Goal: Task Accomplishment & Management: Manage account settings

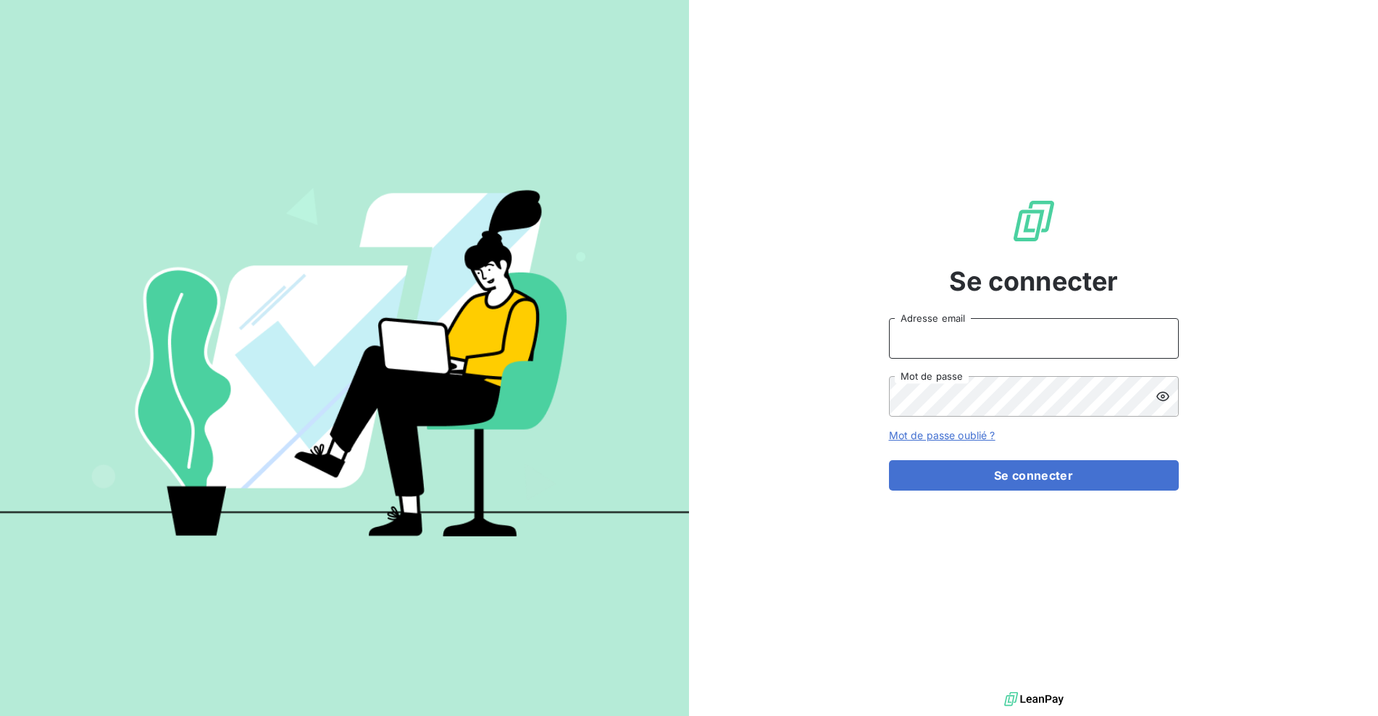
click at [970, 343] on input "Adresse email" at bounding box center [1034, 338] width 290 height 41
type input "[EMAIL_ADDRESS][DOMAIN_NAME]"
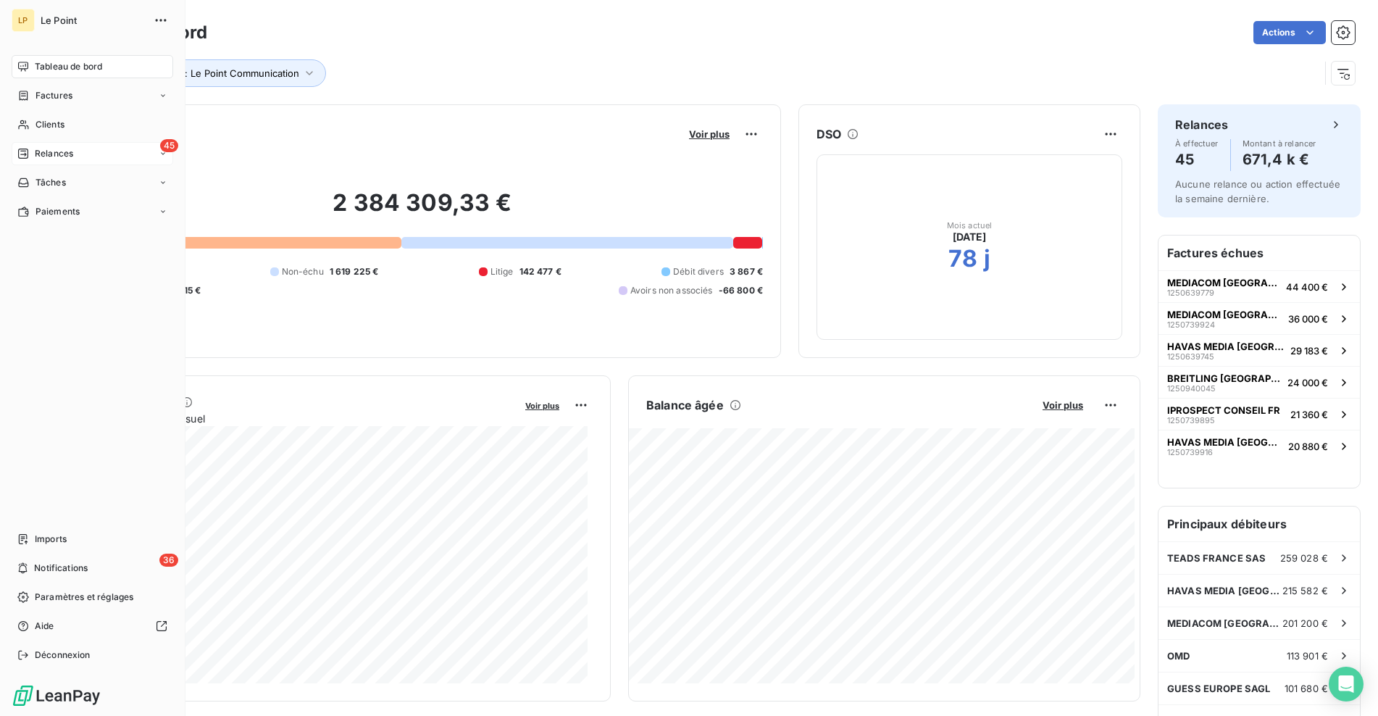
click at [40, 155] on span "Relances" at bounding box center [54, 153] width 38 height 13
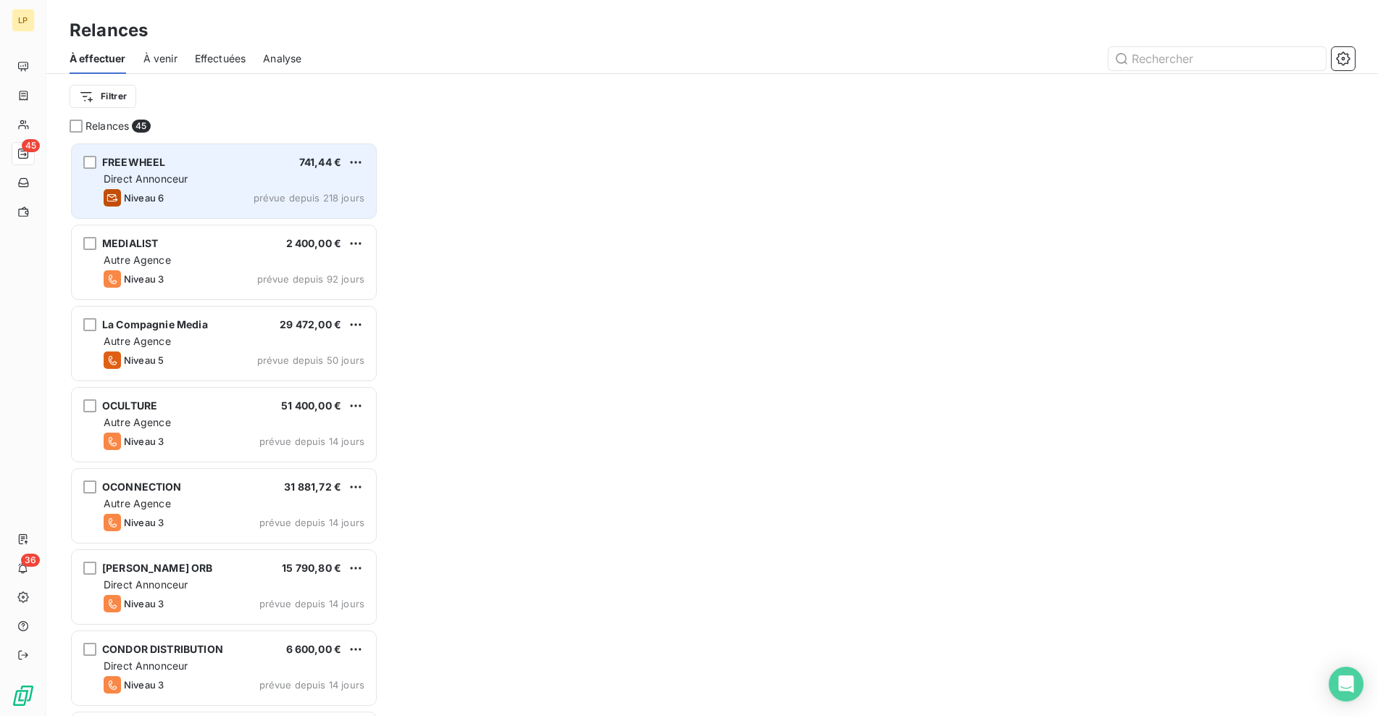
scroll to position [563, 297]
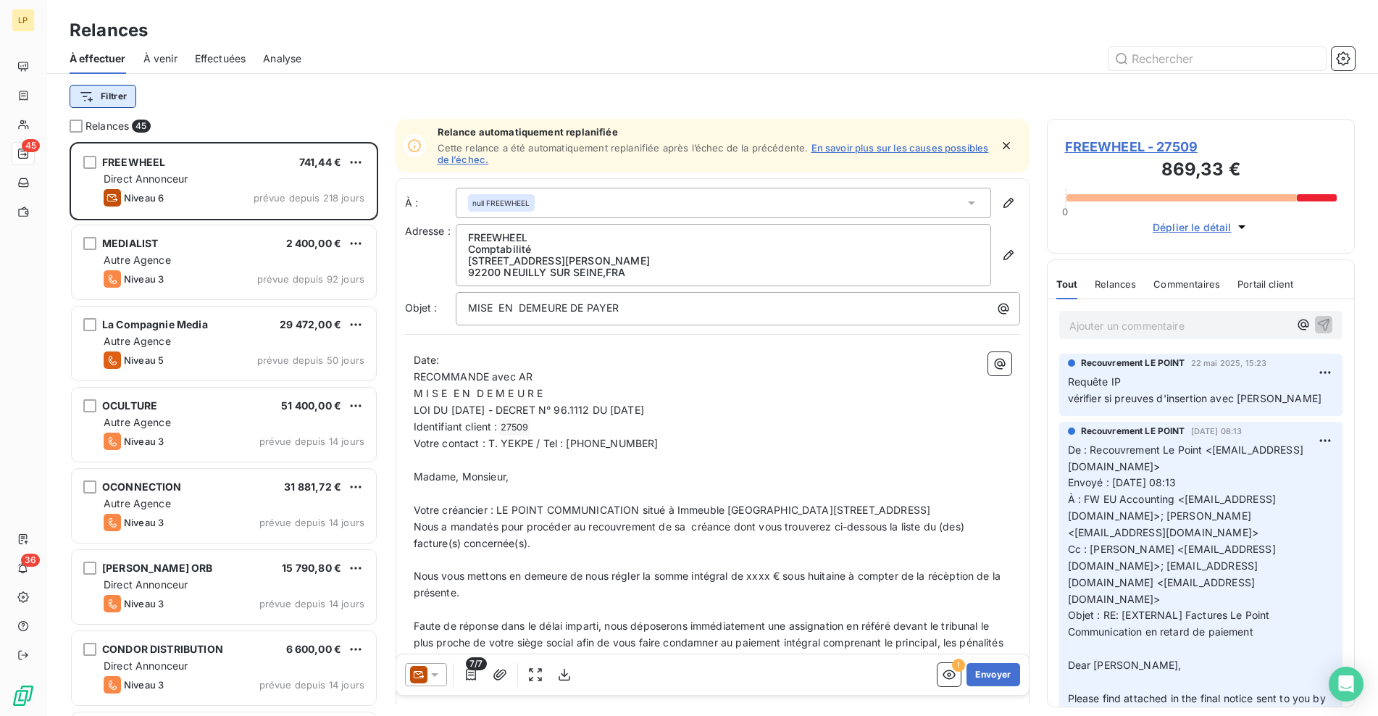
click at [124, 96] on html "LP 45 36 Relances À effectuer À venir Effectuées Analyse Filtrer Relances 45 FR…" at bounding box center [689, 358] width 1378 height 716
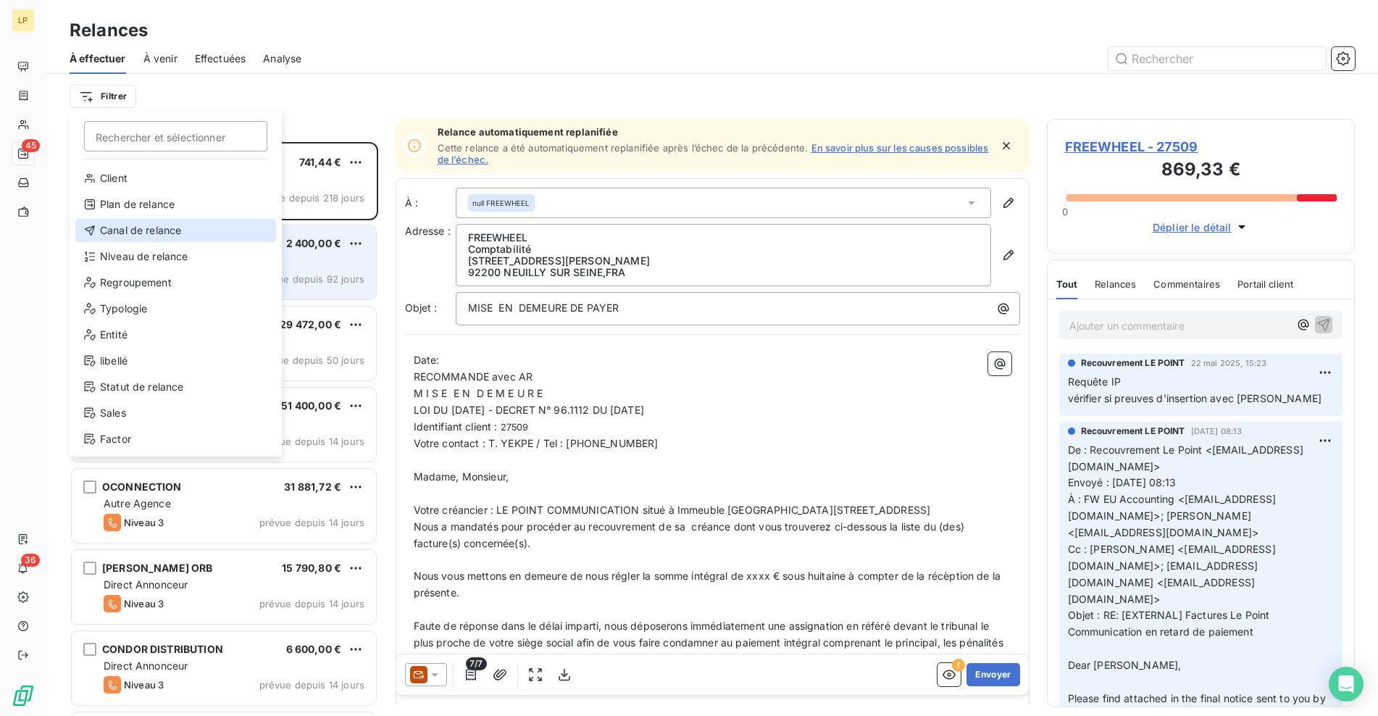
click at [166, 230] on div "Canal de relance" at bounding box center [175, 230] width 201 height 23
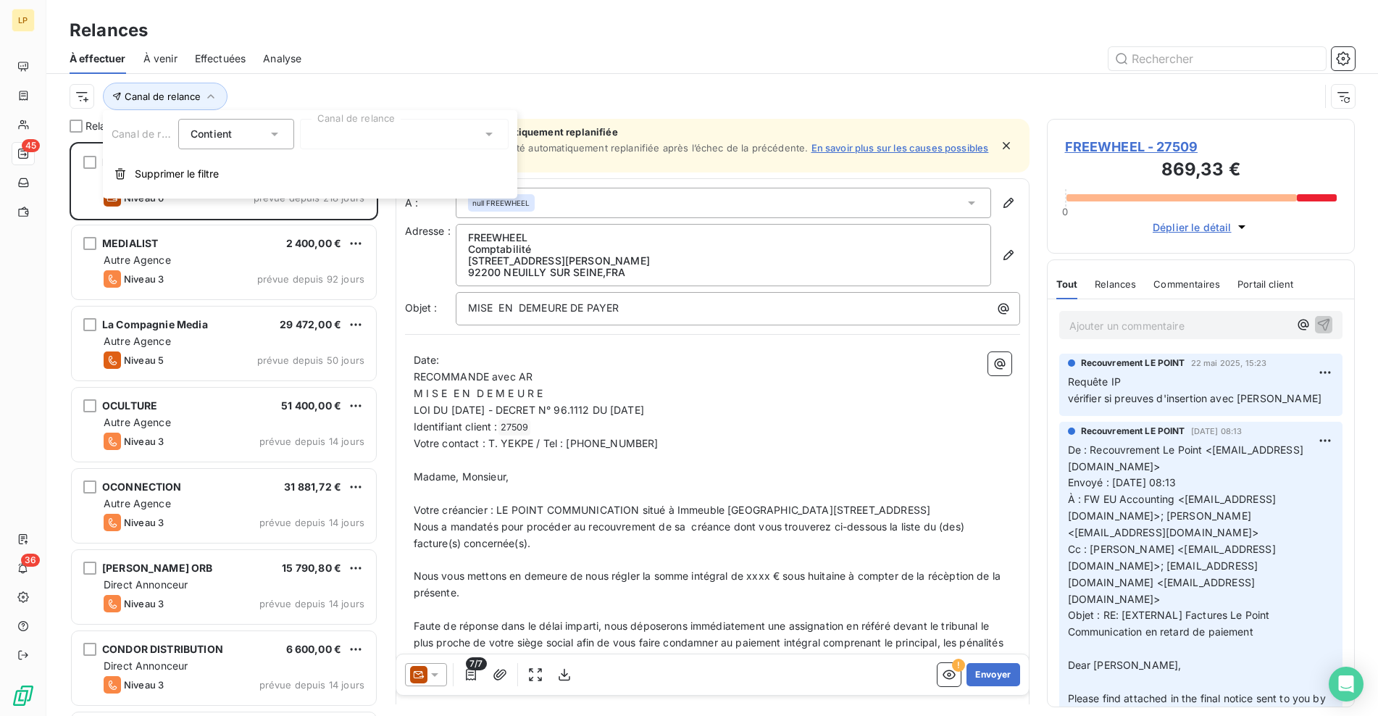
click at [347, 135] on div at bounding box center [404, 134] width 209 height 30
click at [348, 135] on div at bounding box center [404, 134] width 209 height 30
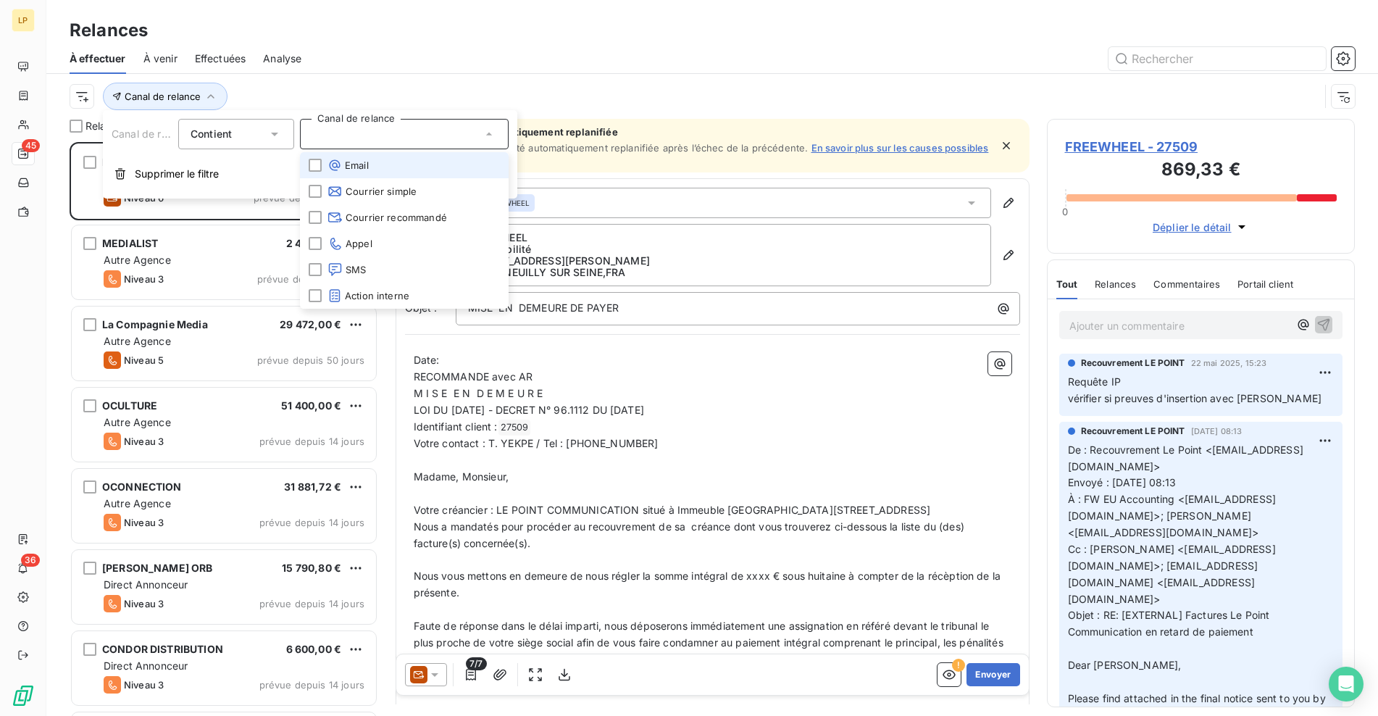
click at [358, 158] on span "Email" at bounding box center [347, 165] width 41 height 14
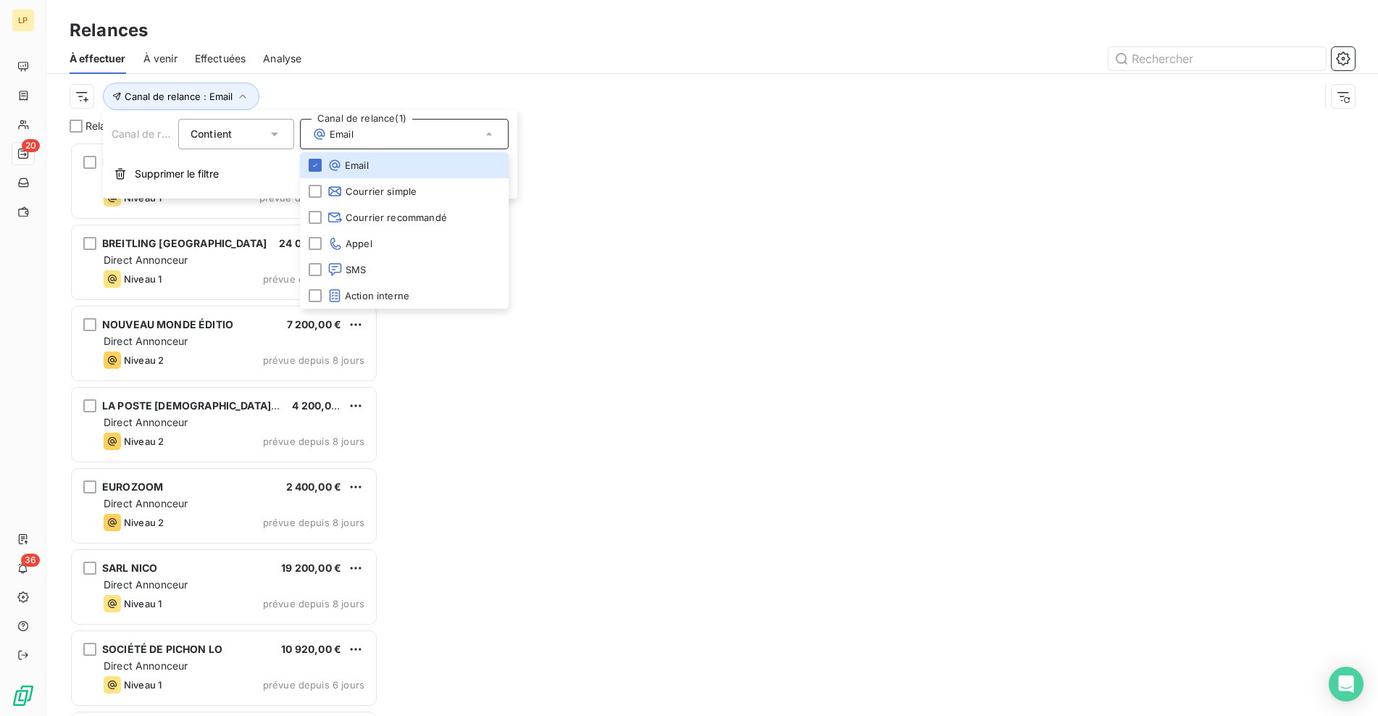
scroll to position [563, 297]
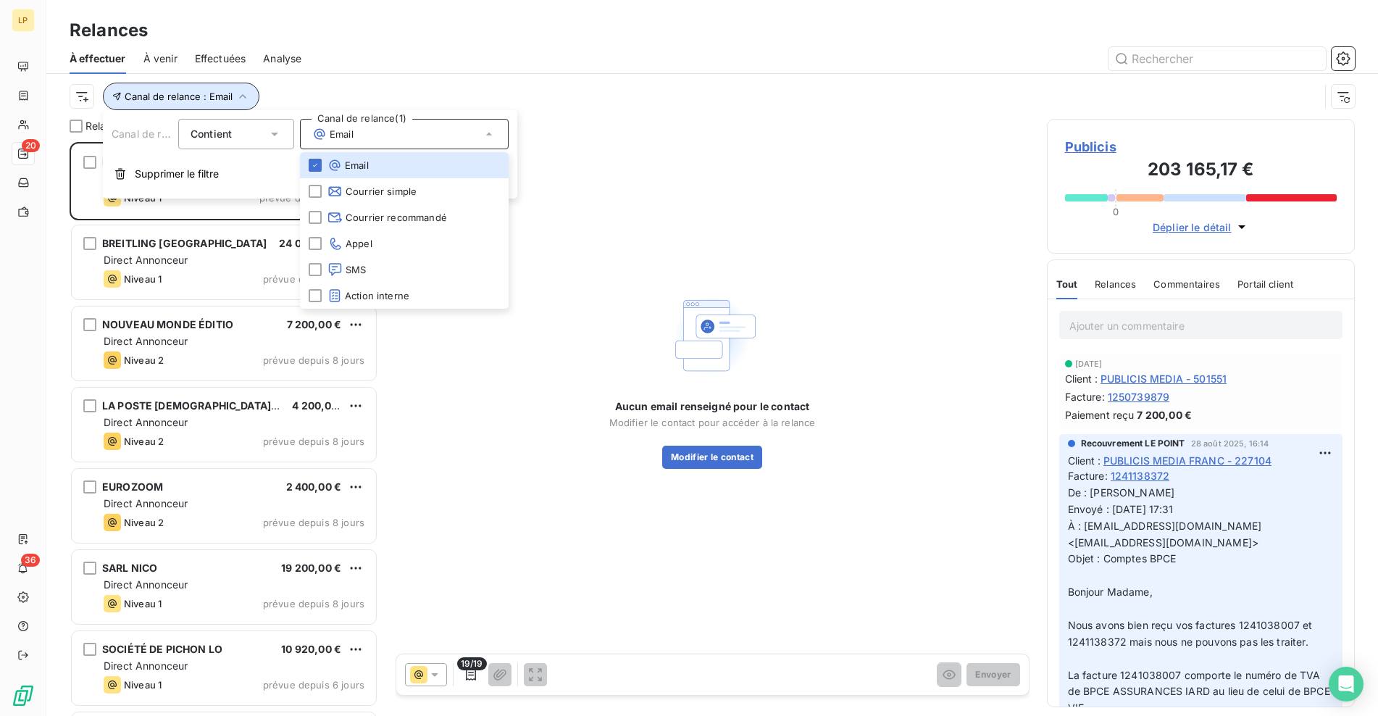
click at [191, 96] on span "Canal de relance : Email" at bounding box center [179, 97] width 108 height 12
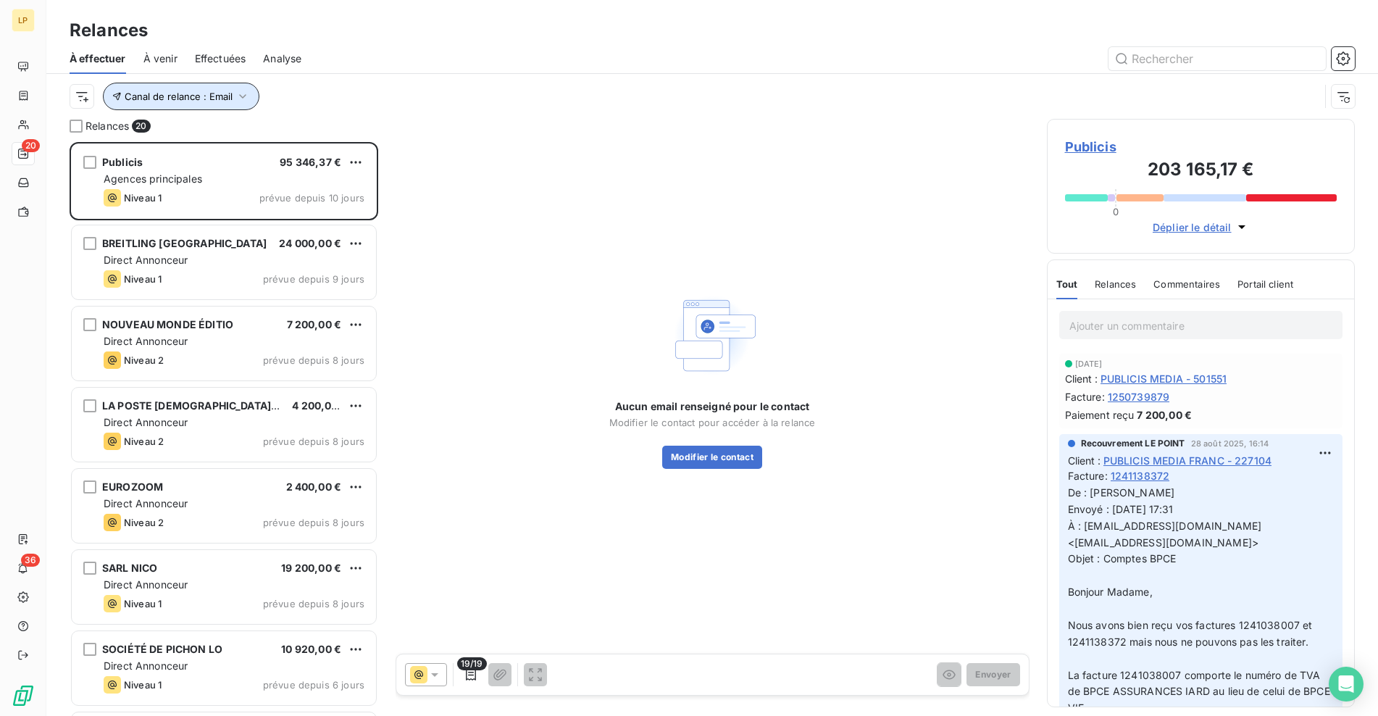
click at [193, 97] on span "Canal de relance : Email" at bounding box center [179, 97] width 108 height 12
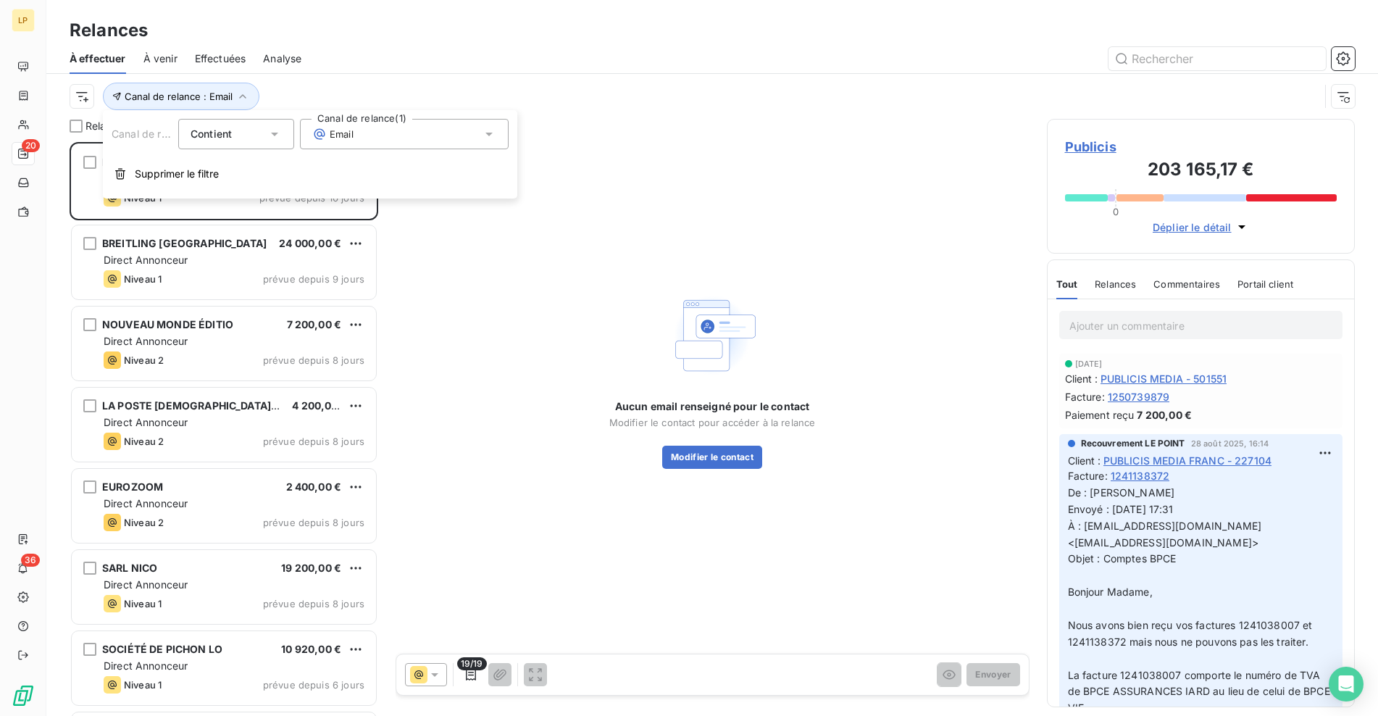
click at [236, 134] on div "Contient is" at bounding box center [228, 134] width 77 height 20
click at [390, 144] on div "Email" at bounding box center [404, 134] width 209 height 30
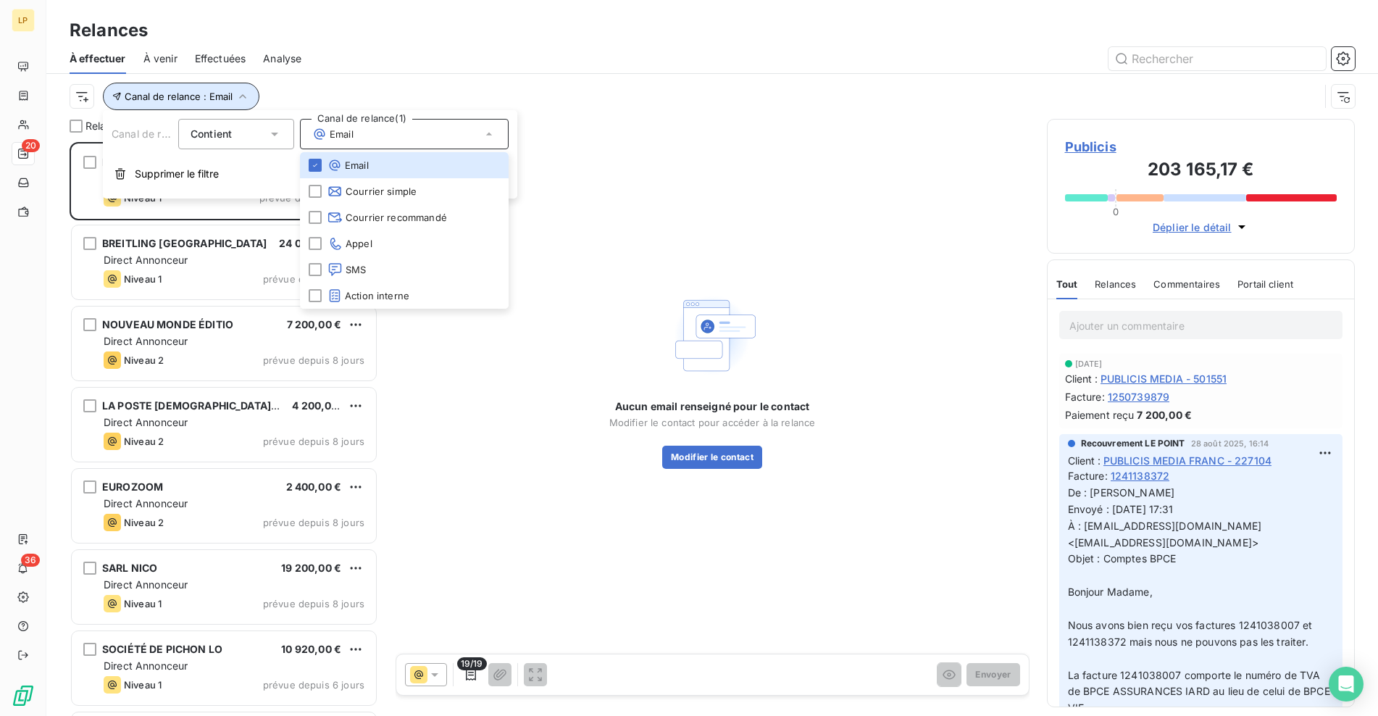
click at [238, 101] on icon "button" at bounding box center [242, 96] width 14 height 14
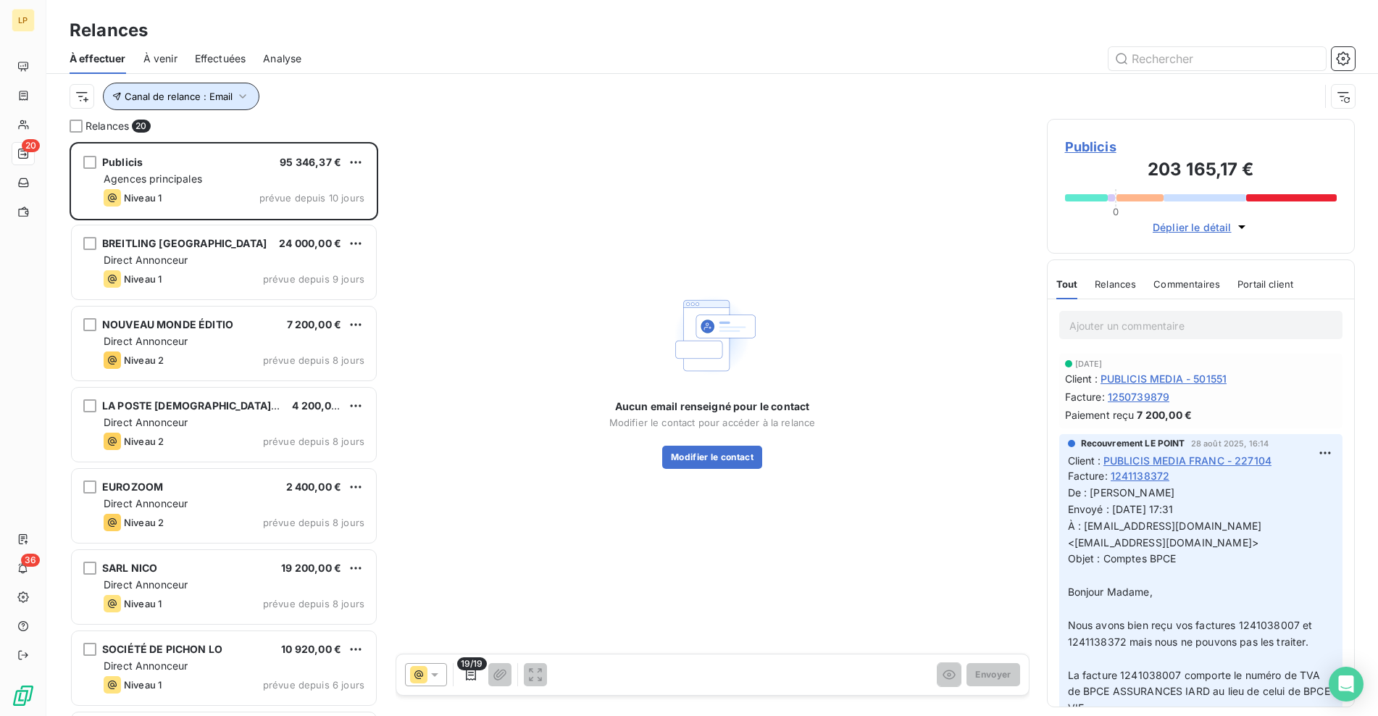
click at [238, 101] on icon "button" at bounding box center [242, 96] width 14 height 14
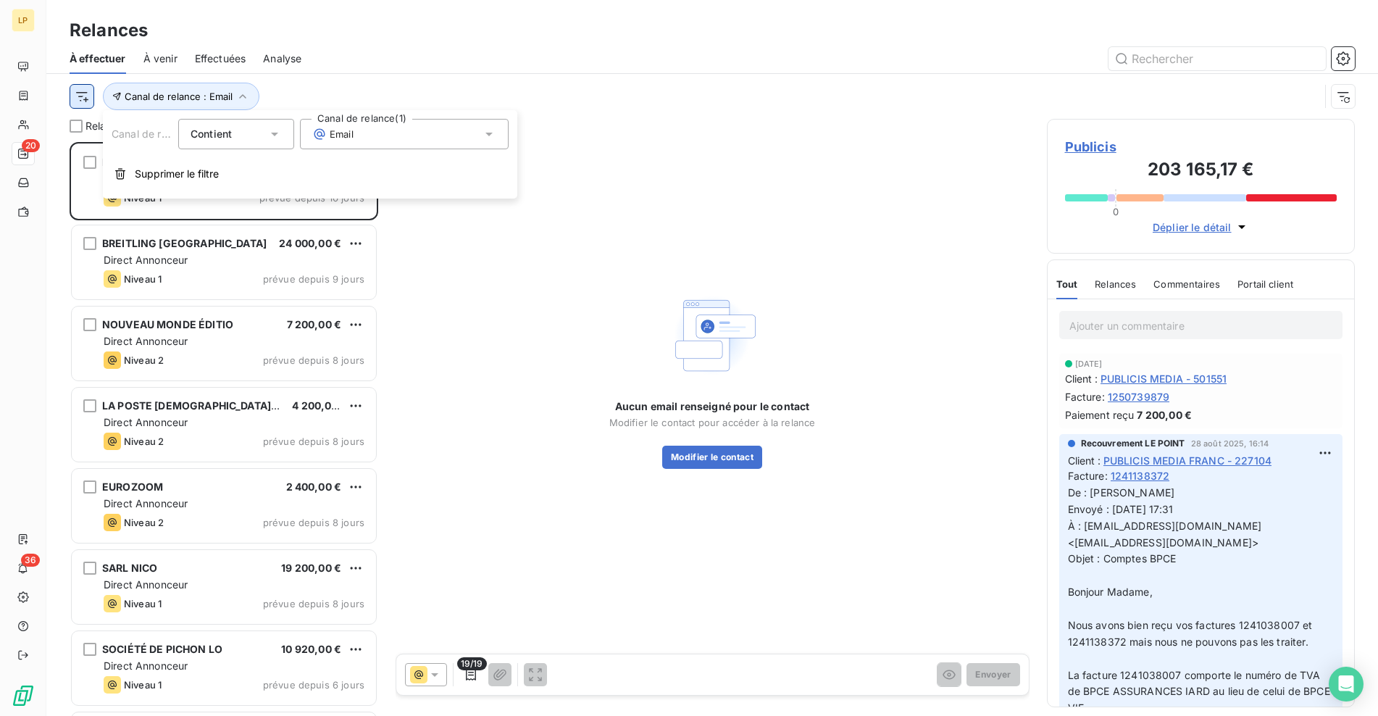
click at [71, 96] on html "LP 20 36 Relances À effectuer À venir Effectuées Analyse Canal de relance : Ema…" at bounding box center [689, 358] width 1378 height 716
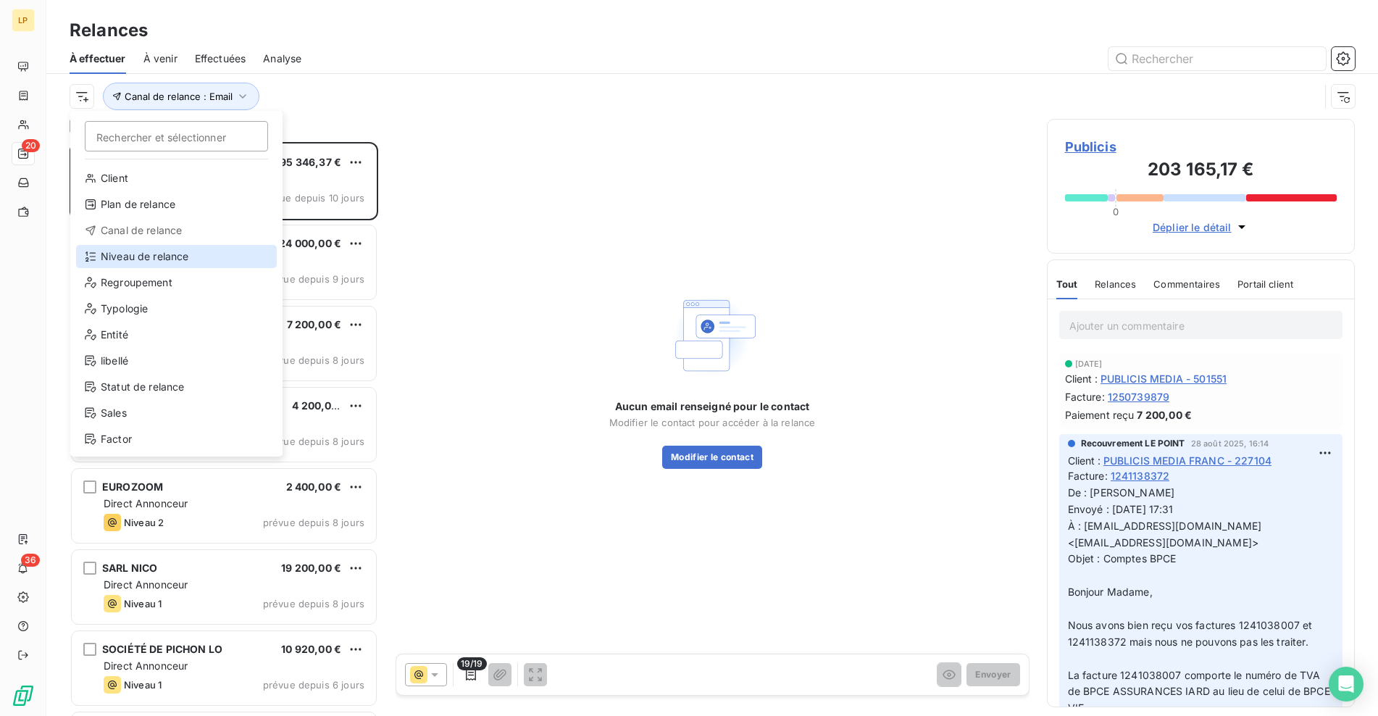
click at [149, 256] on div "Niveau de relance" at bounding box center [176, 256] width 201 height 23
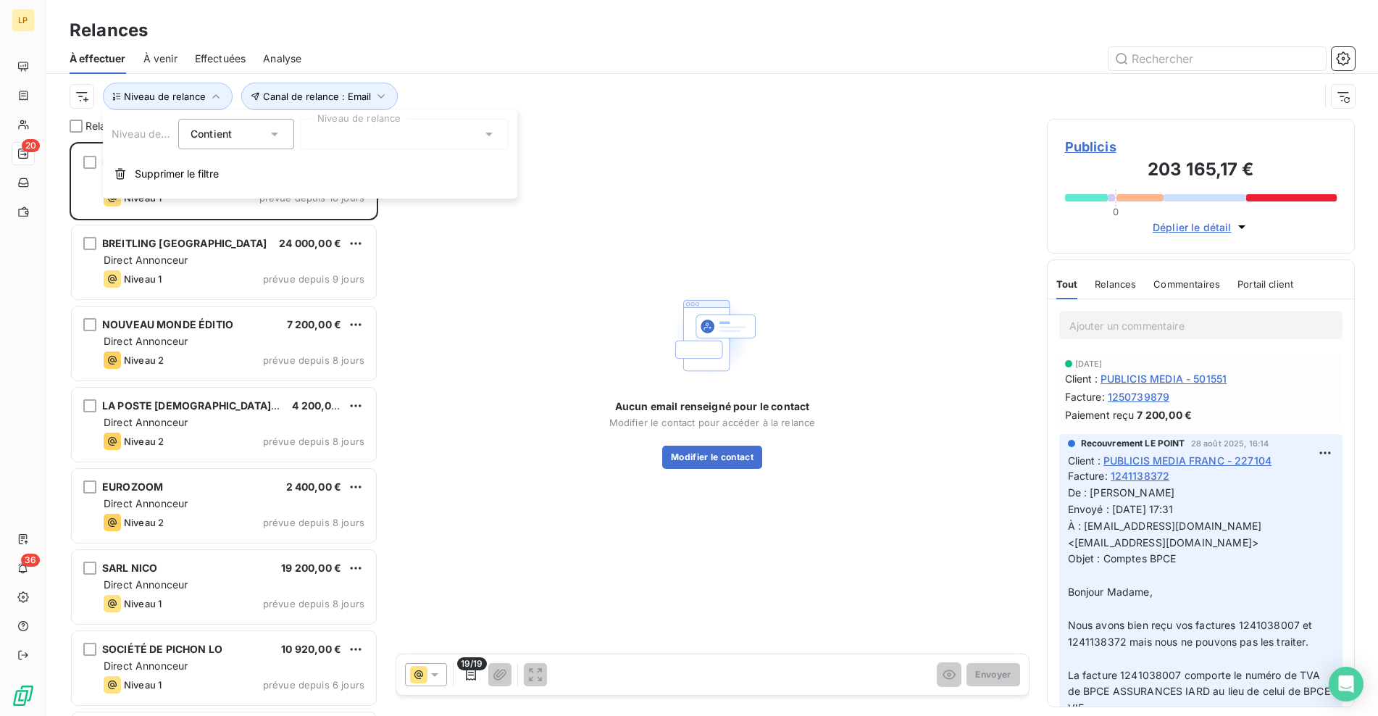
click at [380, 135] on div at bounding box center [404, 134] width 209 height 30
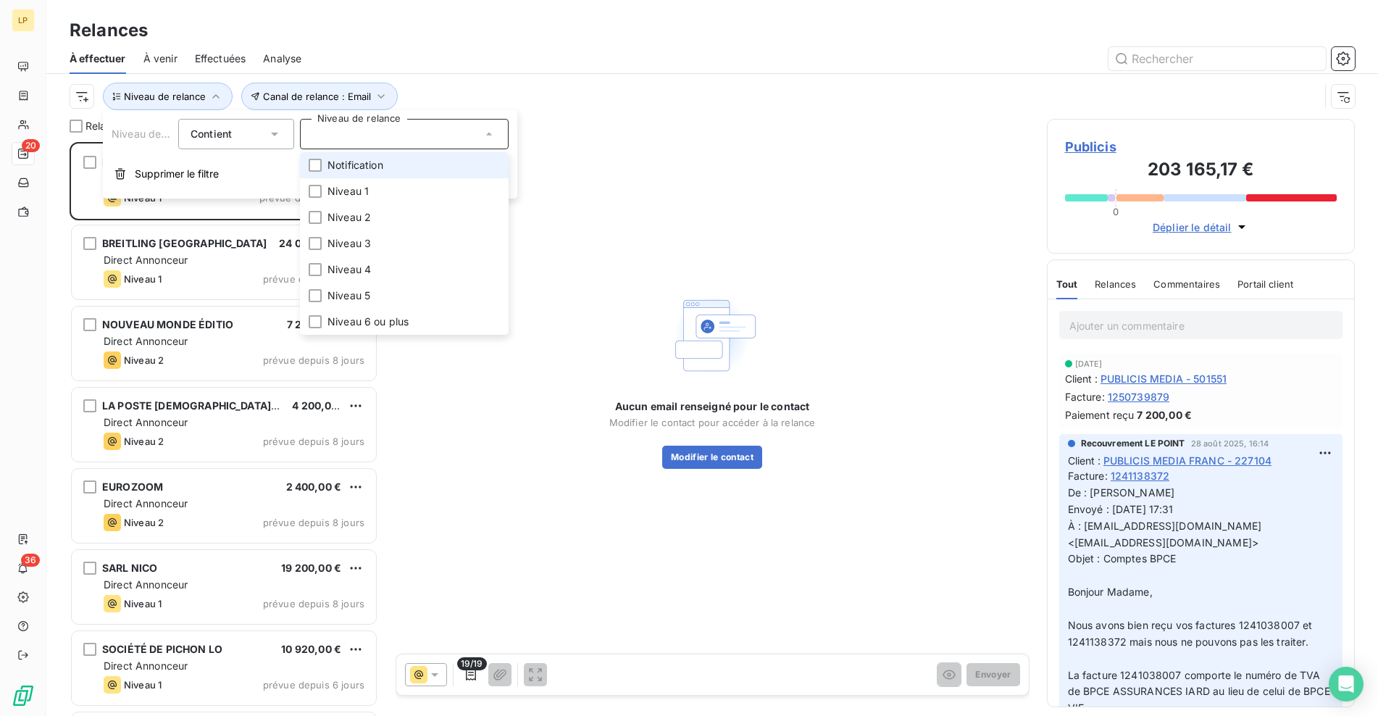
click at [376, 165] on span "Notification" at bounding box center [355, 165] width 56 height 14
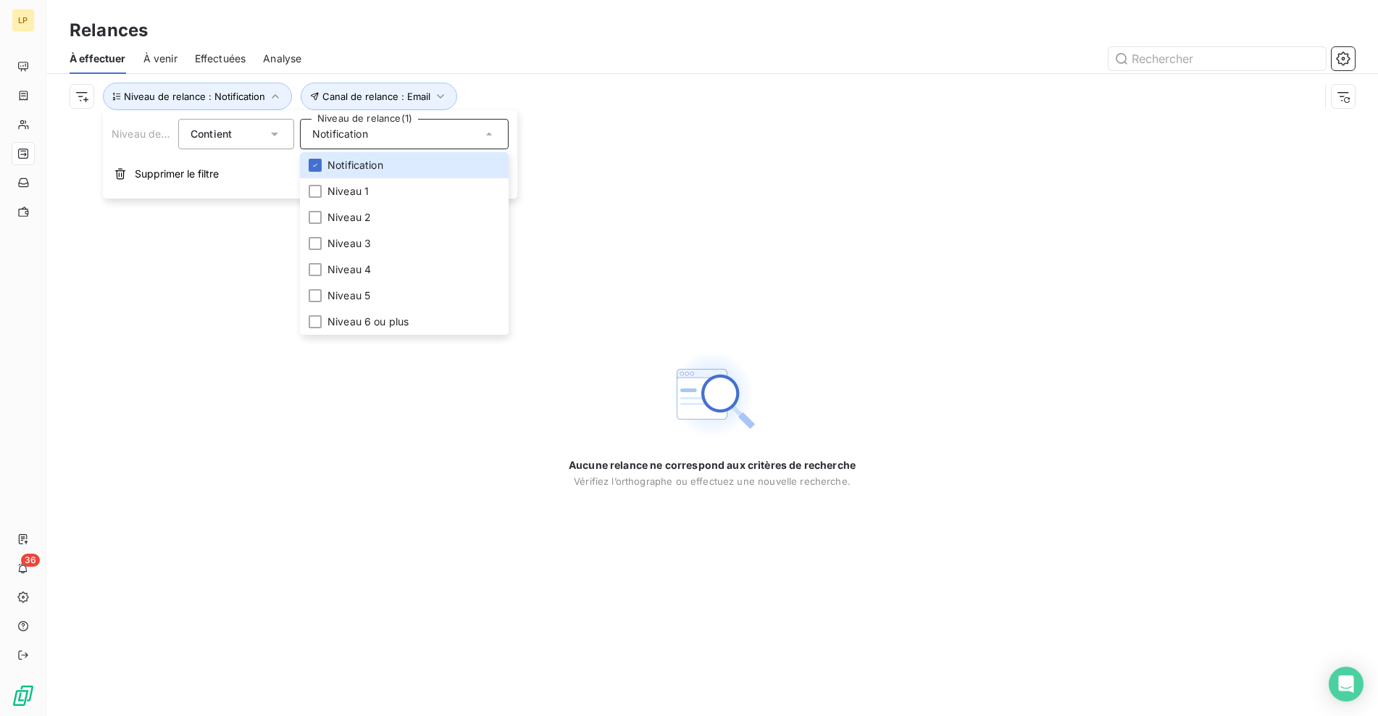
click at [228, 253] on div "Aucune relance ne correspond aux critères de recherche [PERSON_NAME] l’orthogra…" at bounding box center [711, 417] width 1331 height 597
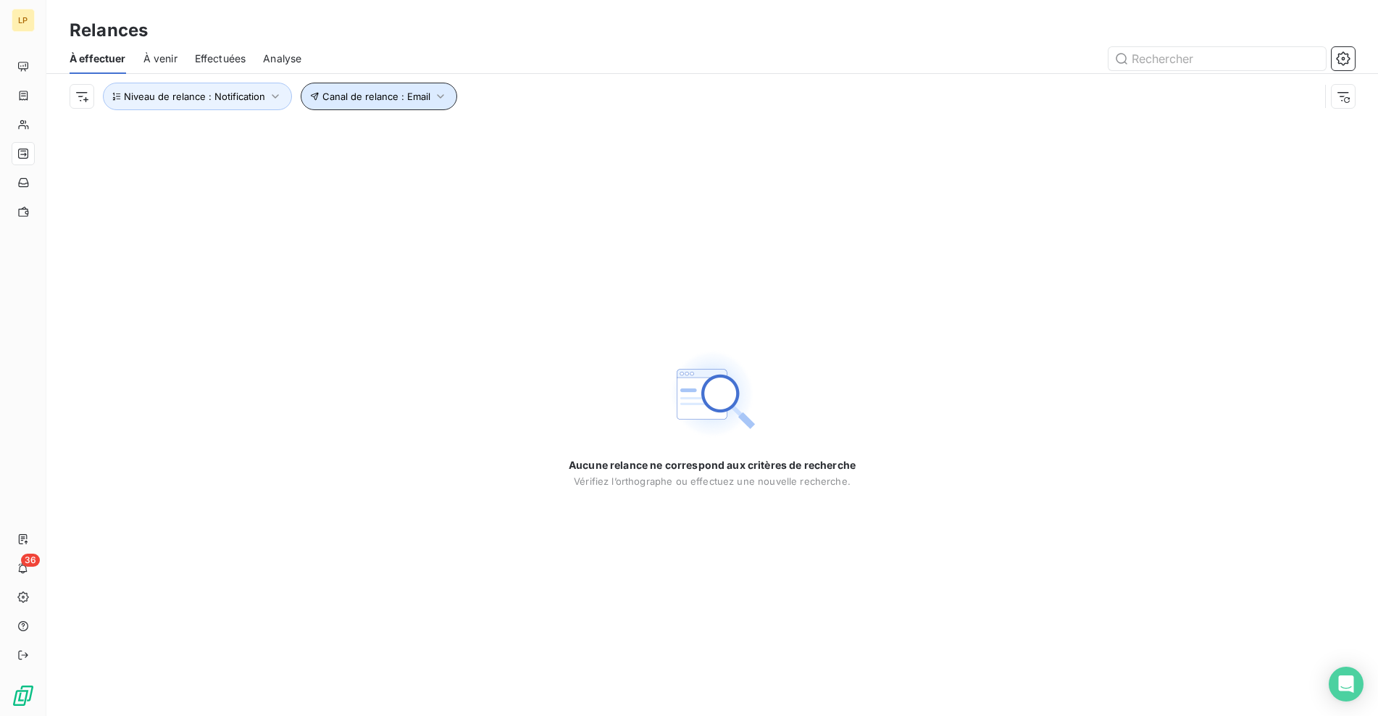
click at [344, 99] on span "Canal de relance : Email" at bounding box center [376, 97] width 108 height 12
click at [272, 106] on button "Niveau de relance : Notification" at bounding box center [197, 97] width 189 height 28
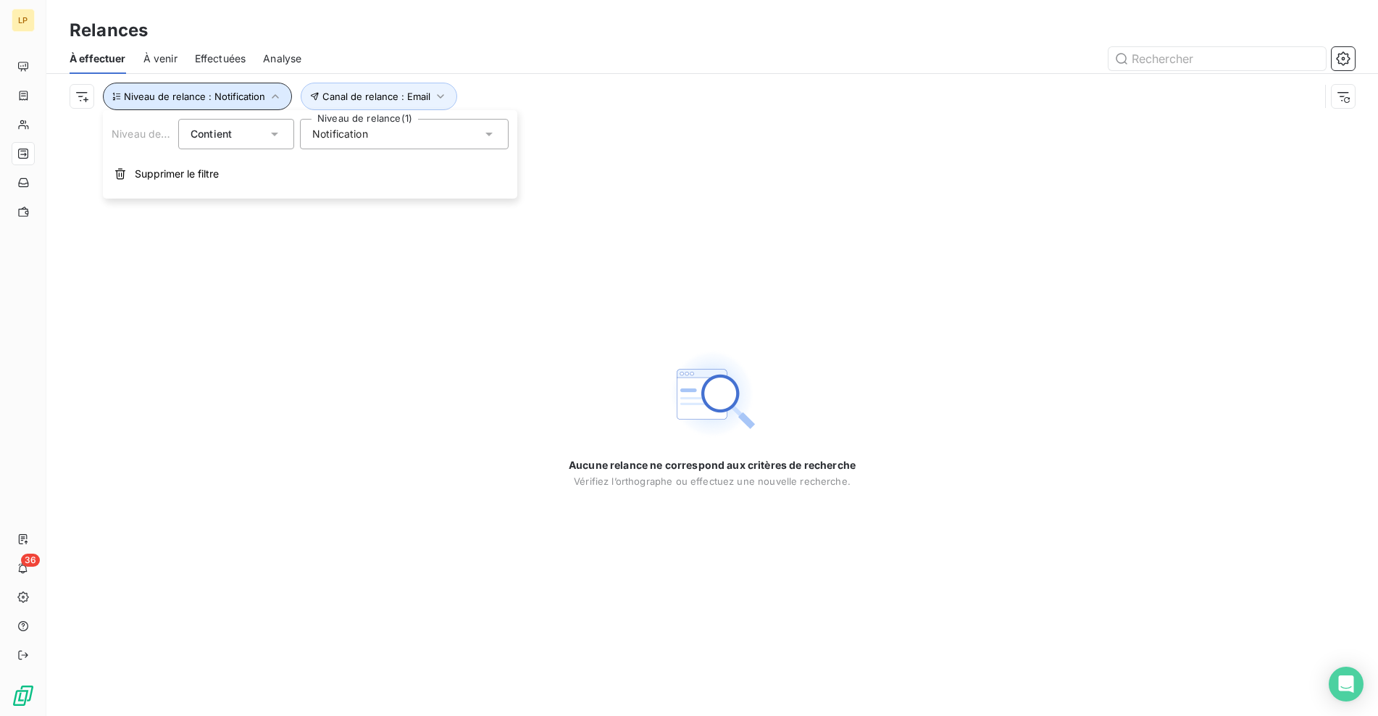
click at [272, 106] on button "Niveau de relance : Notification" at bounding box center [197, 97] width 189 height 28
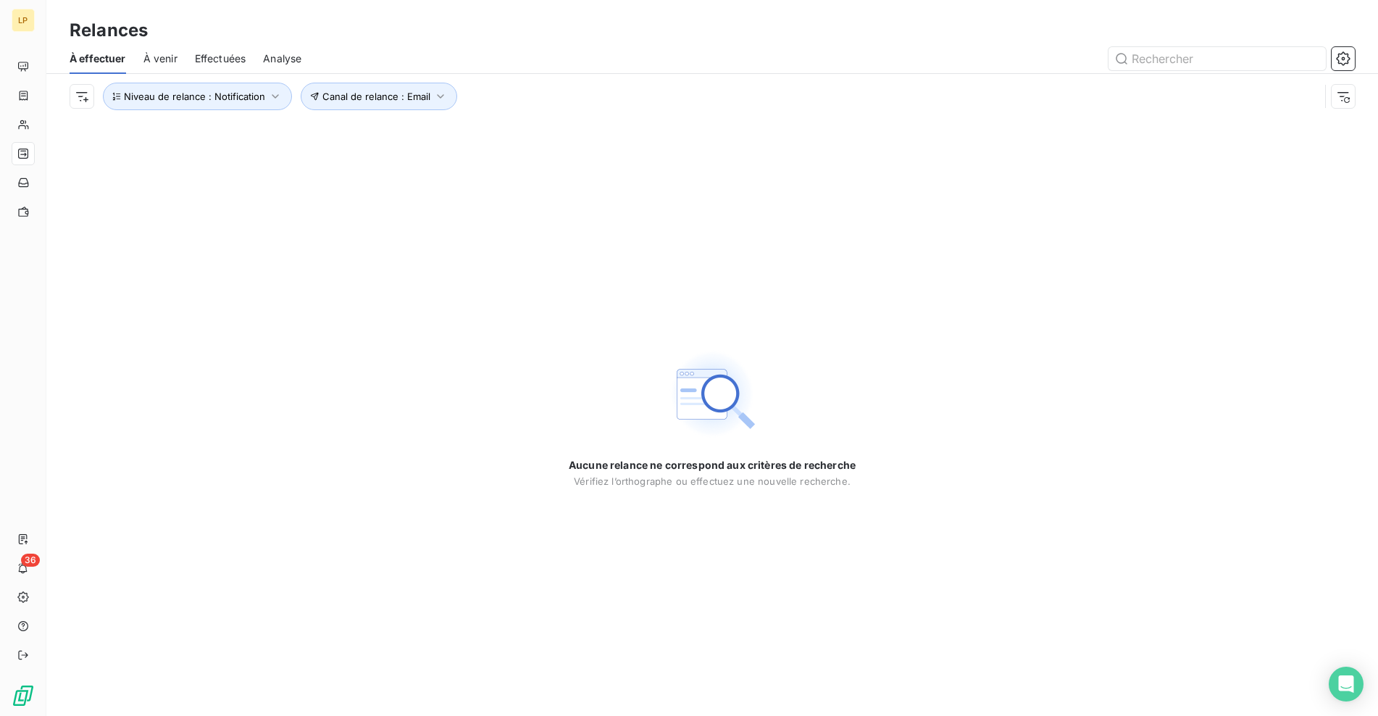
click at [267, 110] on div "Canal de relance : Email Niveau de relance : Notification" at bounding box center [712, 96] width 1285 height 45
click at [267, 106] on button "Niveau de relance : Notification" at bounding box center [197, 97] width 189 height 28
click at [366, 130] on span "Notification" at bounding box center [340, 134] width 56 height 14
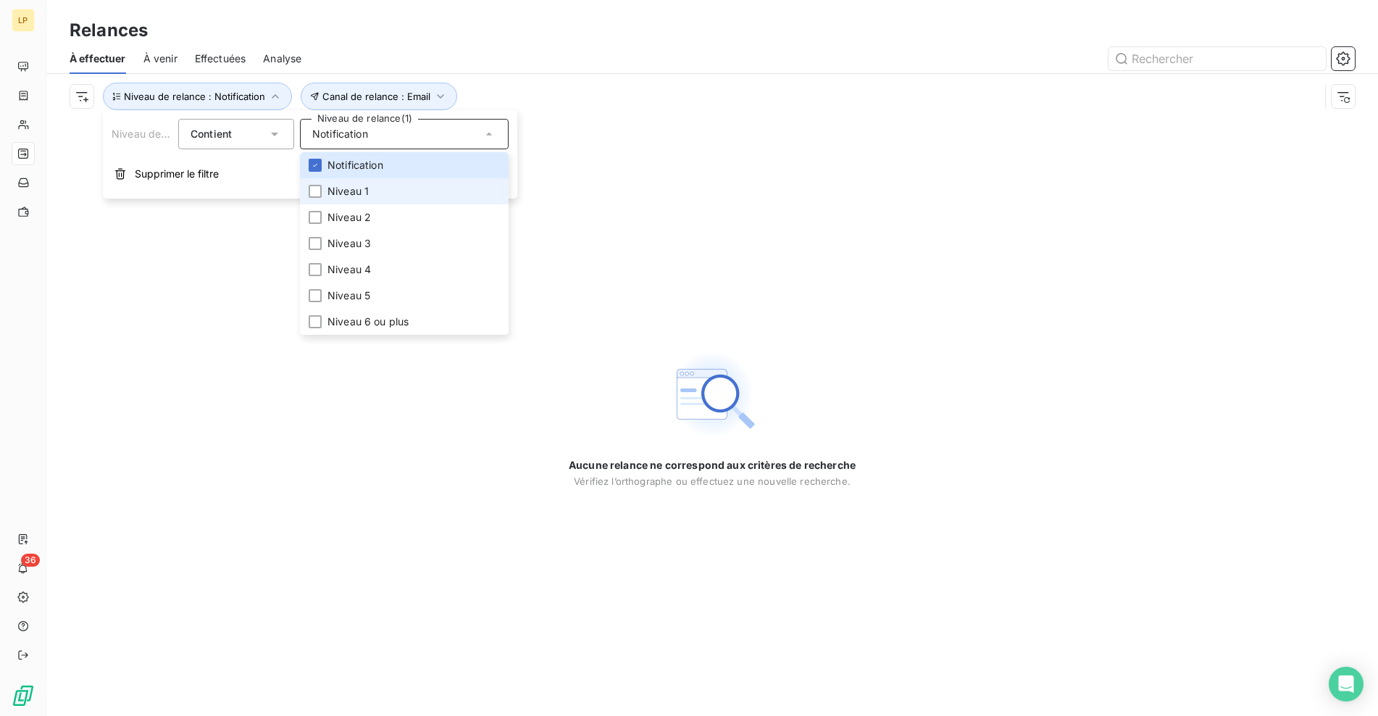
click at [389, 190] on li "Niveau 1" at bounding box center [404, 191] width 209 height 26
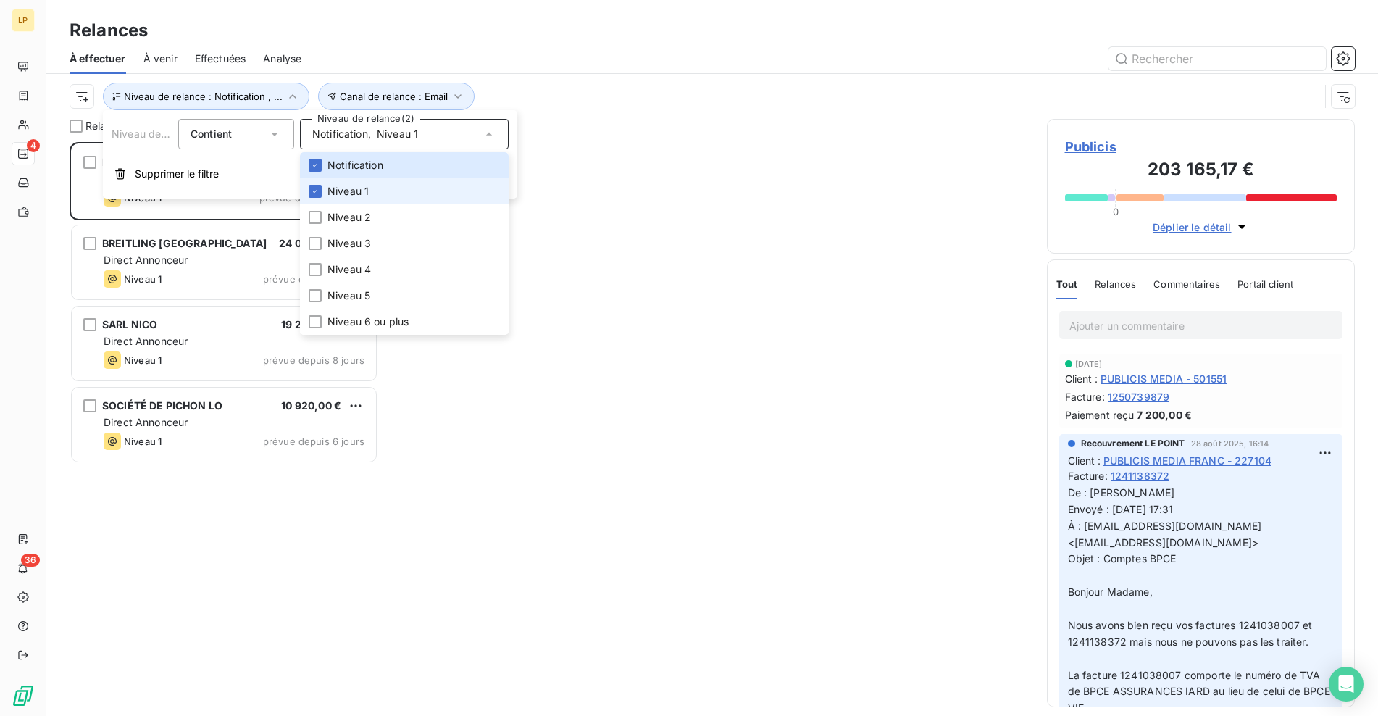
scroll to position [563, 297]
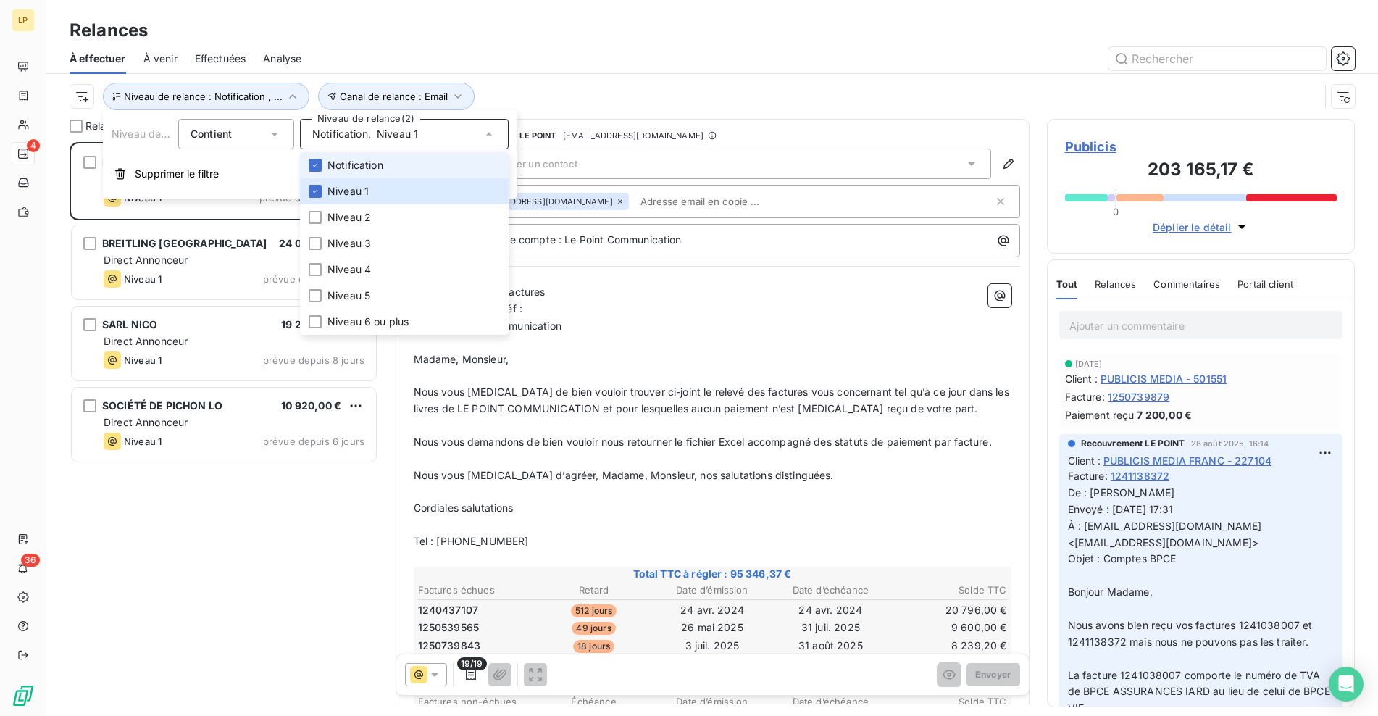
click at [360, 165] on span "Notification" at bounding box center [355, 165] width 56 height 14
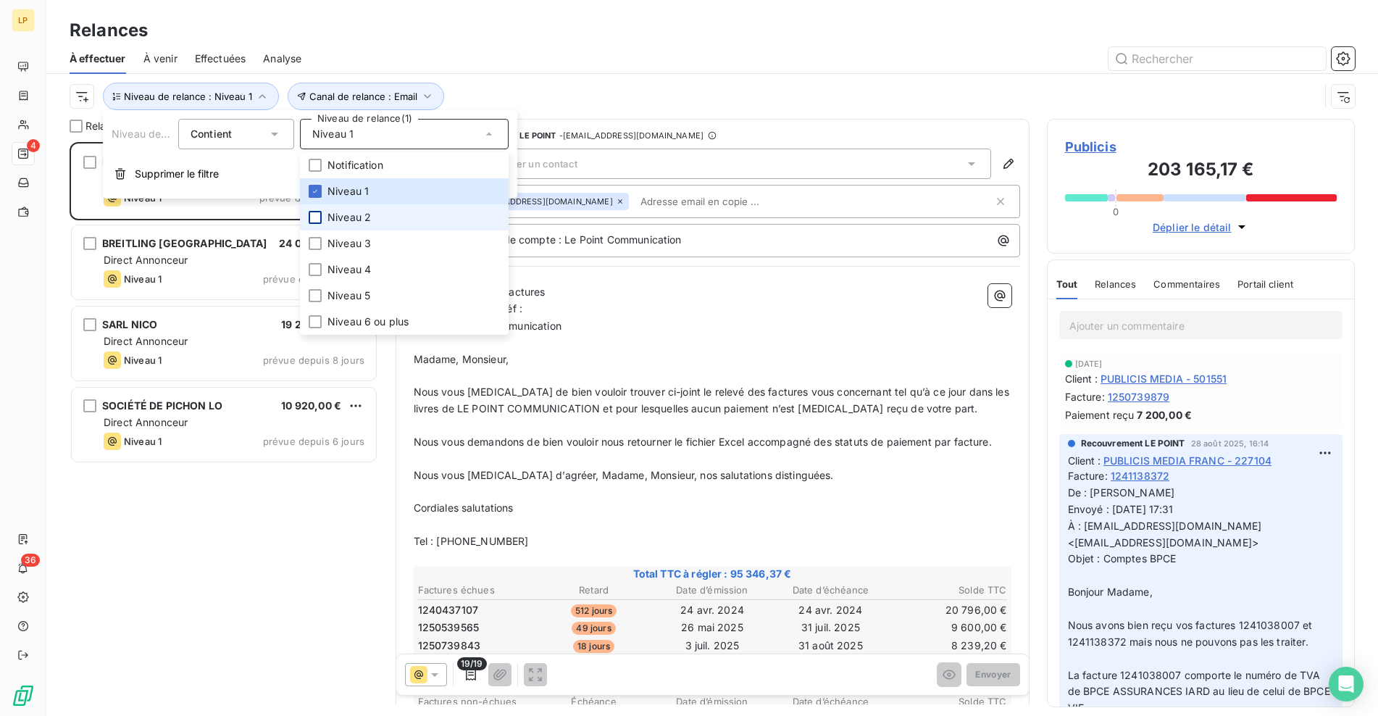
click at [321, 218] on li "Niveau 2" at bounding box center [404, 217] width 209 height 26
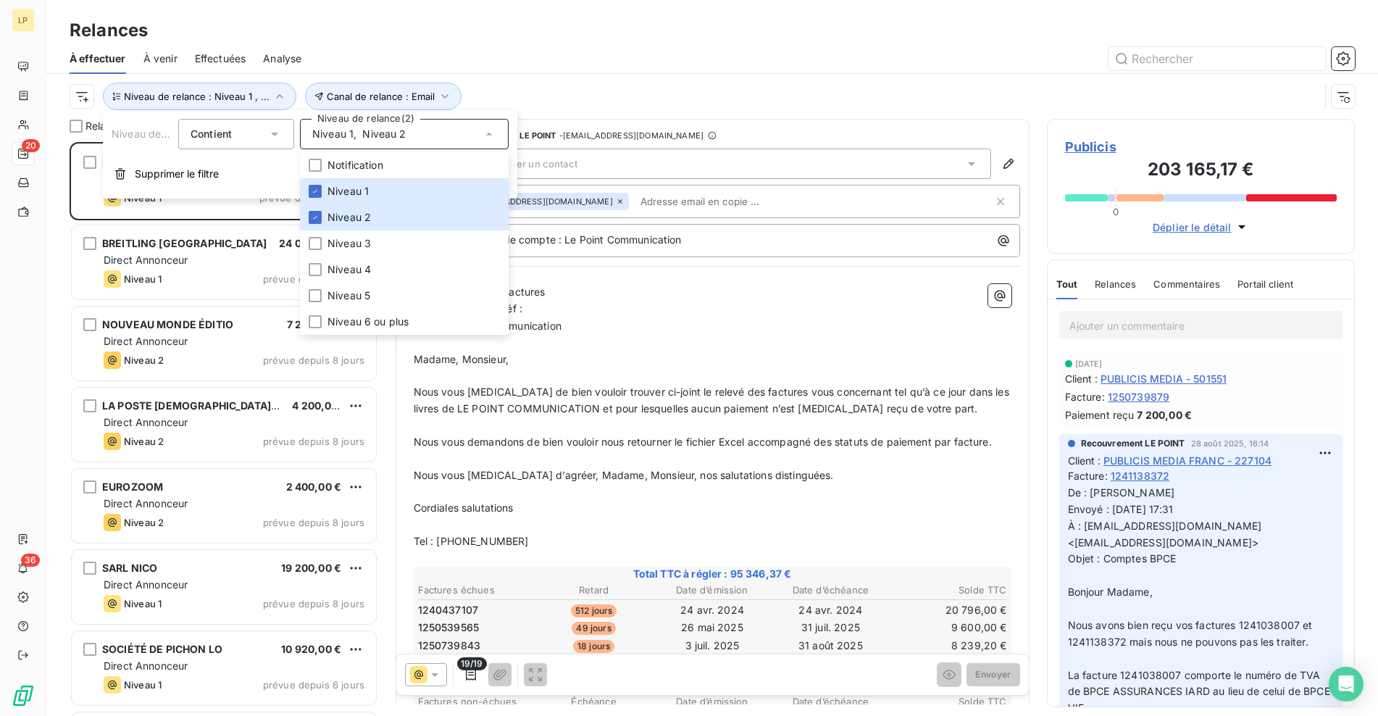
click at [501, 87] on div "Canal de relance : Email Niveau de relance : Niveau 1 , ..." at bounding box center [694, 97] width 1249 height 28
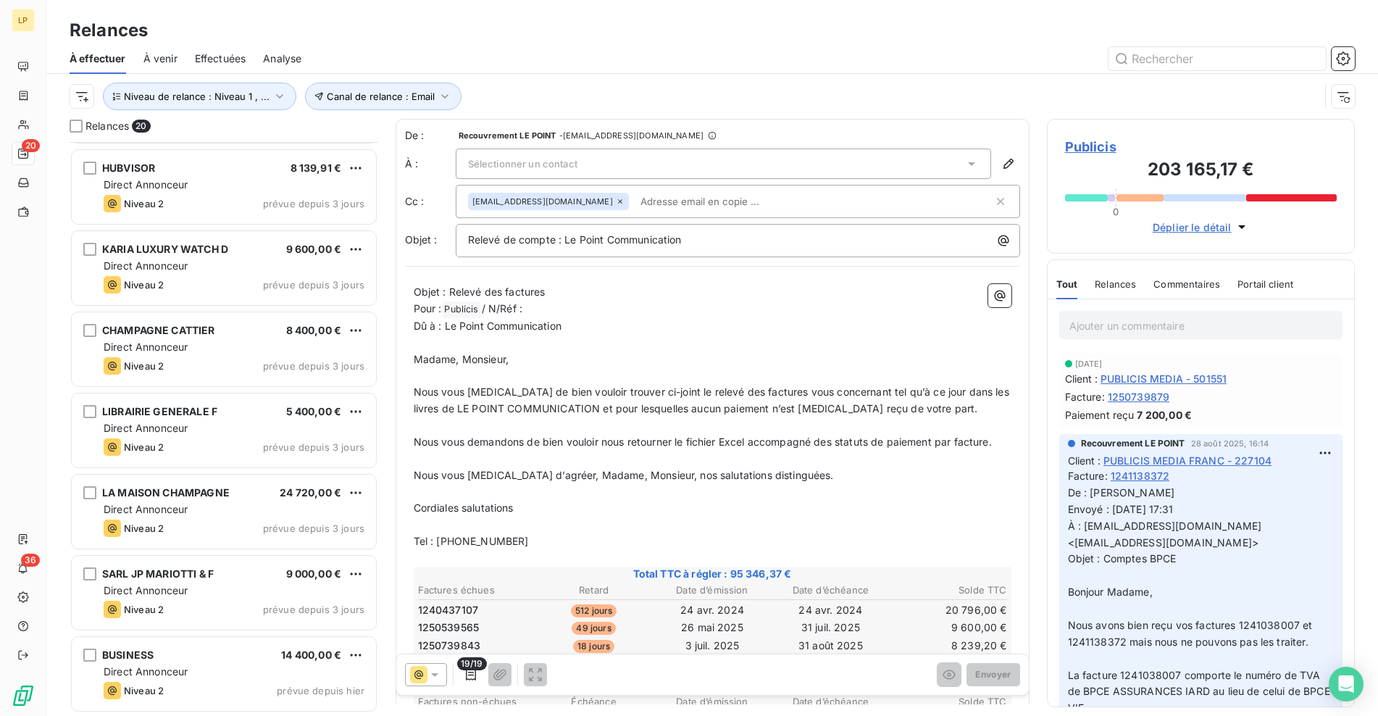
scroll to position [0, 0]
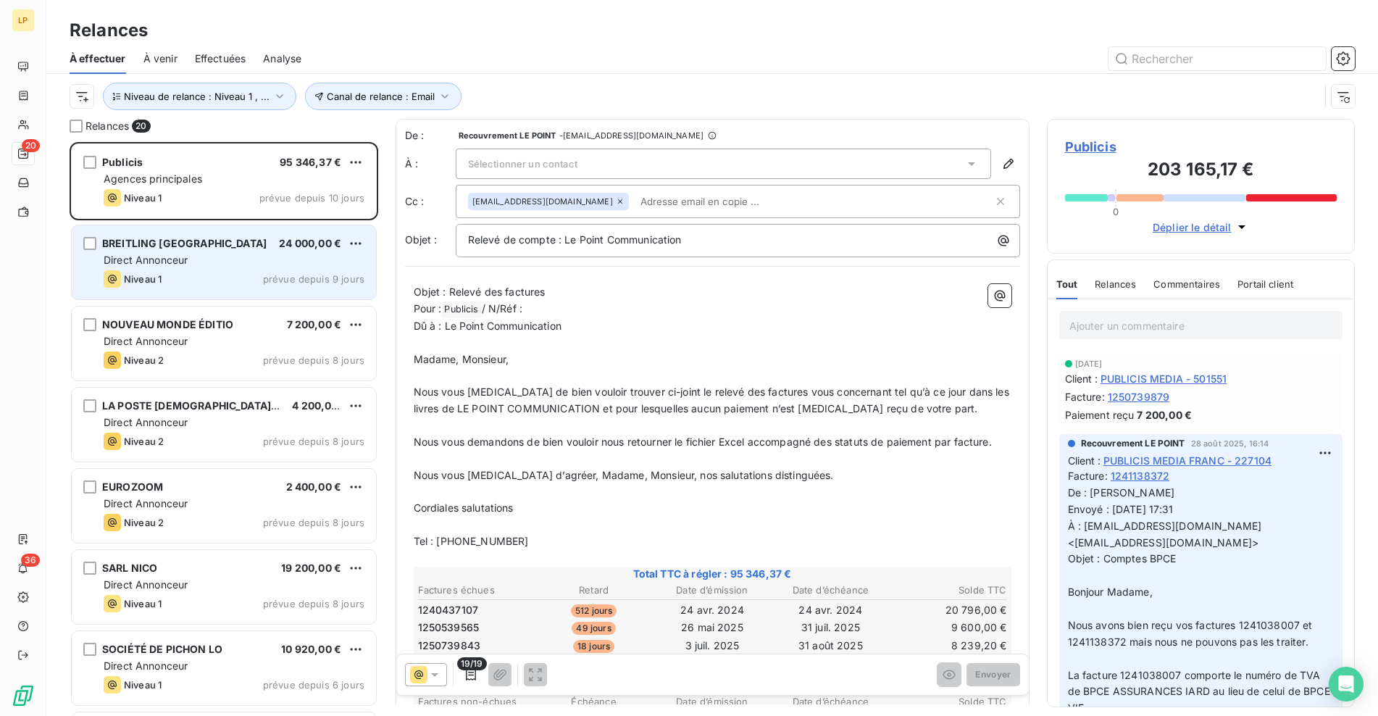
click at [230, 268] on div "BREITLING [GEOGRAPHIC_DATA] 24 000,00 € Direct Annonceur Niveau 1 prévue depuis…" at bounding box center [224, 262] width 304 height 74
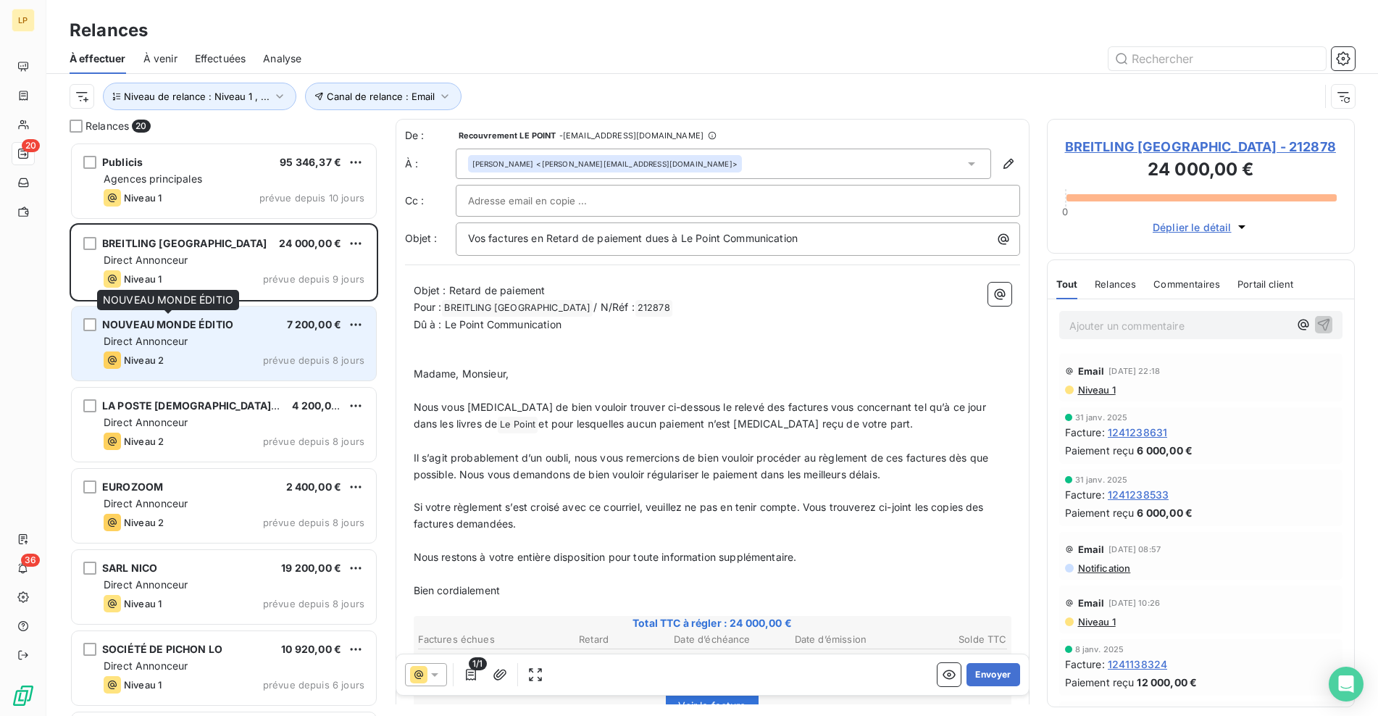
click at [208, 331] on div "NOUVEAU MONDE ÉDITIO" at bounding box center [167, 324] width 131 height 14
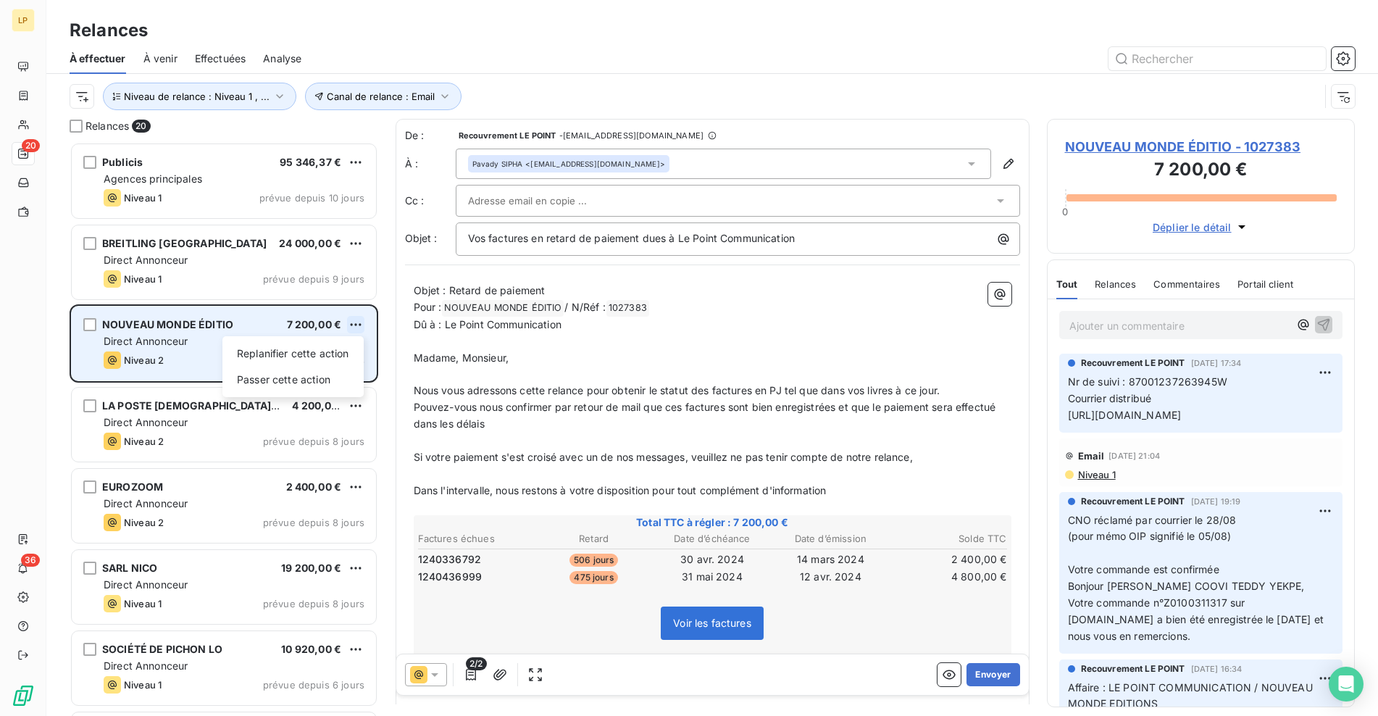
click at [349, 328] on html "LP 20 36 Relances À effectuer À venir Effectuées Analyse Canal de relance : Ema…" at bounding box center [689, 358] width 1378 height 716
click at [319, 349] on div "Replanifier cette action" at bounding box center [293, 353] width 130 height 23
select select "8"
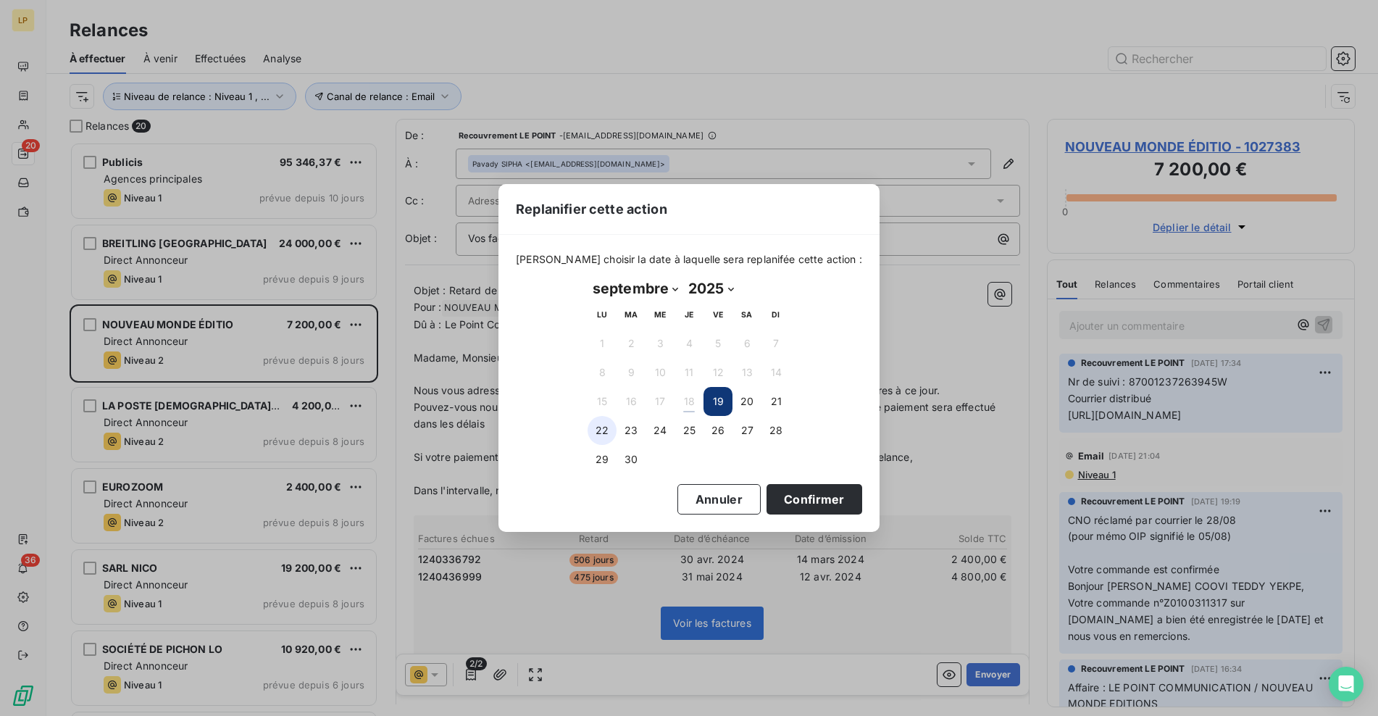
click at [600, 434] on button "22" at bounding box center [601, 430] width 29 height 29
click at [780, 504] on button "Confirmer" at bounding box center [814, 499] width 96 height 30
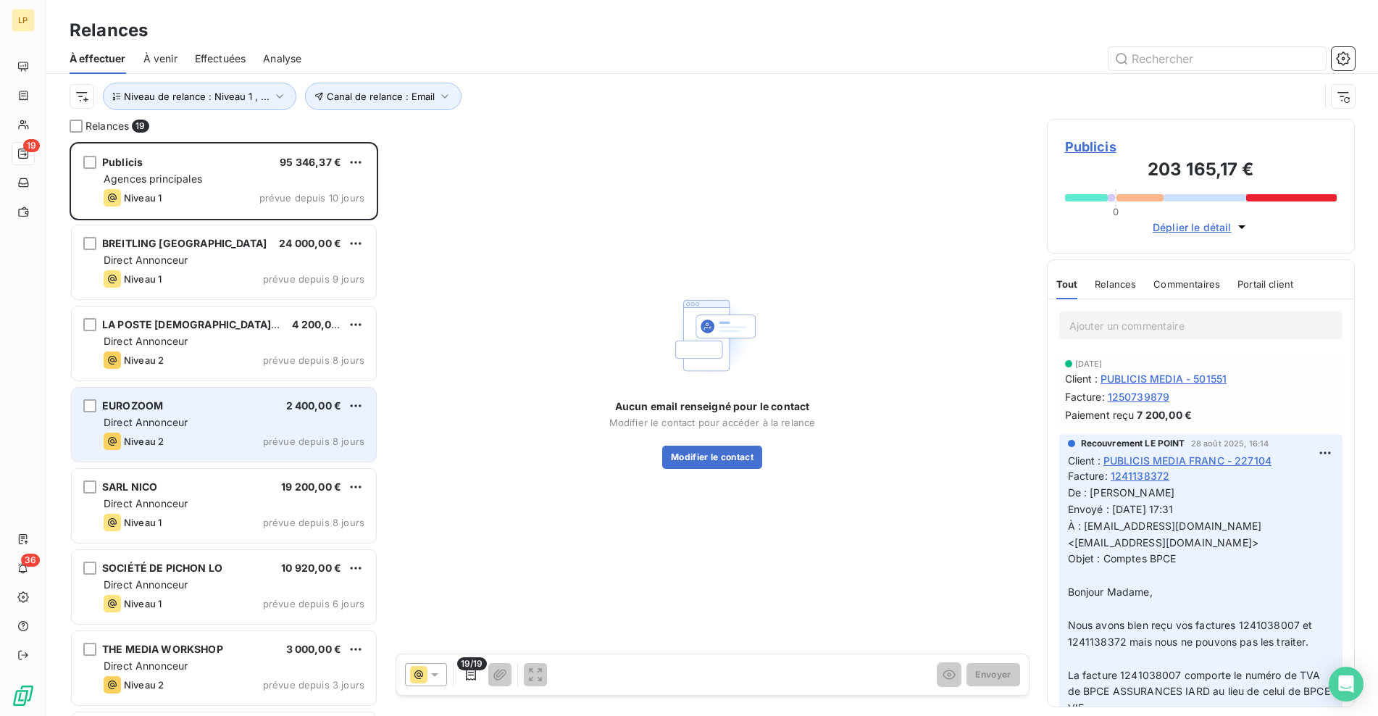
click at [257, 407] on div "EUROZOOM 2 400,00 €" at bounding box center [234, 405] width 261 height 13
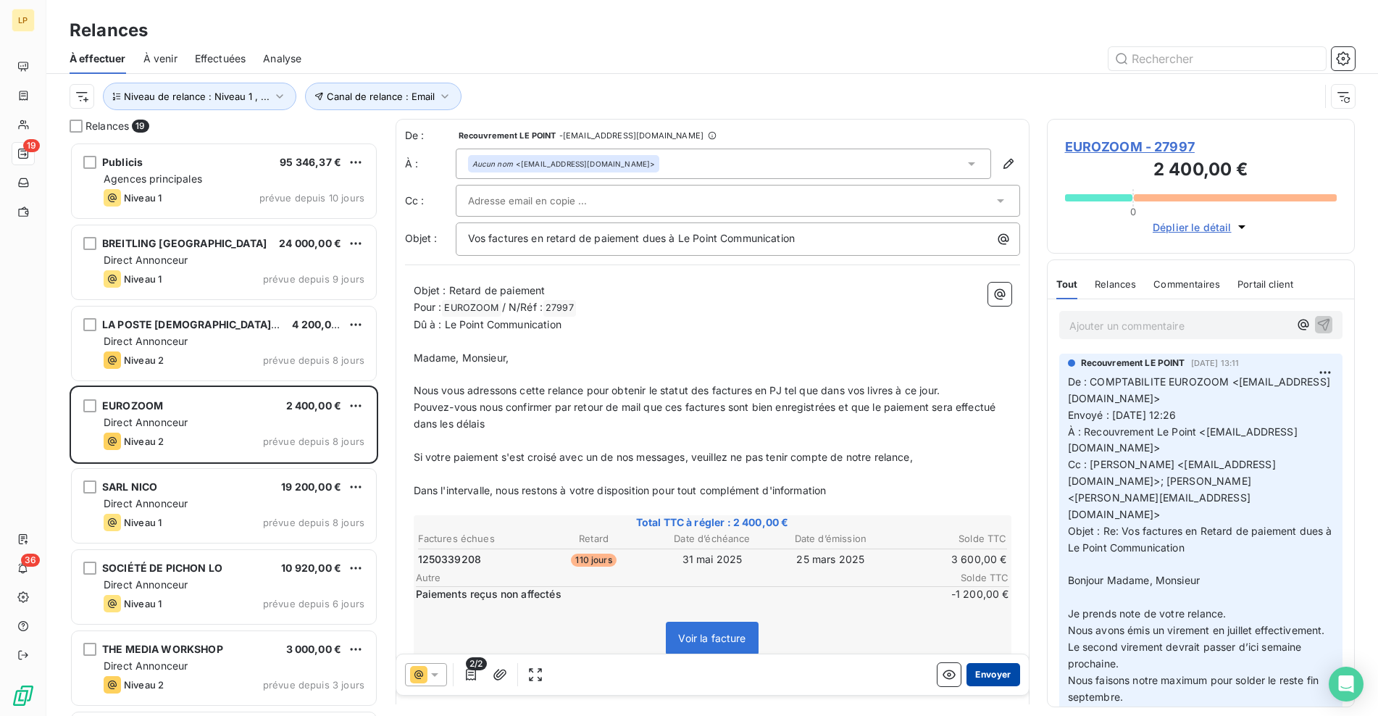
click at [1000, 676] on button "Envoyer" at bounding box center [992, 674] width 53 height 23
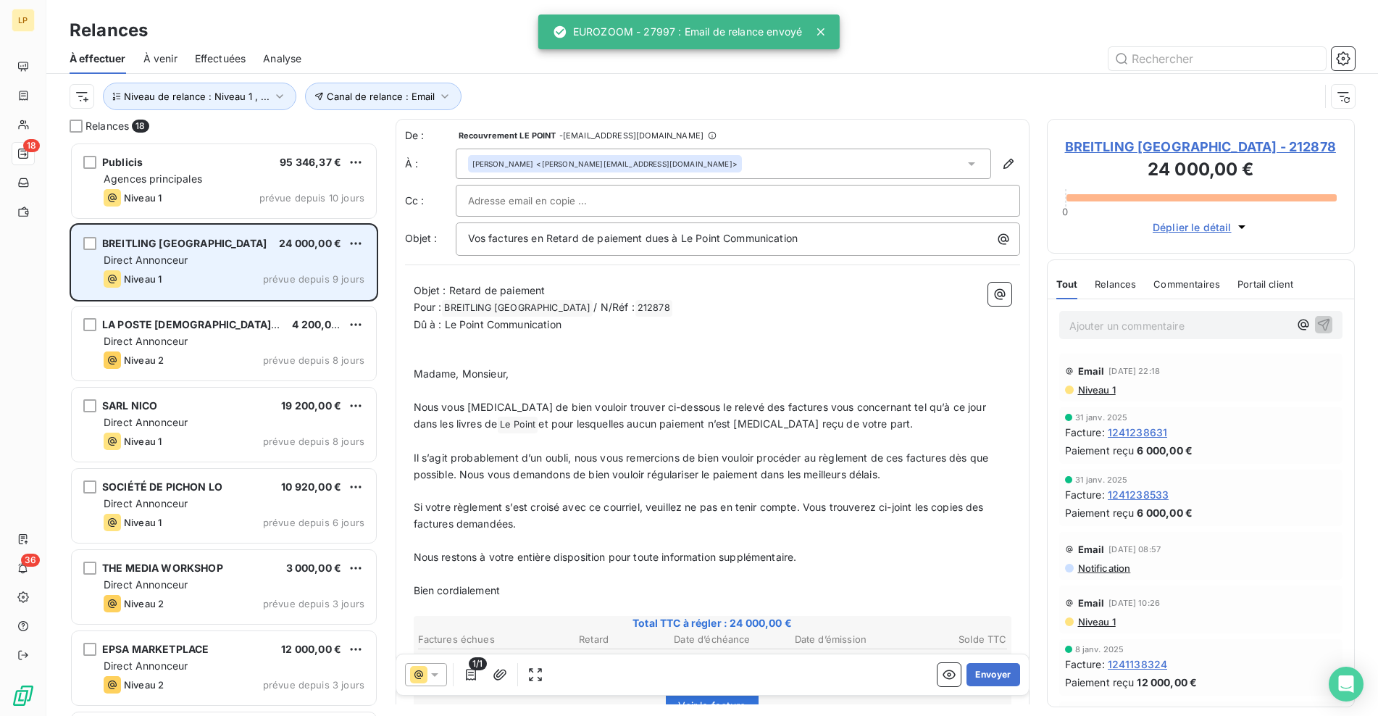
click at [223, 264] on div "Direct Annonceur" at bounding box center [234, 260] width 261 height 14
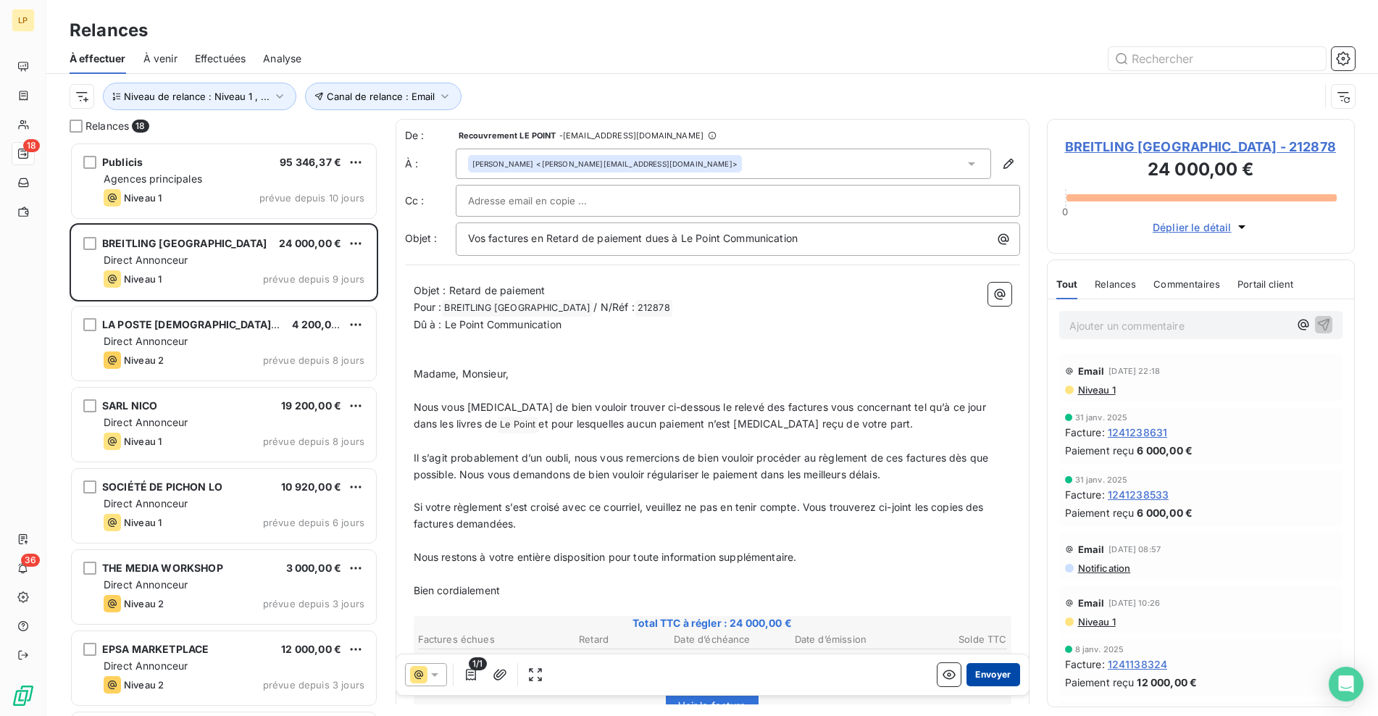
click at [996, 674] on button "Envoyer" at bounding box center [992, 674] width 53 height 23
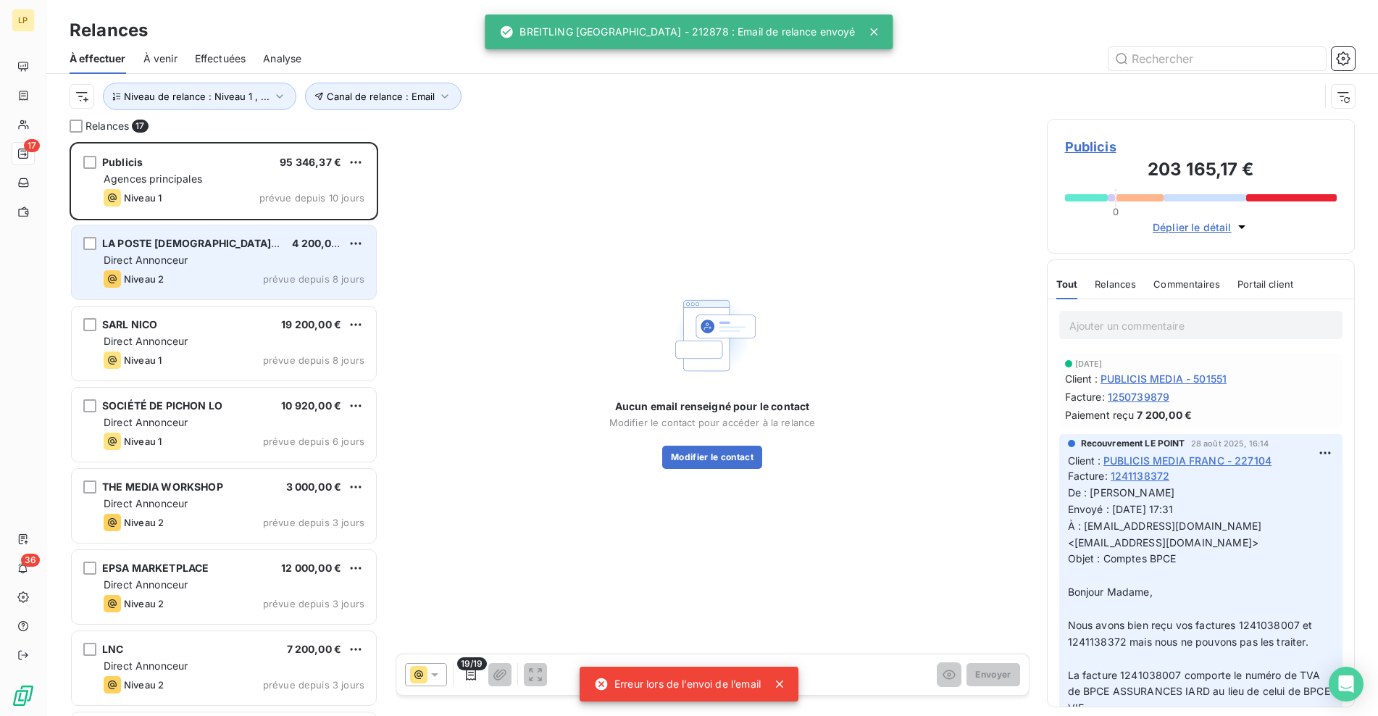
click at [201, 268] on div "LA POSTE [DEMOGRAPHIC_DATA] ET AU 4 200,00 € Direct Annonceur Niveau 2 prévue d…" at bounding box center [224, 262] width 304 height 74
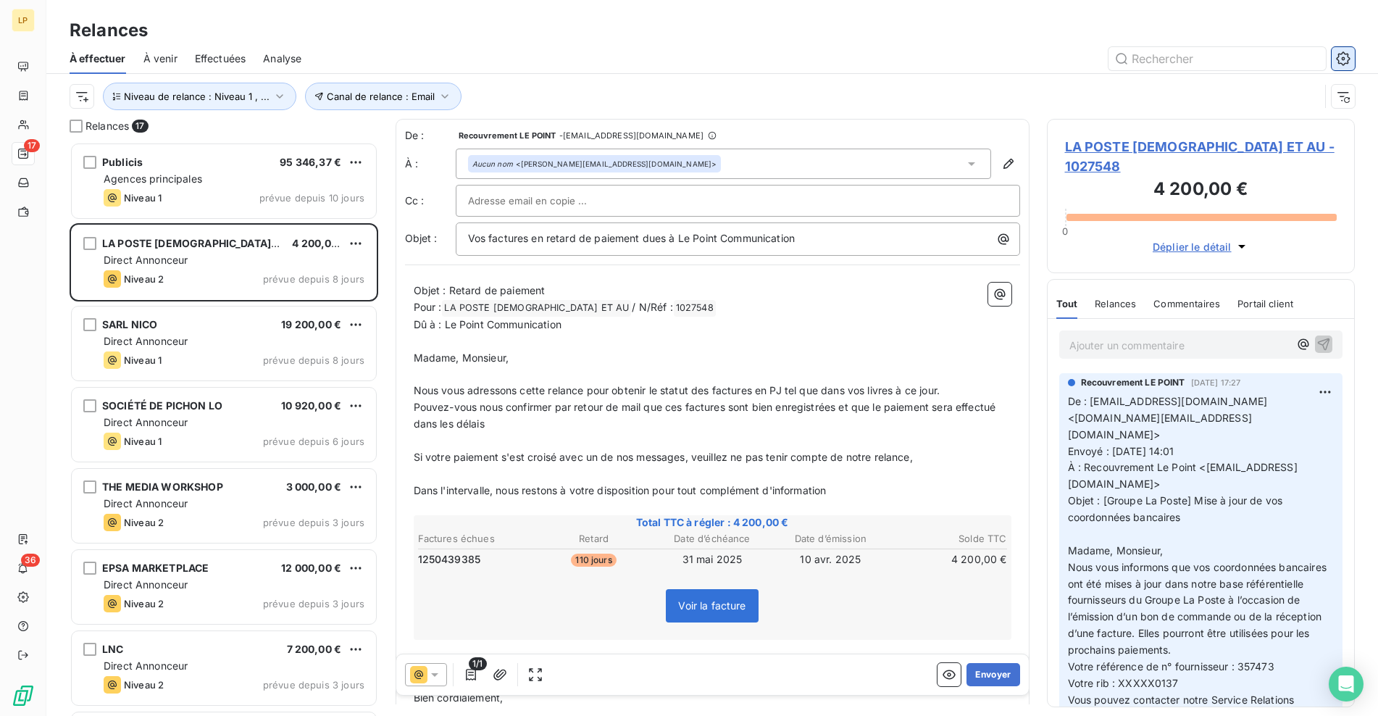
click at [1349, 67] on button "button" at bounding box center [1342, 58] width 23 height 23
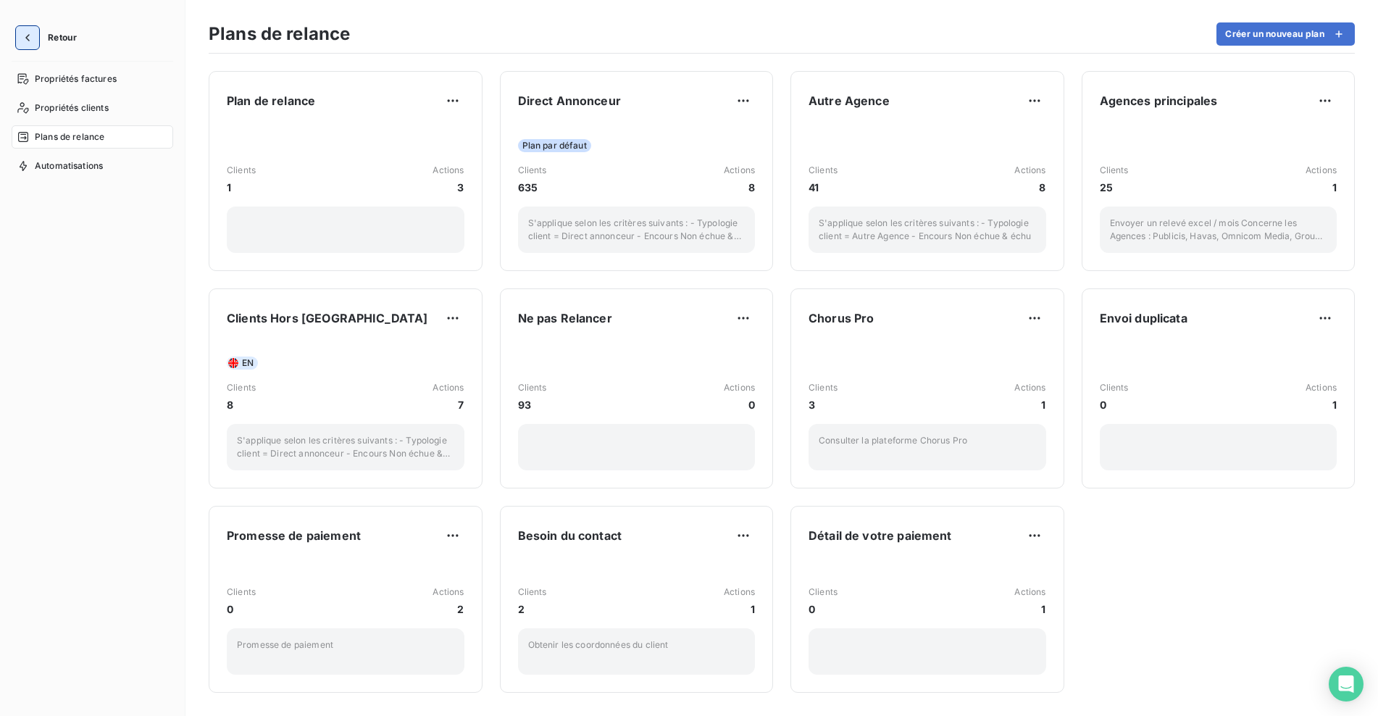
click at [18, 43] on button "button" at bounding box center [27, 37] width 23 height 23
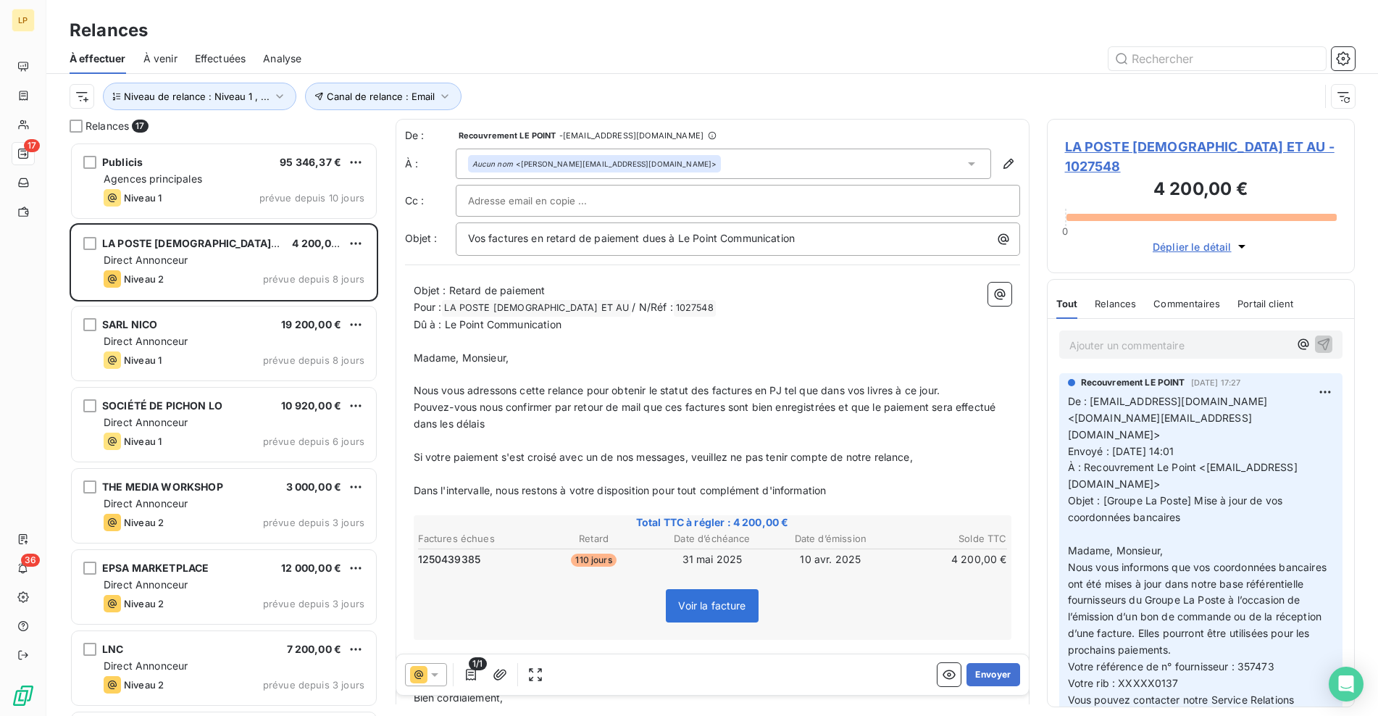
scroll to position [563, 297]
click at [714, 136] on icon at bounding box center [712, 135] width 9 height 9
click at [1124, 148] on span "LA POSTE [DEMOGRAPHIC_DATA] ET AU - 1027548" at bounding box center [1201, 156] width 272 height 39
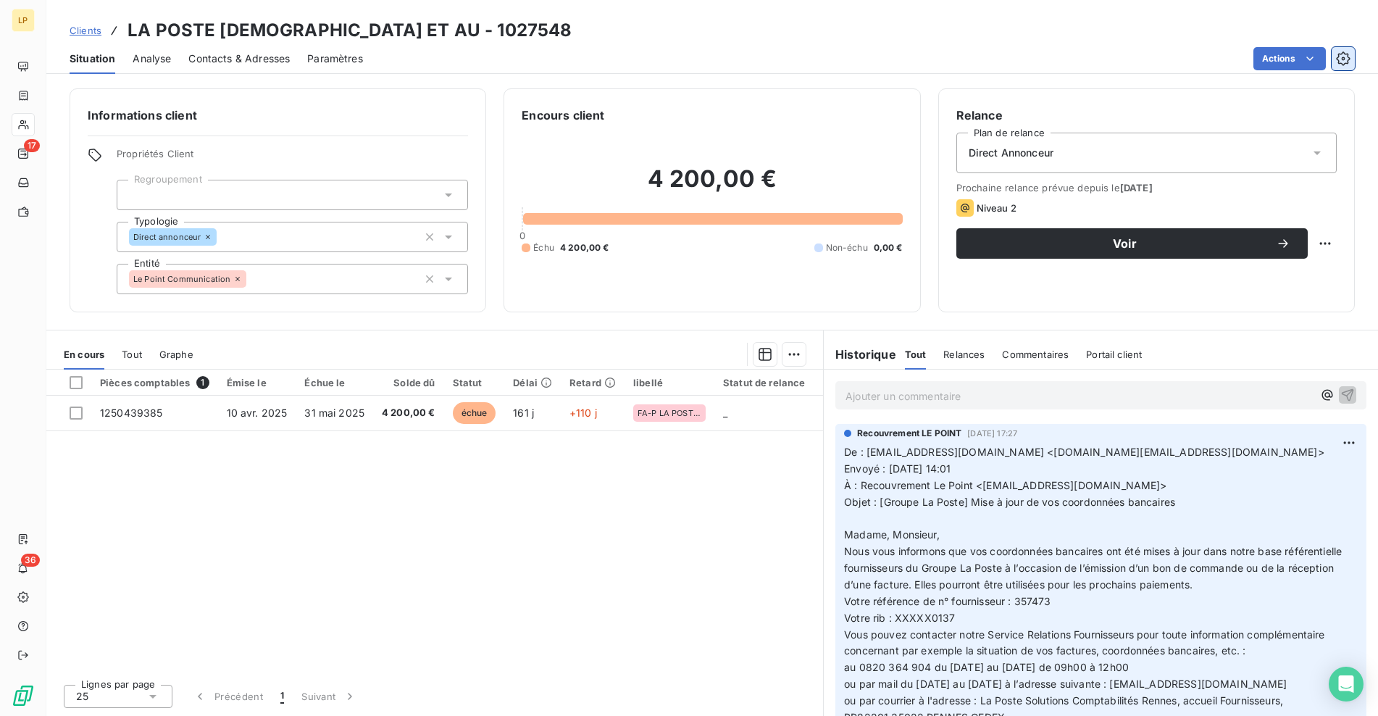
click at [1353, 60] on button "button" at bounding box center [1342, 58] width 23 height 23
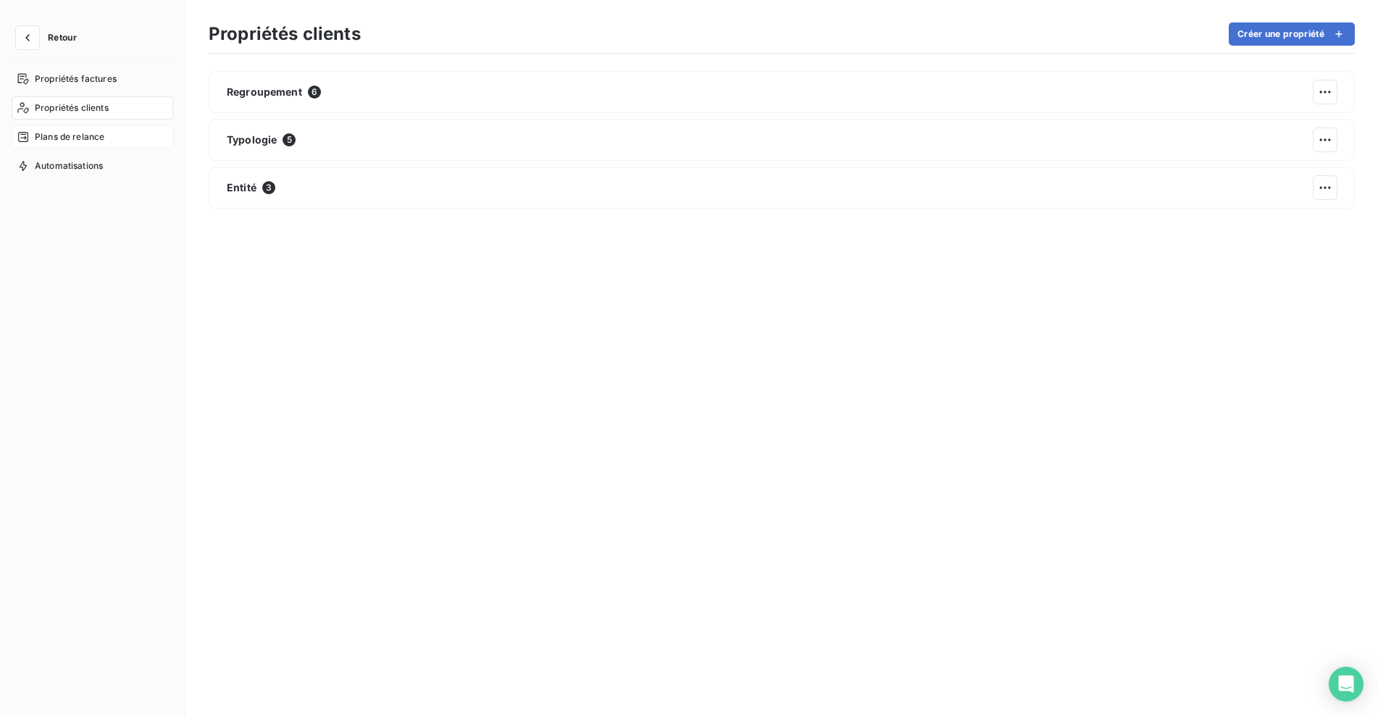
click at [96, 138] on span "Plans de relance" at bounding box center [70, 136] width 70 height 13
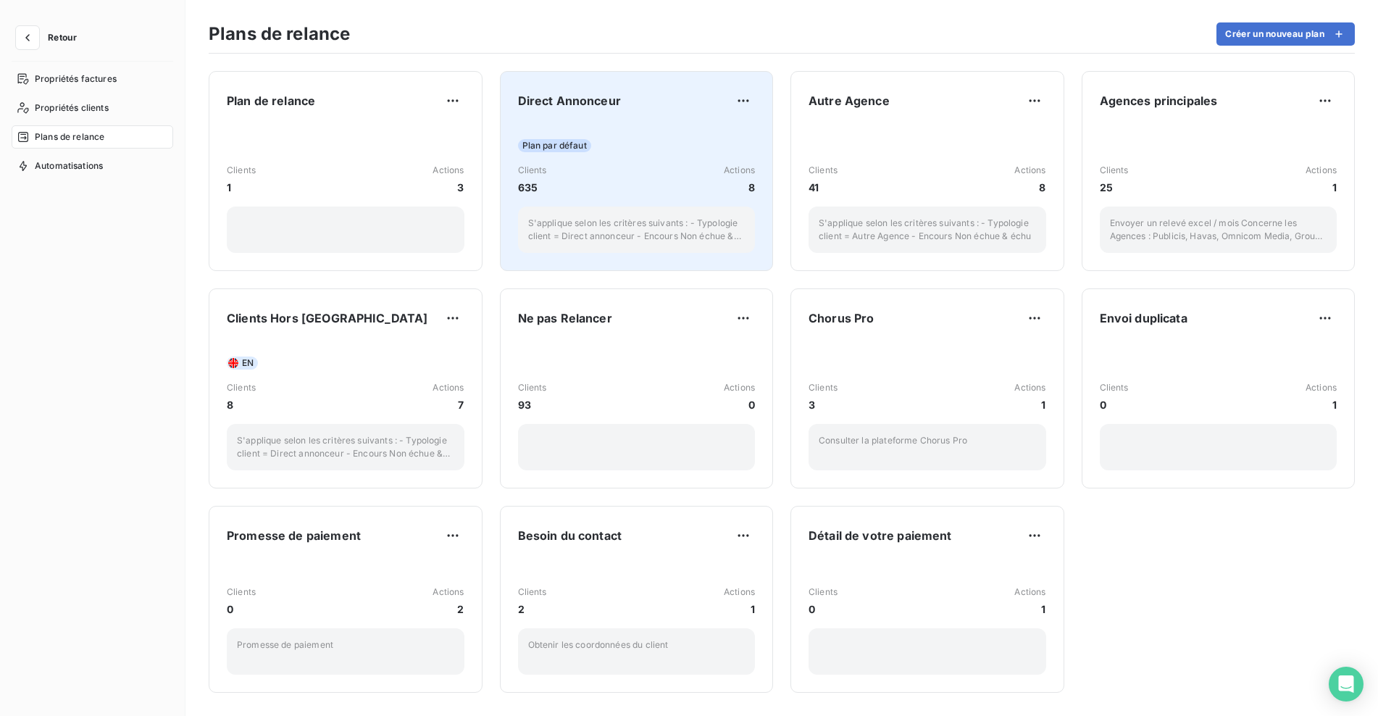
click at [679, 173] on div "Clients 635 Actions 8" at bounding box center [637, 179] width 238 height 31
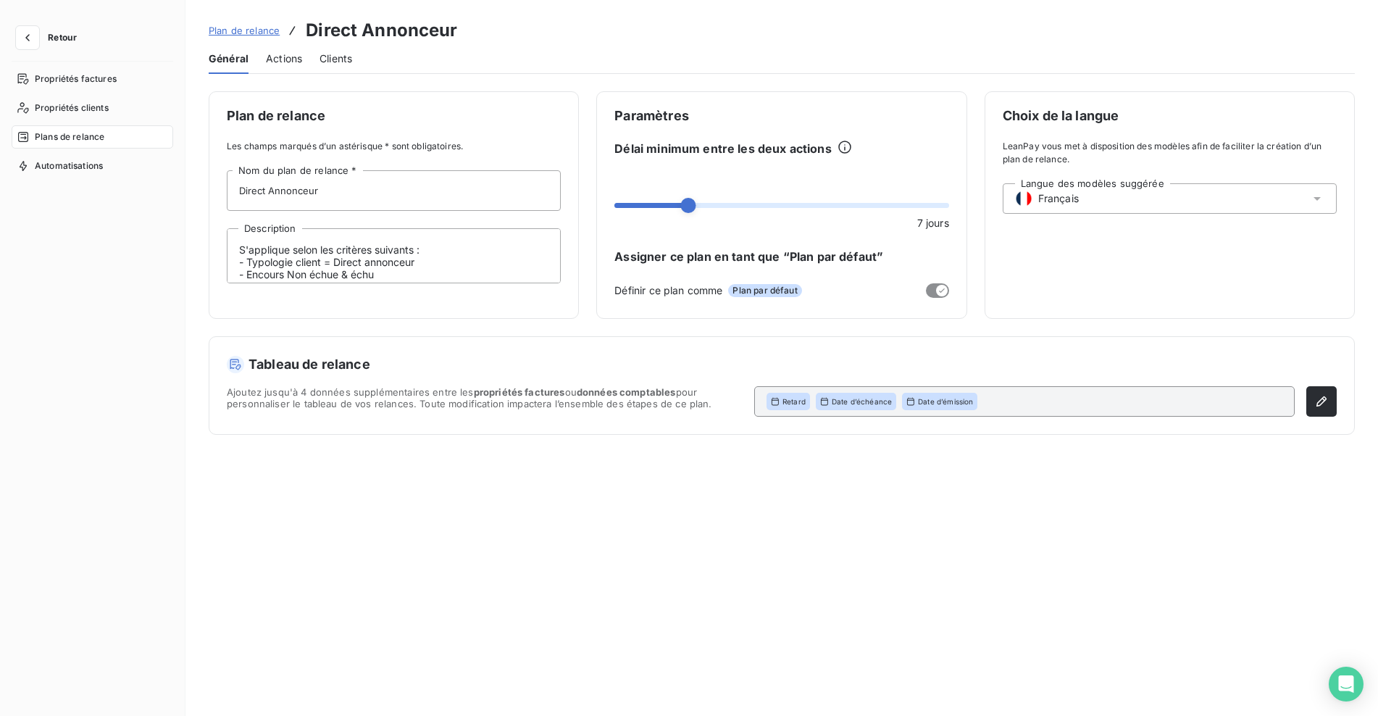
click at [280, 67] on div "Actions" at bounding box center [284, 58] width 36 height 30
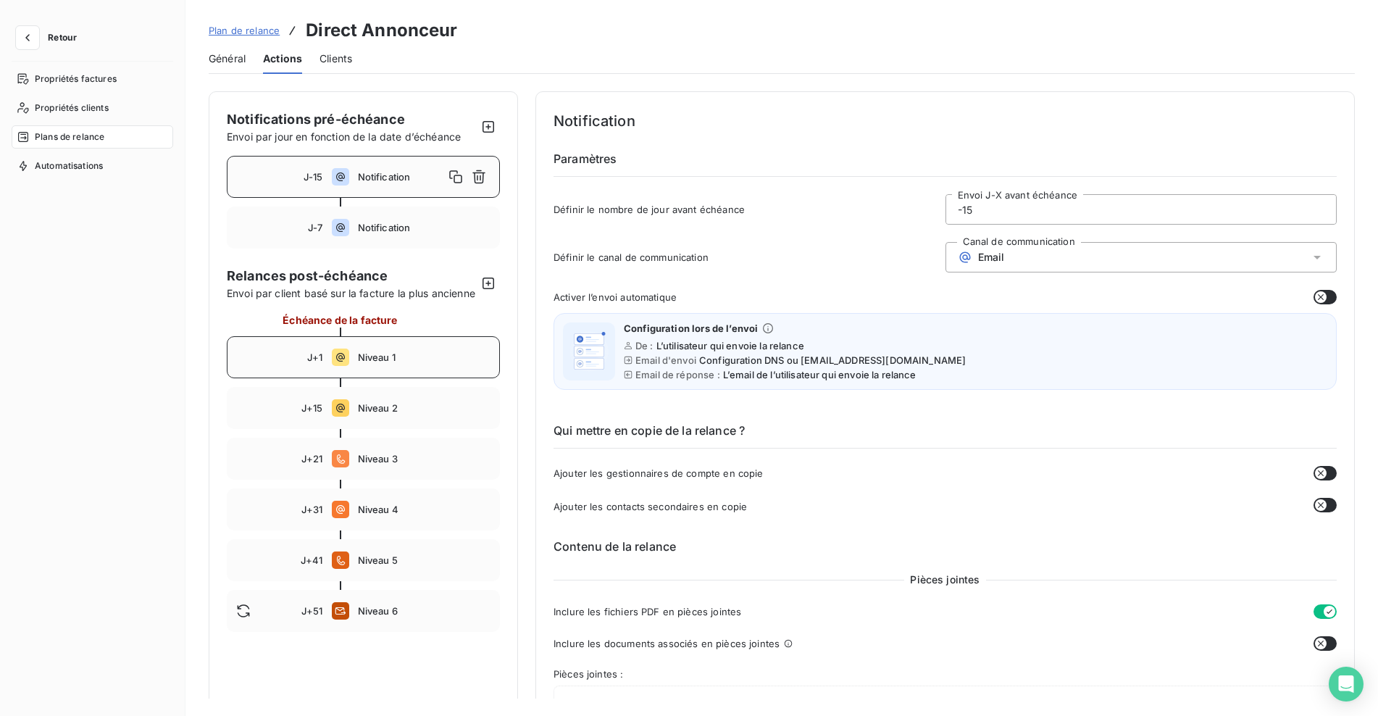
click at [391, 363] on span "Niveau 1" at bounding box center [424, 357] width 133 height 12
type input "1"
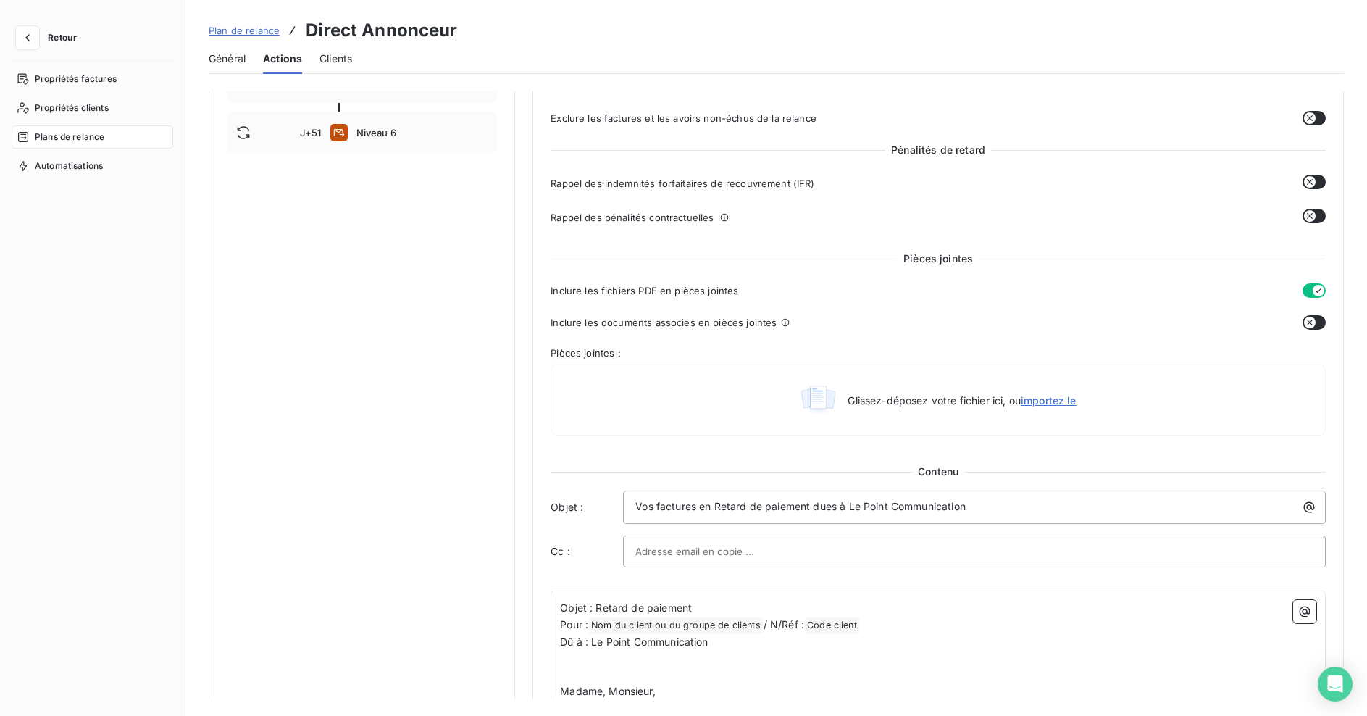
scroll to position [507, 0]
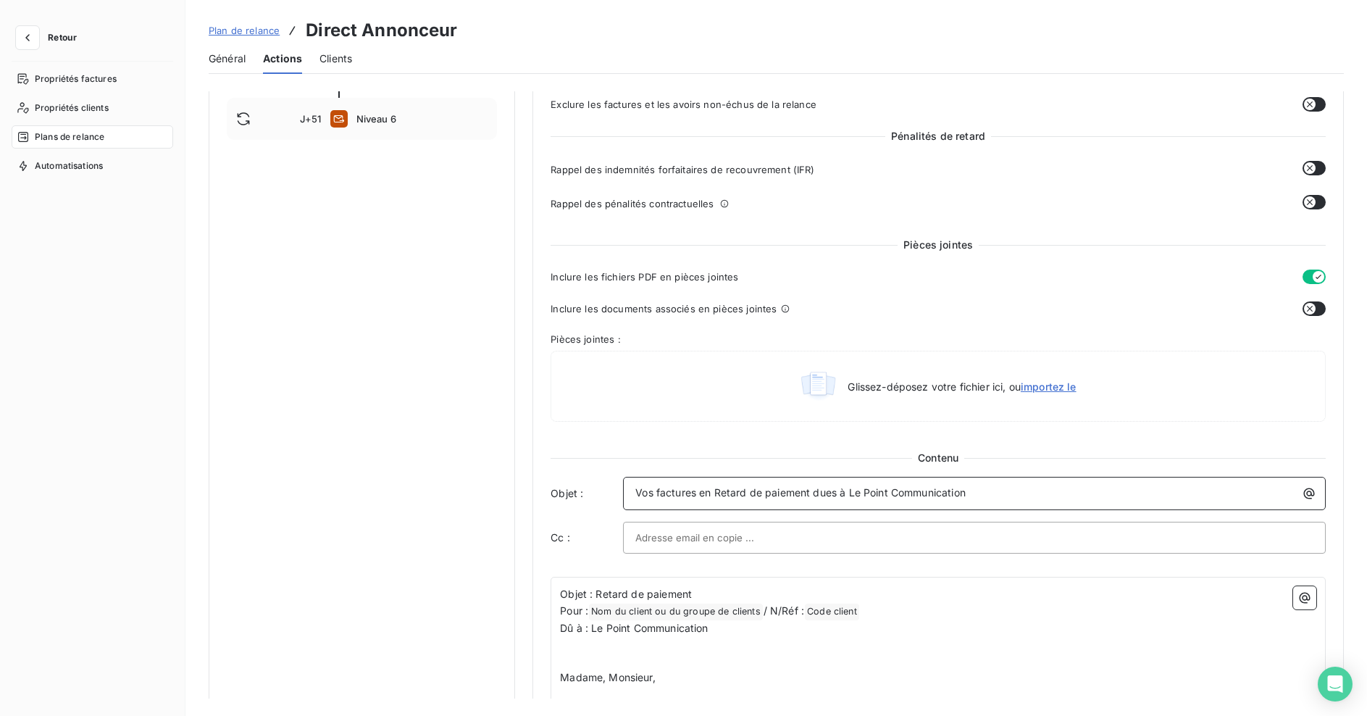
click at [989, 487] on p "Vos factures en Retard de paiement dues à Le Point Communication" at bounding box center [977, 493] width 685 height 17
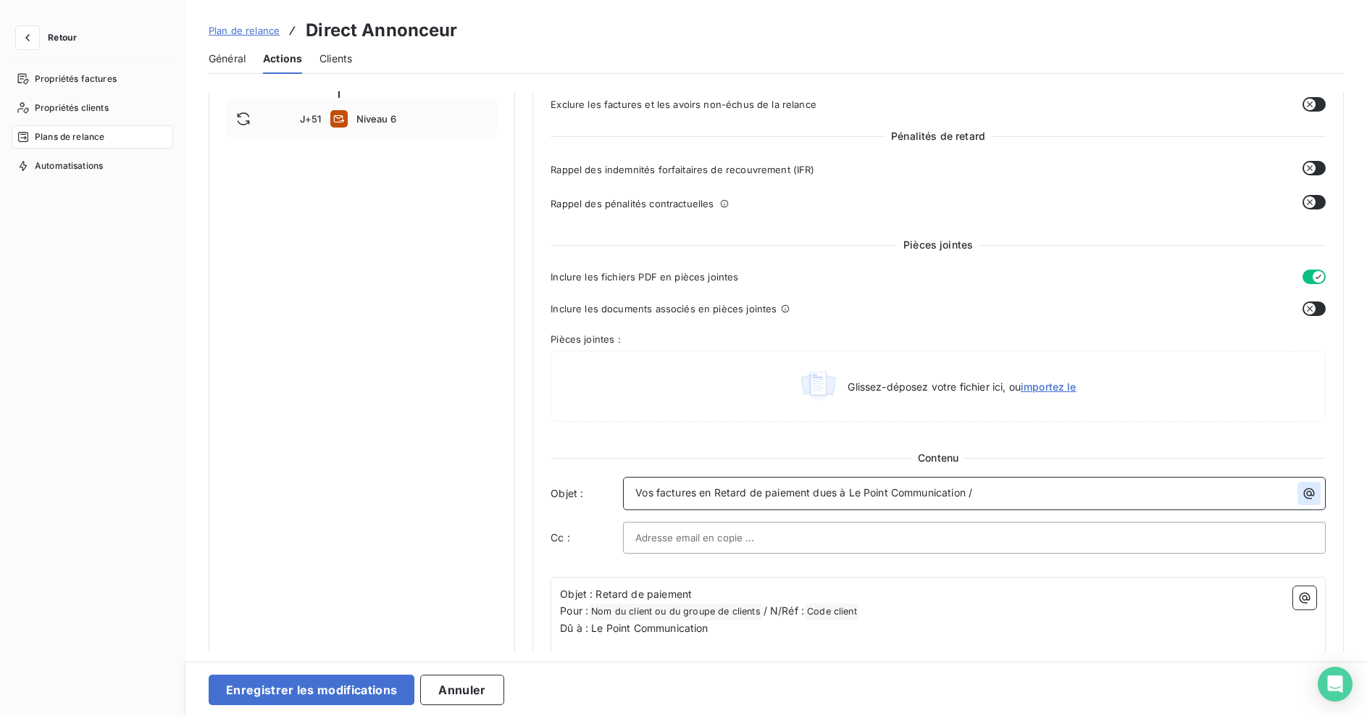
click at [1302, 490] on icon "button" at bounding box center [1309, 493] width 14 height 14
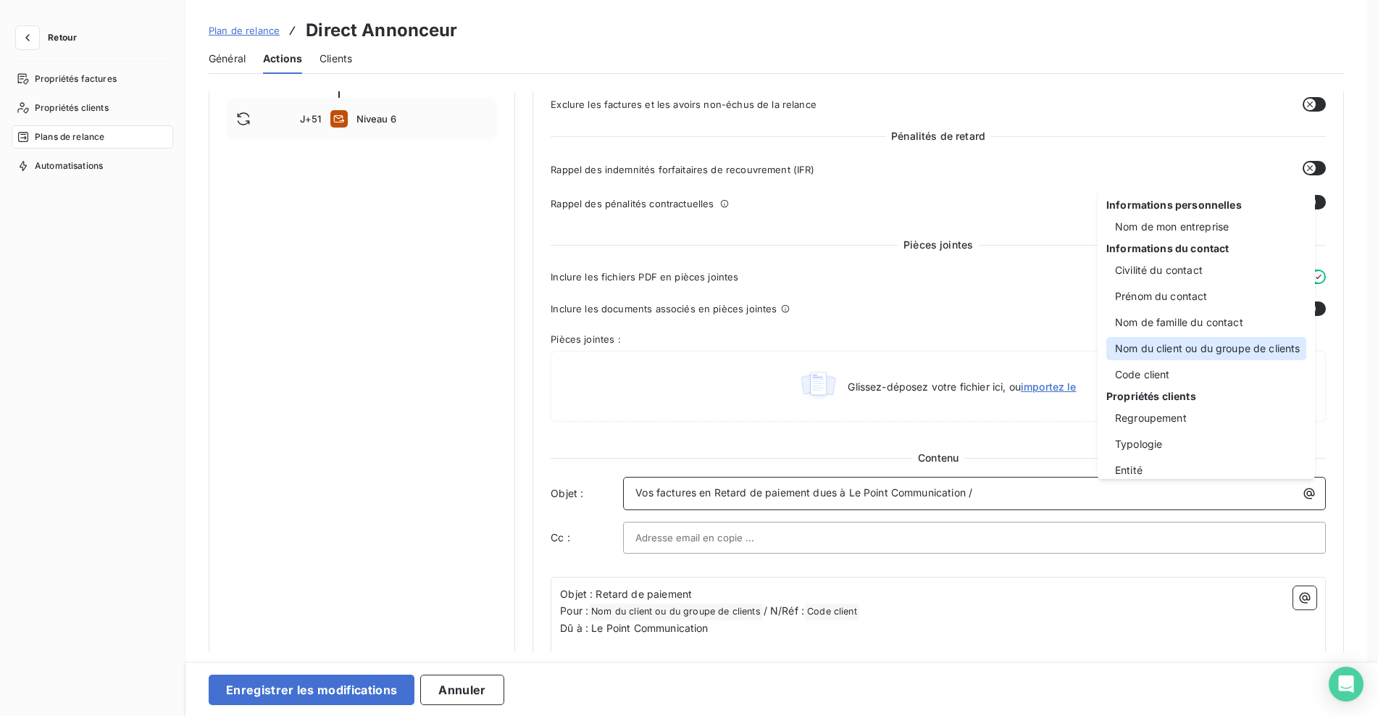
click at [1197, 353] on div "Nom du client ou du groupe de clients" at bounding box center [1206, 348] width 200 height 23
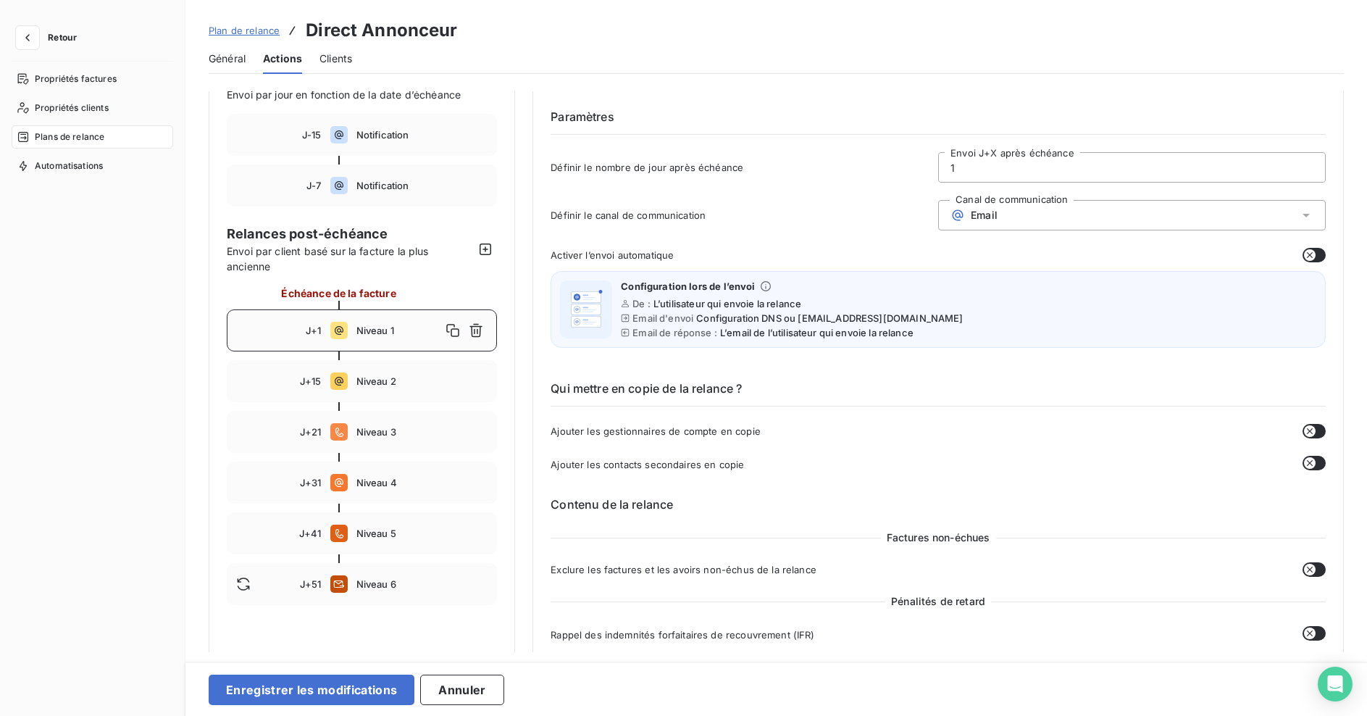
scroll to position [0, 0]
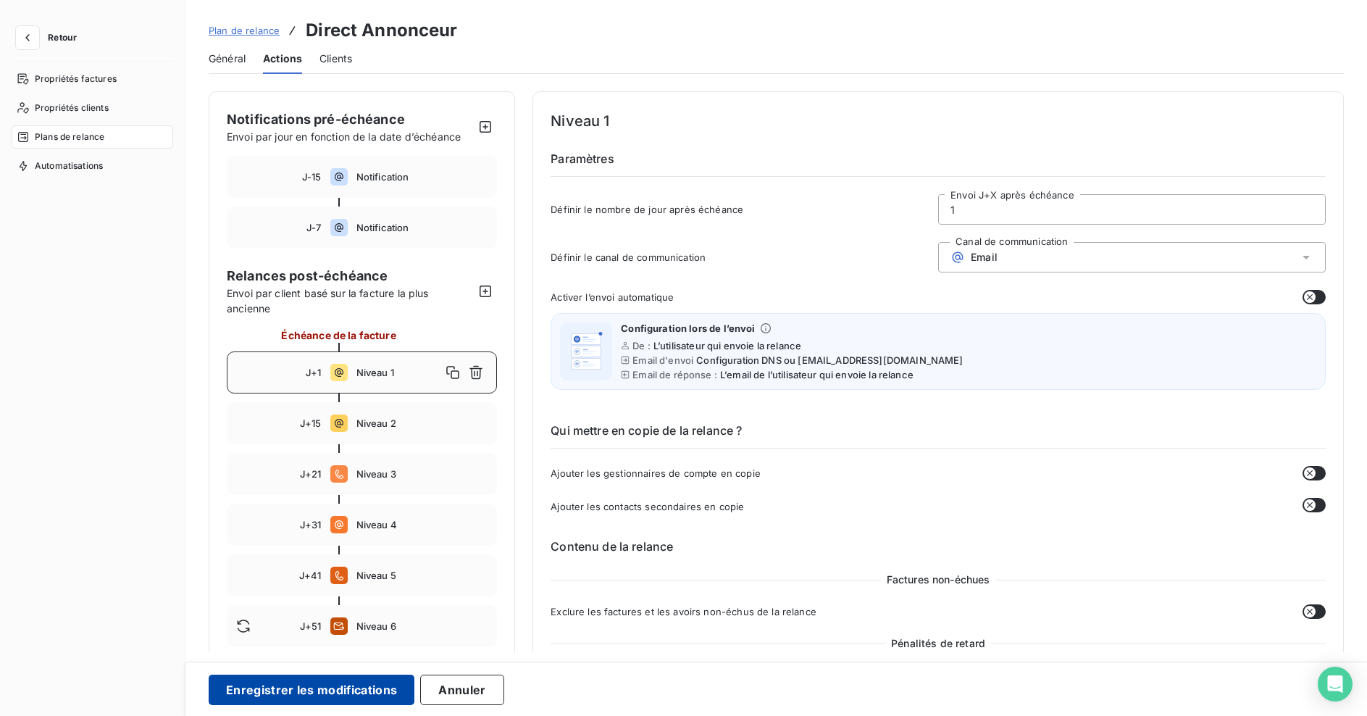
click at [365, 687] on button "Enregistrer les modifications" at bounding box center [312, 689] width 206 height 30
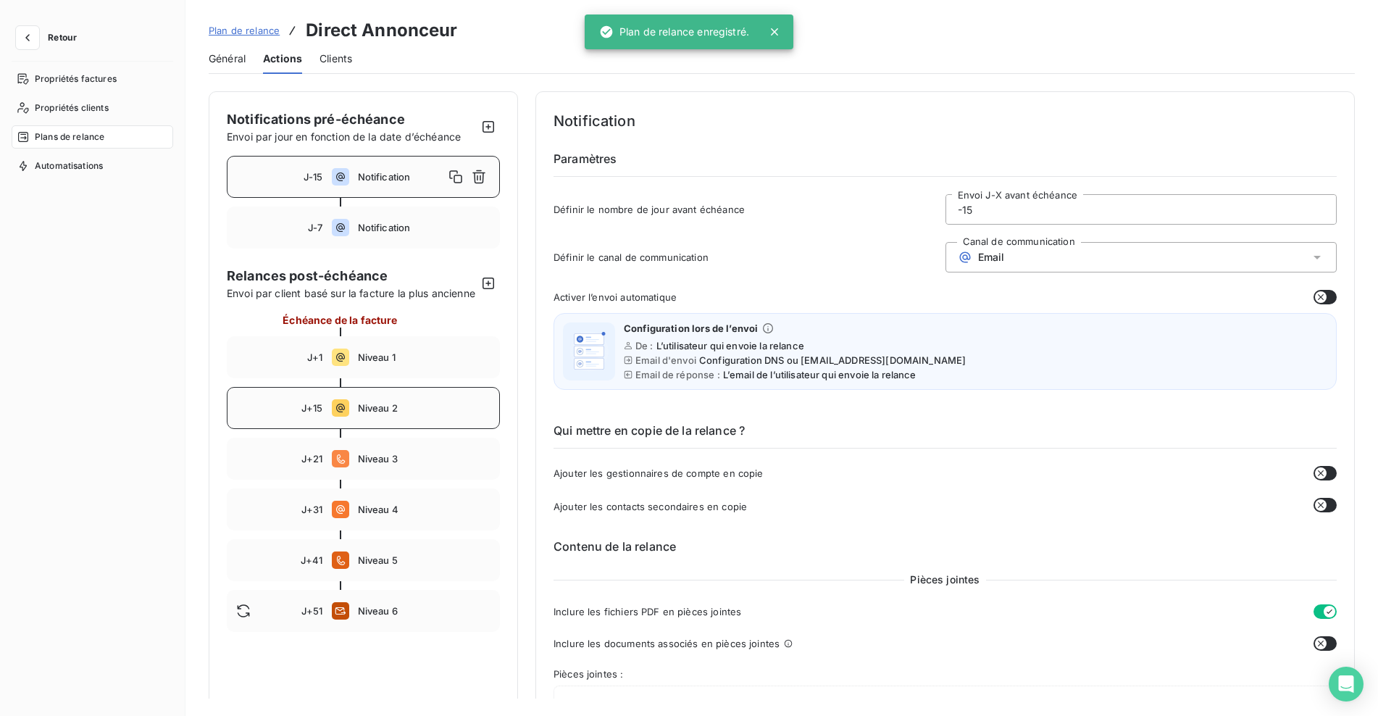
click at [381, 429] on div "J+15 Niveau 2" at bounding box center [363, 408] width 273 height 42
type input "15"
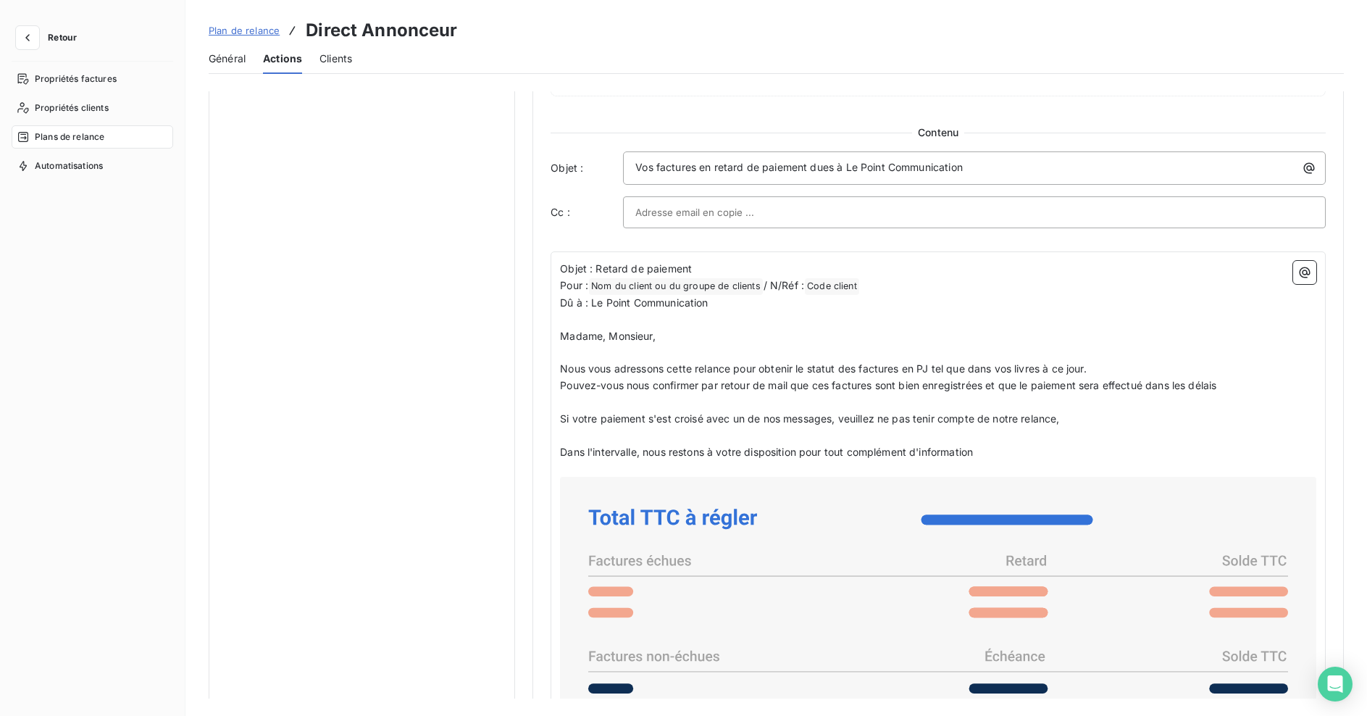
scroll to position [845, 0]
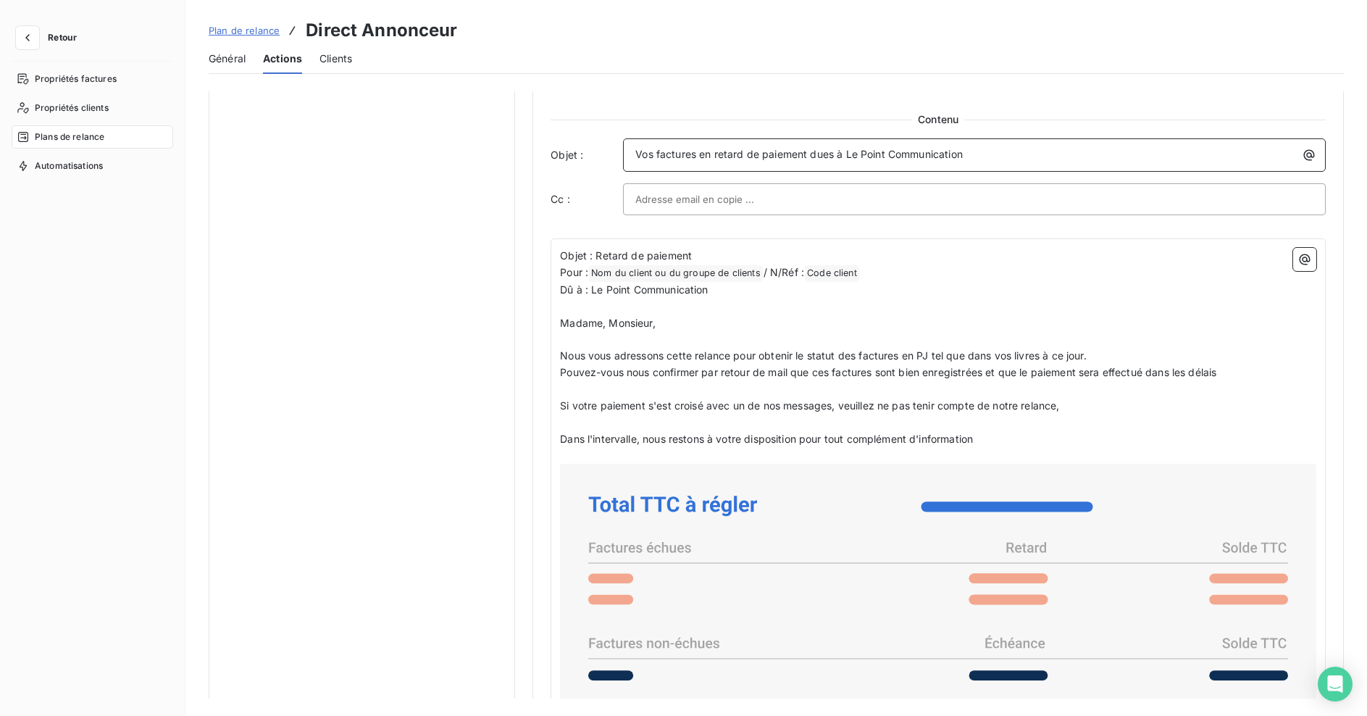
click at [982, 160] on p "Vos factures en retard de paiement dues à Le Point Communication" at bounding box center [977, 154] width 685 height 17
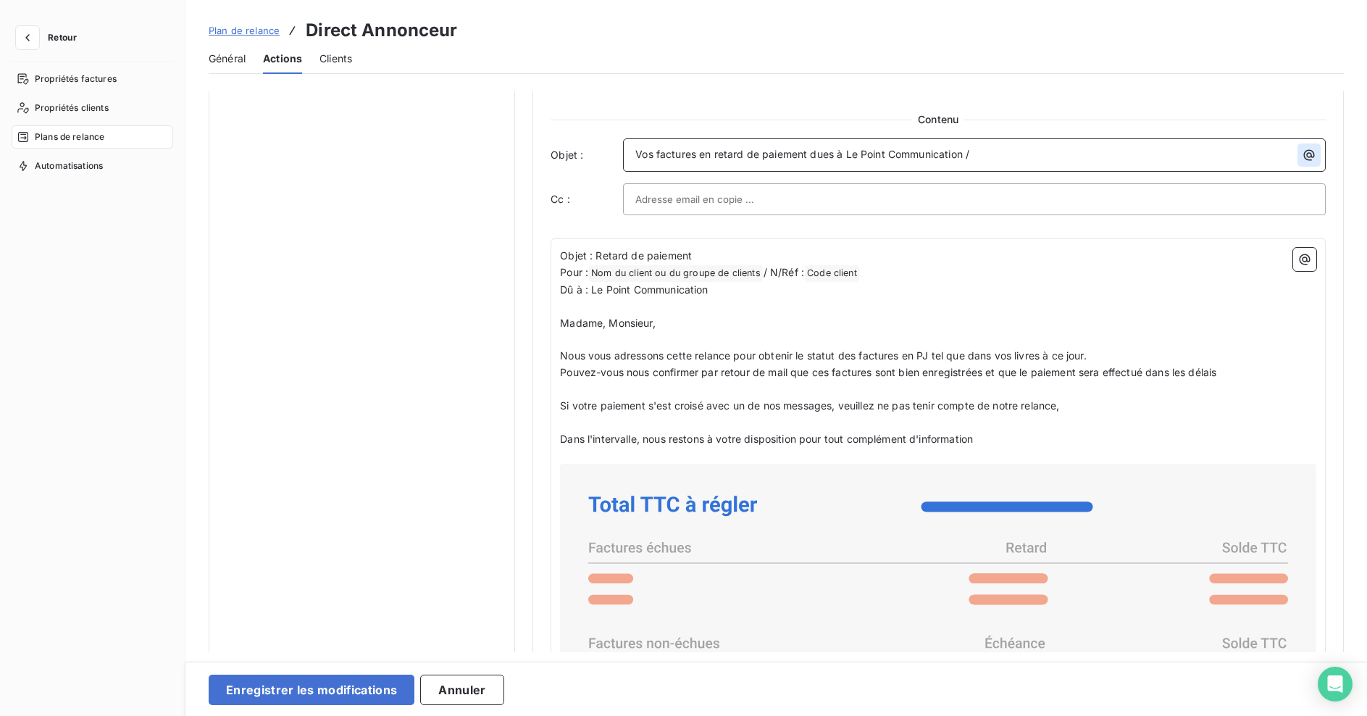
click at [1308, 156] on icon "button" at bounding box center [1309, 155] width 11 height 11
click at [1308, 156] on html "Retour Propriétés factures Propriétés clients Plans de relance Automatisations …" at bounding box center [683, 358] width 1367 height 716
click at [1305, 160] on icon "button" at bounding box center [1309, 155] width 11 height 11
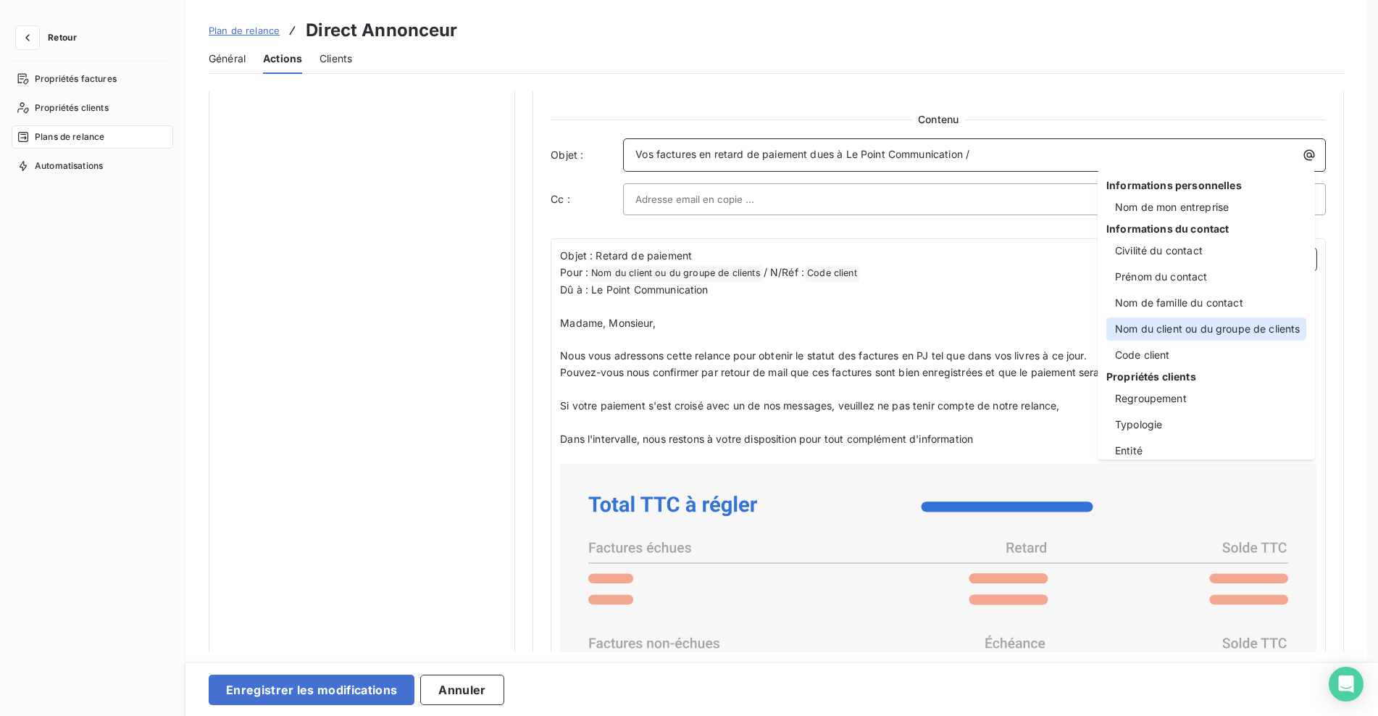
click at [1203, 327] on div "Nom du client ou du groupe de clients" at bounding box center [1206, 328] width 200 height 23
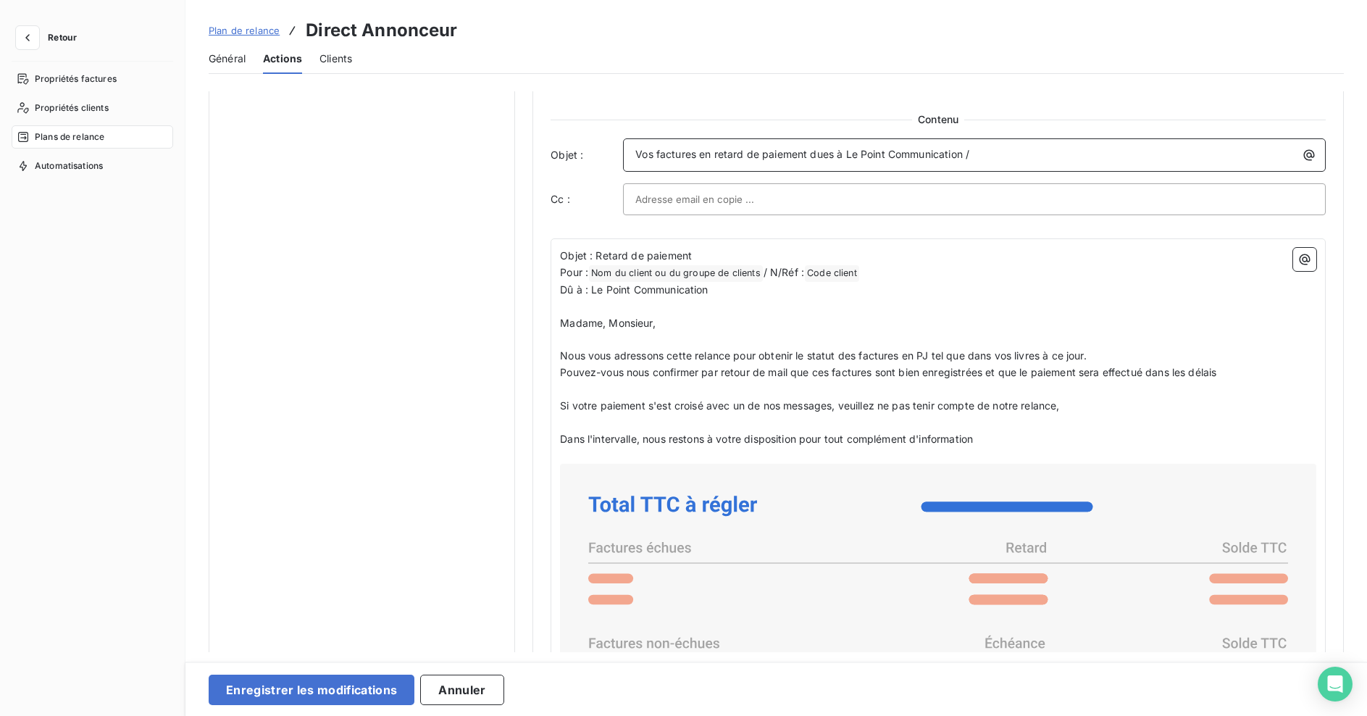
click at [1002, 148] on p "Vos factures en retard de paiement dues à Le Point Communication /" at bounding box center [977, 154] width 685 height 17
click at [1303, 152] on icon "button" at bounding box center [1309, 155] width 14 height 14
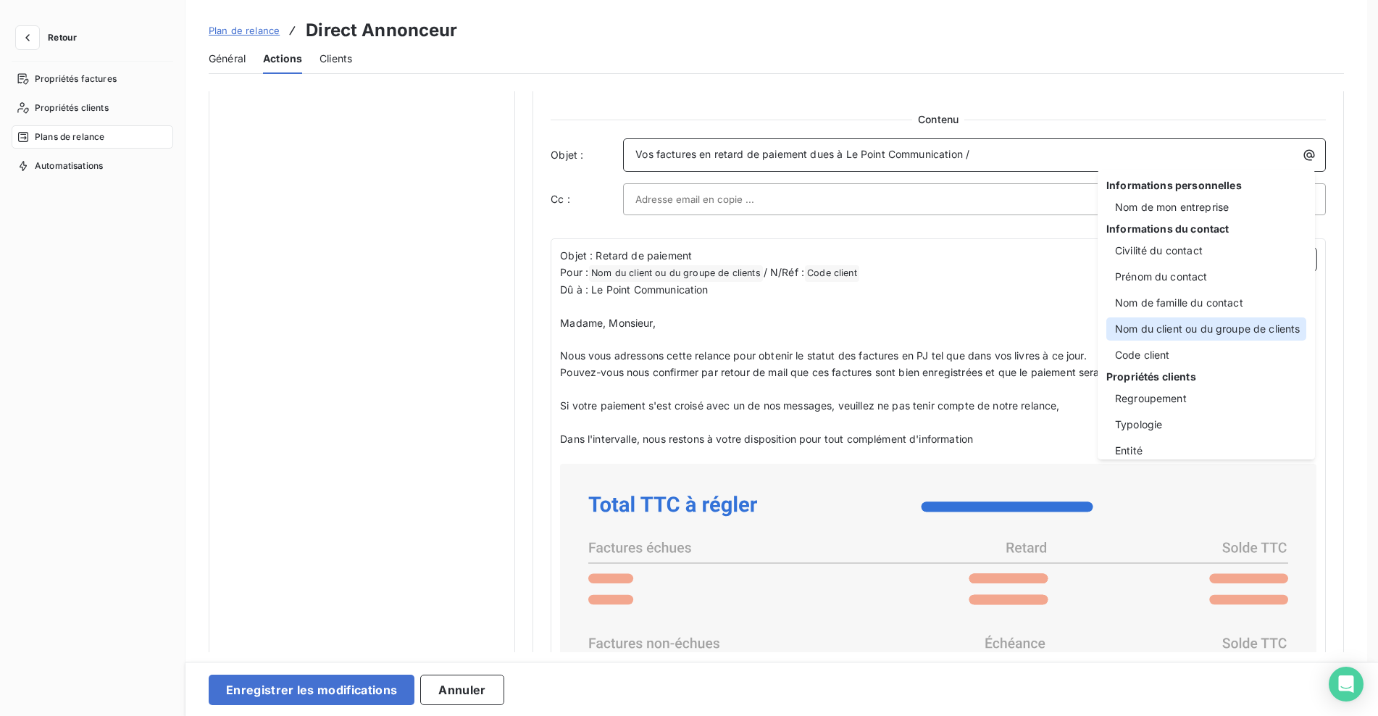
click at [1202, 327] on div "Nom du client ou du groupe de clients" at bounding box center [1206, 328] width 200 height 23
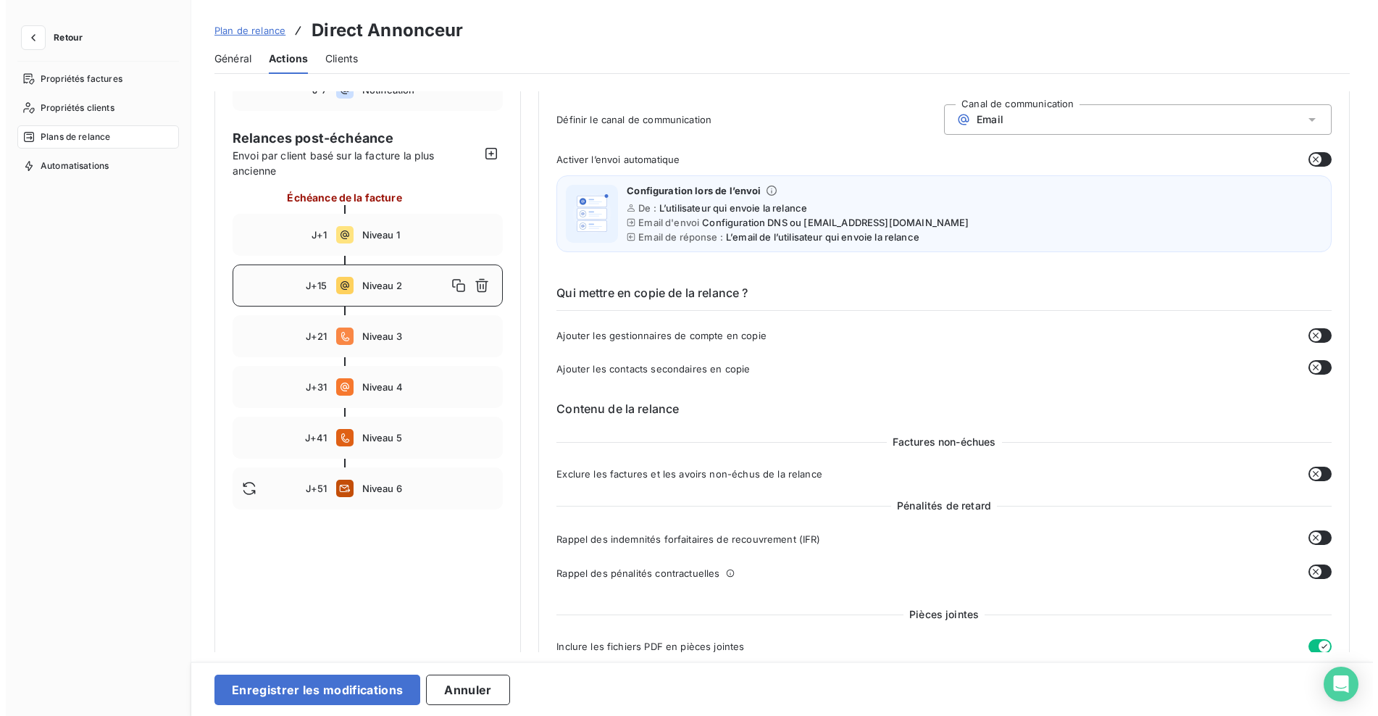
scroll to position [169, 0]
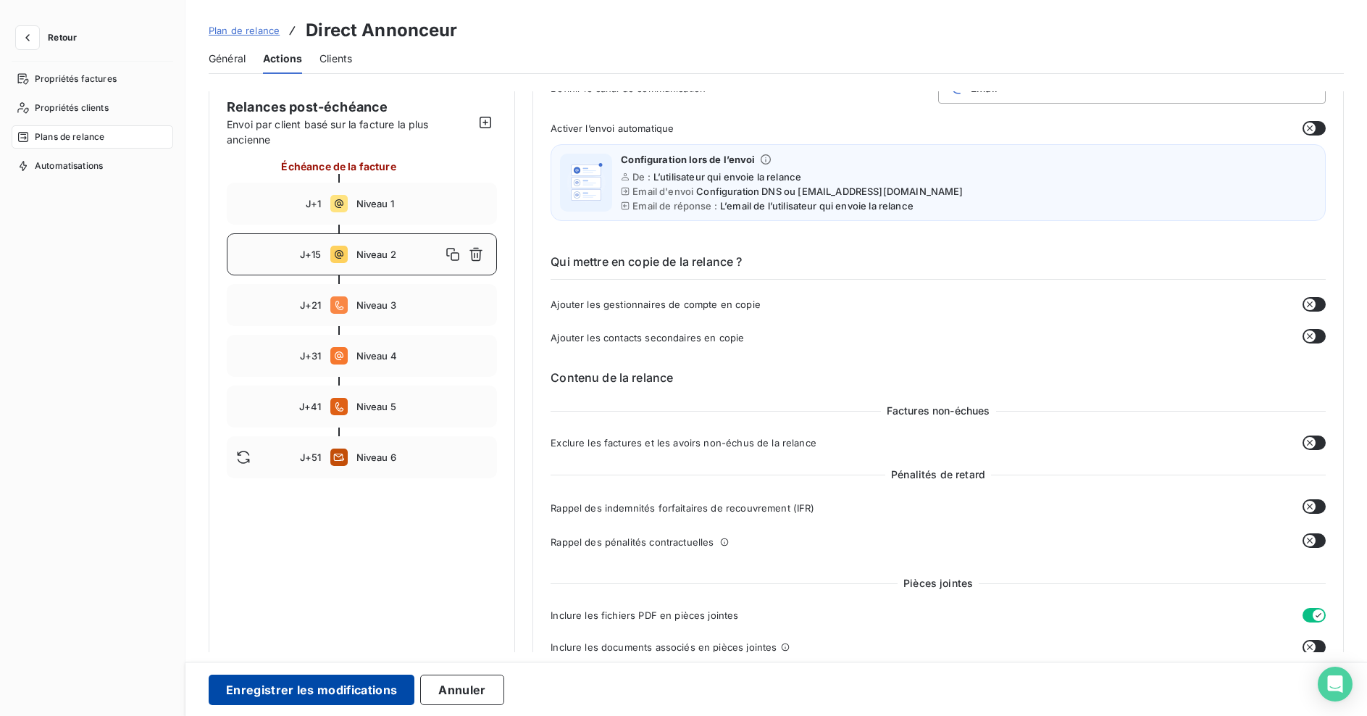
click at [345, 693] on button "Enregistrer les modifications" at bounding box center [312, 689] width 206 height 30
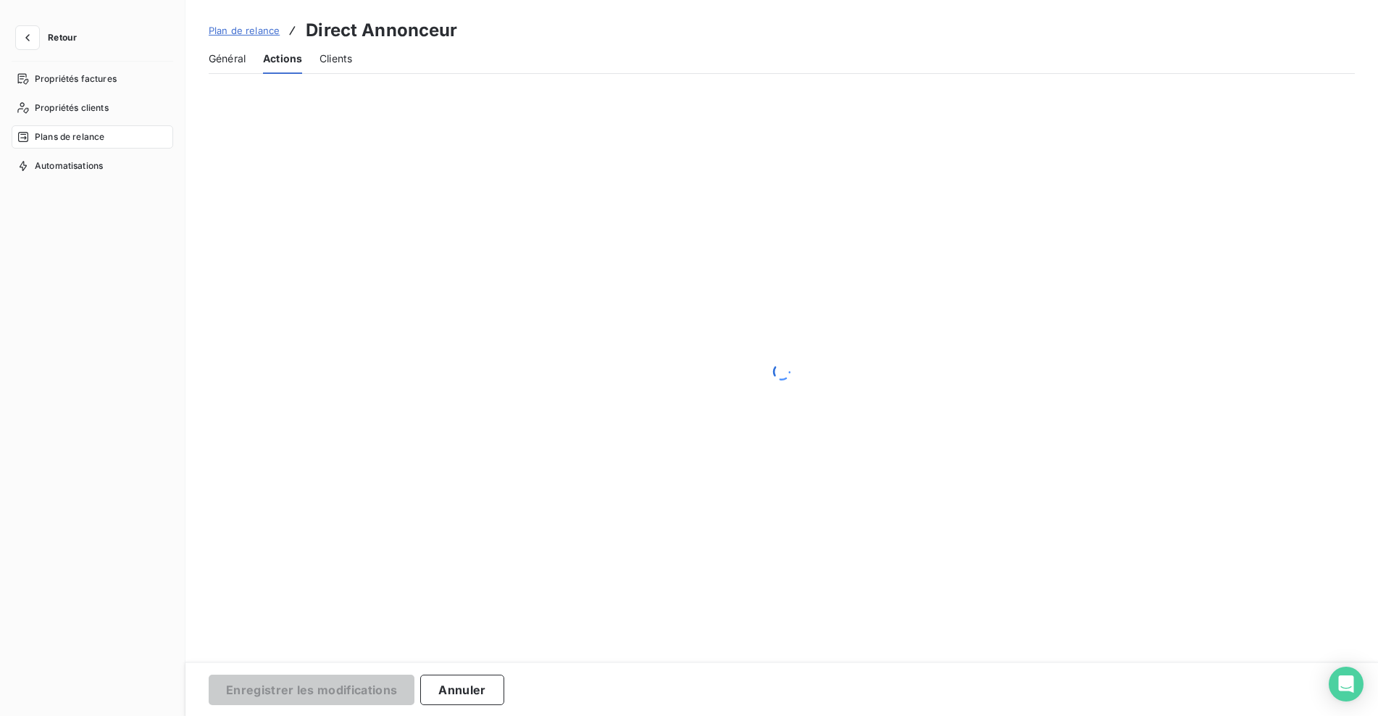
scroll to position [13, 0]
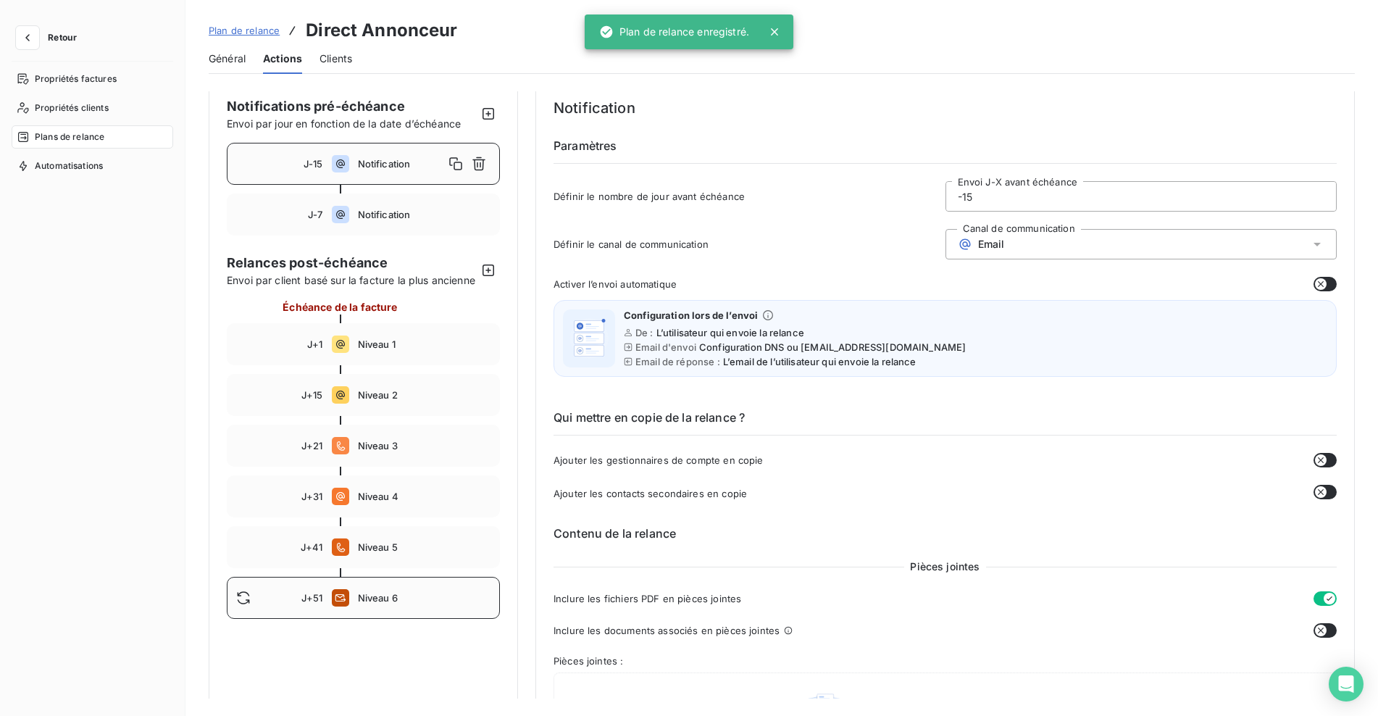
click at [402, 603] on span "Niveau 6" at bounding box center [424, 598] width 133 height 12
type input "51"
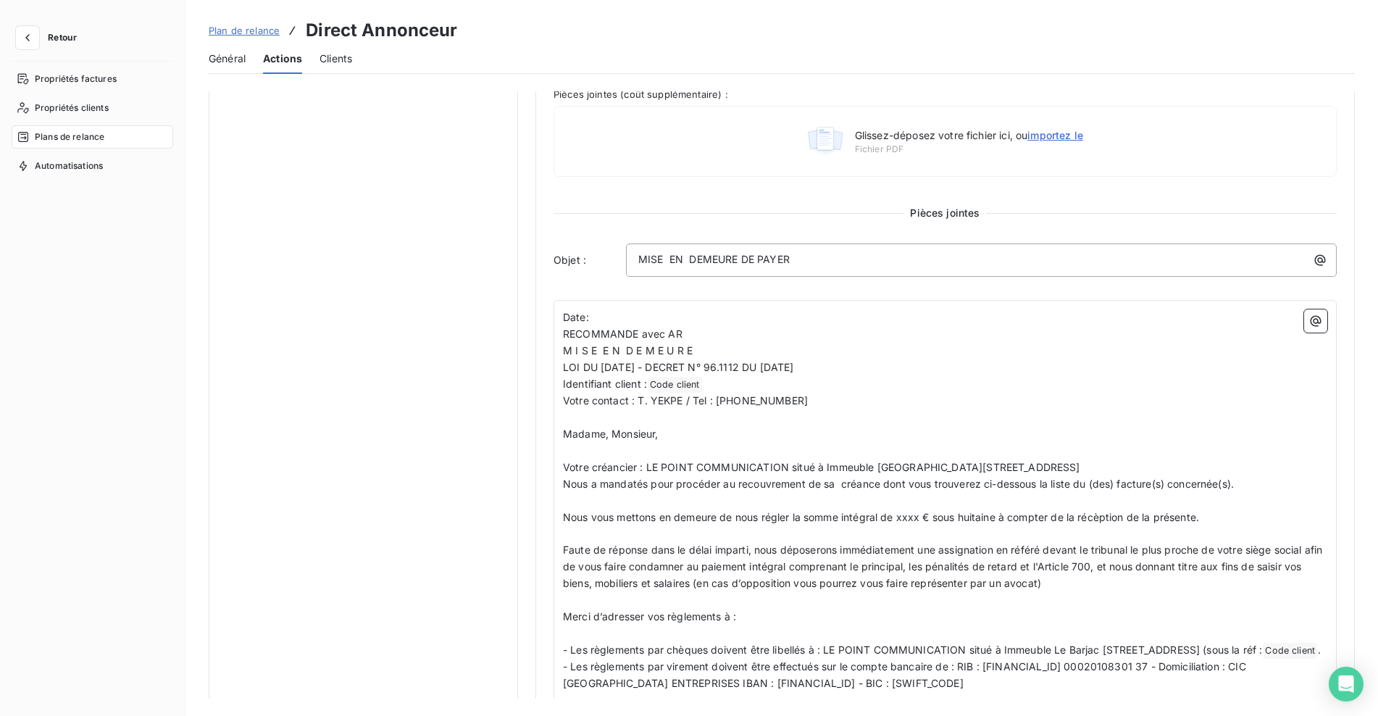
scroll to position [689, 0]
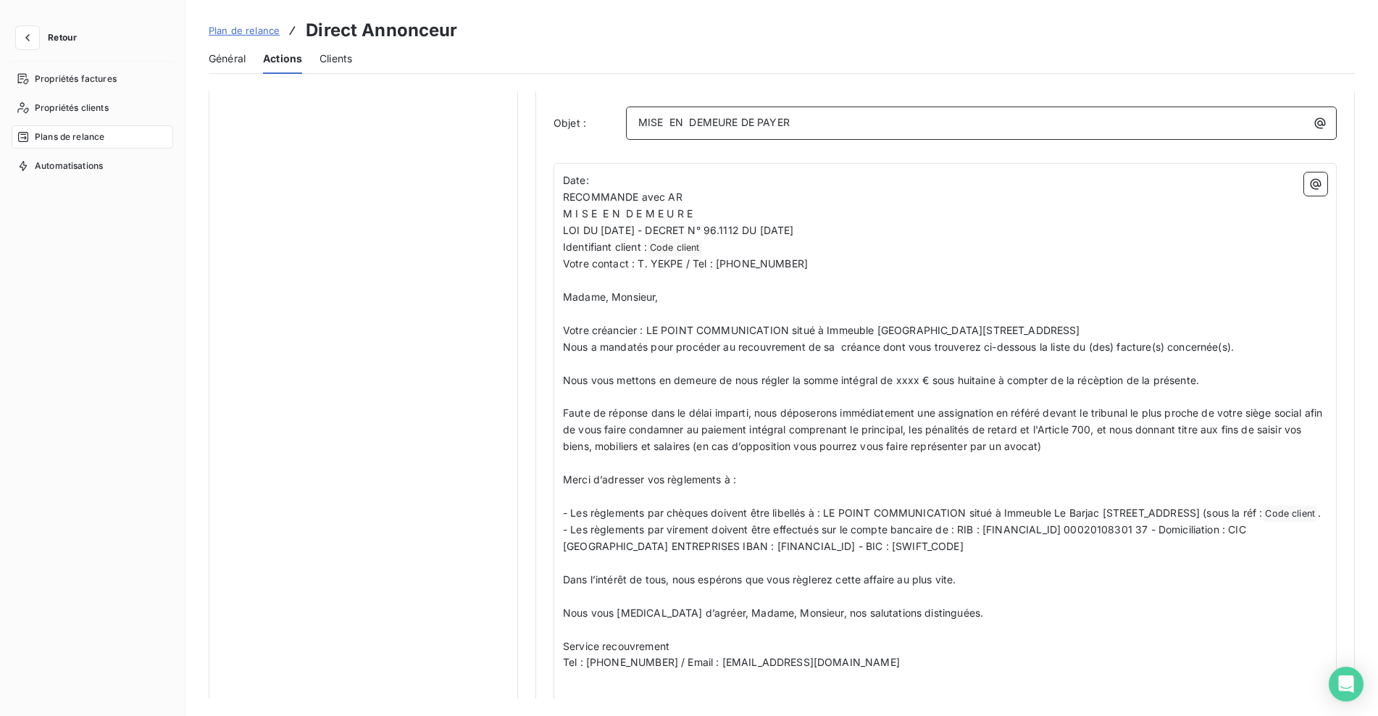
click at [795, 124] on p "MISE EN DEMEURE DE PAYER" at bounding box center [984, 122] width 693 height 17
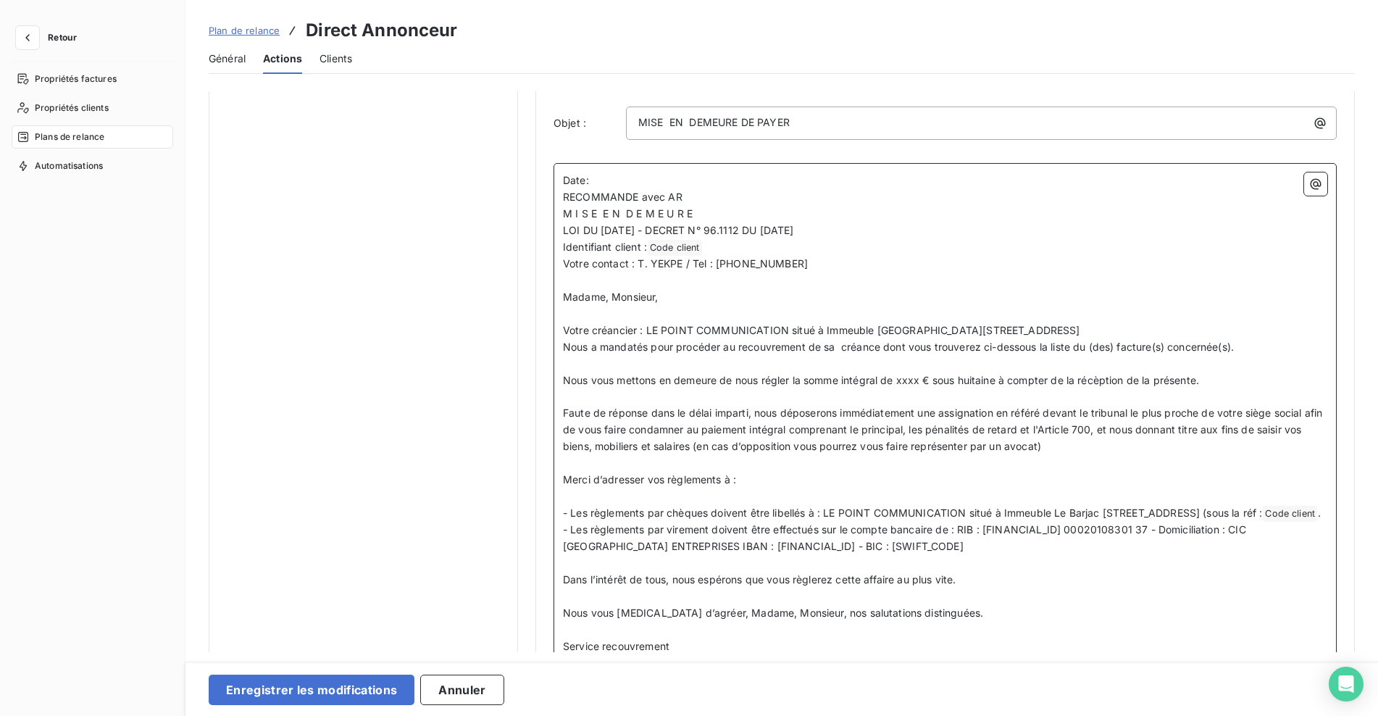
click at [678, 261] on span "Votre contact : T. YEKPE / Tel : [PHONE_NUMBER]" at bounding box center [685, 263] width 245 height 12
click at [682, 265] on span "Votre contact : T. YEKPE / Tel : [PHONE_NUMBER]" at bounding box center [685, 263] width 245 height 12
click at [671, 188] on p "Date:" at bounding box center [945, 180] width 764 height 17
click at [1308, 181] on icon "button" at bounding box center [1315, 184] width 14 height 14
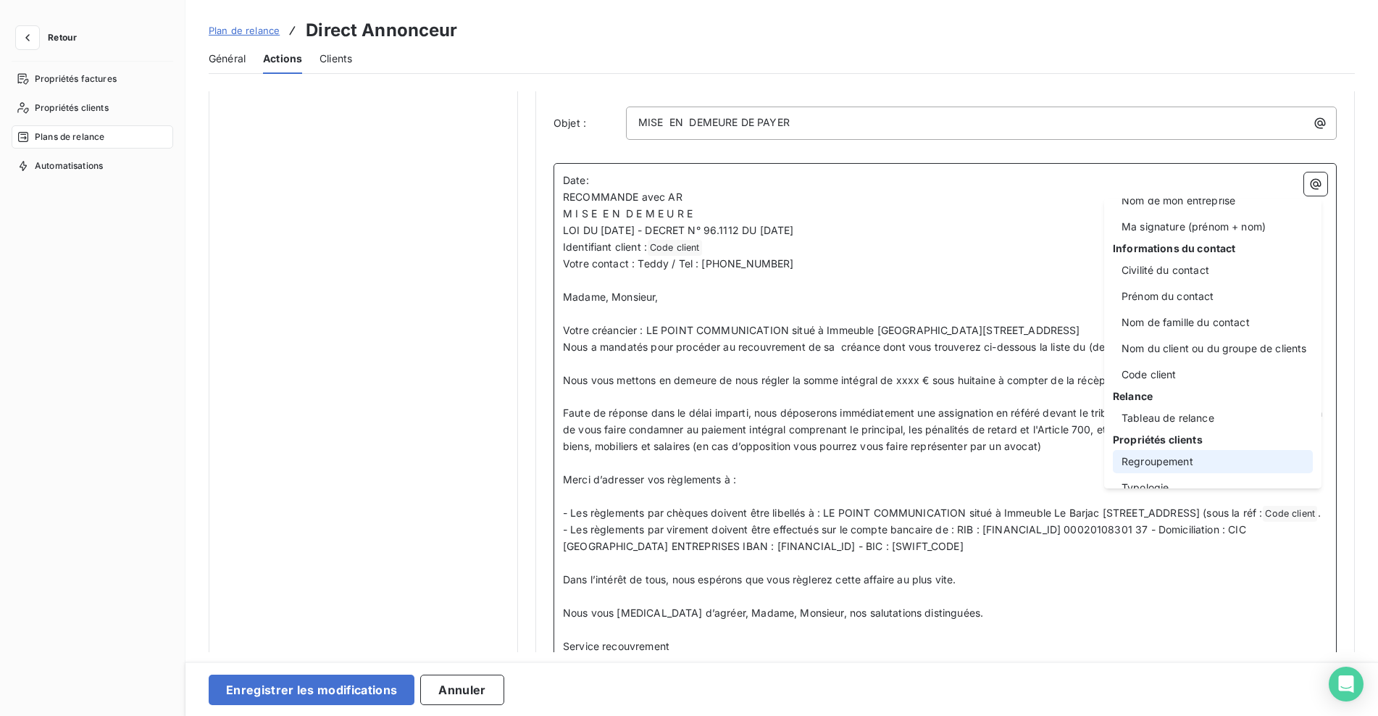
scroll to position [0, 0]
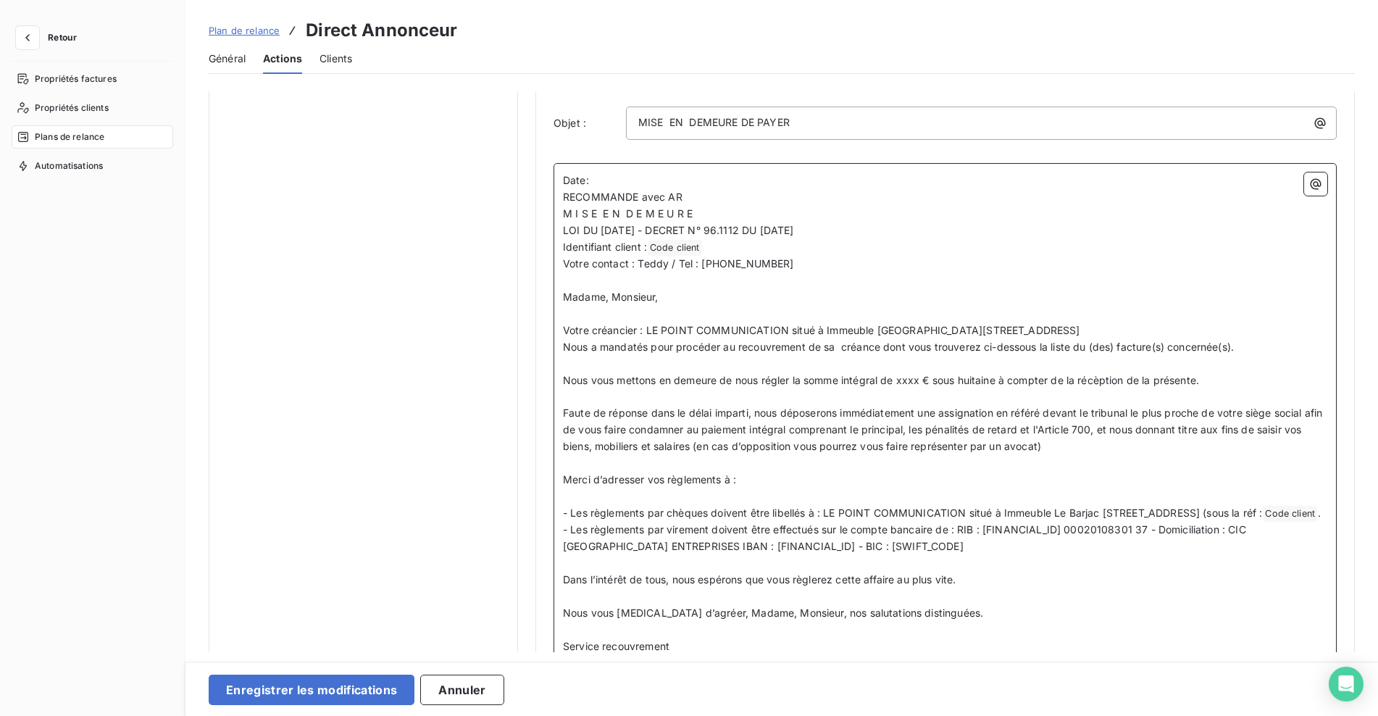
click at [650, 178] on html "Retour Propriétés factures Propriétés clients Plans de relance Automatisations …" at bounding box center [689, 358] width 1378 height 716
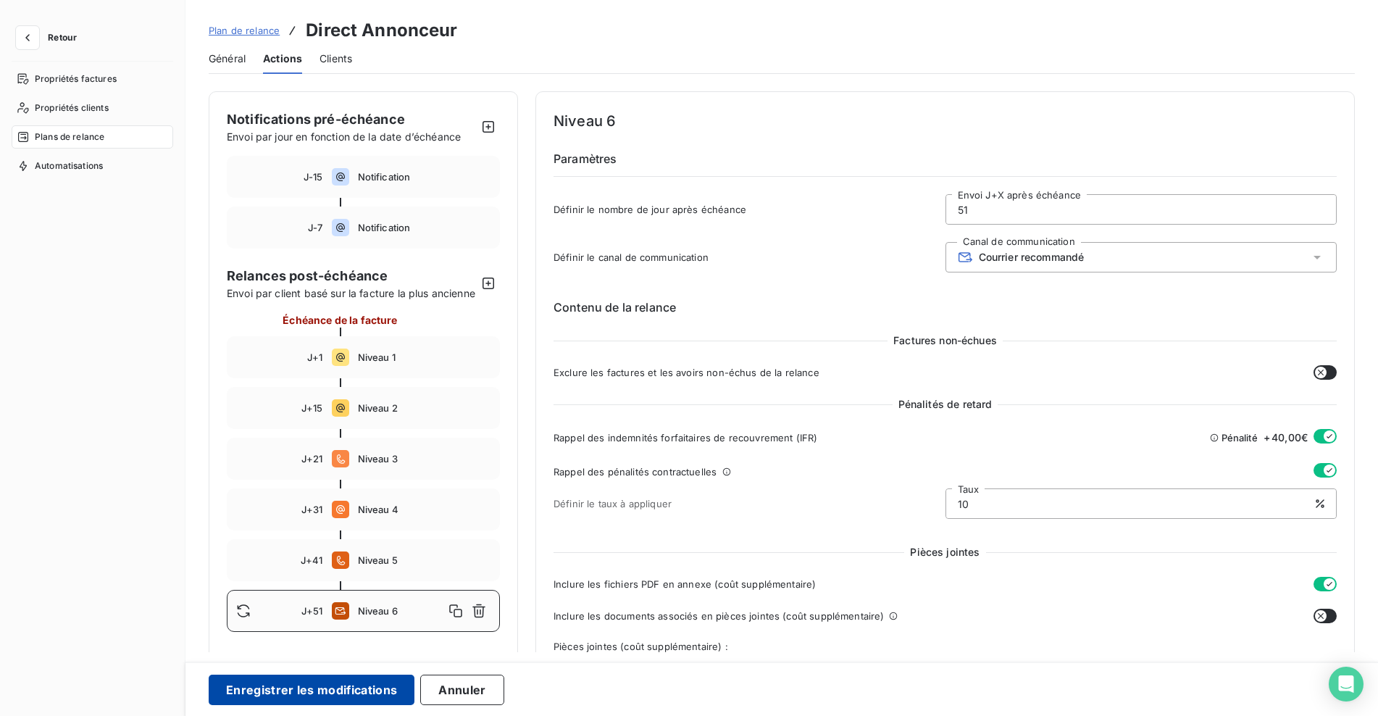
click at [317, 688] on button "Enregistrer les modifications" at bounding box center [312, 689] width 206 height 30
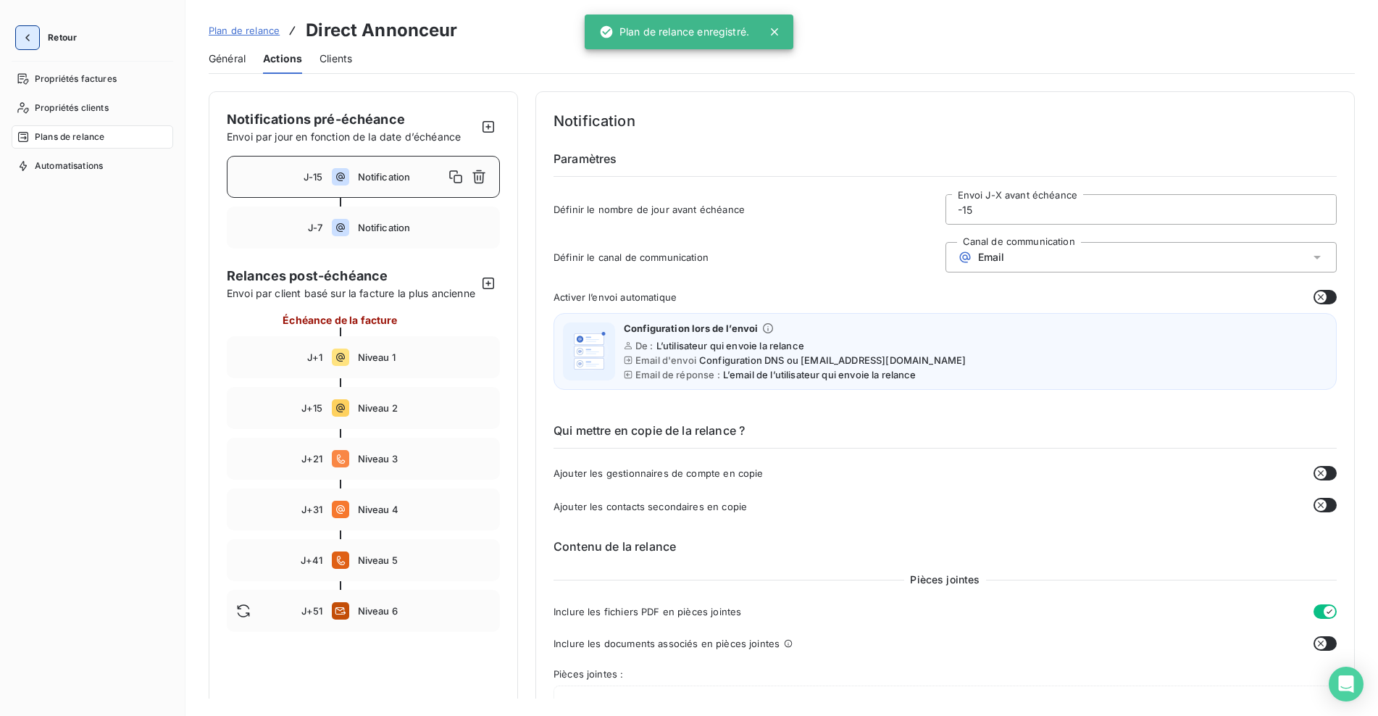
click at [22, 31] on icon "button" at bounding box center [27, 37] width 14 height 14
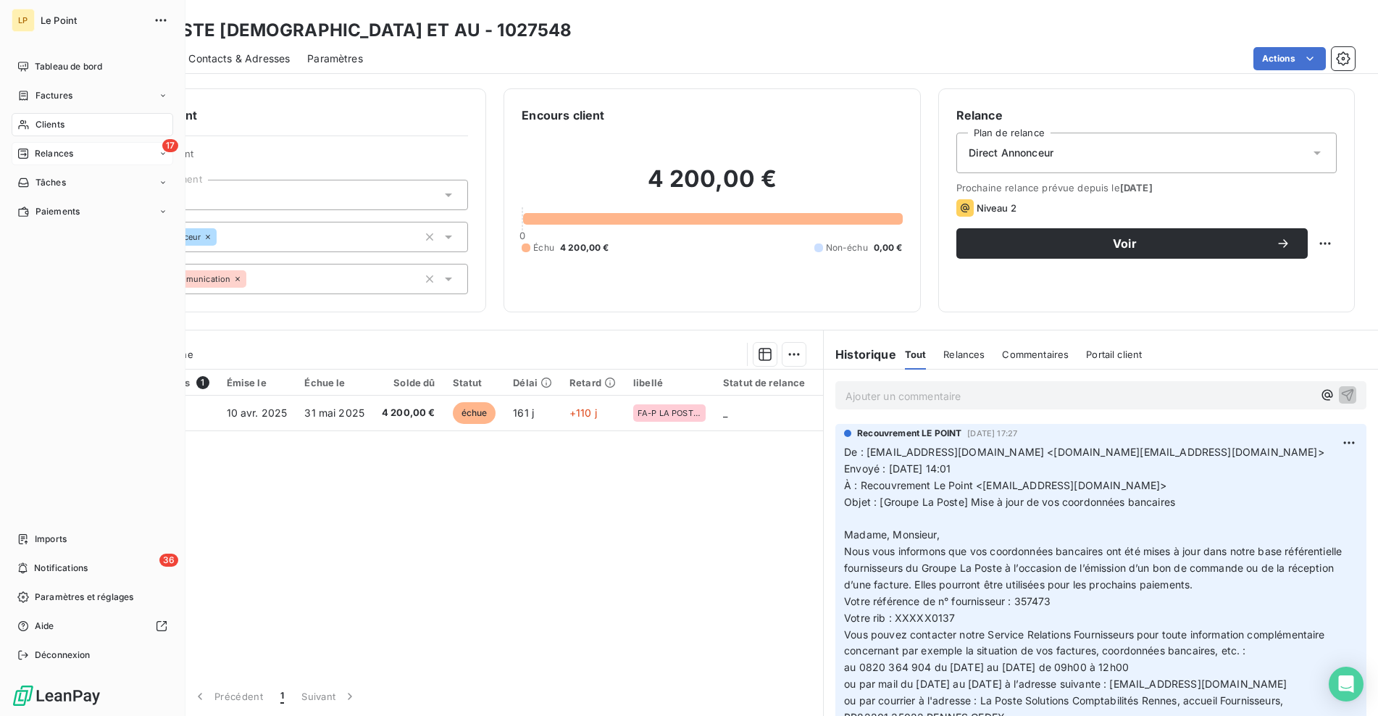
click at [44, 153] on span "Relances" at bounding box center [54, 153] width 38 height 13
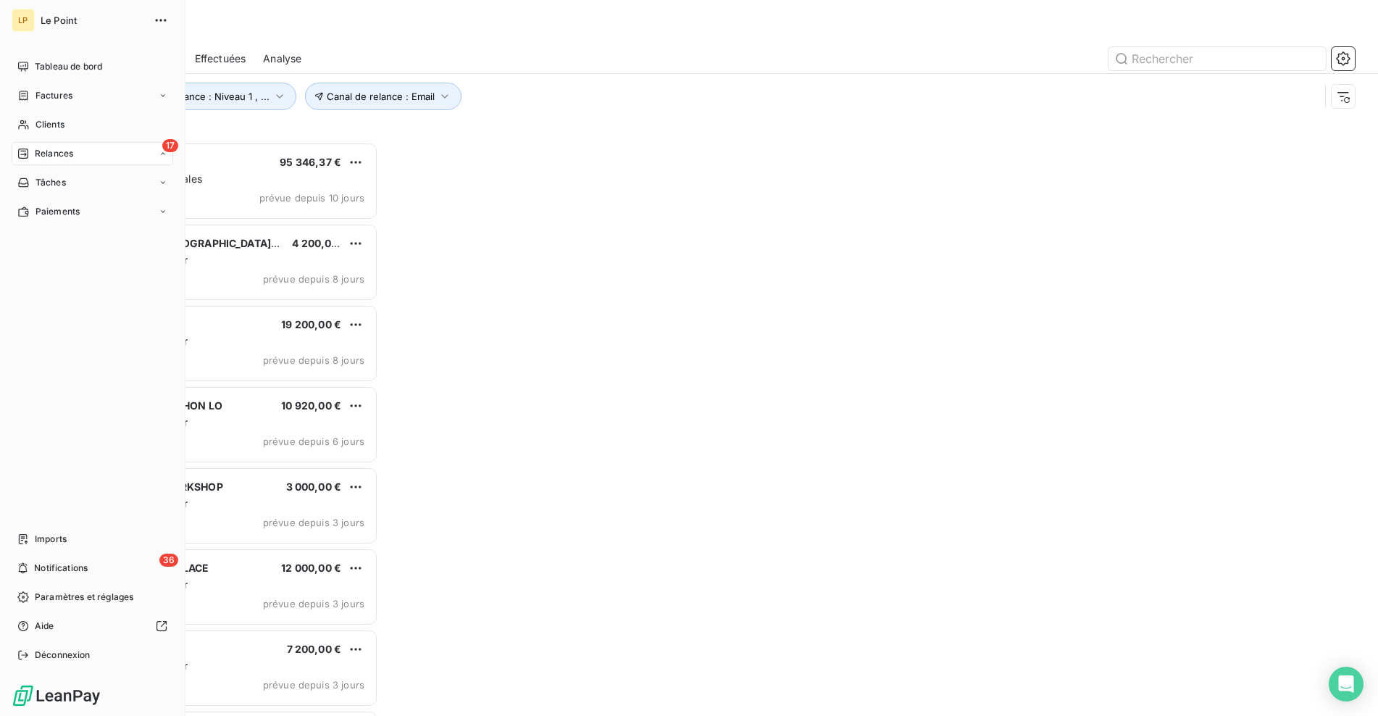
scroll to position [563, 297]
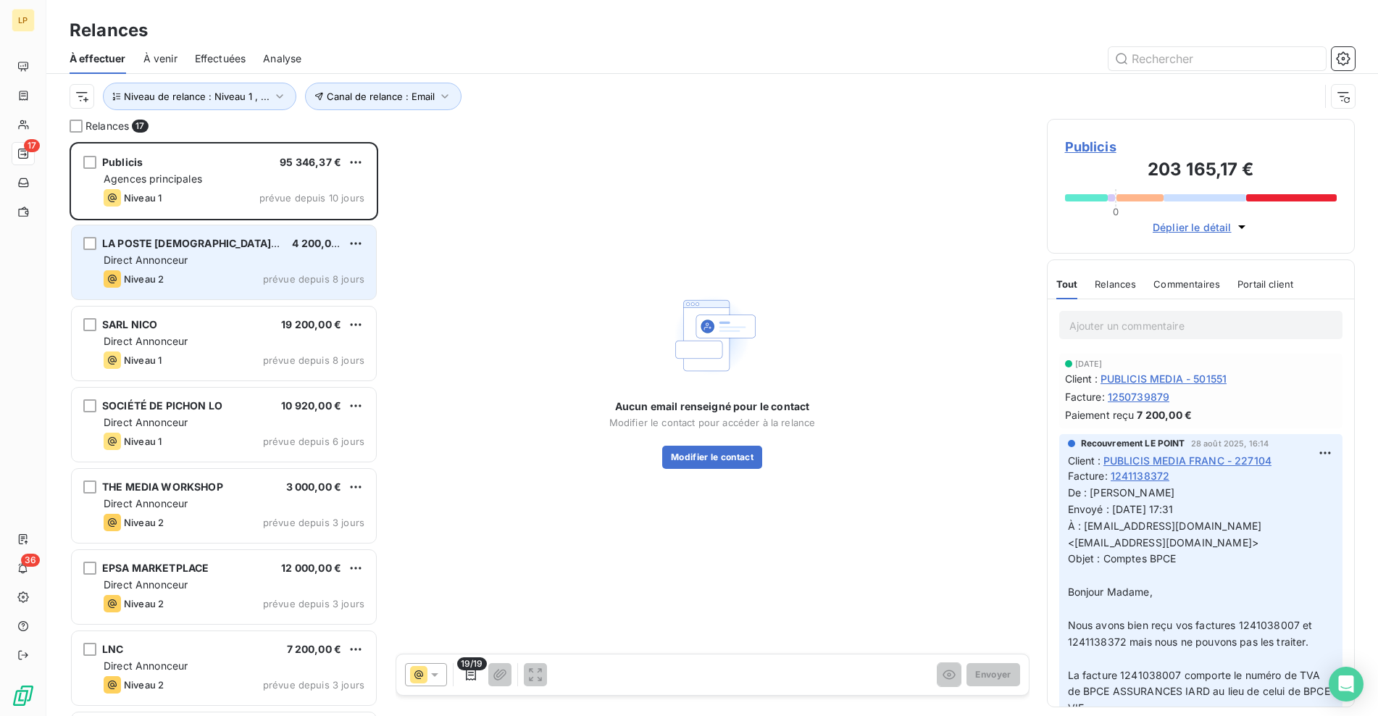
click at [258, 265] on div "Direct Annonceur" at bounding box center [234, 260] width 261 height 14
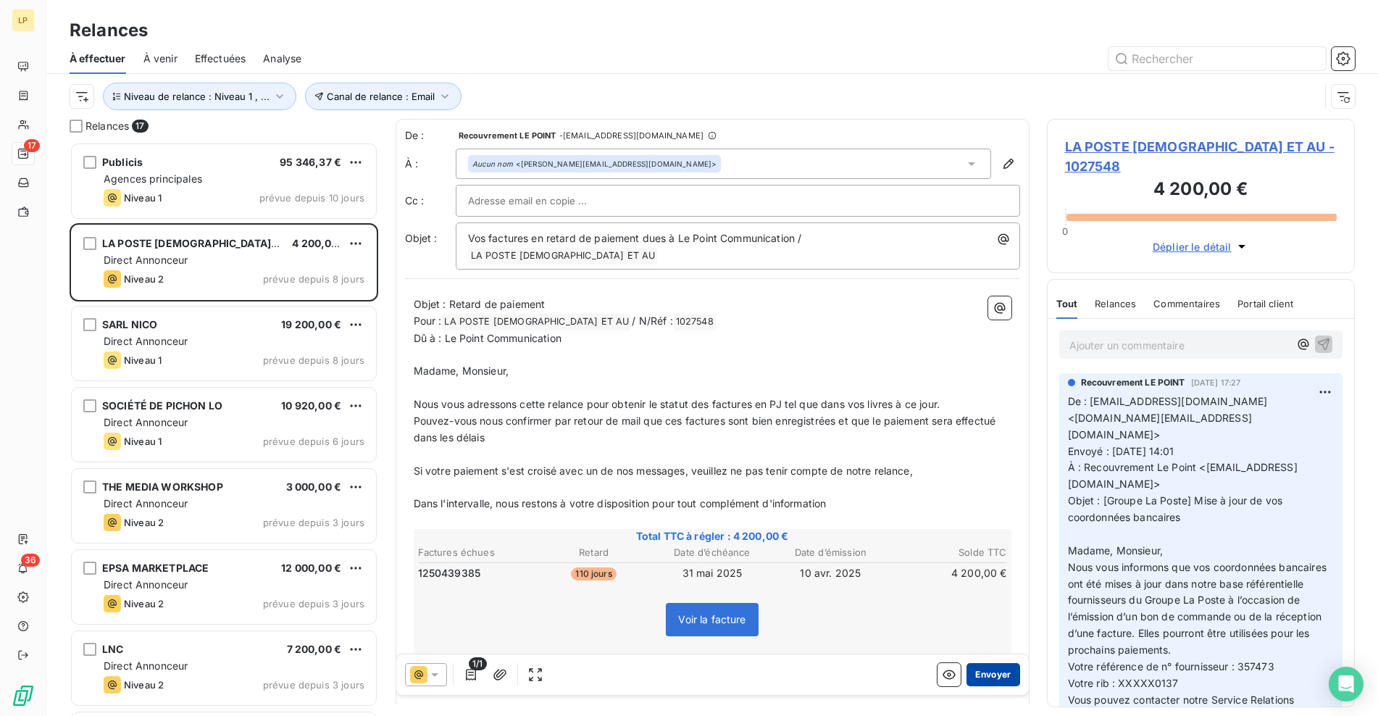
click at [990, 677] on button "Envoyer" at bounding box center [992, 674] width 53 height 23
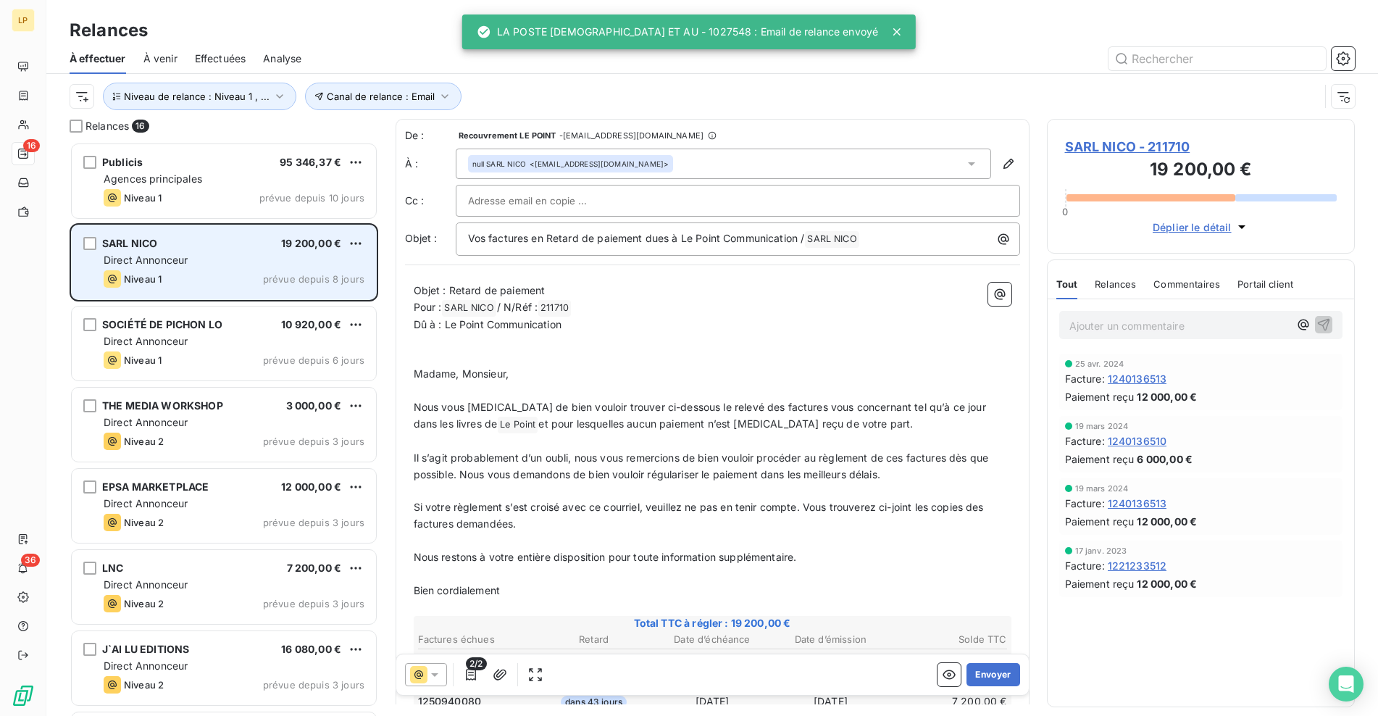
click at [246, 277] on div "Niveau 1 prévue depuis 8 jours" at bounding box center [234, 278] width 261 height 17
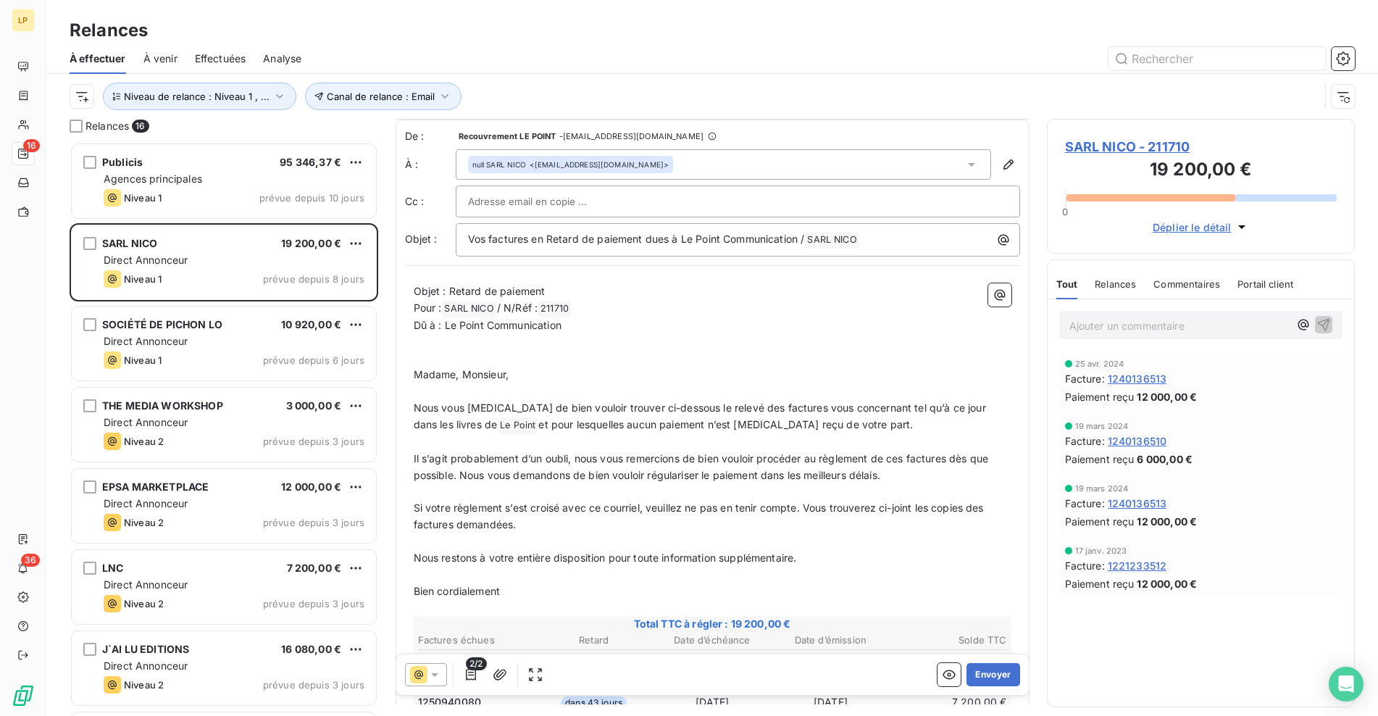
scroll to position [169, 0]
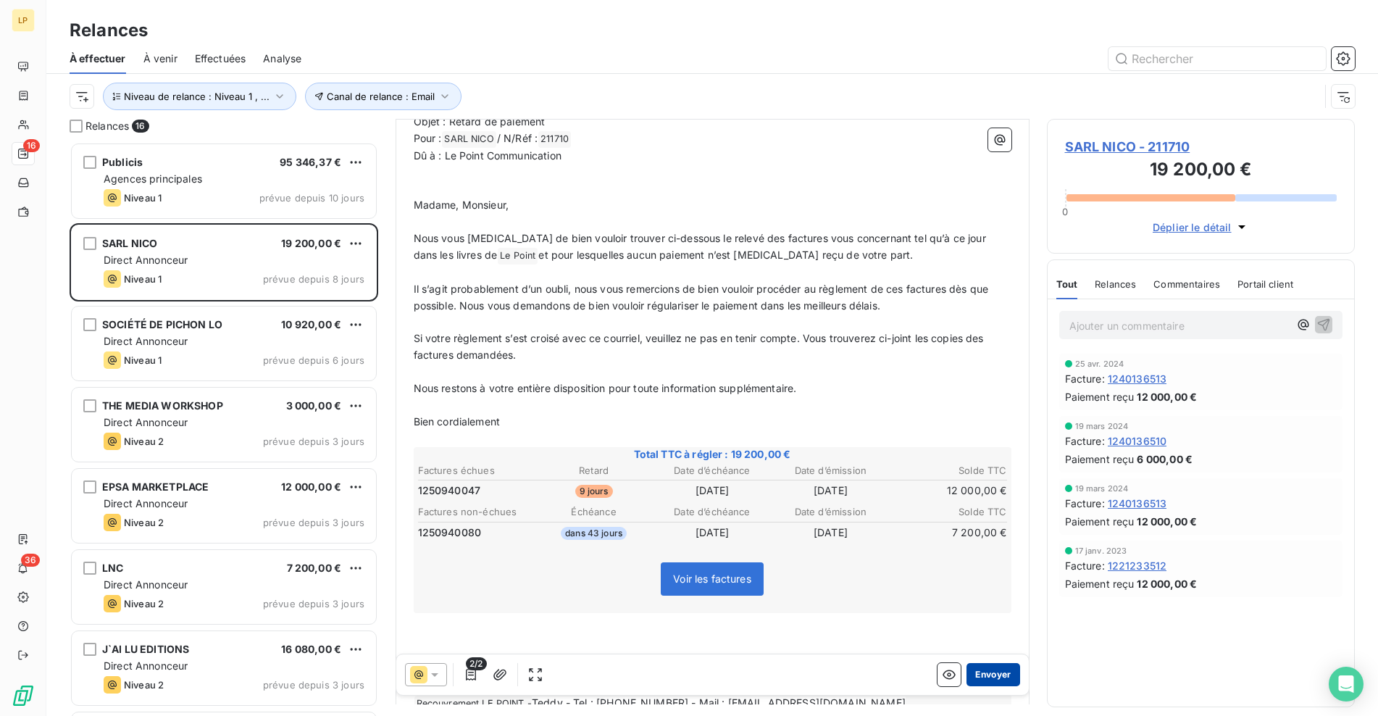
click at [977, 673] on button "Envoyer" at bounding box center [992, 674] width 53 height 23
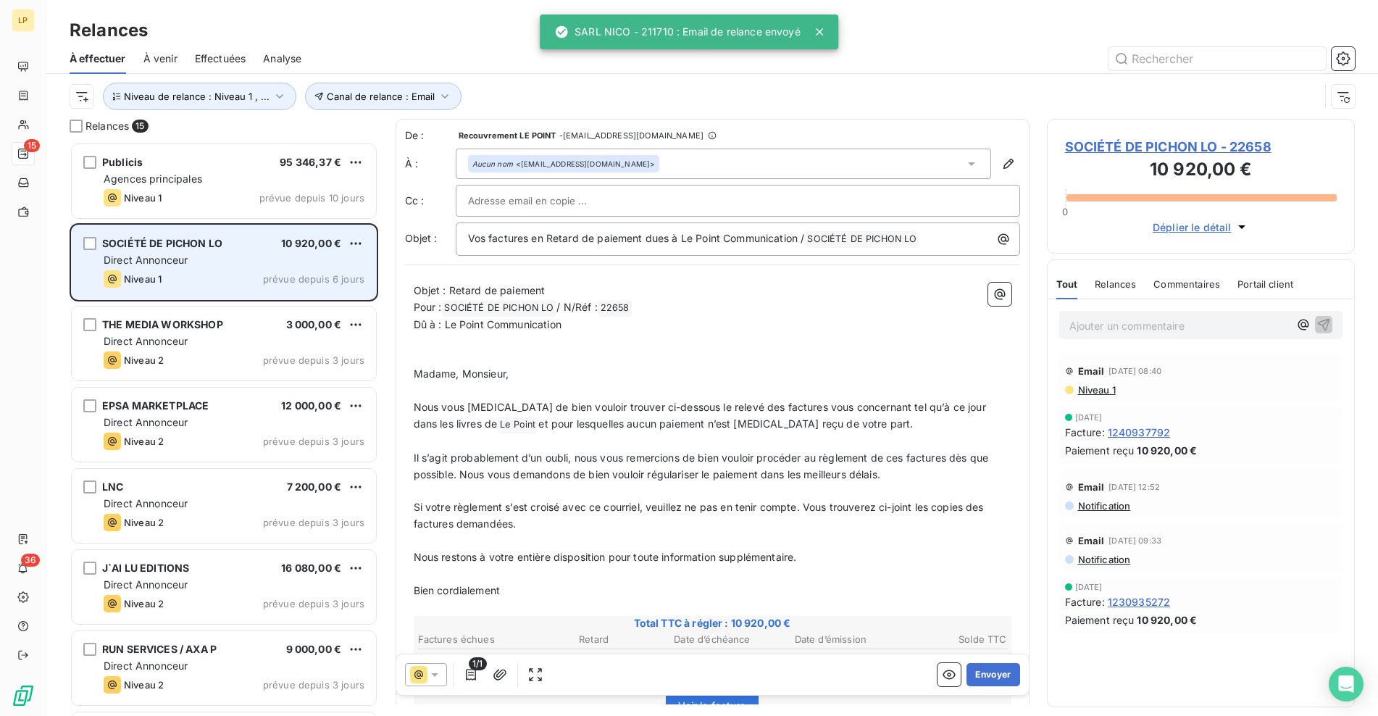
click at [206, 275] on div "Niveau 1 prévue depuis 6 jours" at bounding box center [234, 278] width 261 height 17
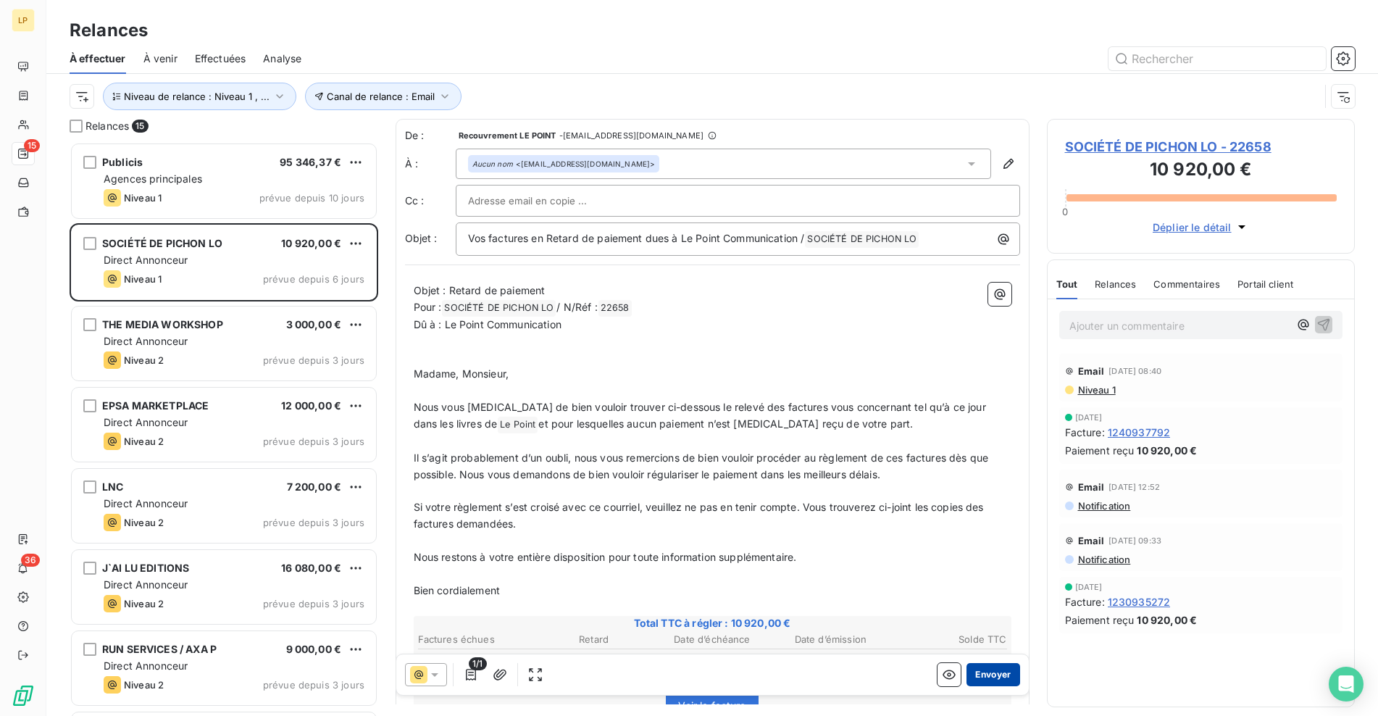
click at [973, 674] on button "Envoyer" at bounding box center [992, 674] width 53 height 23
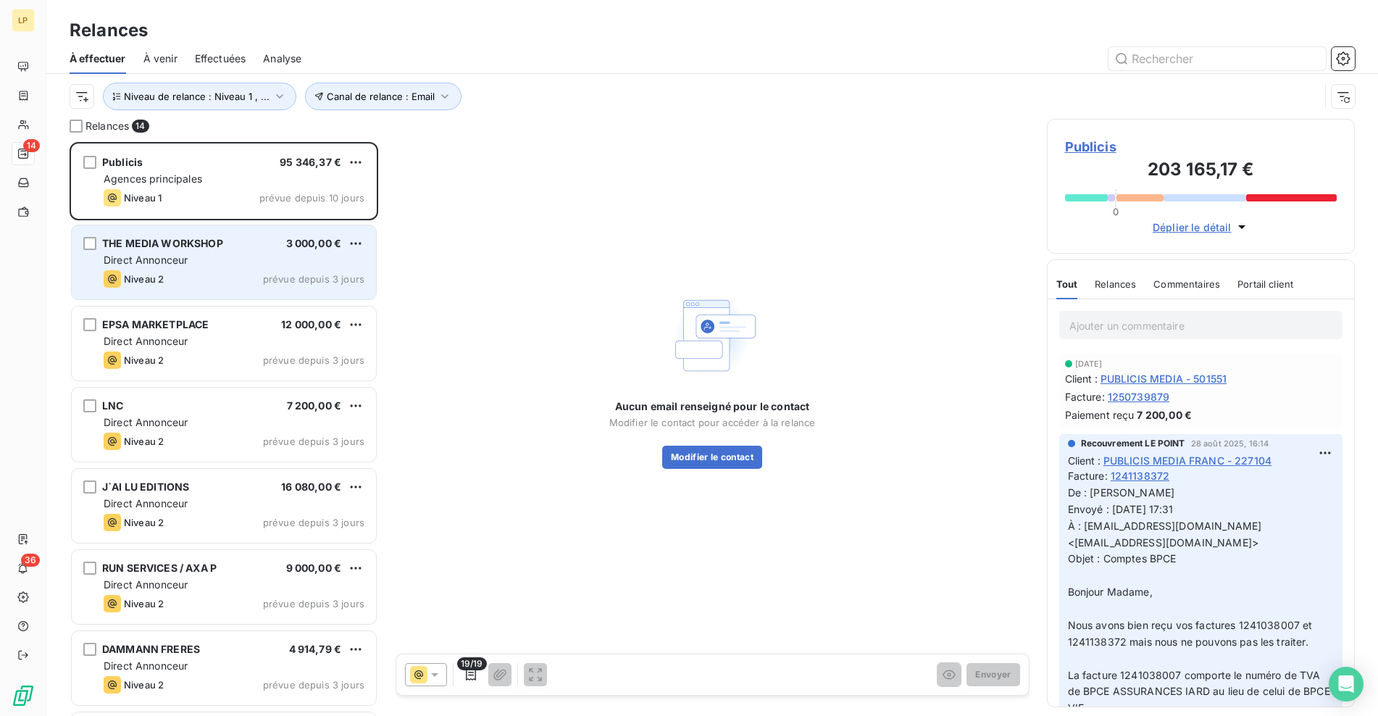
click at [190, 277] on div "Niveau 2 prévue depuis 3 jours" at bounding box center [234, 278] width 261 height 17
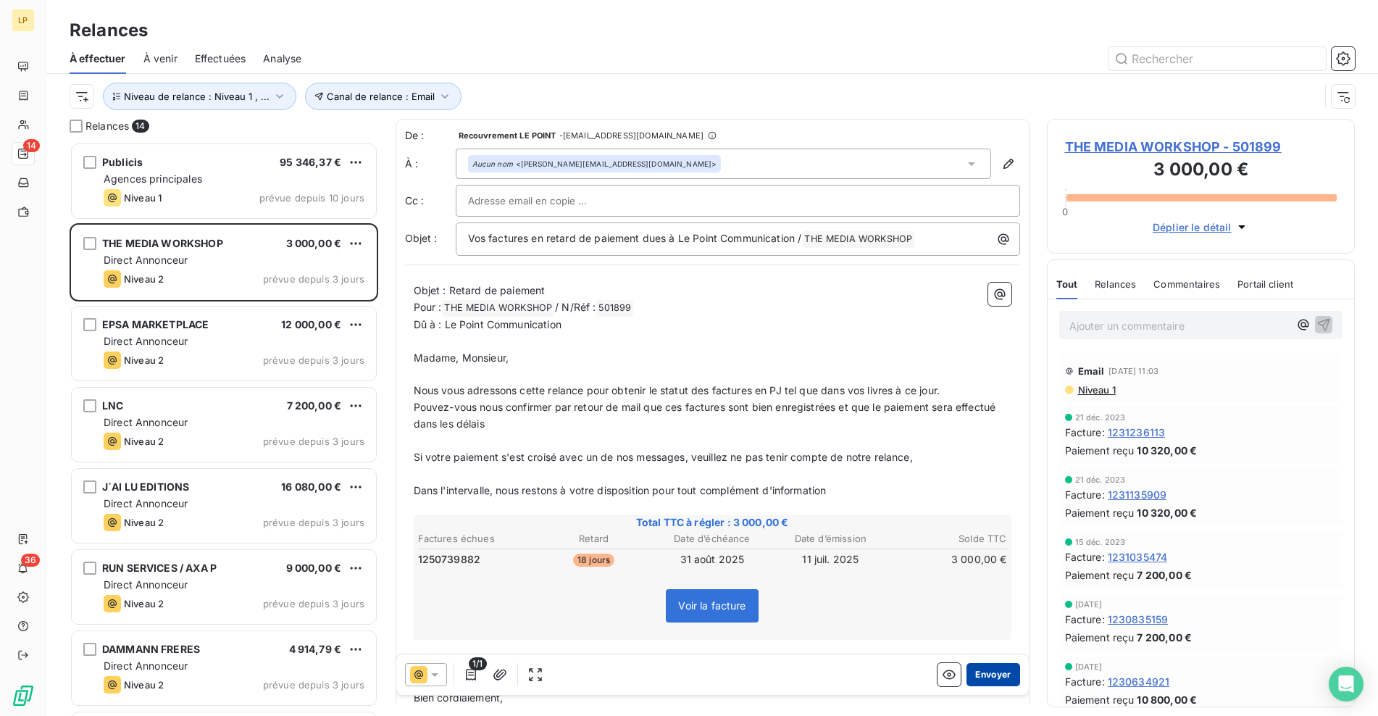
click at [978, 674] on button "Envoyer" at bounding box center [992, 674] width 53 height 23
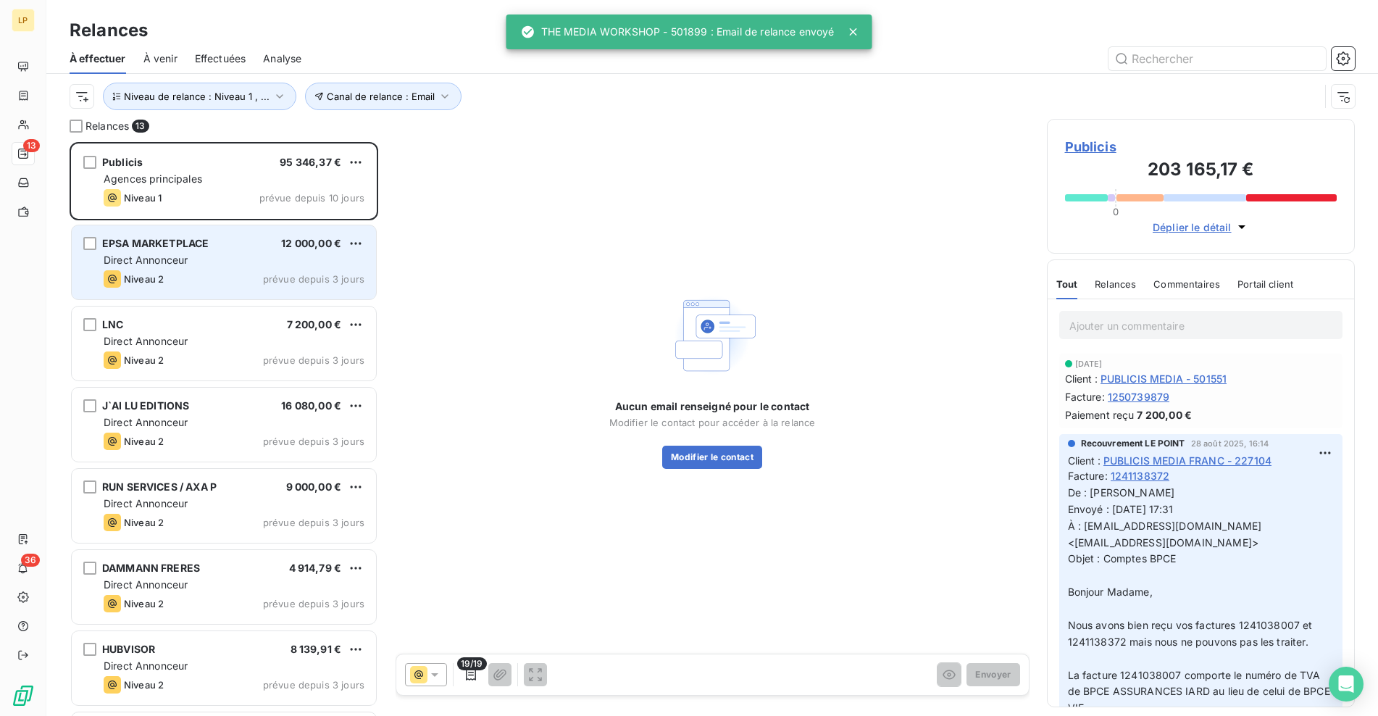
click at [232, 259] on div "Direct Annonceur" at bounding box center [234, 260] width 261 height 14
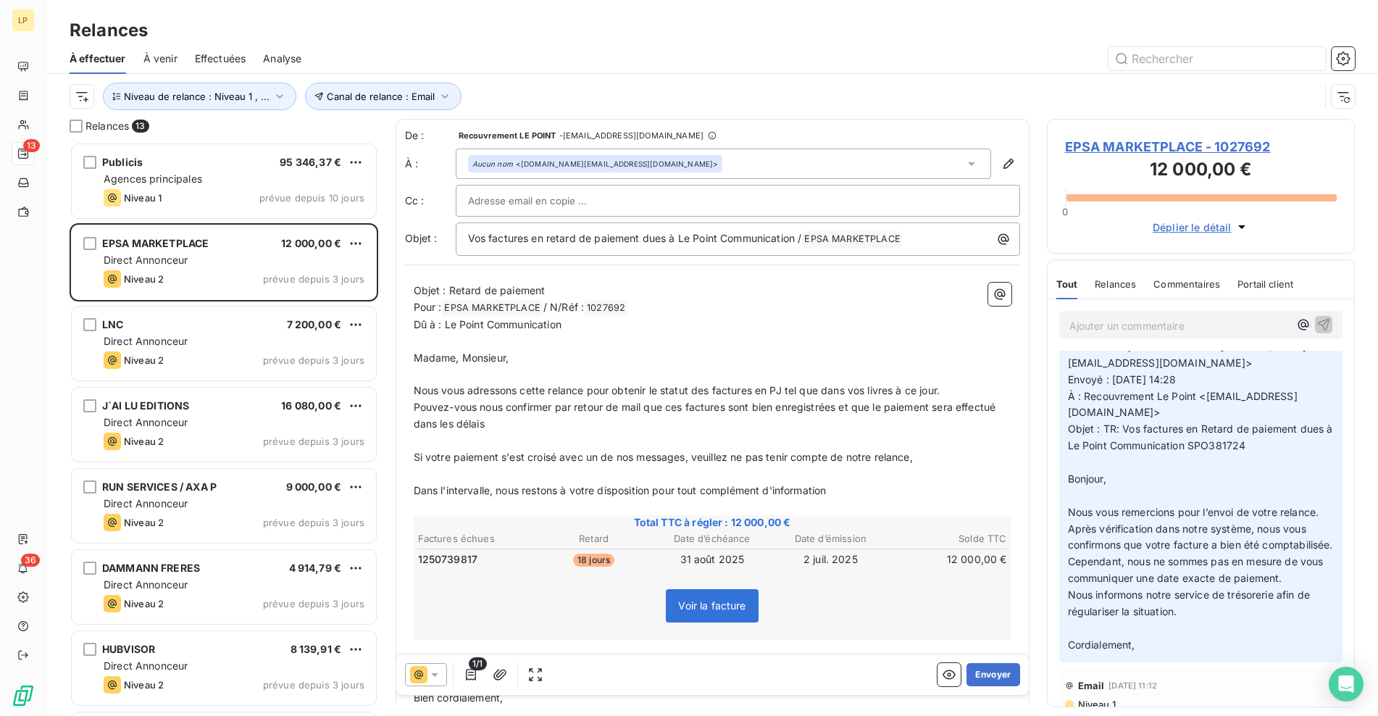
scroll to position [64, 0]
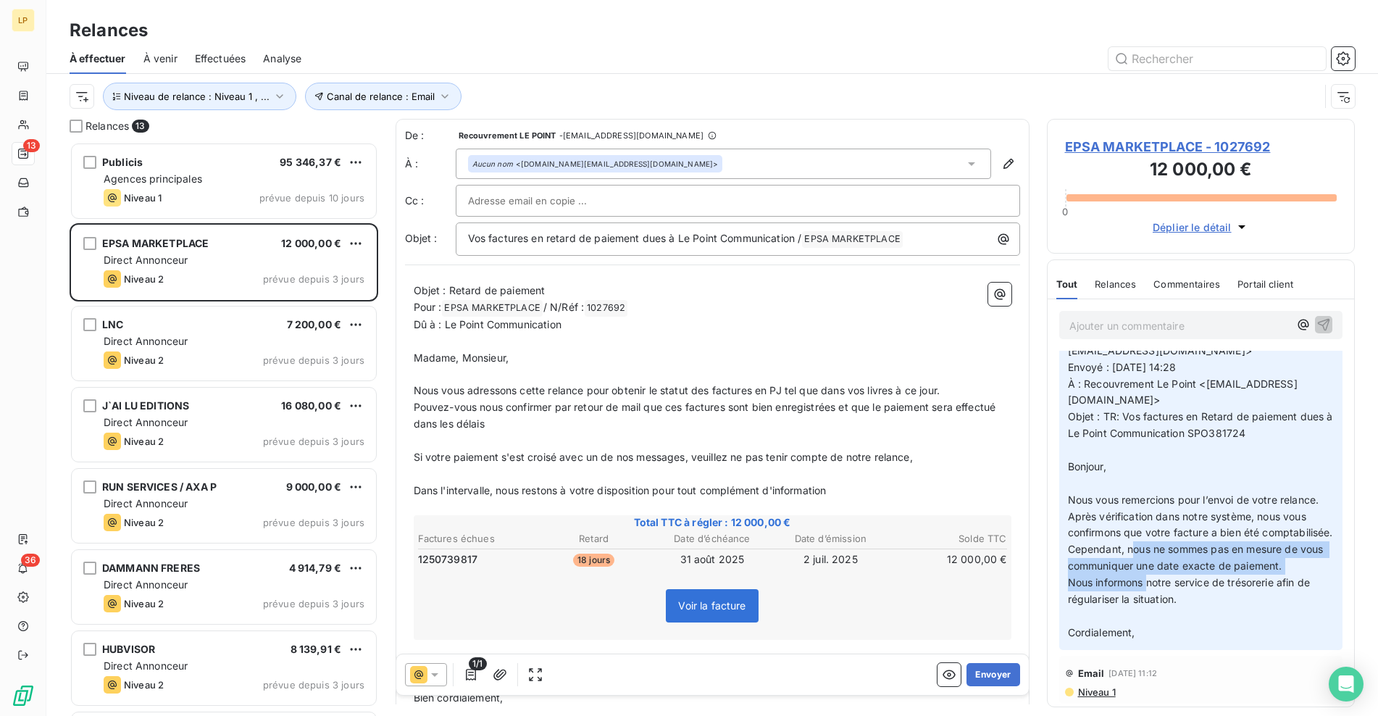
drag, startPoint x: 1133, startPoint y: 550, endPoint x: 1147, endPoint y: 588, distance: 40.4
click at [1147, 588] on p "De : AP FR Epsa MarketPlace <[DOMAIN_NAME][EMAIL_ADDRESS][DOMAIN_NAME]> Envoyé …" at bounding box center [1201, 483] width 267 height 315
click at [996, 672] on button "Envoyer" at bounding box center [992, 674] width 53 height 23
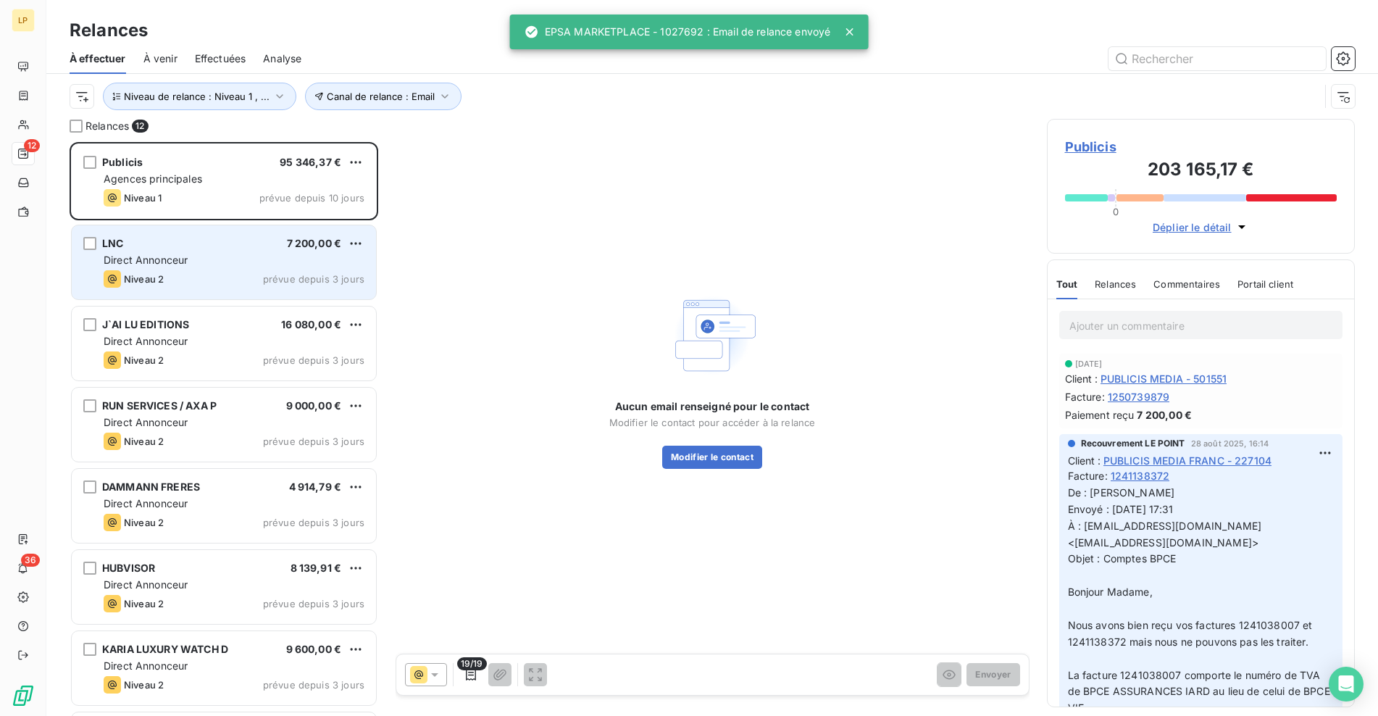
click at [180, 273] on div "Niveau 2 prévue depuis 3 jours" at bounding box center [234, 278] width 261 height 17
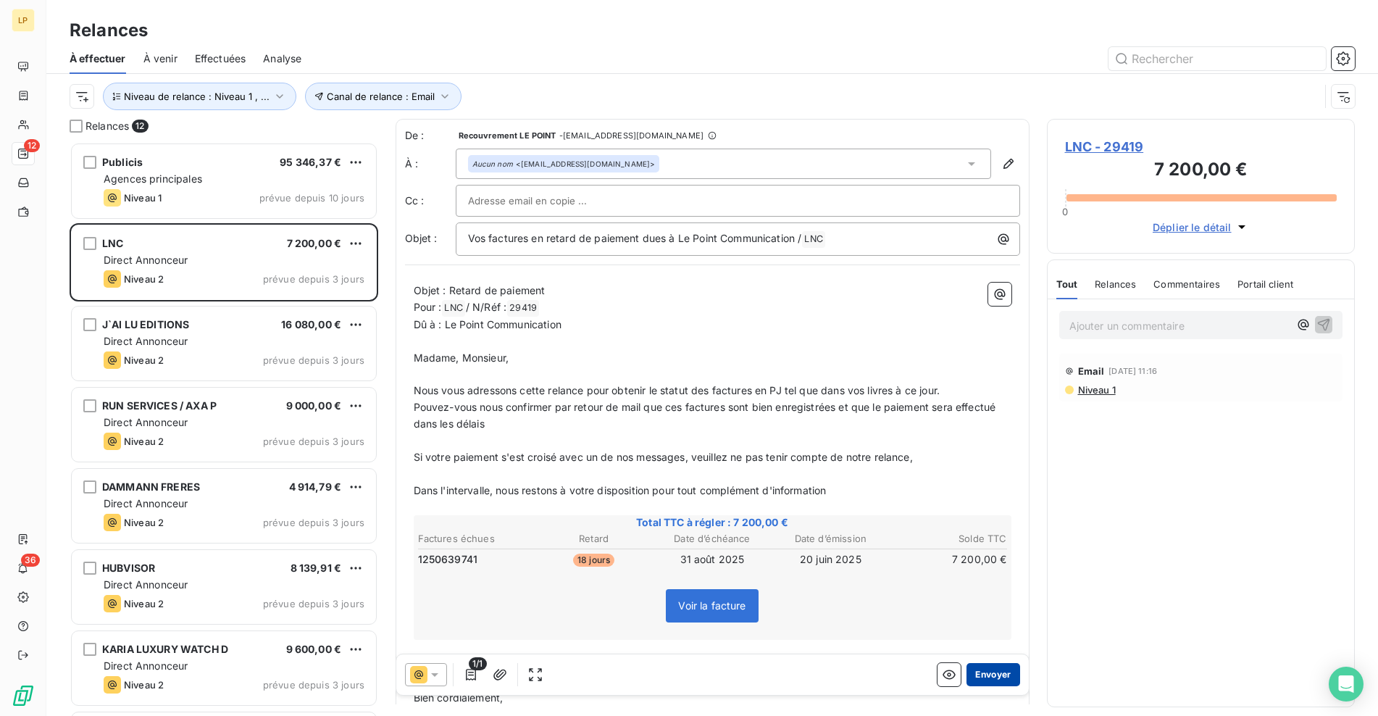
click at [989, 676] on button "Envoyer" at bounding box center [992, 674] width 53 height 23
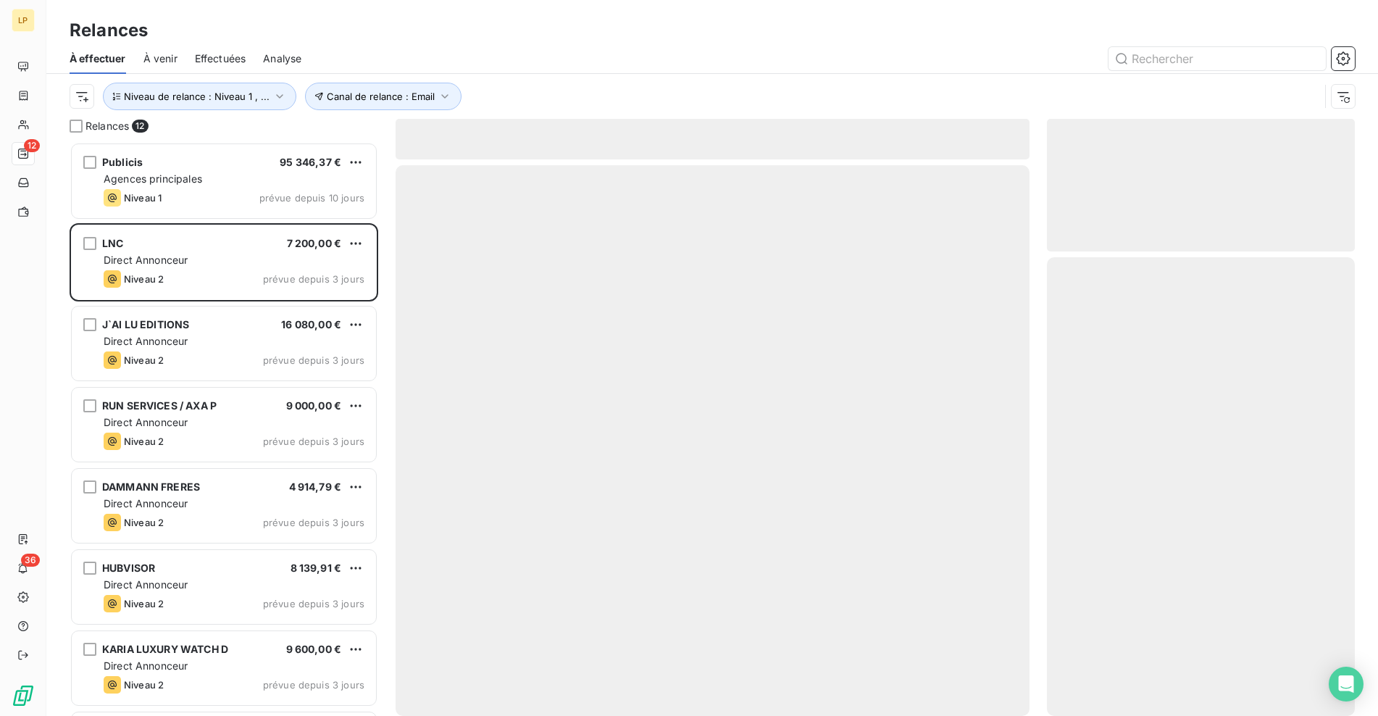
click at [989, 676] on div at bounding box center [712, 440] width 634 height 550
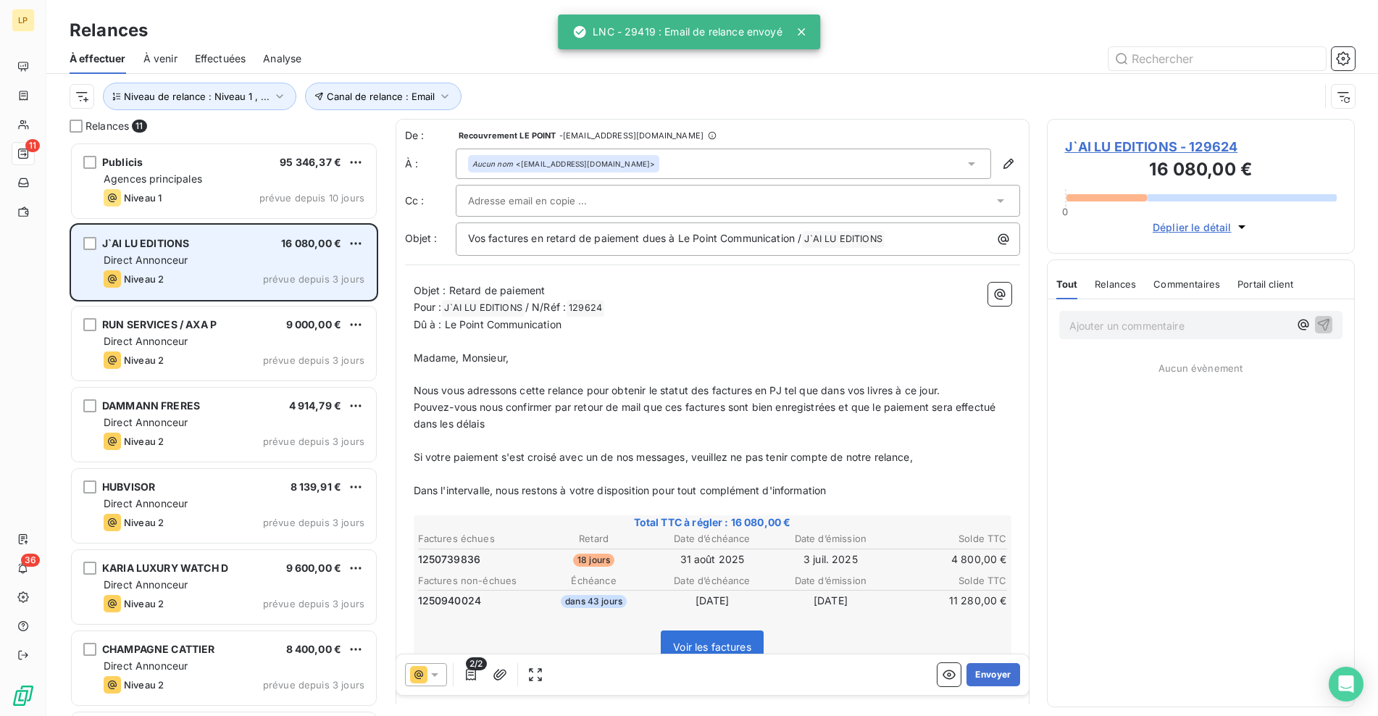
click at [225, 242] on div "J`AI LU EDITIONS 16 080,00 €" at bounding box center [234, 243] width 261 height 13
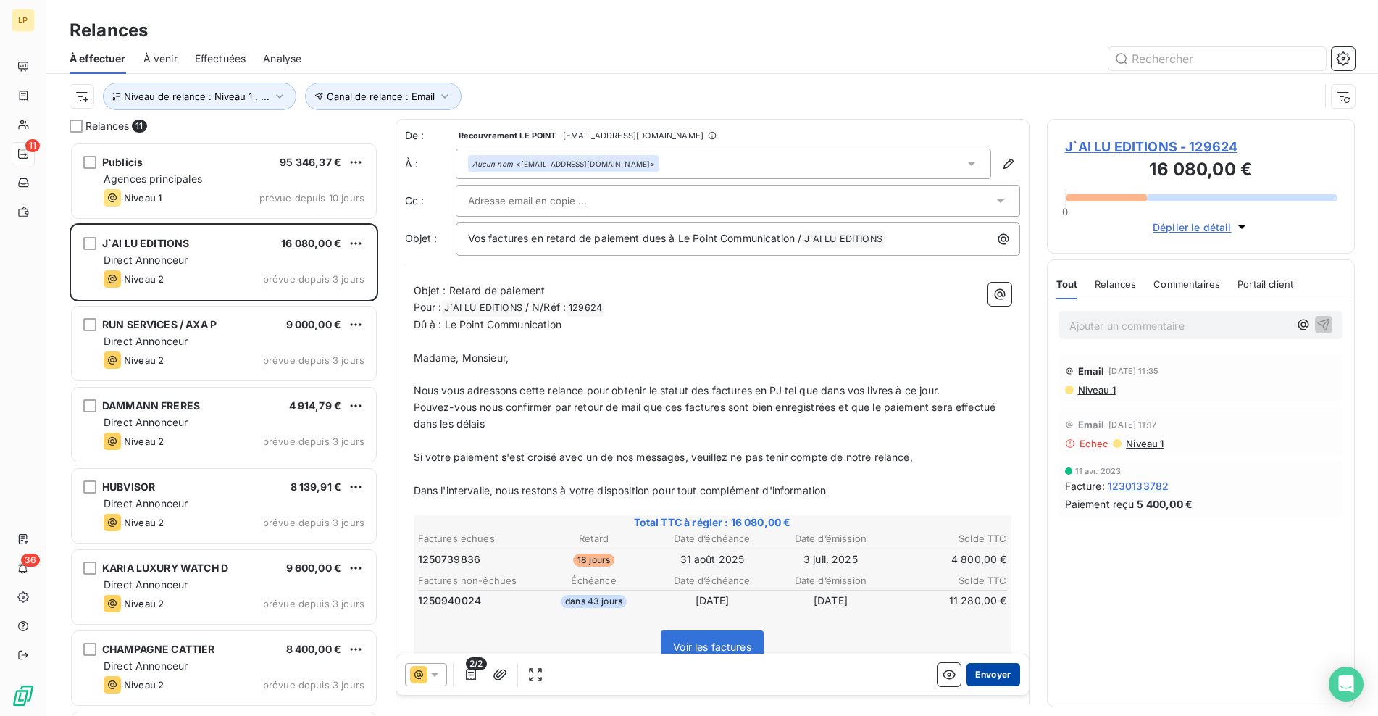
click at [994, 673] on button "Envoyer" at bounding box center [992, 674] width 53 height 23
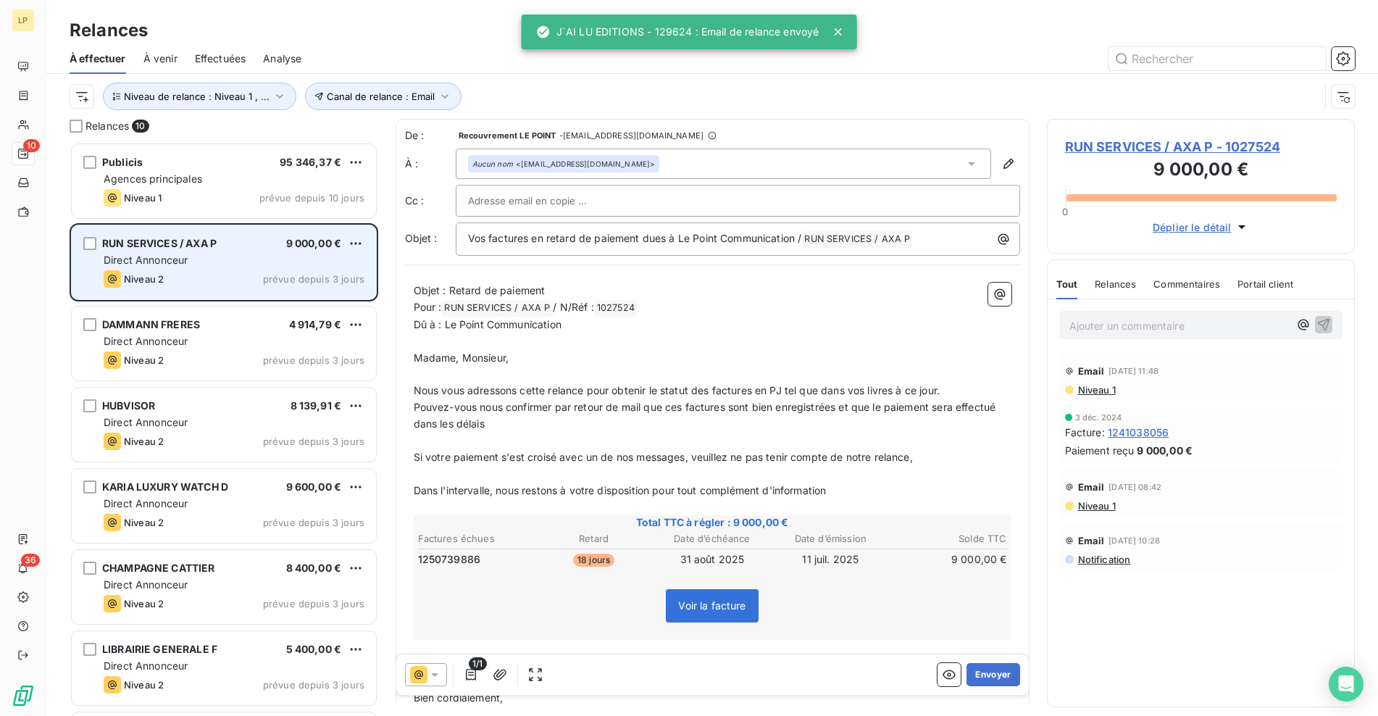
click at [253, 270] on div "Niveau 2 prévue depuis 3 jours" at bounding box center [234, 278] width 261 height 17
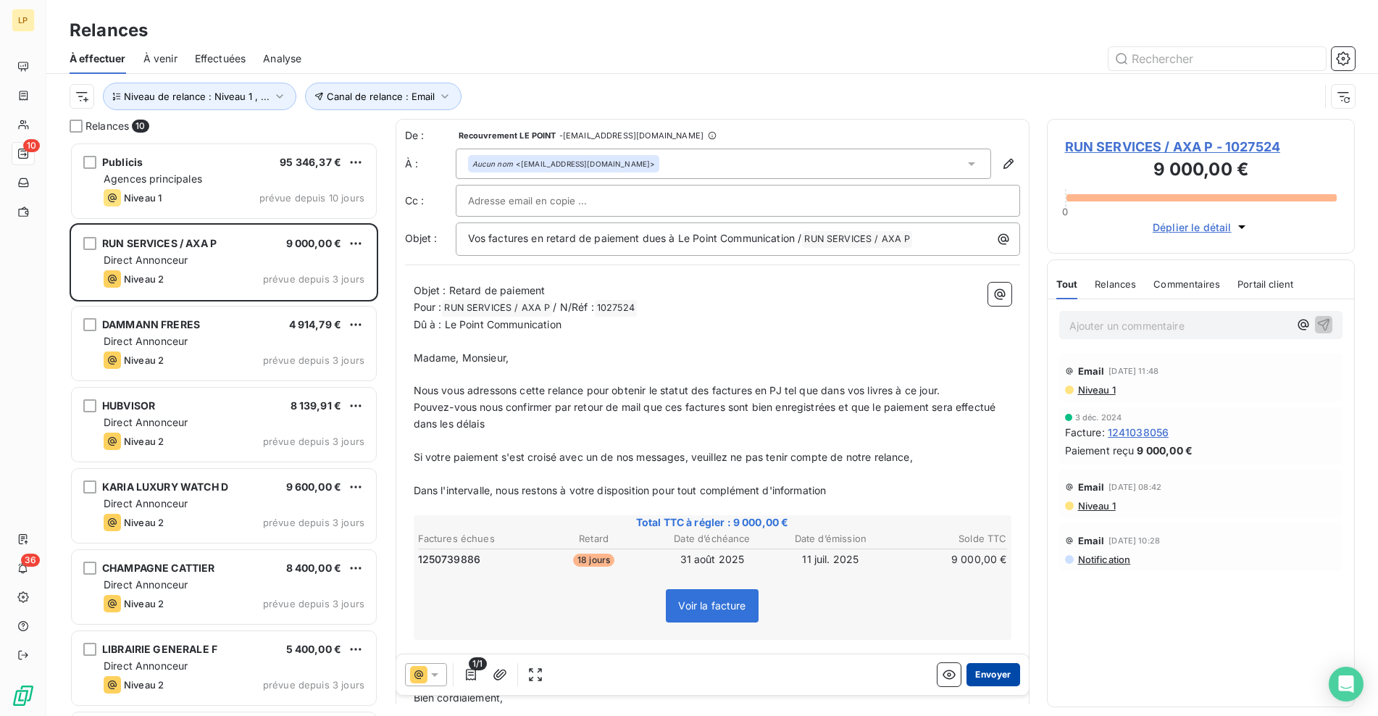
click at [996, 677] on button "Envoyer" at bounding box center [992, 674] width 53 height 23
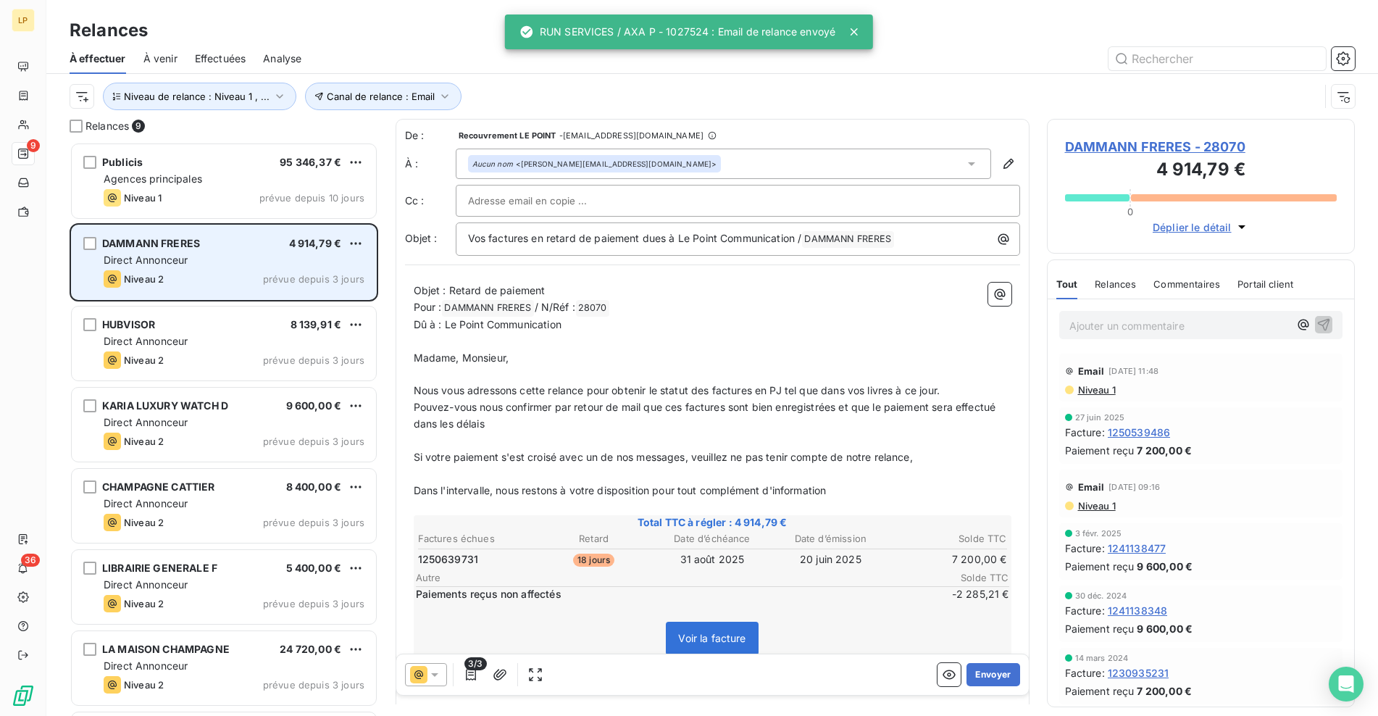
click at [220, 287] on div "Niveau 2 prévue depuis 3 jours" at bounding box center [234, 278] width 261 height 17
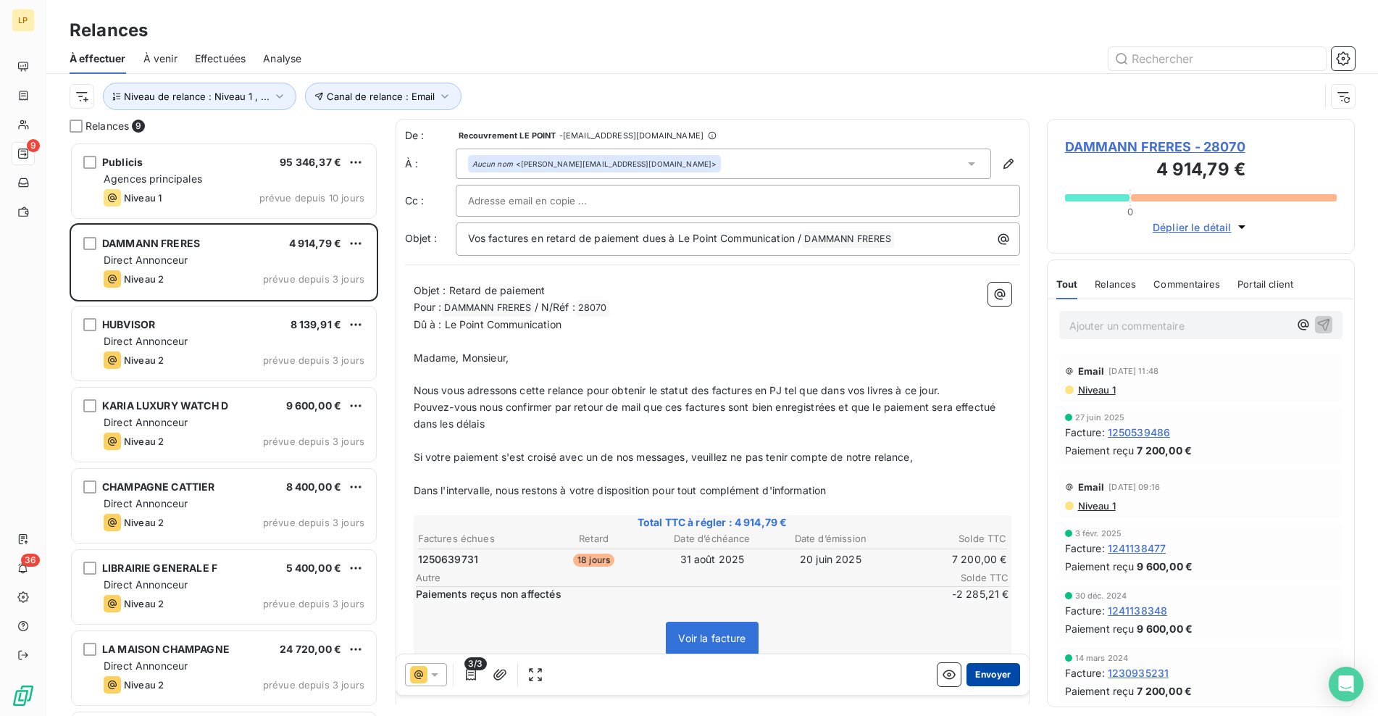
click at [989, 672] on button "Envoyer" at bounding box center [992, 674] width 53 height 23
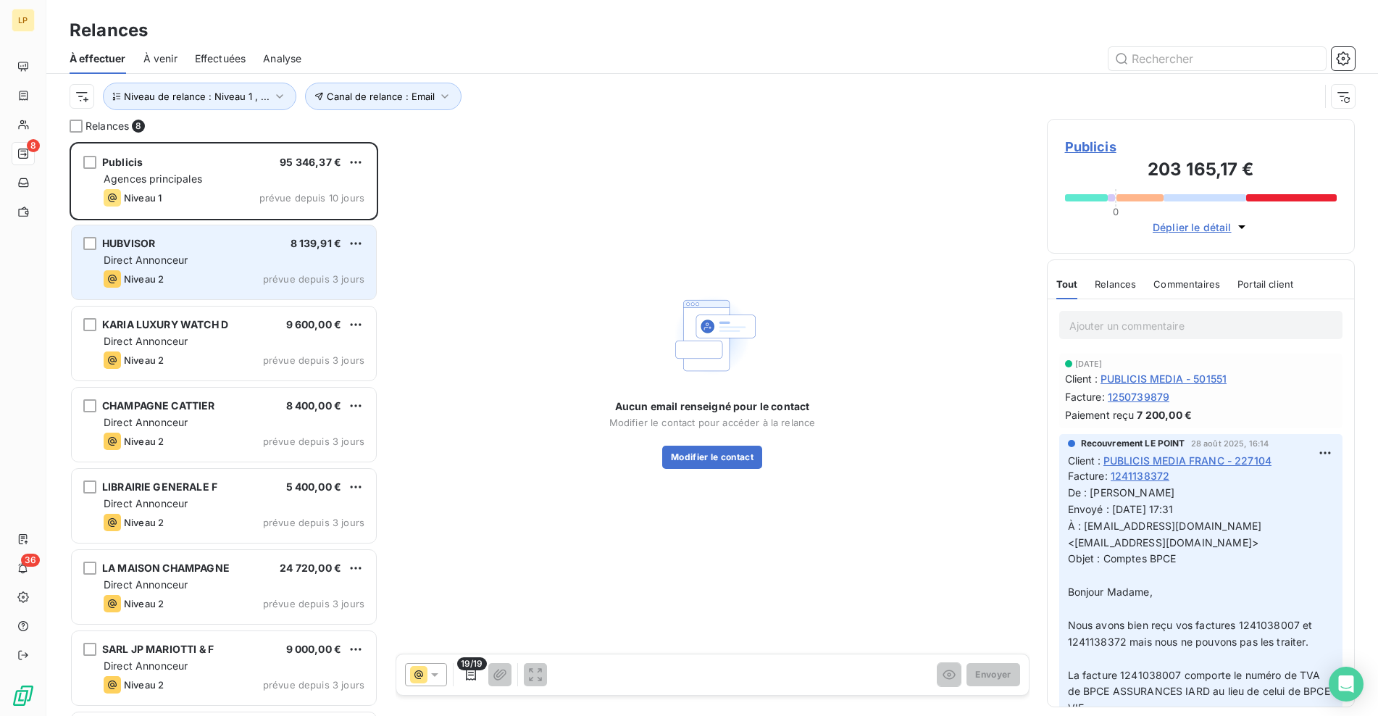
click at [219, 276] on div "Niveau 2 prévue depuis 3 jours" at bounding box center [234, 278] width 261 height 17
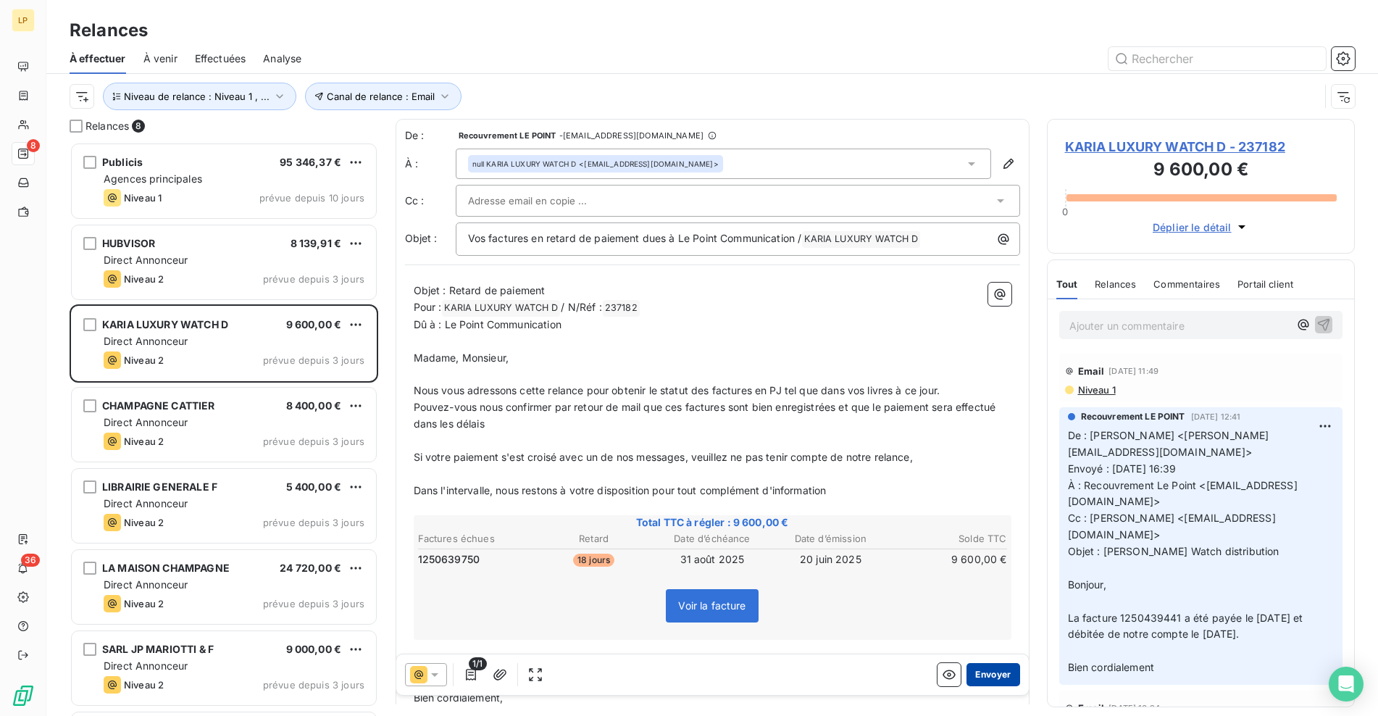
click at [993, 672] on button "Envoyer" at bounding box center [992, 674] width 53 height 23
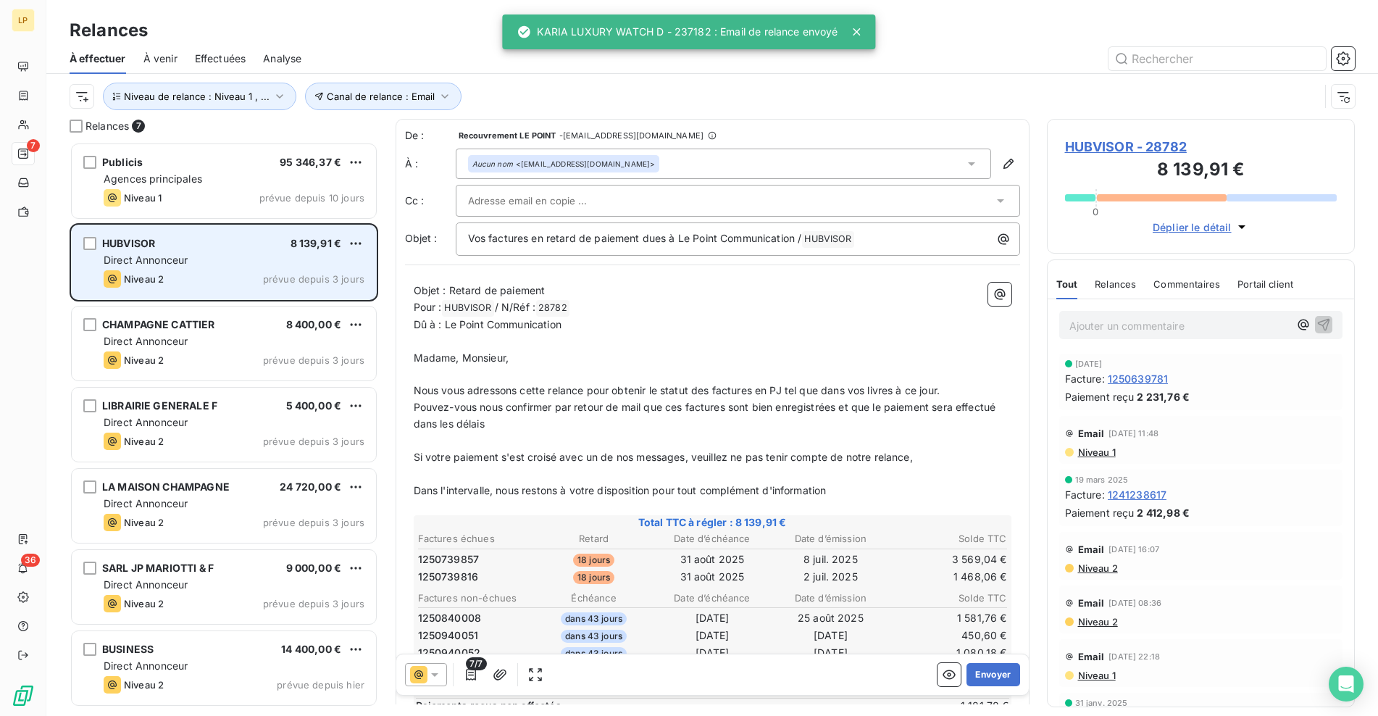
click at [198, 277] on div "Niveau 2 prévue depuis 3 jours" at bounding box center [234, 278] width 261 height 17
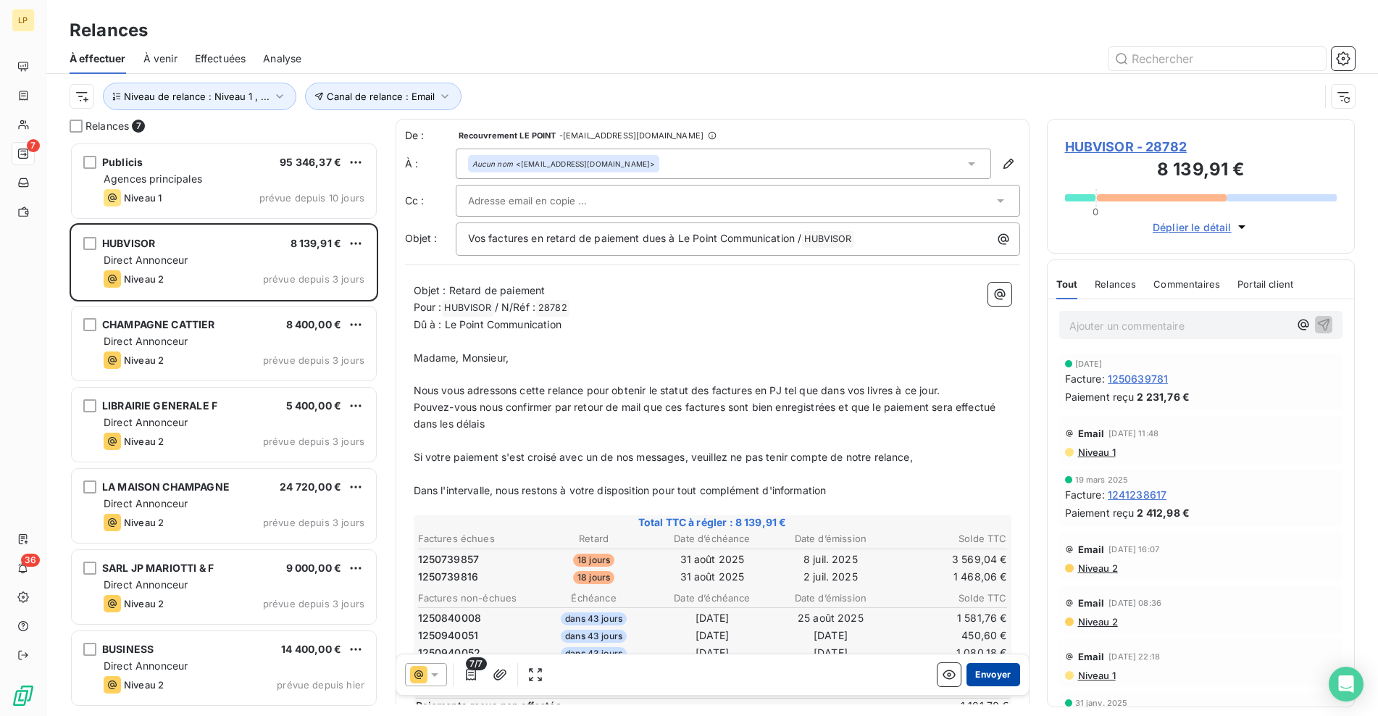
click at [989, 678] on button "Envoyer" at bounding box center [992, 674] width 53 height 23
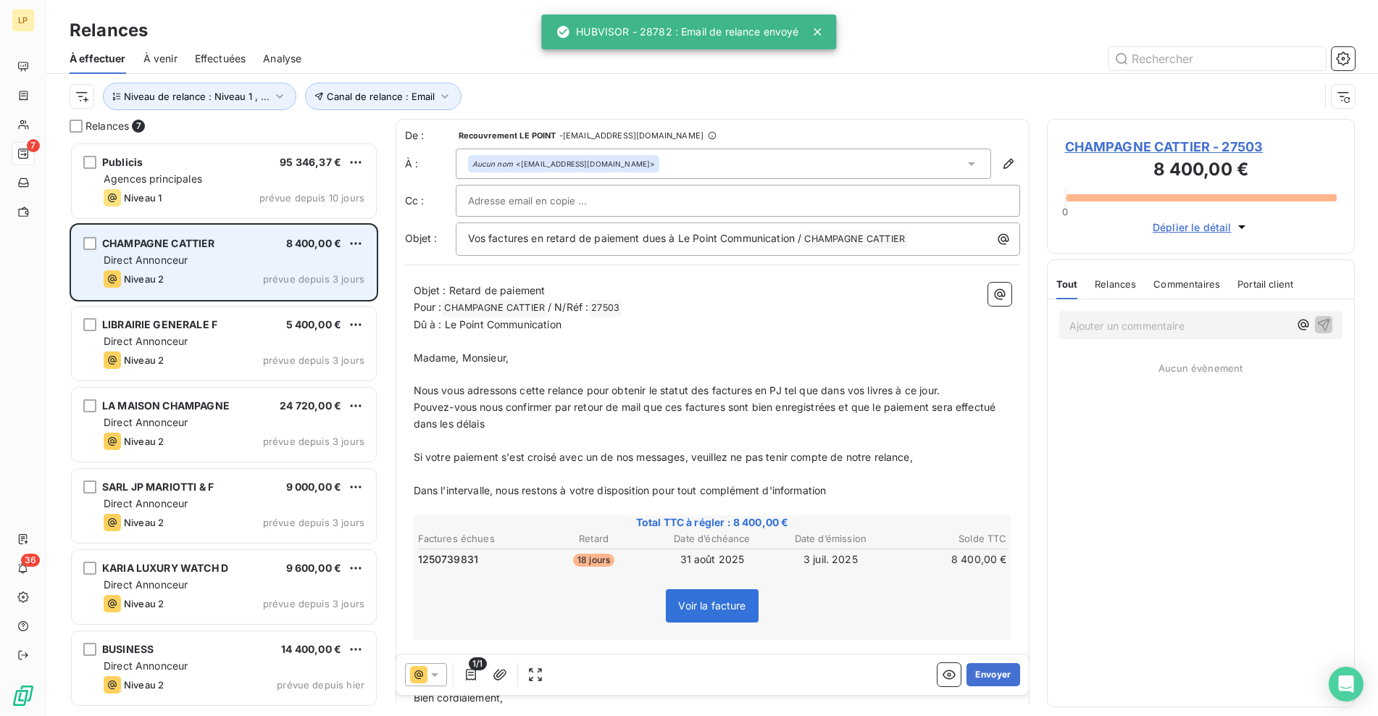
drag, startPoint x: 215, startPoint y: 253, endPoint x: 218, endPoint y: 261, distance: 9.2
click at [217, 260] on div "Direct Annonceur" at bounding box center [234, 260] width 261 height 14
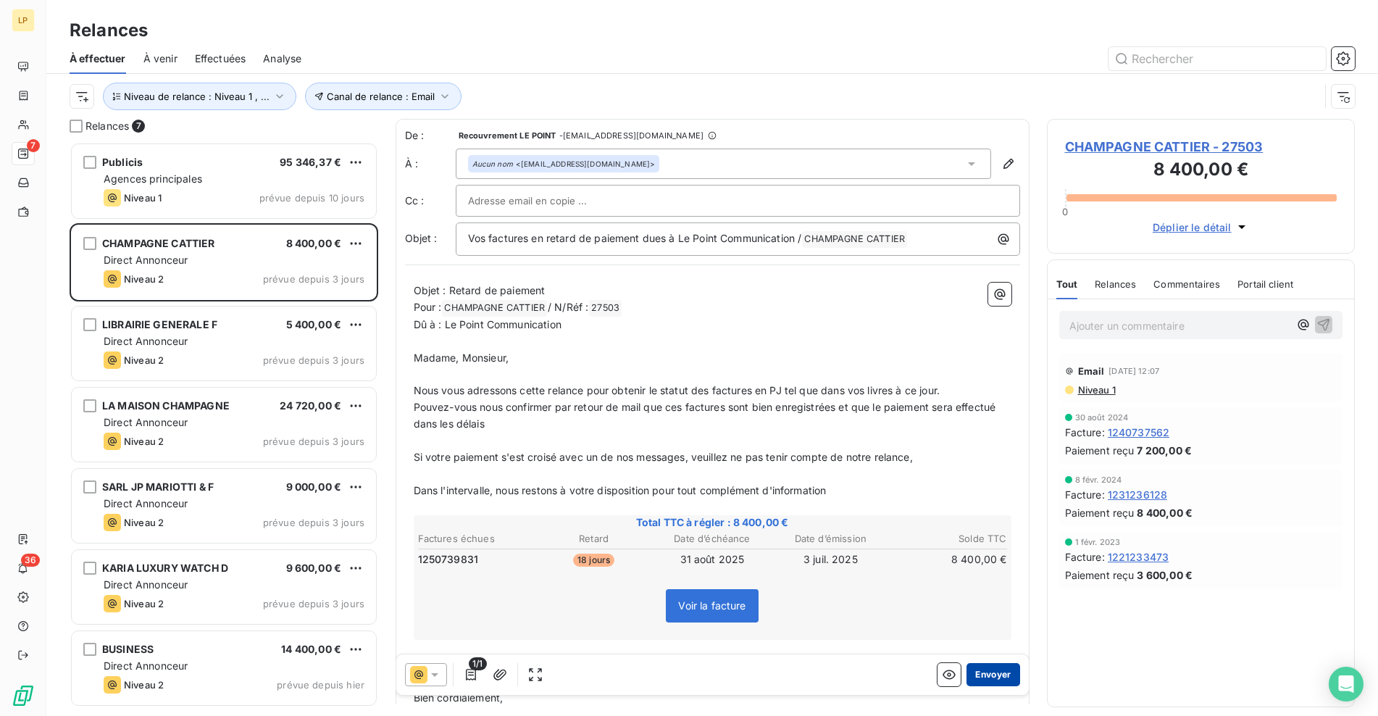
click at [994, 675] on button "Envoyer" at bounding box center [992, 674] width 53 height 23
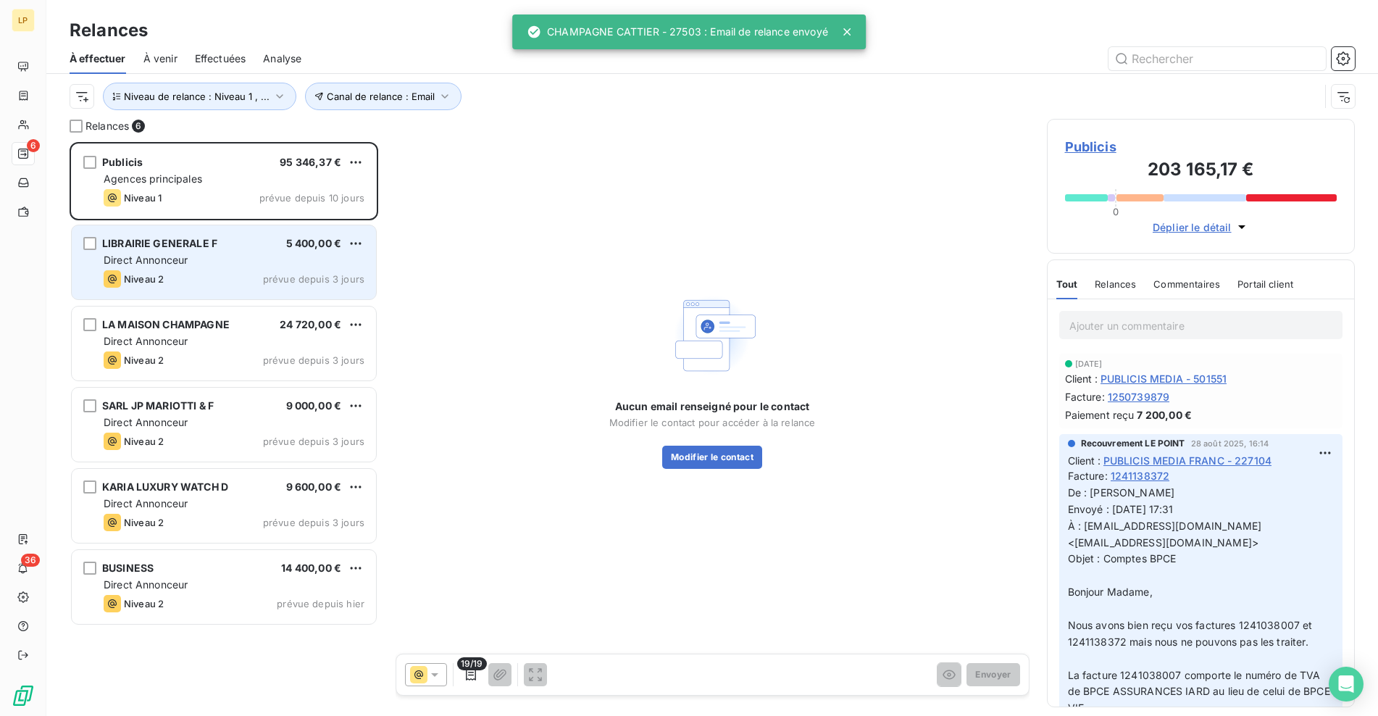
click at [230, 252] on div "LIBRAIRIE GENERALE F 5 400,00 € Direct Annonceur Niveau 2 prévue depuis 3 jours" at bounding box center [224, 262] width 304 height 74
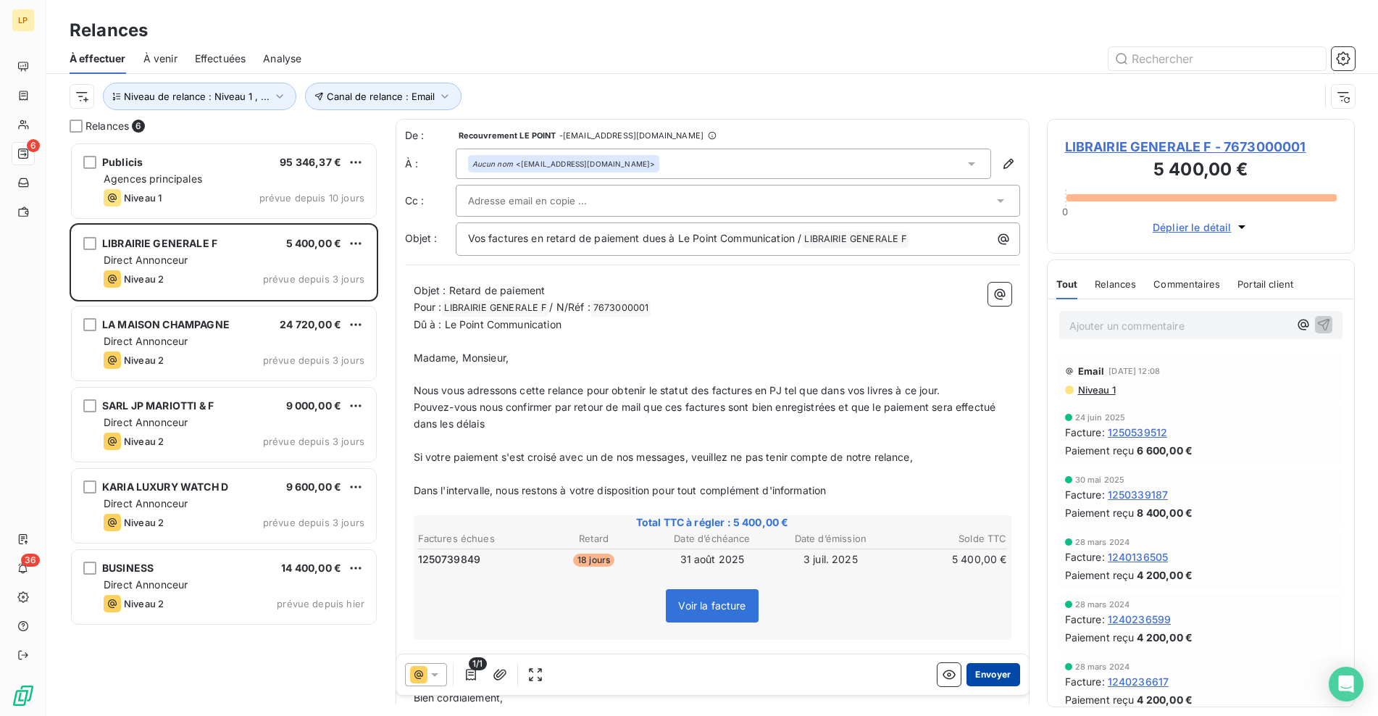
click at [983, 673] on button "Envoyer" at bounding box center [992, 674] width 53 height 23
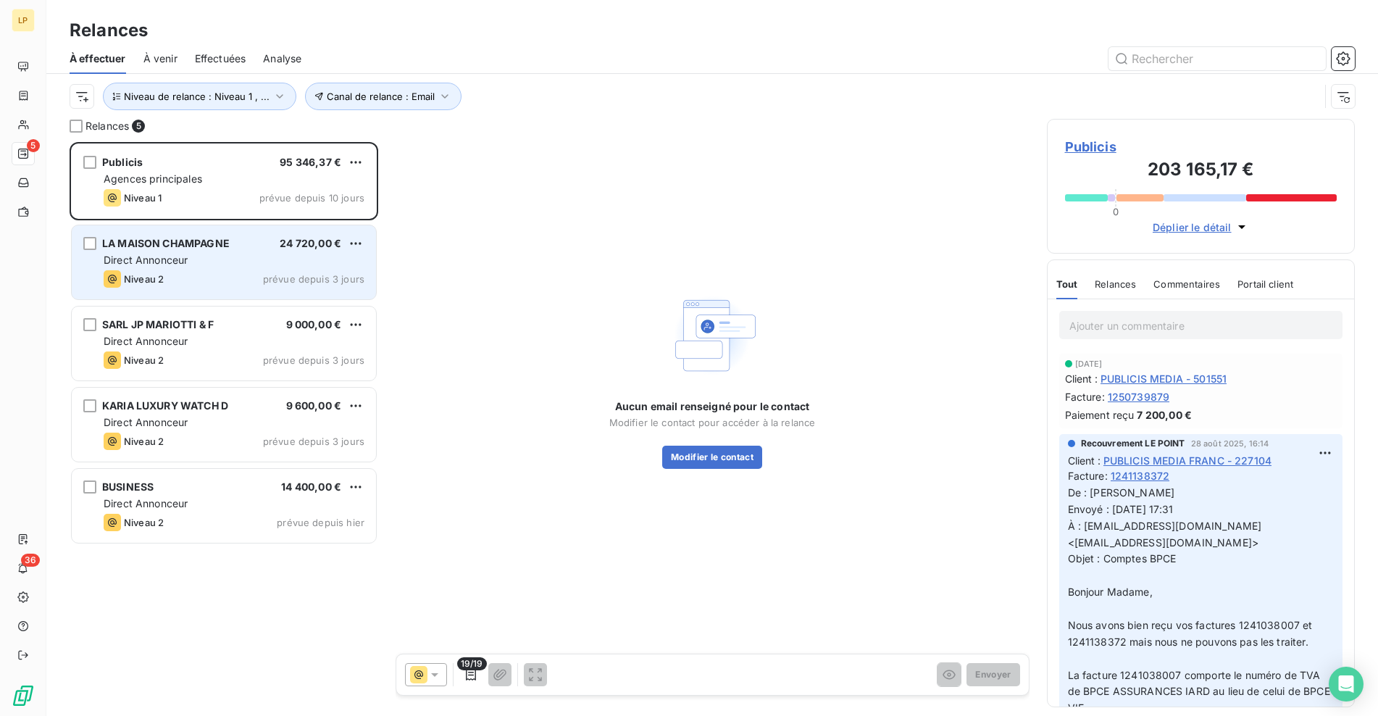
click at [190, 274] on div "Niveau 2 prévue depuis 3 jours" at bounding box center [234, 278] width 261 height 17
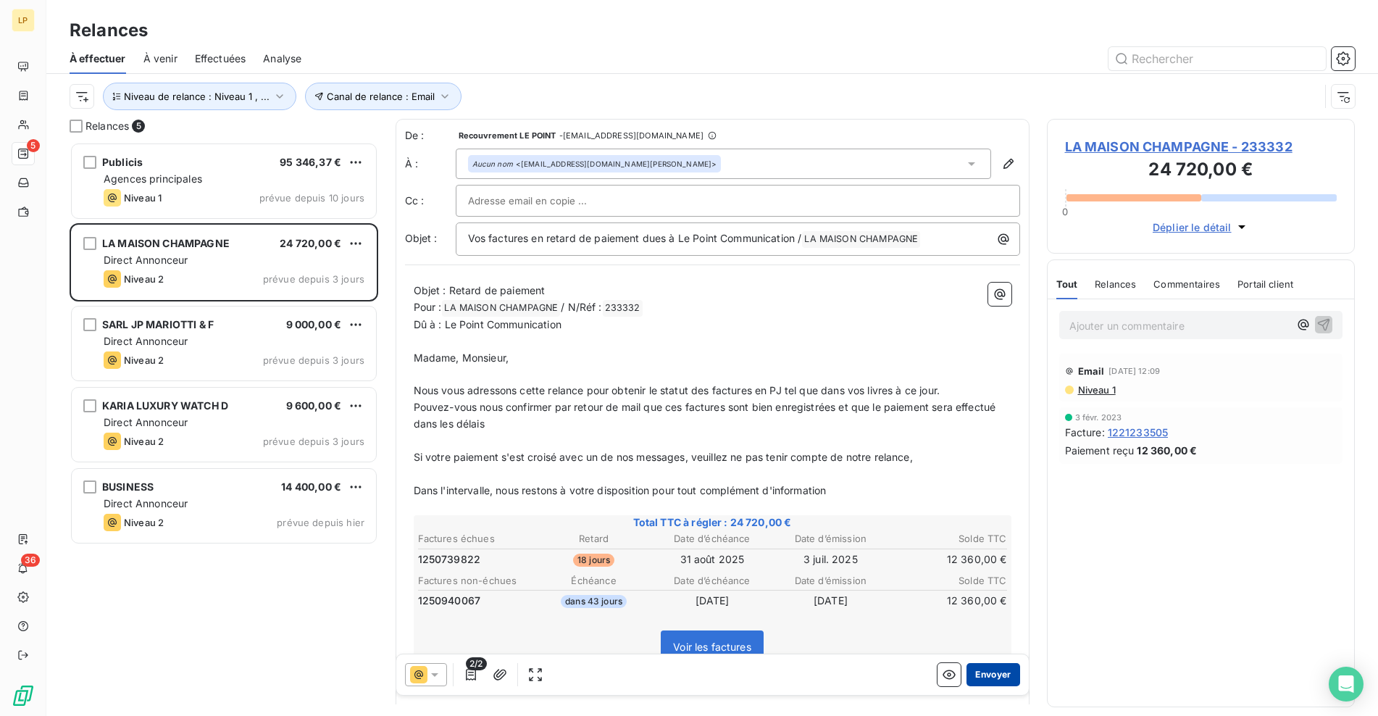
click at [982, 678] on button "Envoyer" at bounding box center [992, 674] width 53 height 23
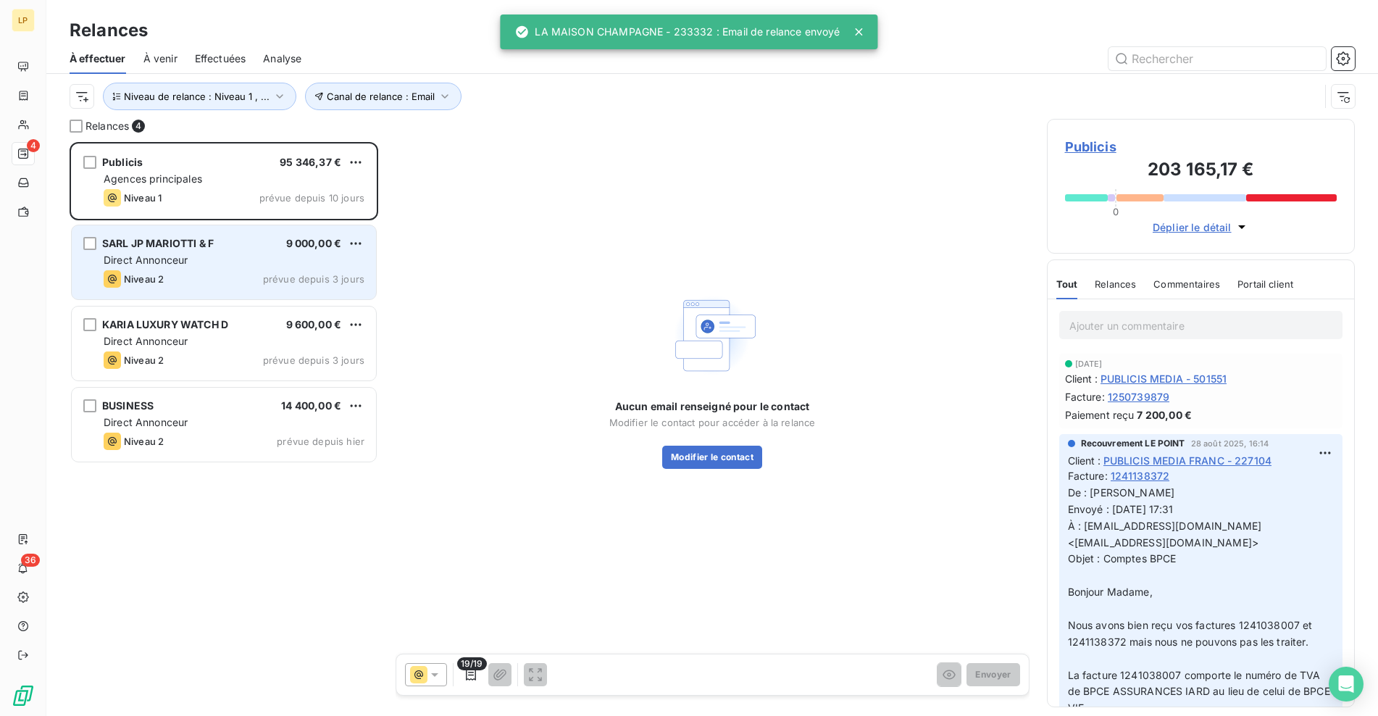
click at [252, 284] on div "Niveau 2 prévue depuis 3 jours" at bounding box center [234, 278] width 261 height 17
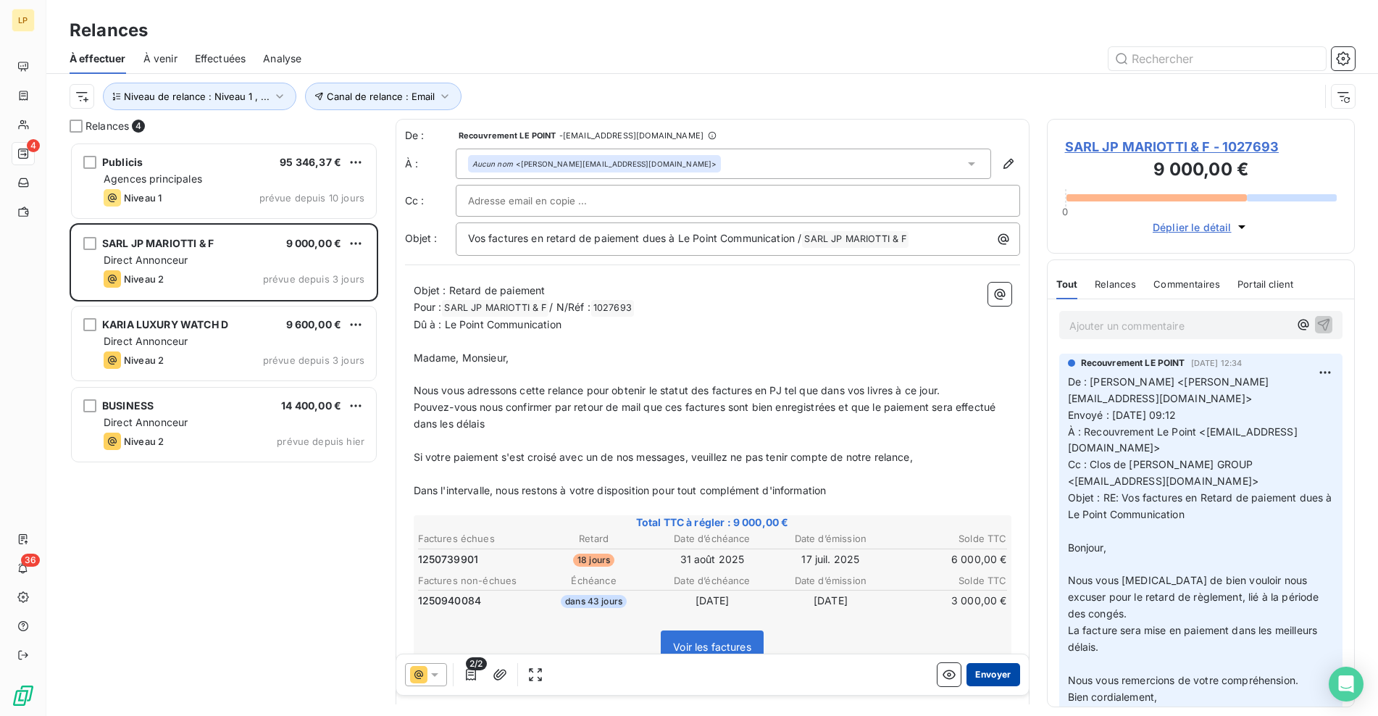
click at [993, 671] on button "Envoyer" at bounding box center [992, 674] width 53 height 23
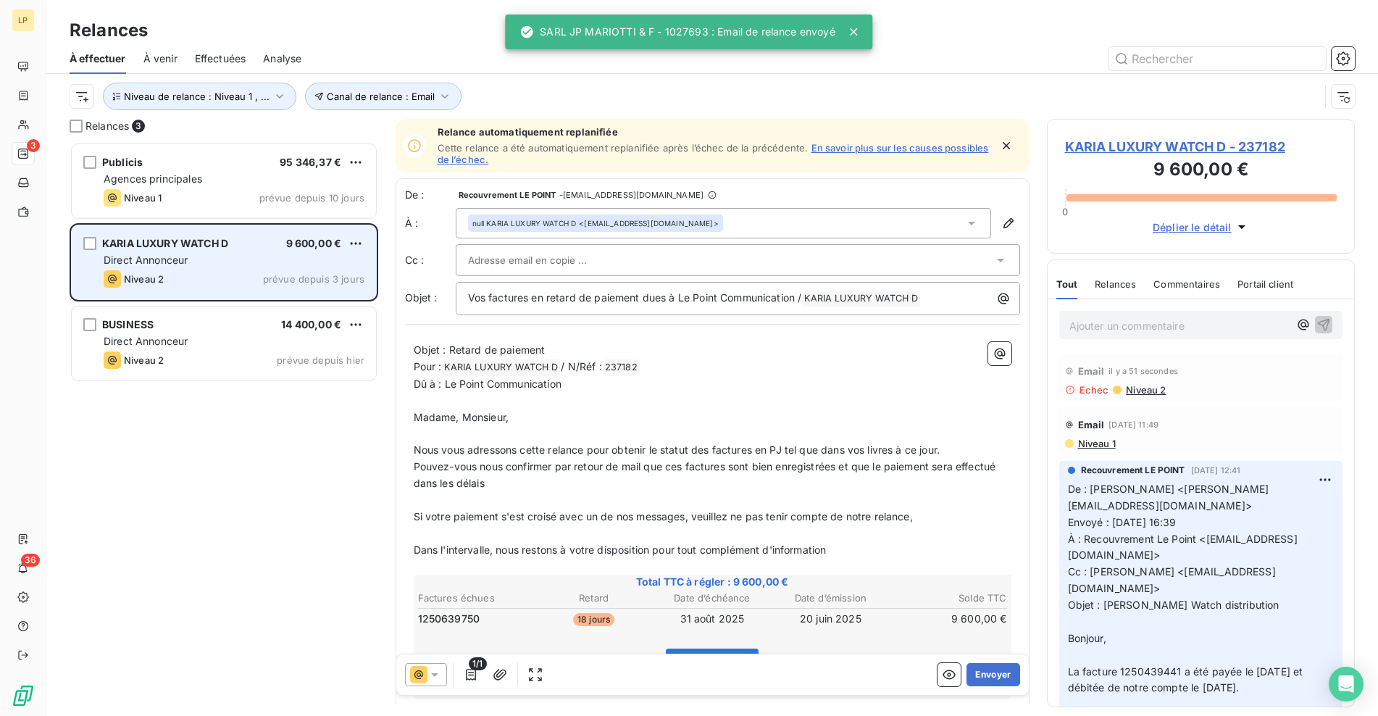
click at [251, 287] on div "Niveau 2 prévue depuis 3 jours" at bounding box center [234, 278] width 261 height 17
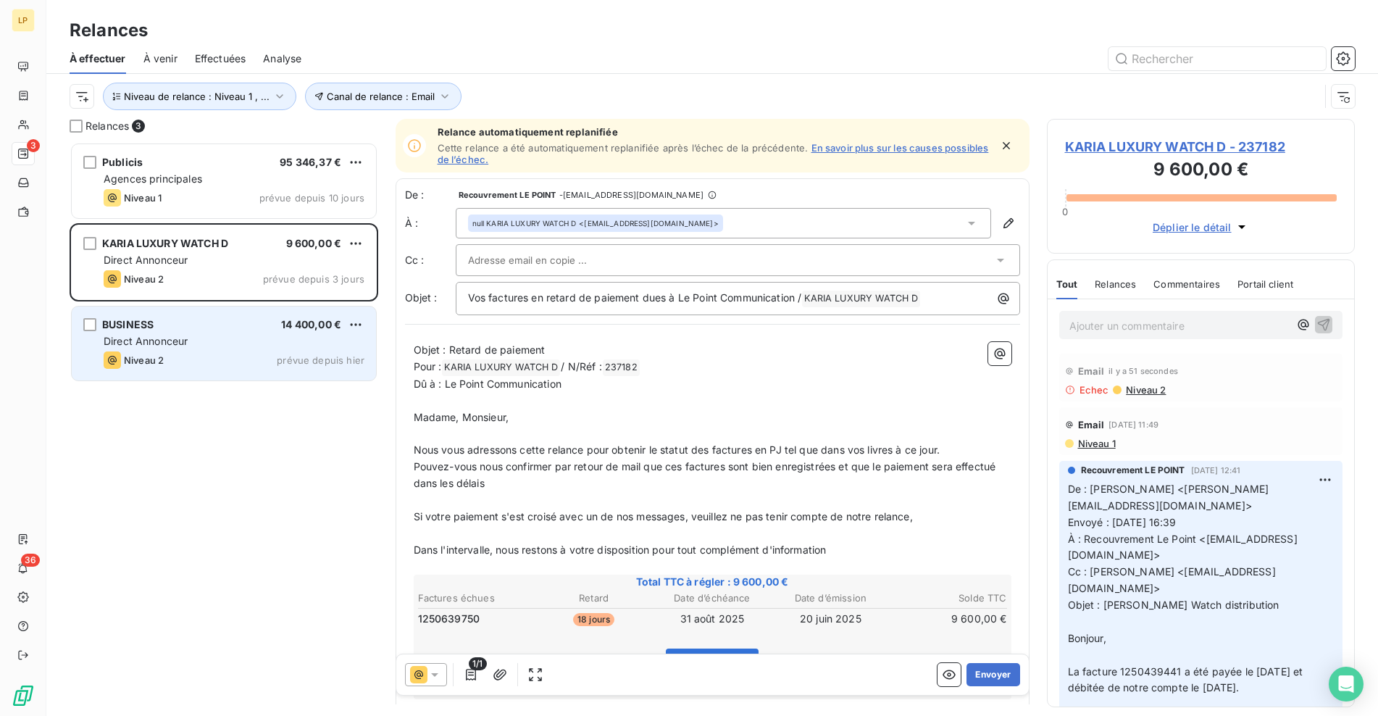
click at [209, 357] on div "Niveau 2 prévue depuis hier" at bounding box center [234, 359] width 261 height 17
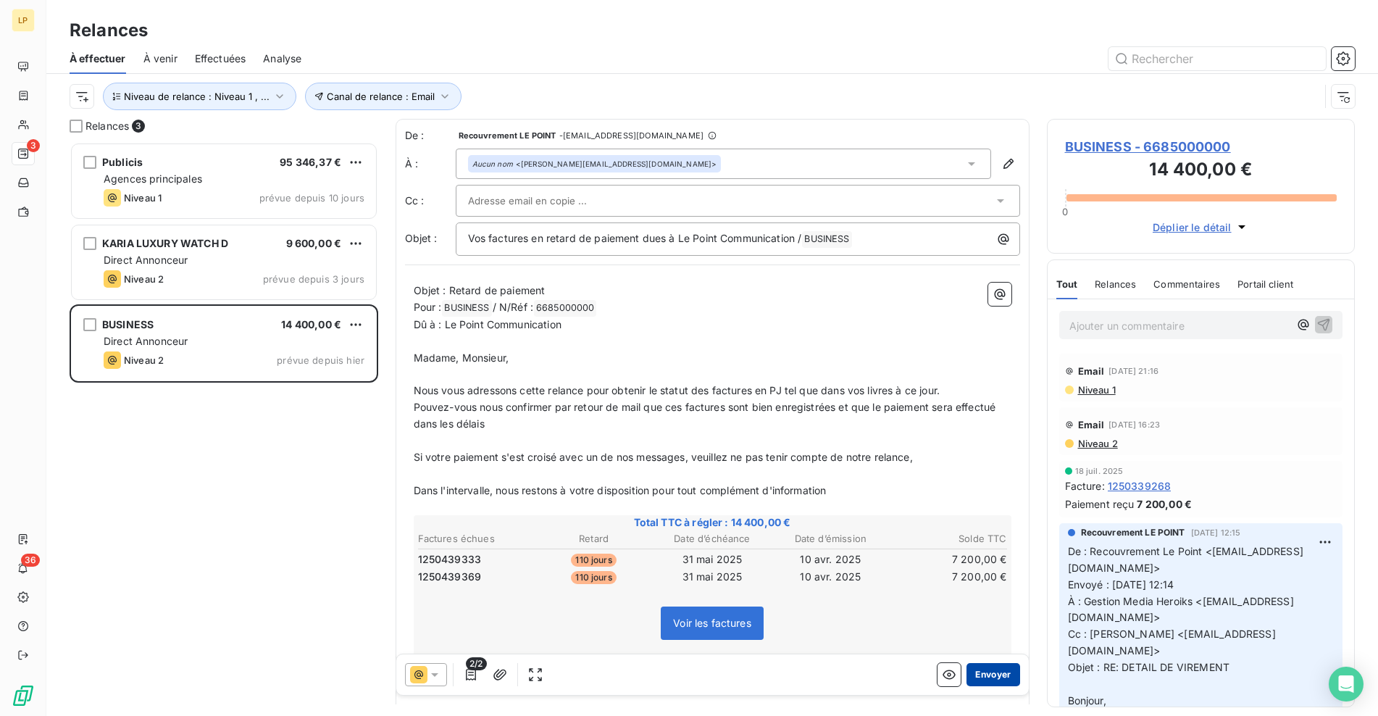
click at [975, 676] on button "Envoyer" at bounding box center [992, 674] width 53 height 23
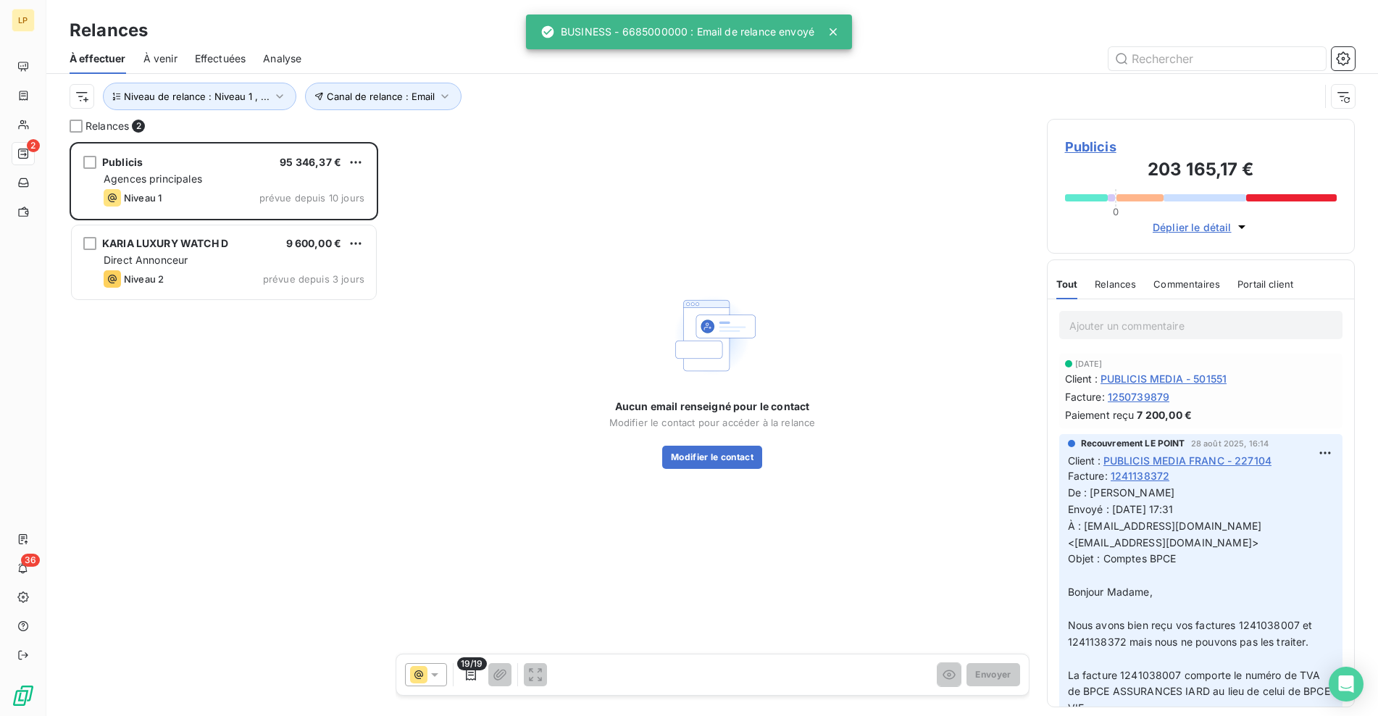
click at [269, 112] on div "Canal de relance : Email Niveau de relance : Niveau 1 , ..." at bounding box center [712, 96] width 1285 height 45
click at [267, 104] on button "Niveau de relance : Niveau 1 , ..." at bounding box center [199, 97] width 193 height 28
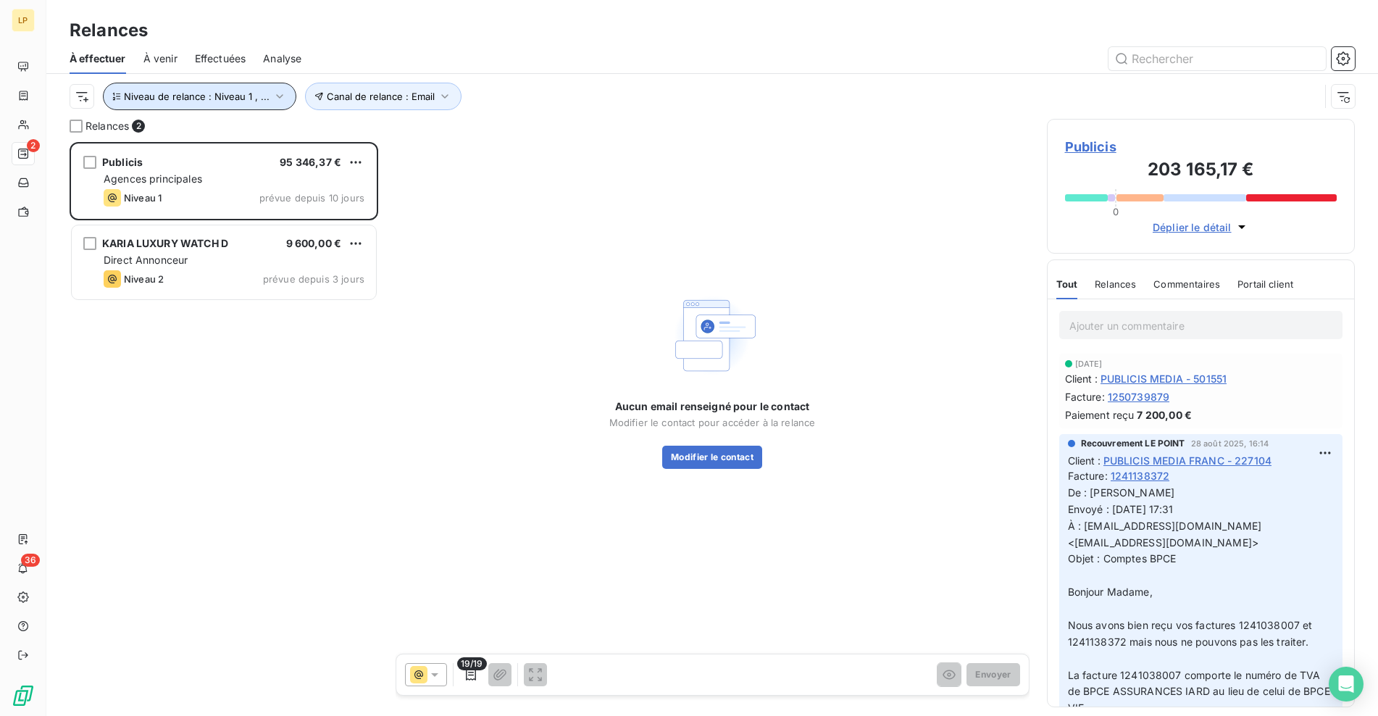
click at [267, 104] on button "Niveau de relance : Niveau 1 , ..." at bounding box center [199, 97] width 193 height 28
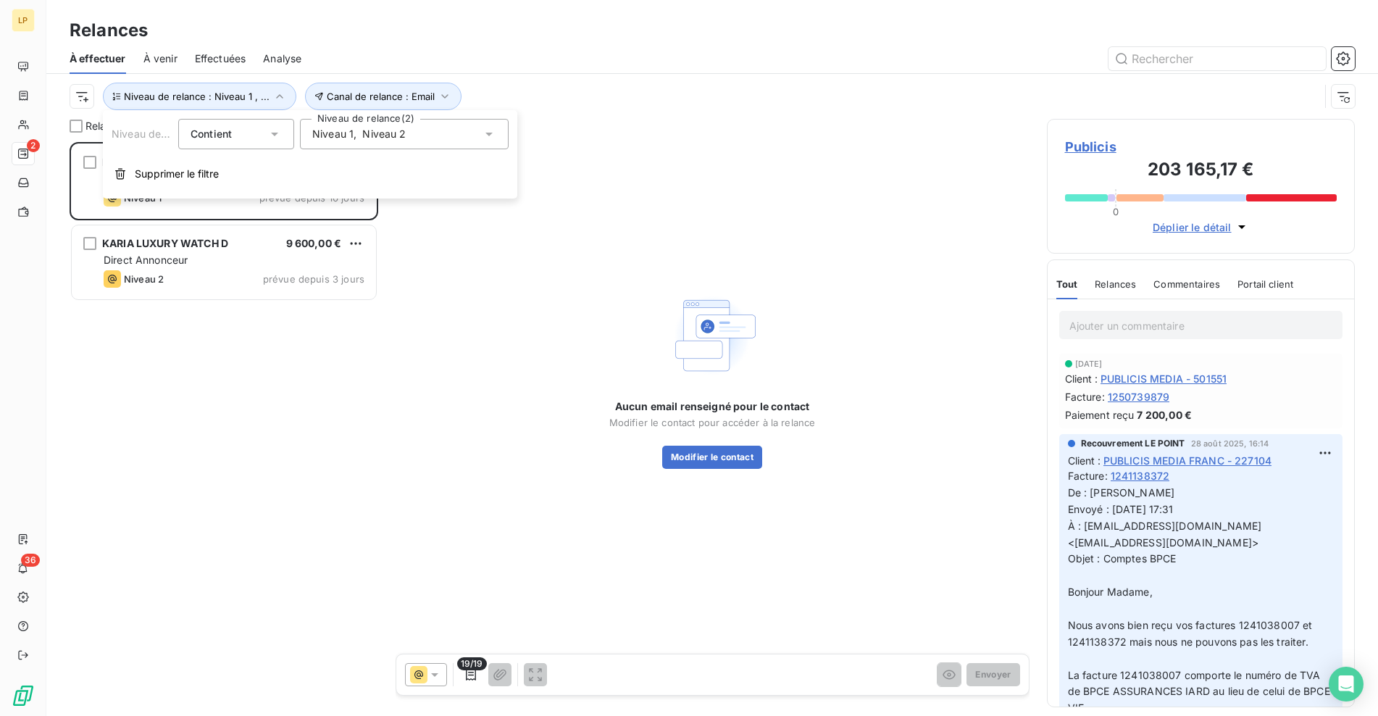
click at [329, 132] on span "Niveau 1" at bounding box center [332, 134] width 41 height 14
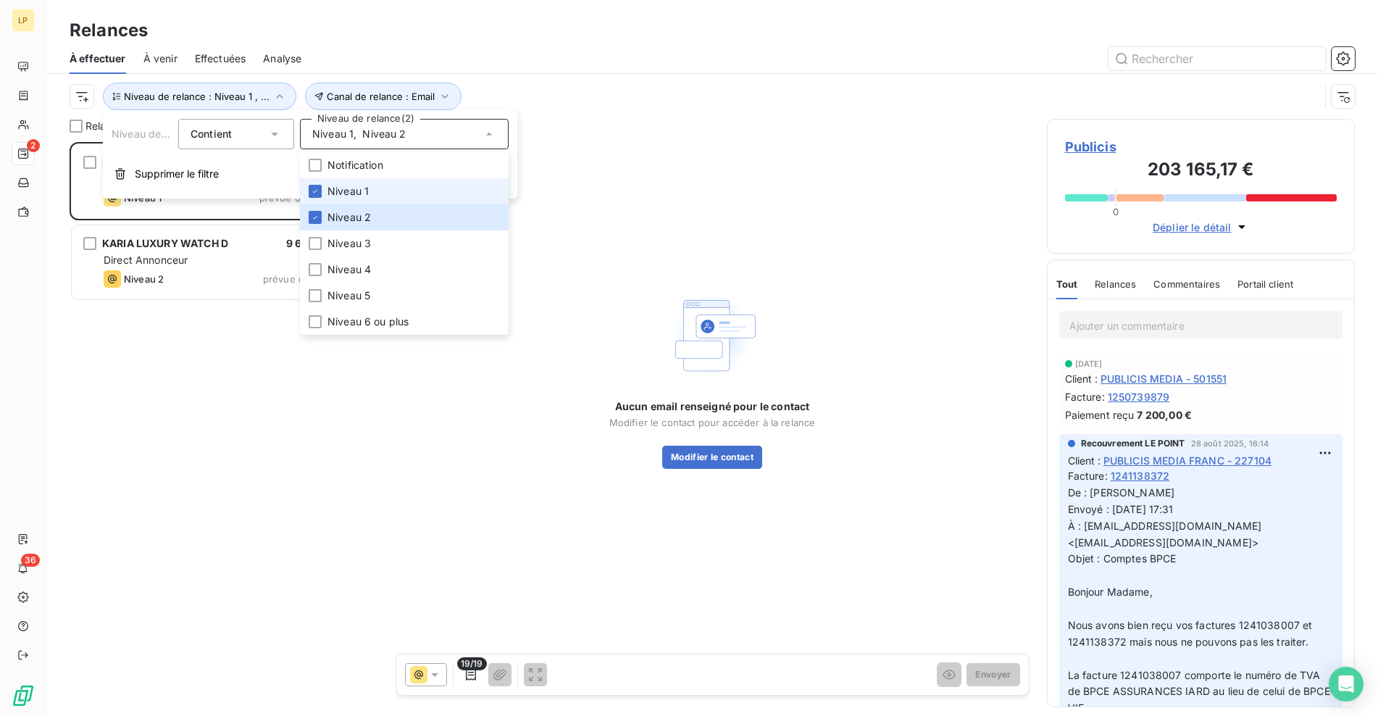
click at [259, 330] on div "Publicis 95 346,37 € Agences principales Niveau 1 prévue depuis 10 jours KARIA …" at bounding box center [224, 429] width 309 height 574
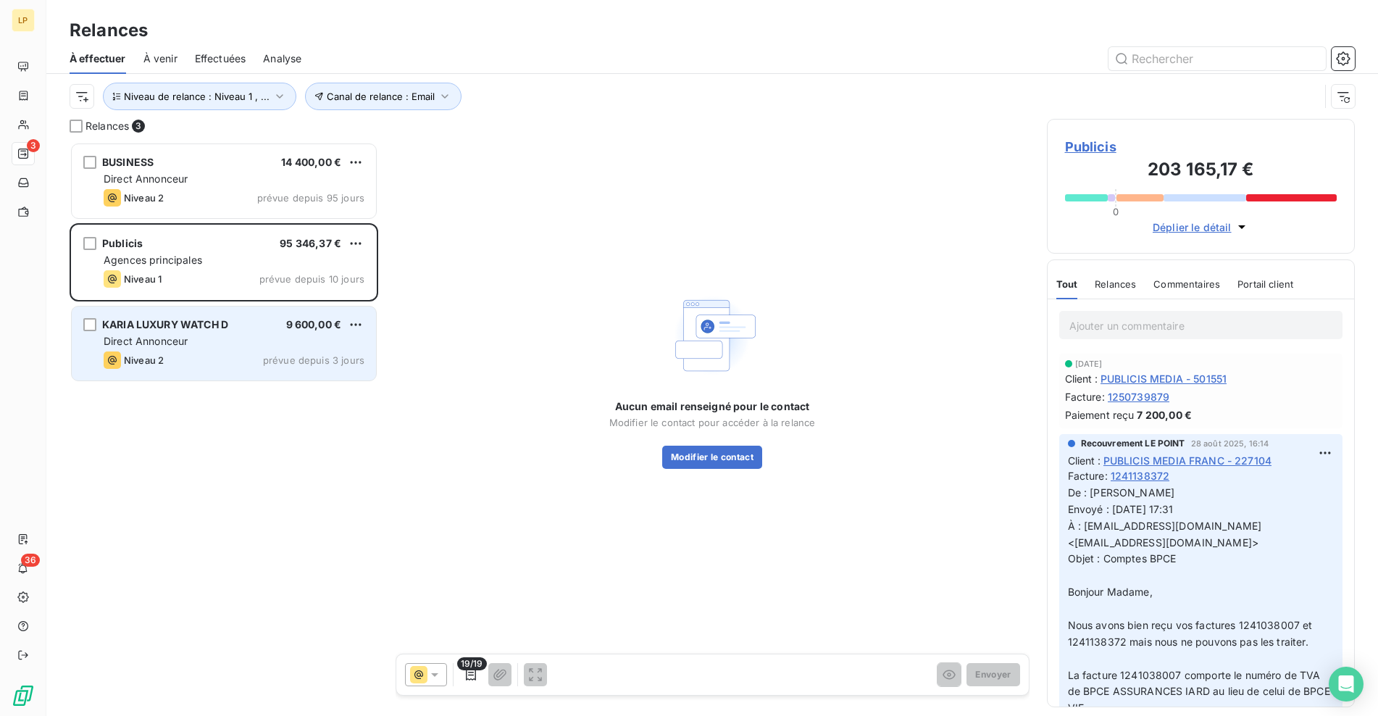
click at [198, 335] on div "Direct Annonceur" at bounding box center [234, 341] width 261 height 14
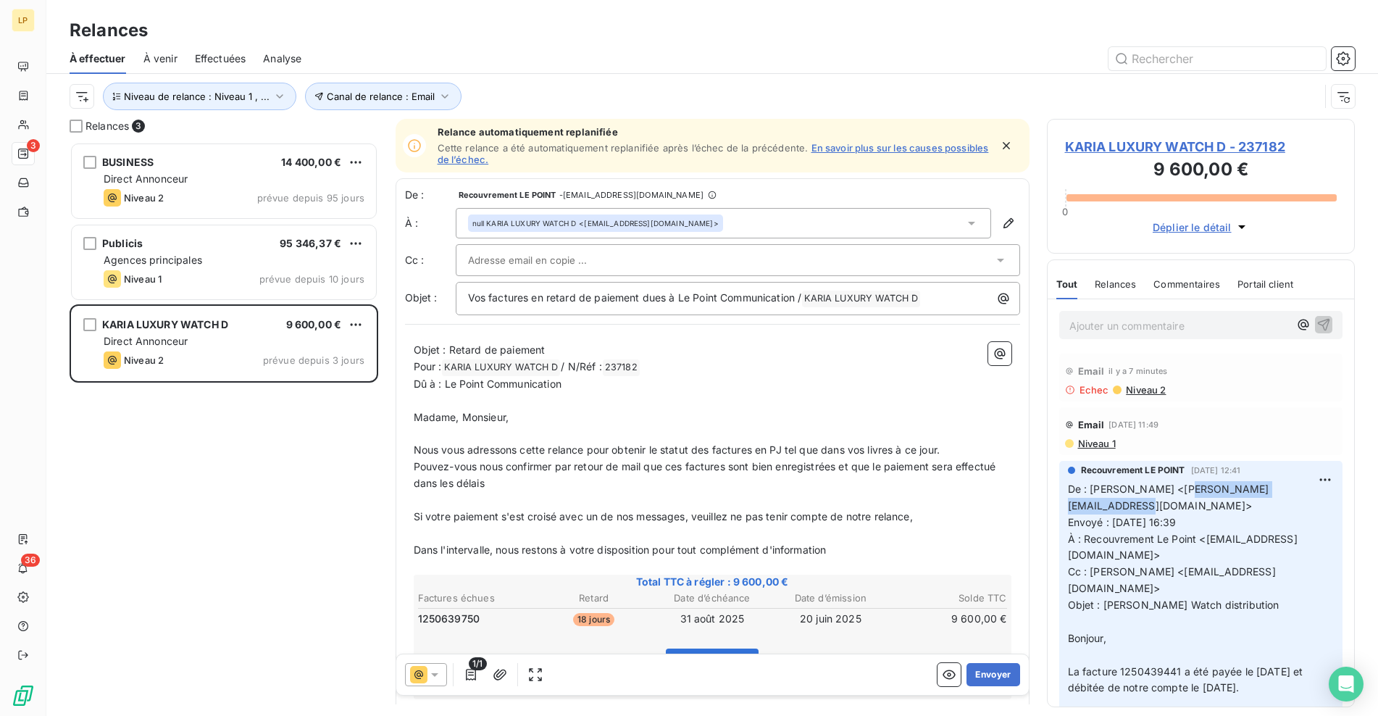
drag, startPoint x: 1182, startPoint y: 491, endPoint x: 1311, endPoint y: 493, distance: 128.9
click at [1269, 493] on span "De : [PERSON_NAME] <[PERSON_NAME][EMAIL_ADDRESS][DOMAIN_NAME]>" at bounding box center [1168, 496] width 201 height 29
copy span "[PERSON_NAME][EMAIL_ADDRESS][DOMAIN_NAME]"
click at [1209, 154] on span "KARIA LUXURY WATCH D - 237182" at bounding box center [1201, 147] width 272 height 20
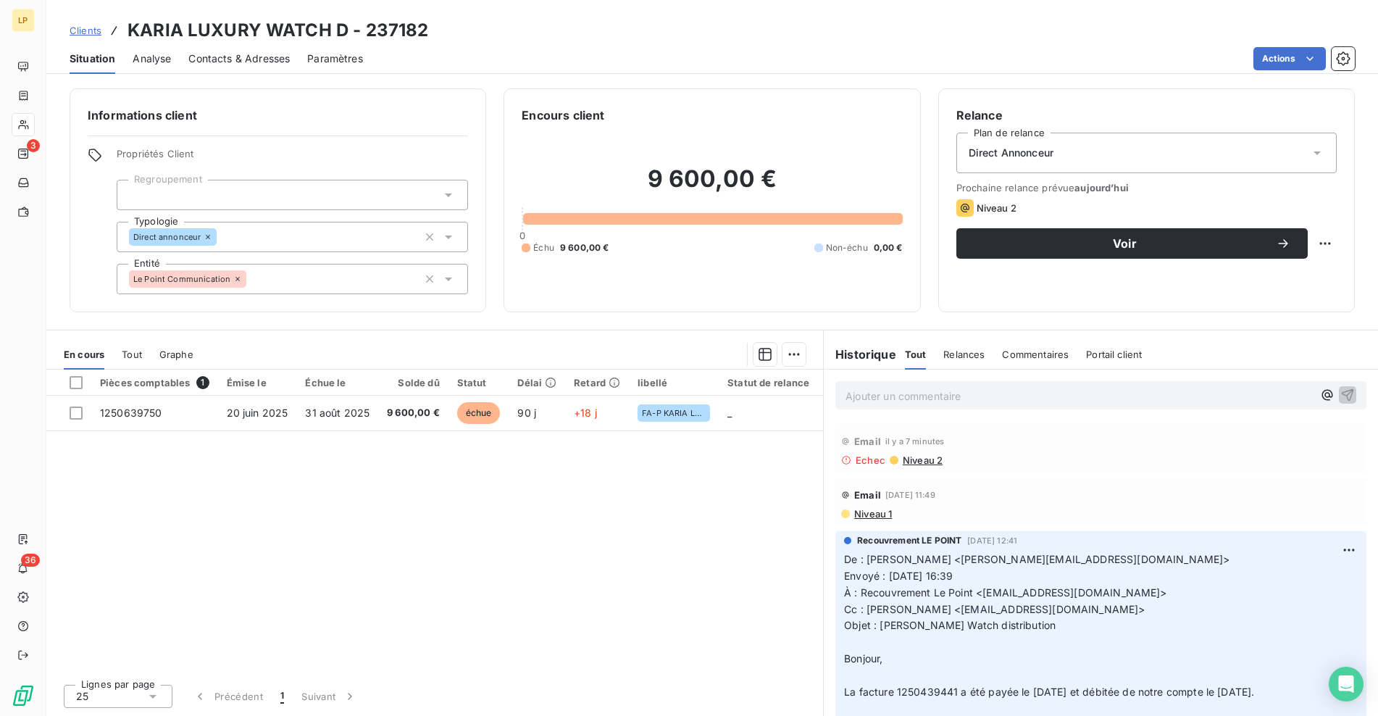
click at [257, 57] on span "Contacts & Adresses" at bounding box center [238, 58] width 101 height 14
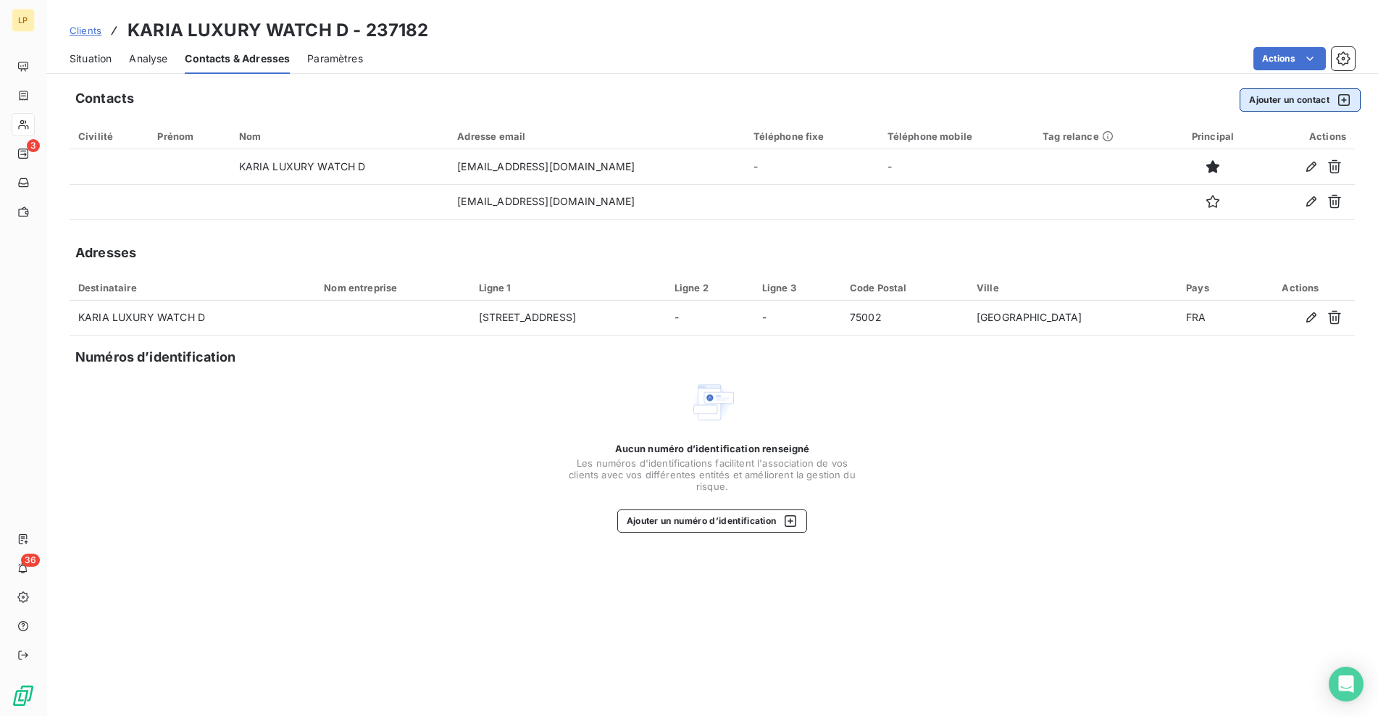
click at [1264, 100] on button "Ajouter un contact" at bounding box center [1299, 99] width 121 height 23
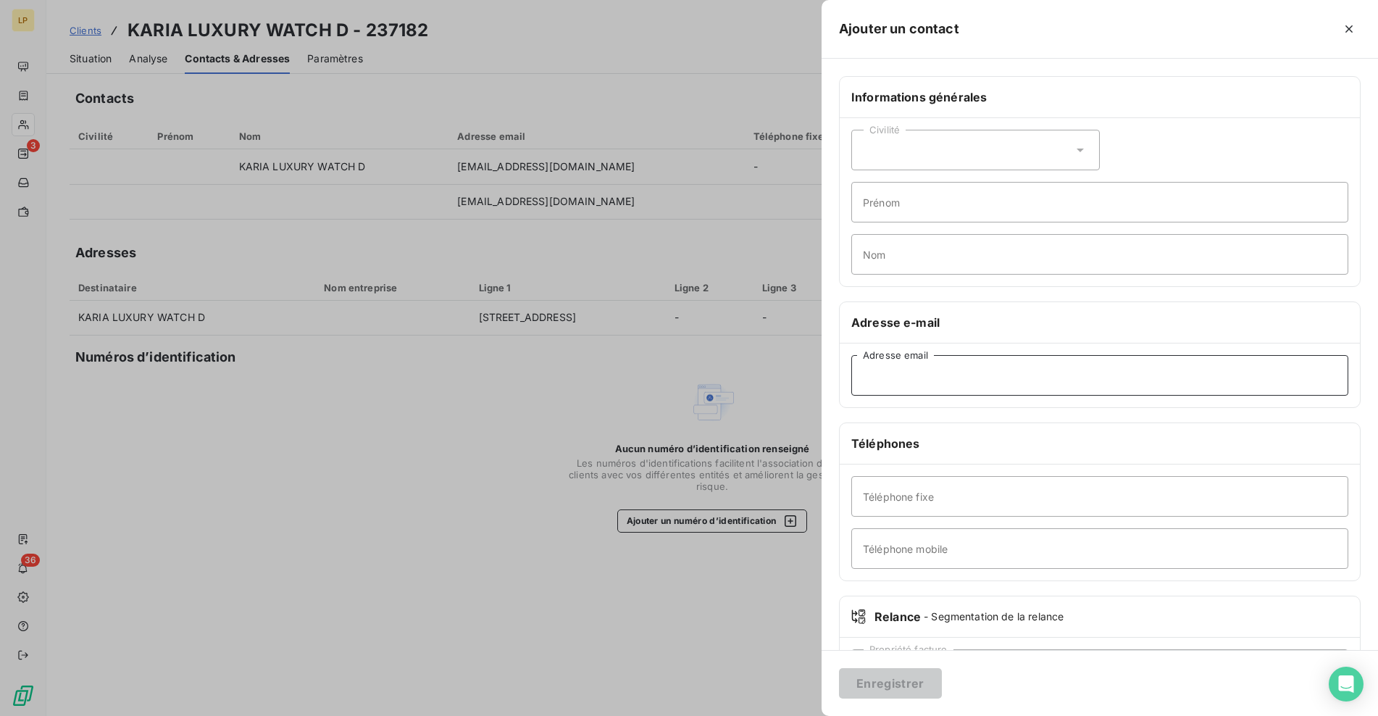
click at [920, 385] on input "Adresse email" at bounding box center [1099, 375] width 497 height 41
paste input "[PERSON_NAME][EMAIL_ADDRESS][DOMAIN_NAME]"
type input "[PERSON_NAME][EMAIL_ADDRESS][DOMAIN_NAME]"
click at [870, 688] on button "Enregistrer" at bounding box center [890, 683] width 103 height 30
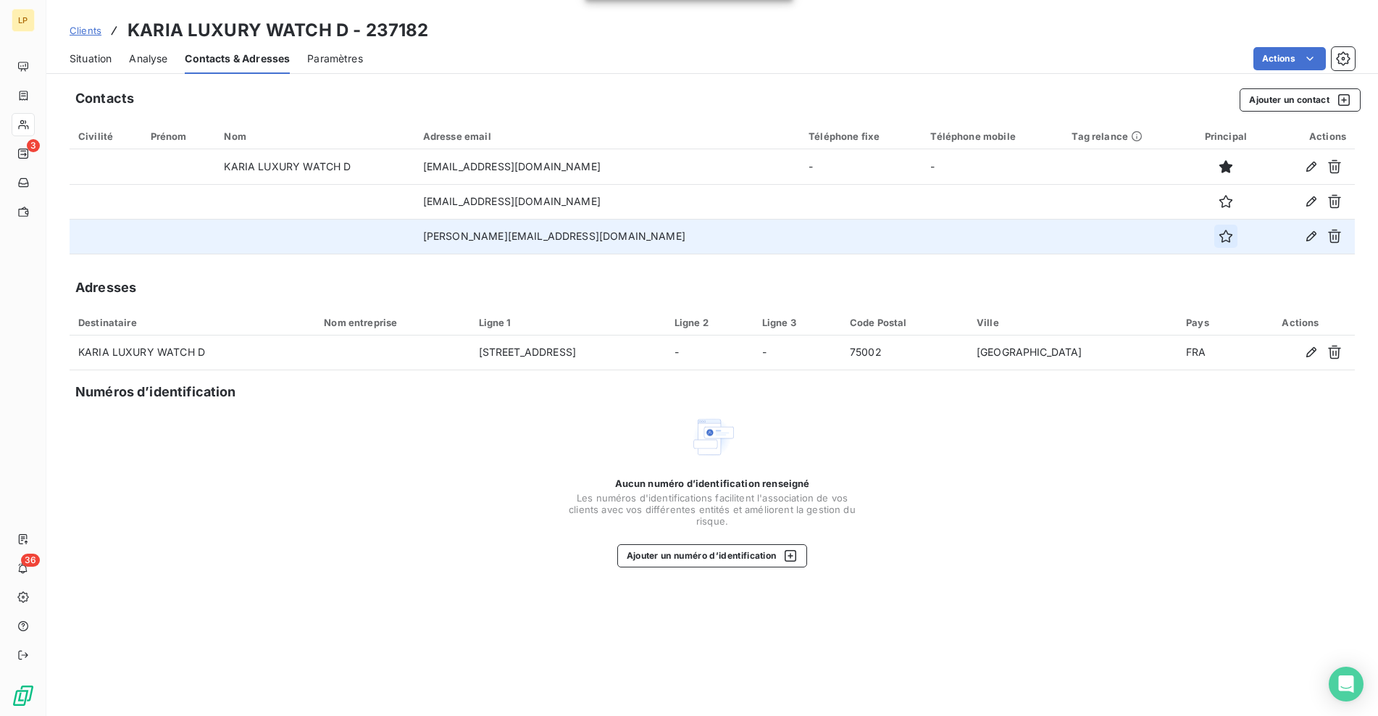
click at [1214, 239] on button "button" at bounding box center [1225, 236] width 23 height 23
click at [90, 58] on span "Situation" at bounding box center [91, 58] width 42 height 14
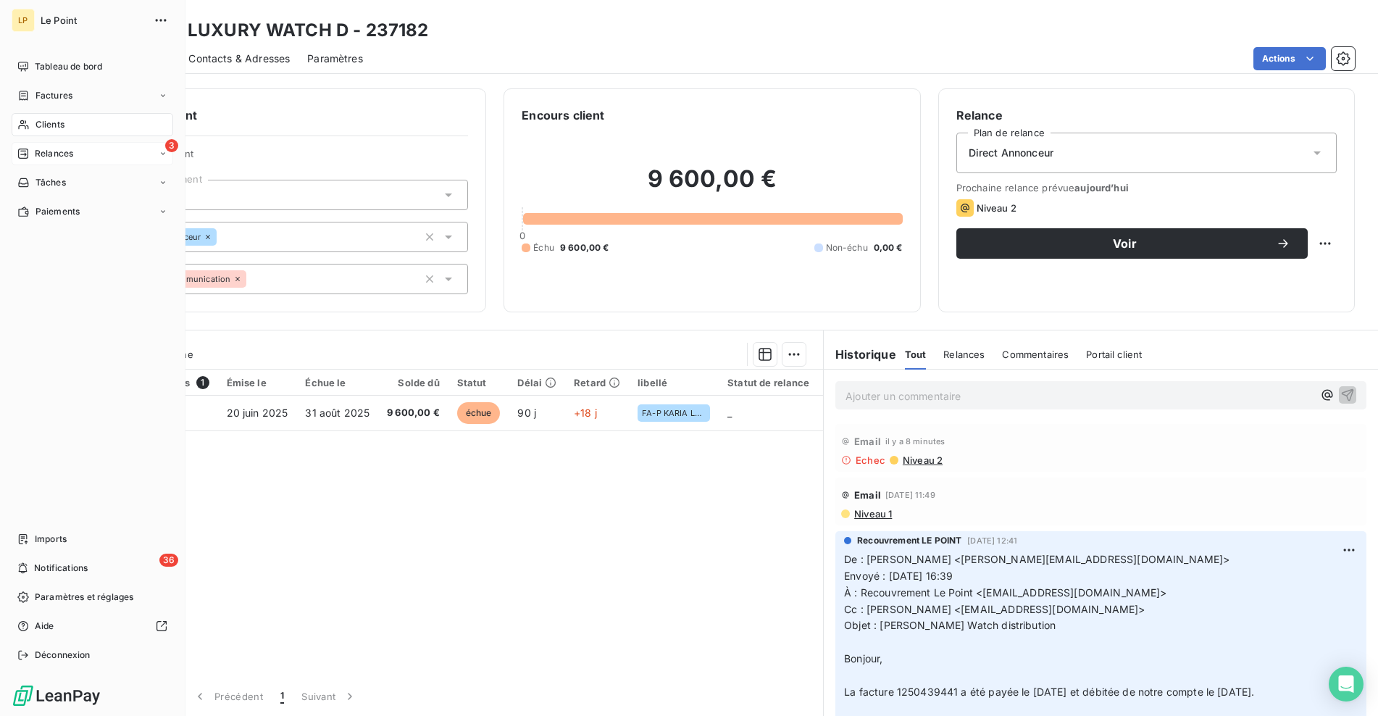
click at [31, 146] on div "3 Relances" at bounding box center [93, 153] width 162 height 23
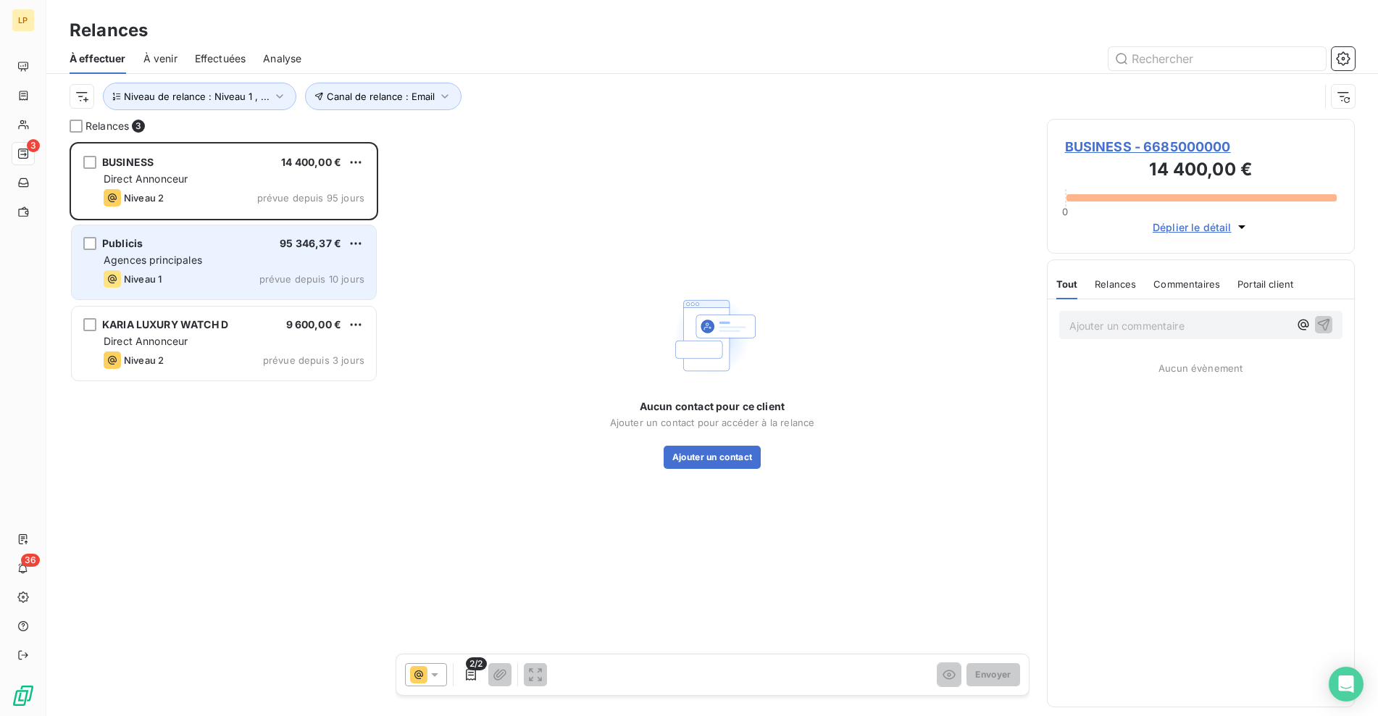
scroll to position [563, 297]
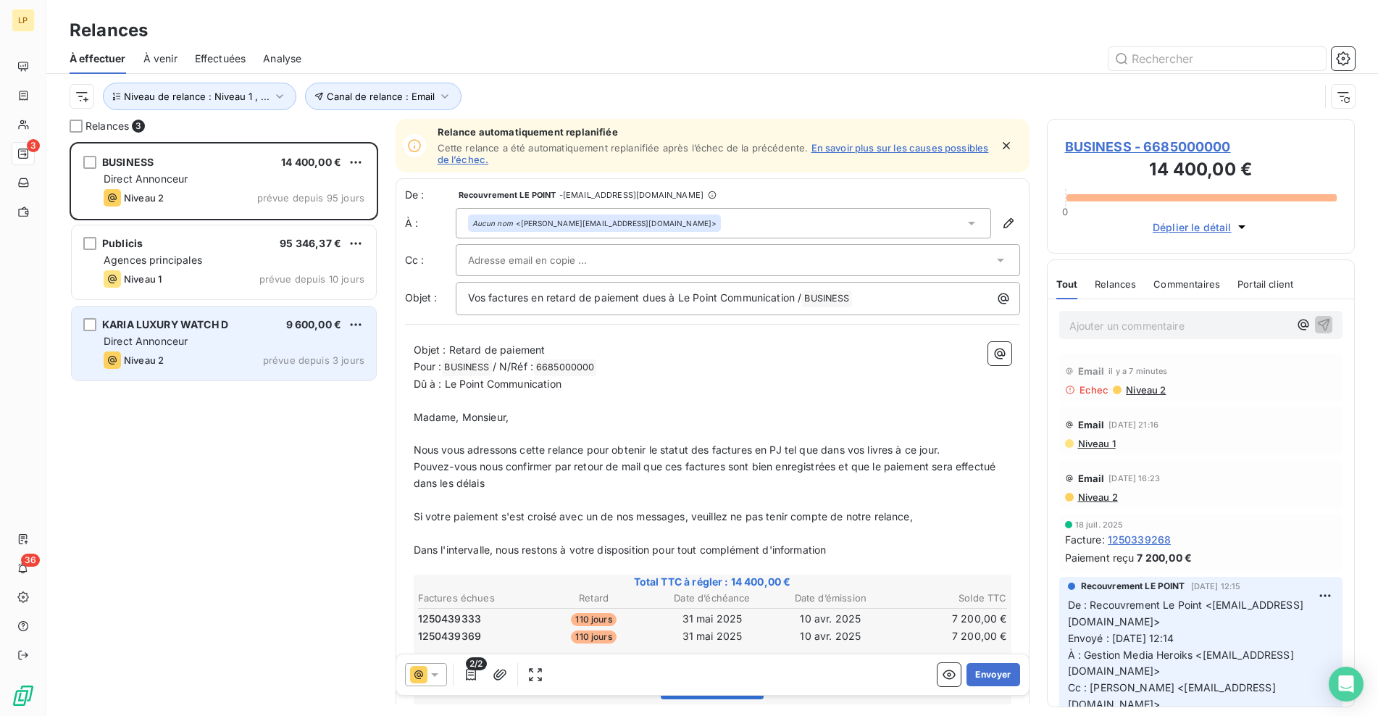
click at [169, 330] on div "KARIA LUXURY WATCH D" at bounding box center [165, 324] width 126 height 14
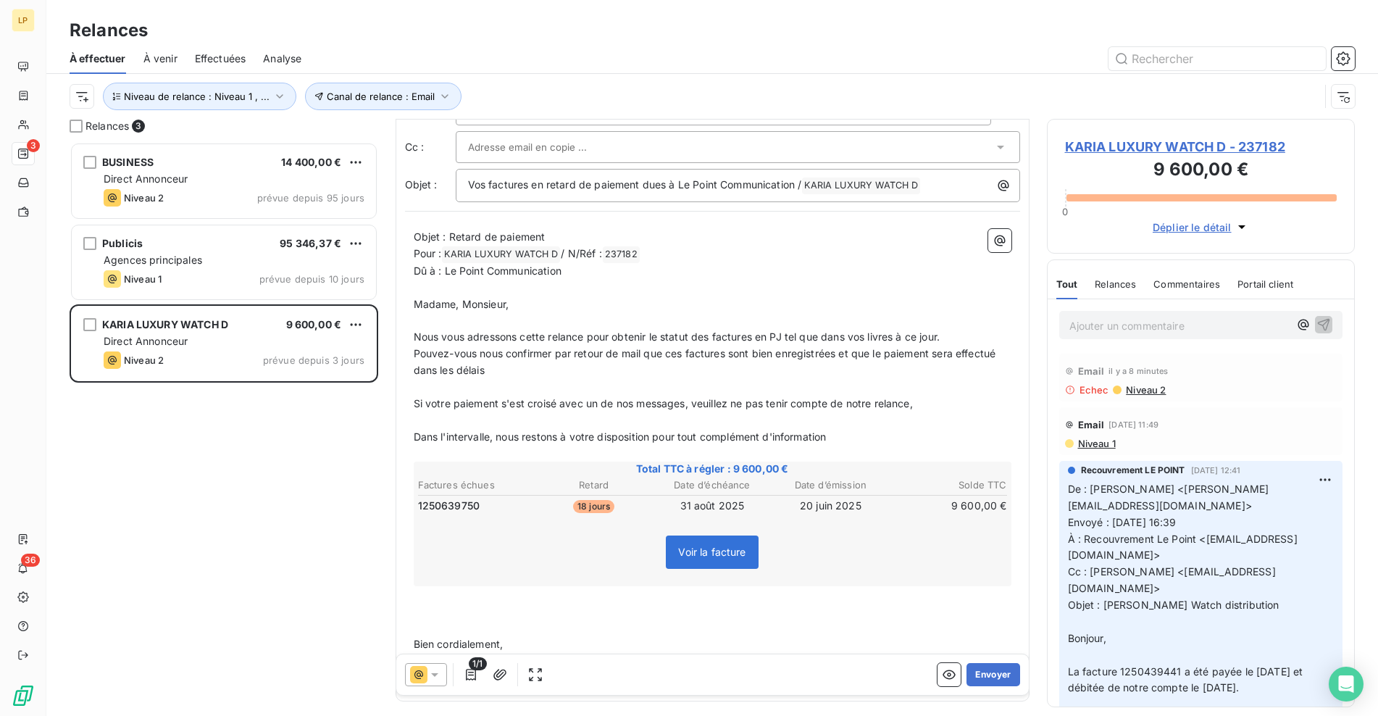
scroll to position [170, 0]
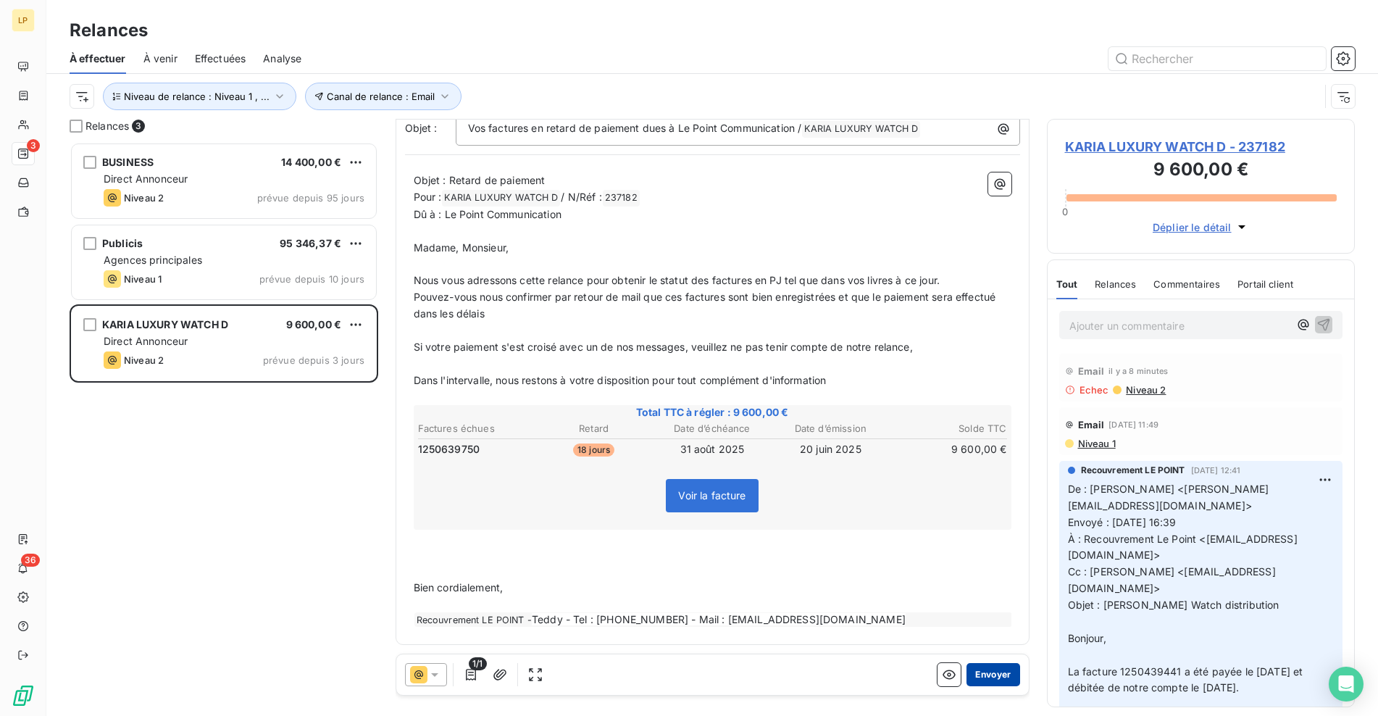
click at [974, 671] on button "Envoyer" at bounding box center [992, 674] width 53 height 23
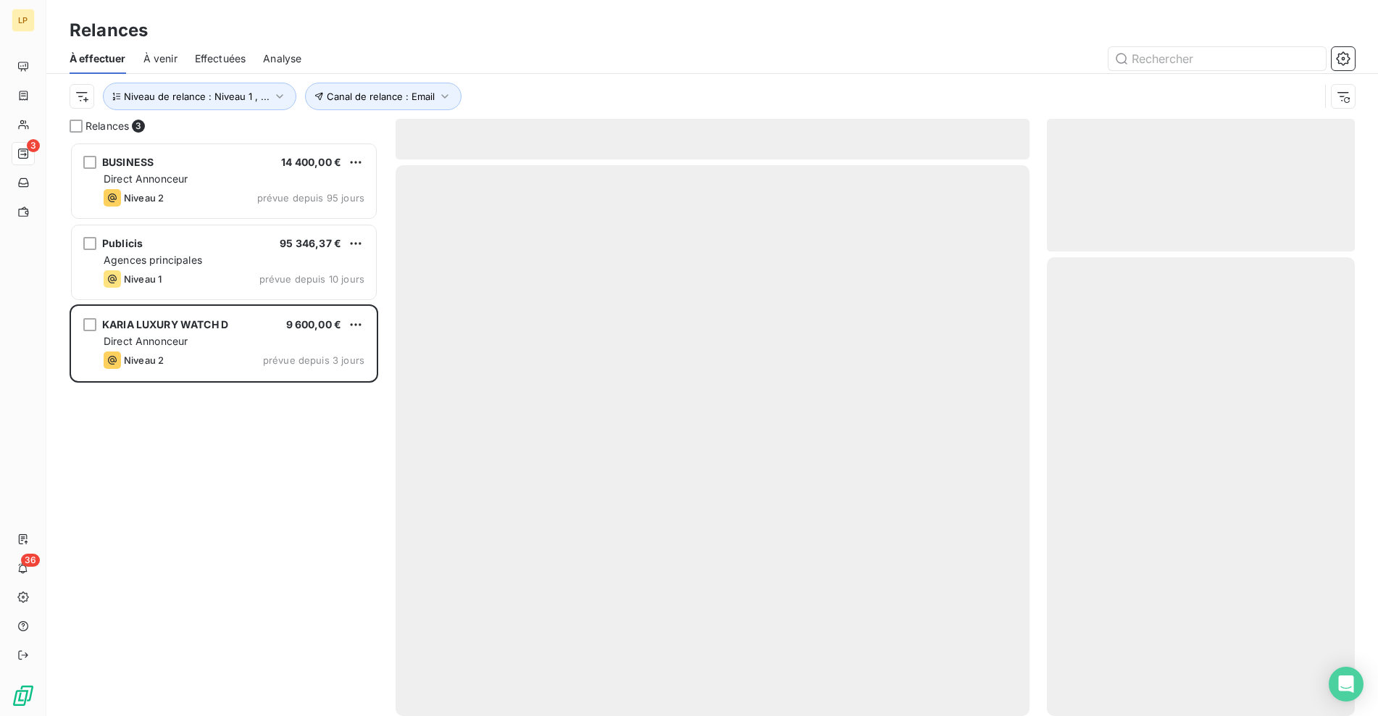
click at [974, 671] on div at bounding box center [712, 440] width 634 height 550
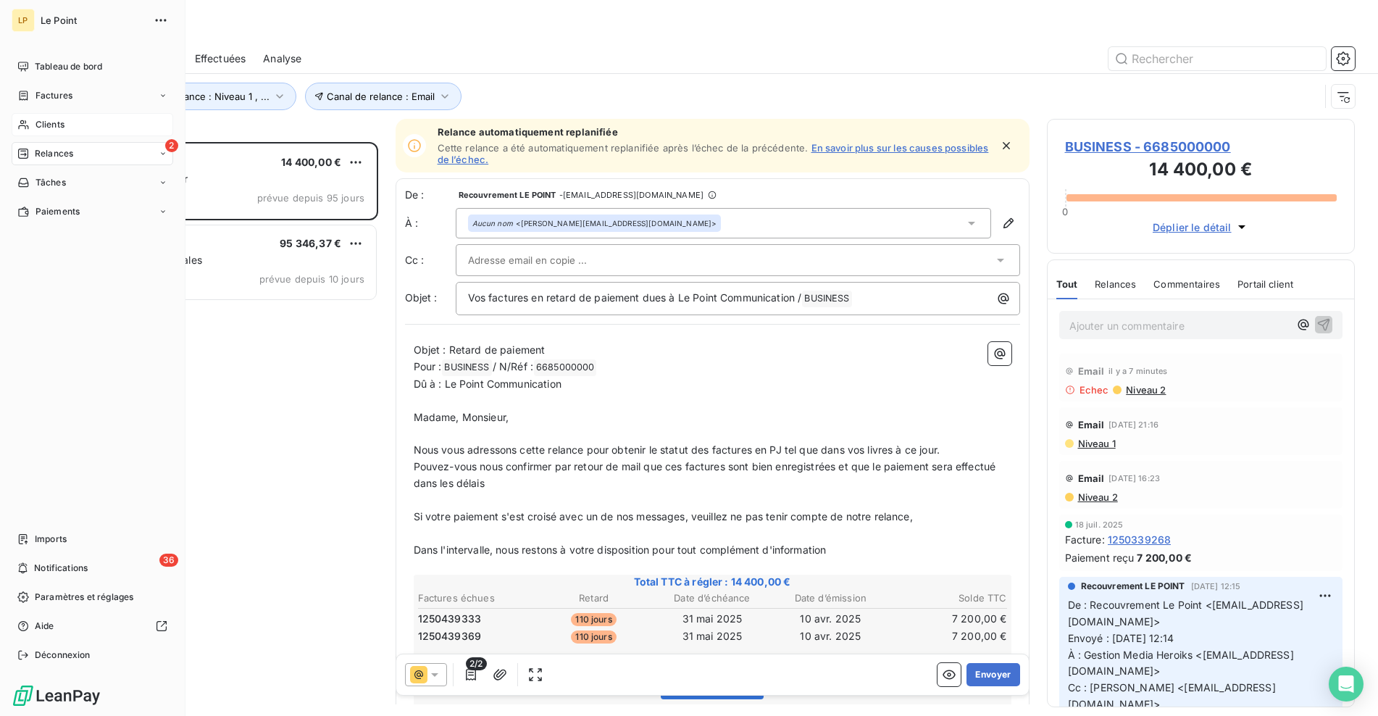
click at [41, 125] on span "Clients" at bounding box center [49, 124] width 29 height 13
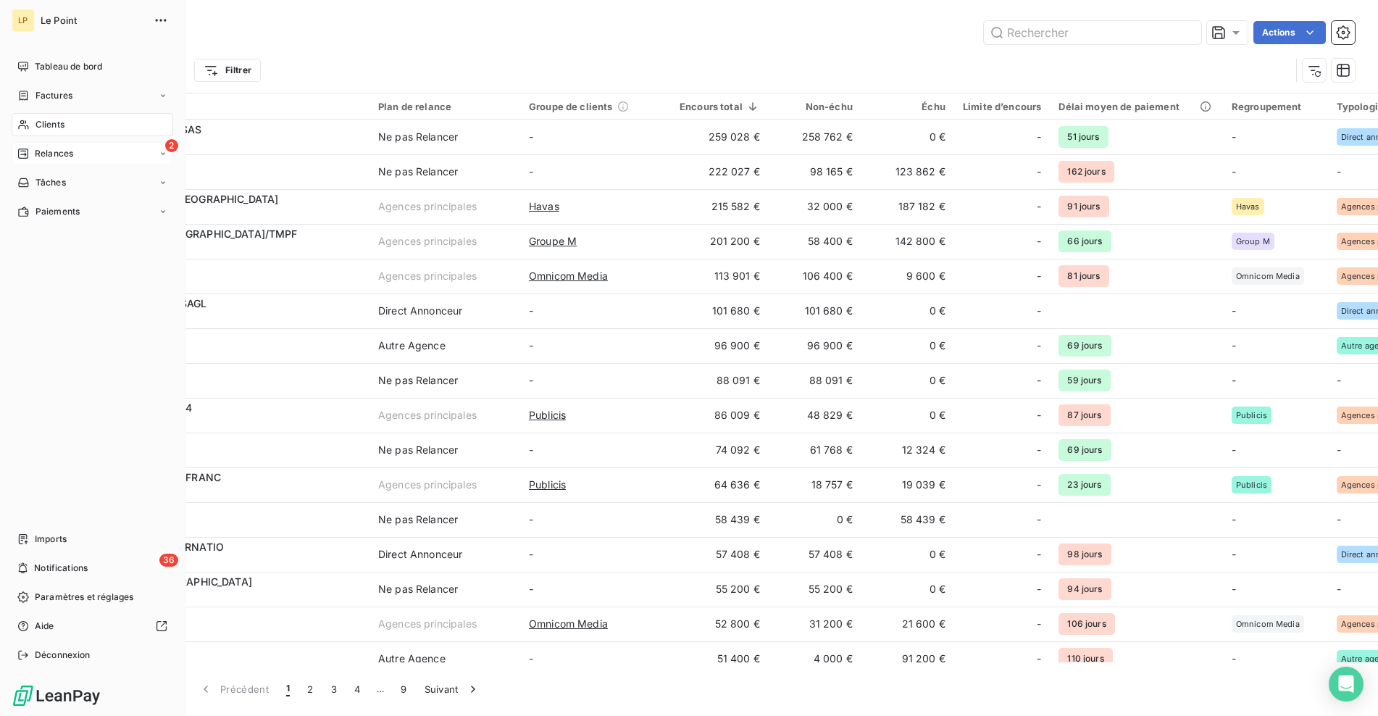
click at [124, 151] on div "2 Relances" at bounding box center [93, 153] width 162 height 23
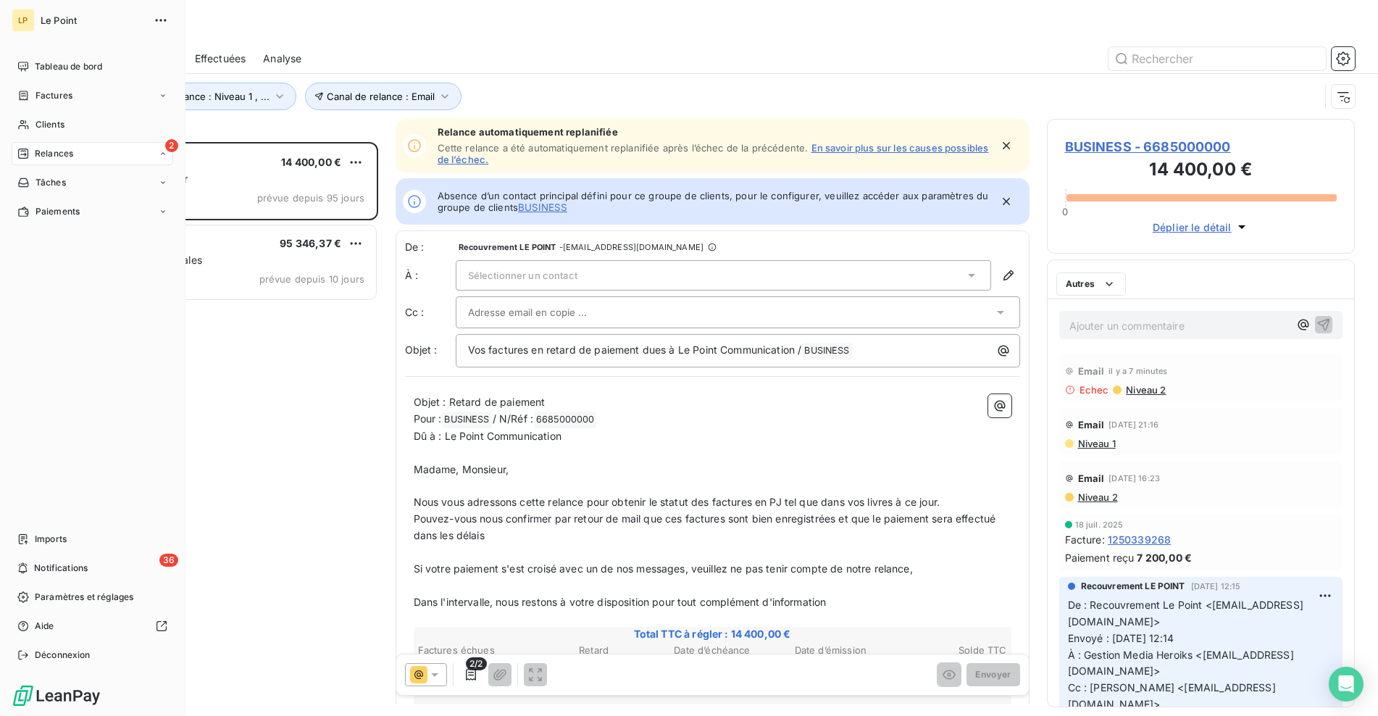
scroll to position [563, 297]
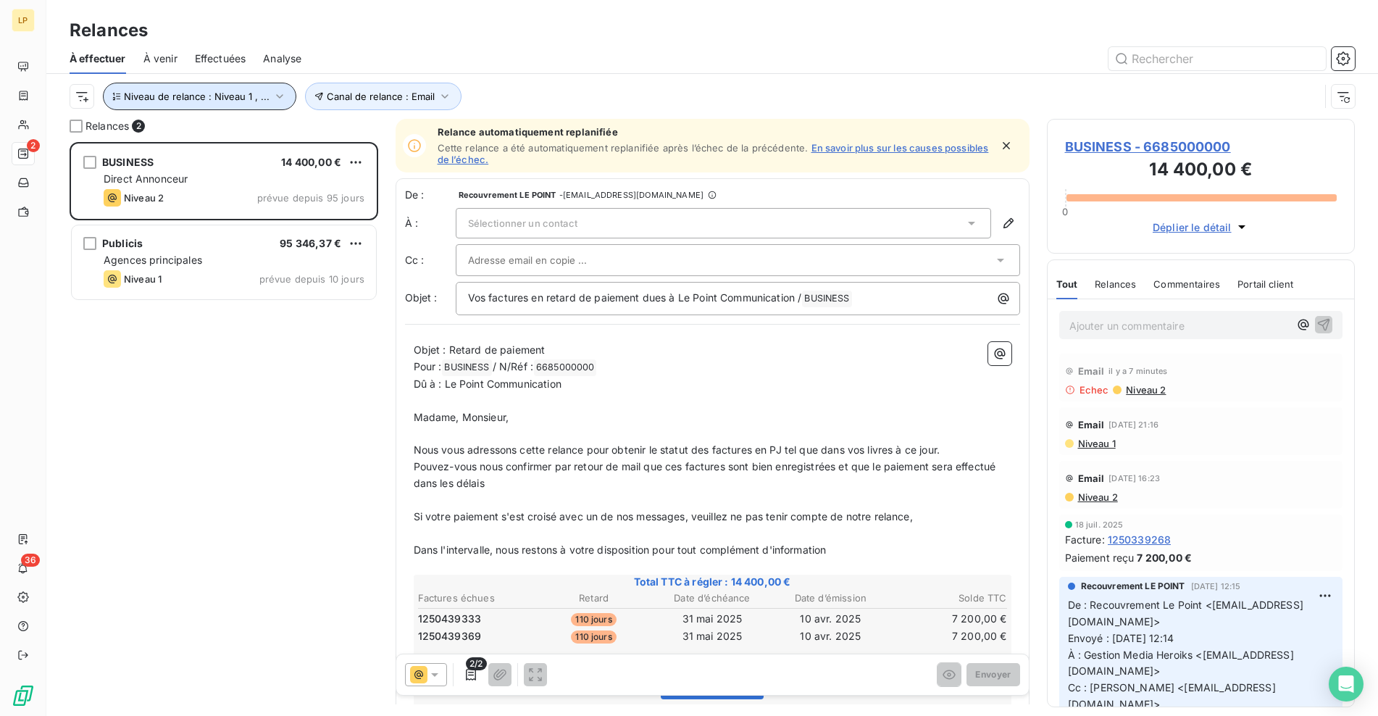
click at [273, 99] on icon "button" at bounding box center [279, 96] width 14 height 14
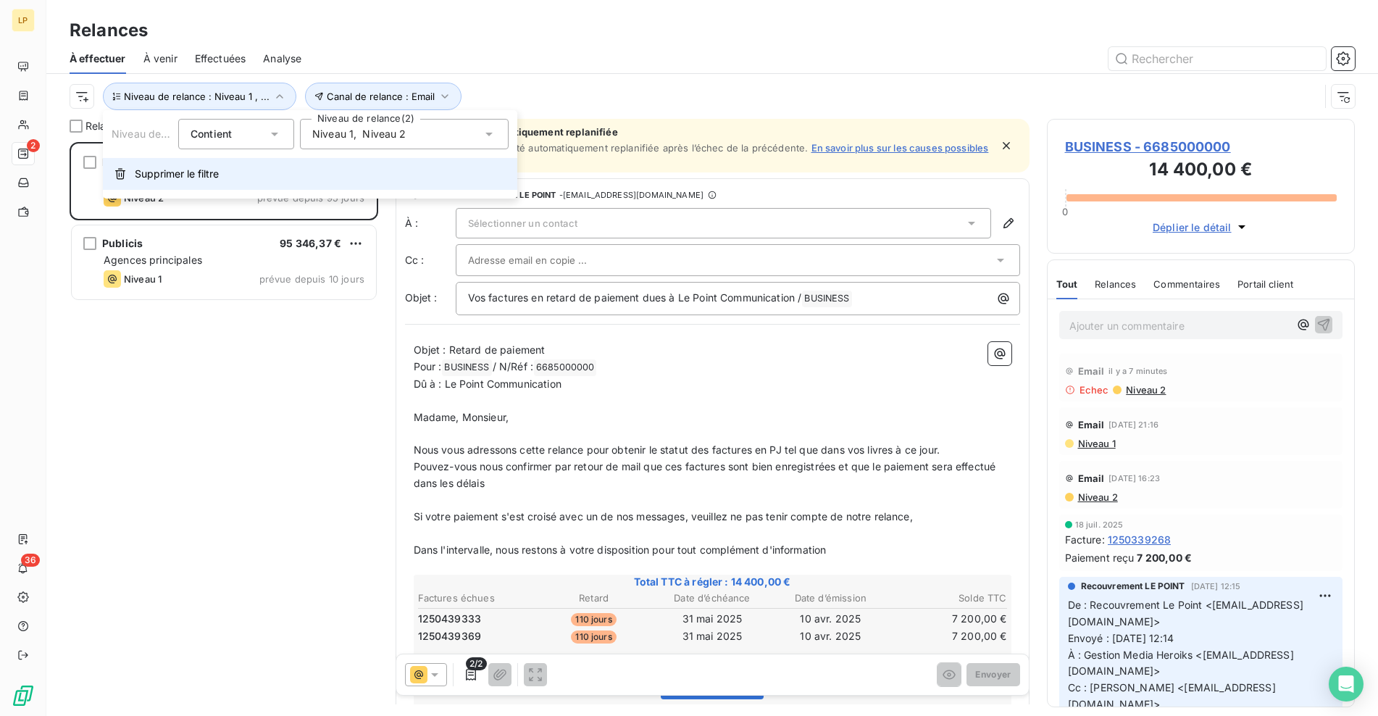
click at [213, 172] on span "Supprimer le filtre" at bounding box center [177, 174] width 84 height 14
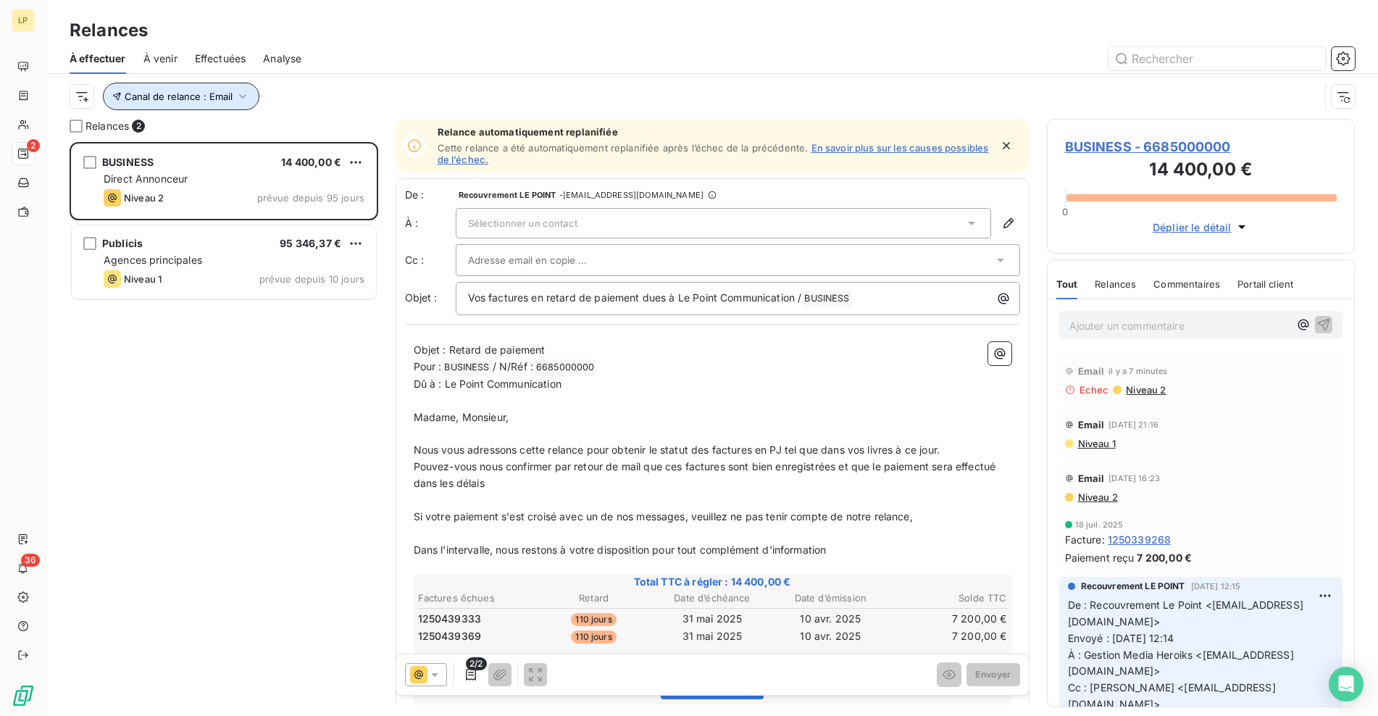
click at [235, 101] on icon "button" at bounding box center [242, 96] width 14 height 14
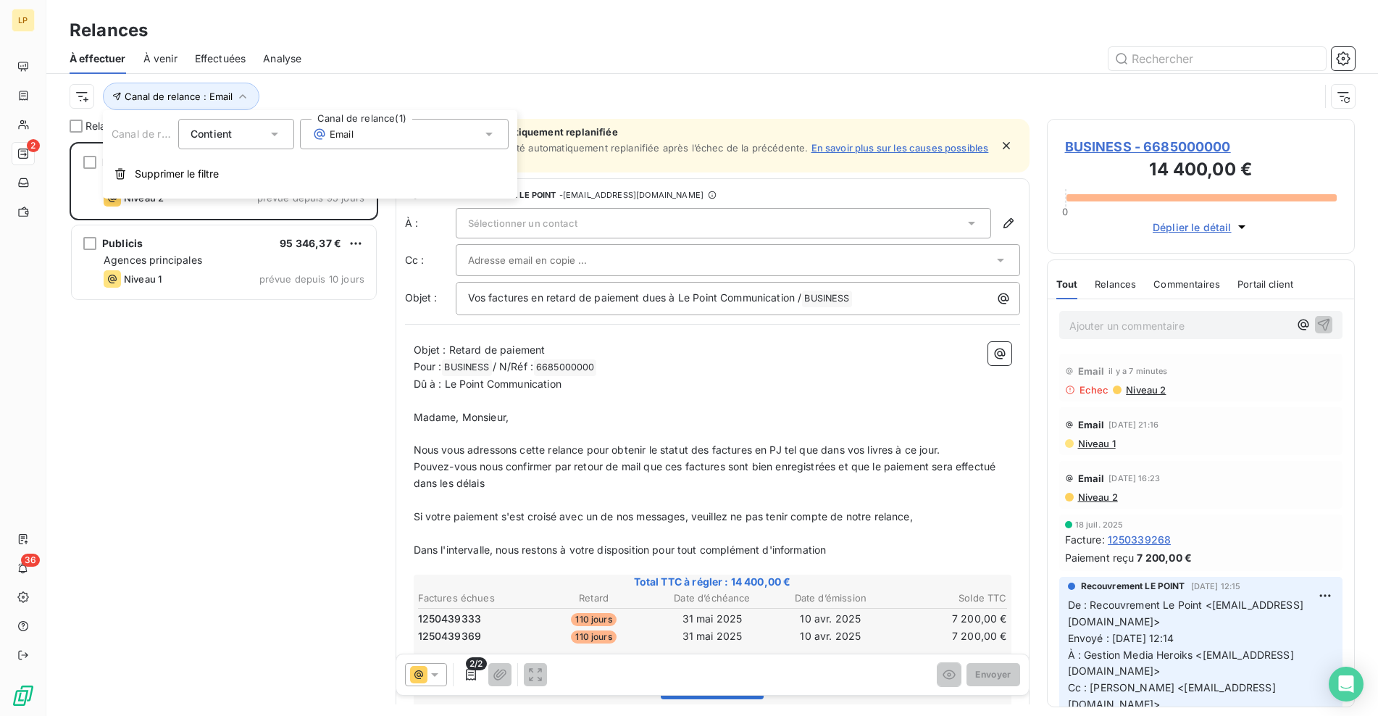
click at [359, 135] on div "Email" at bounding box center [404, 134] width 209 height 30
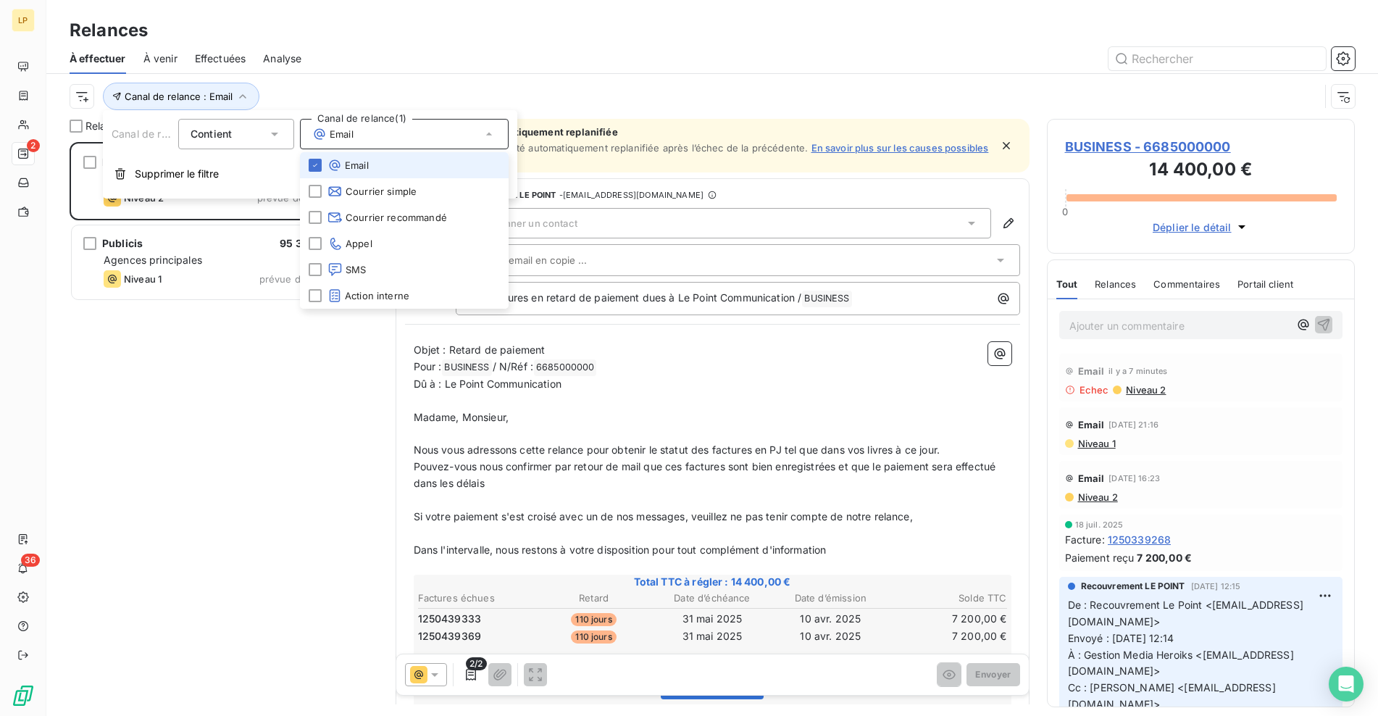
click at [339, 172] on li "Email" at bounding box center [404, 165] width 209 height 26
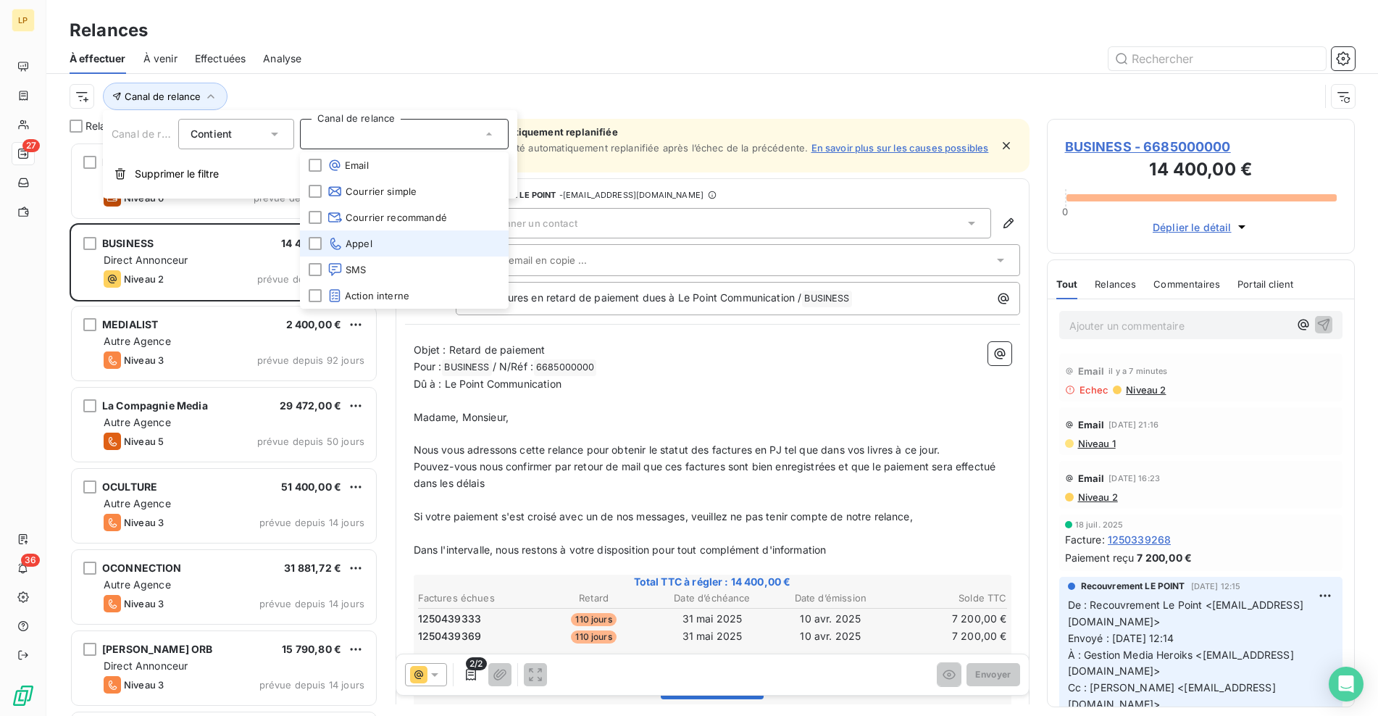
click at [352, 243] on span "Appel" at bounding box center [349, 243] width 45 height 14
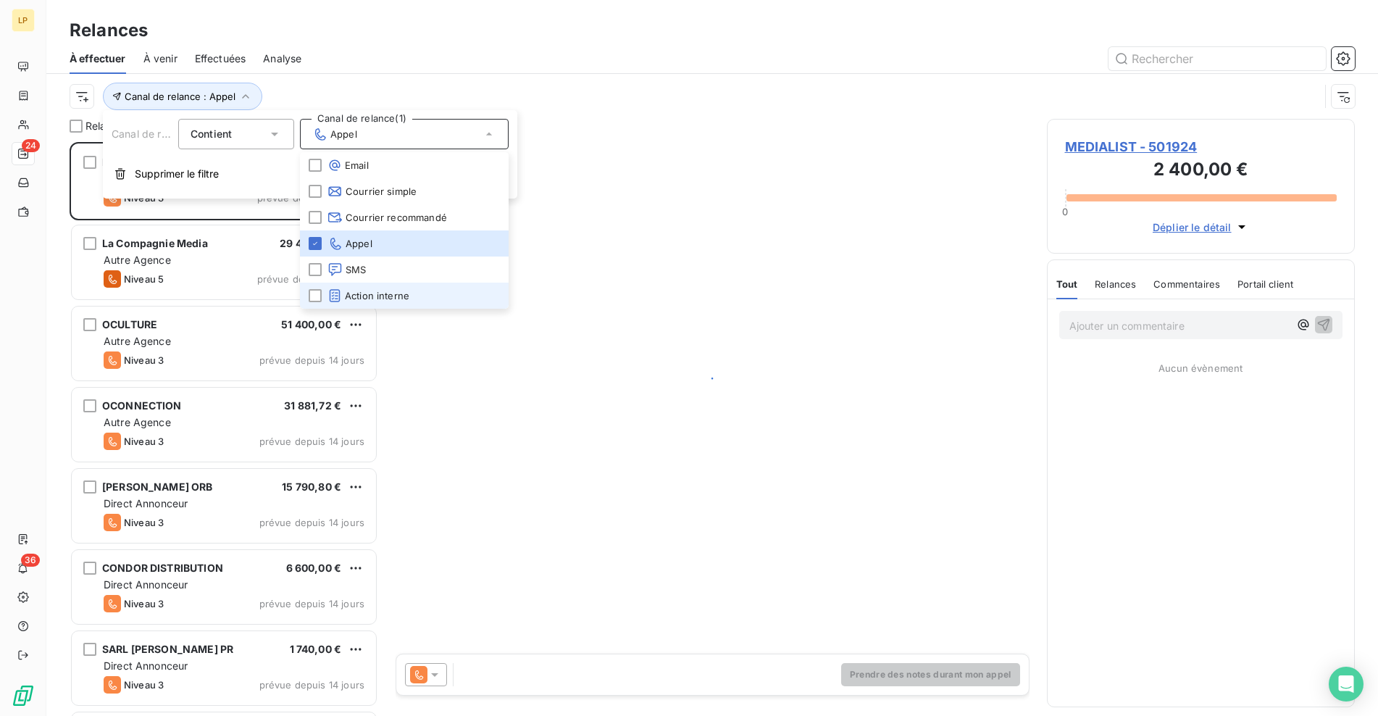
scroll to position [563, 297]
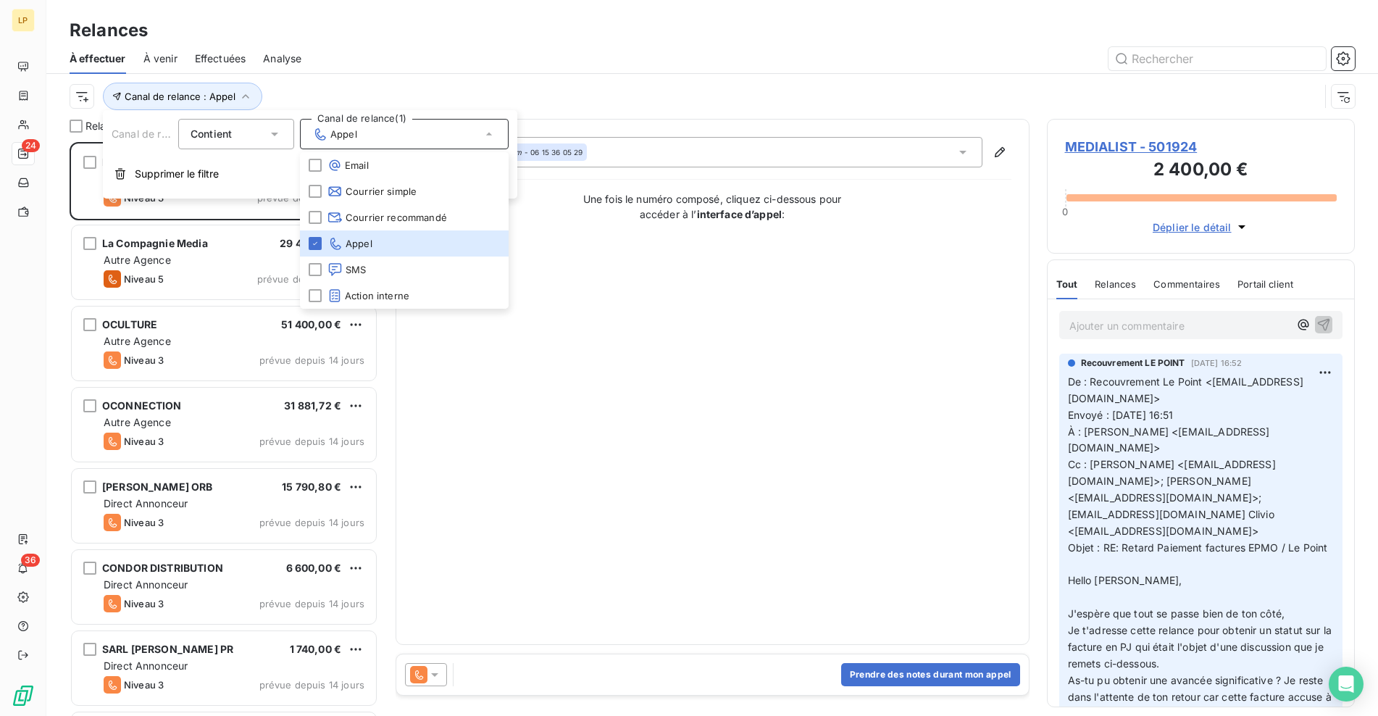
click at [358, 92] on div "Canal de relance : Appel" at bounding box center [694, 97] width 1249 height 28
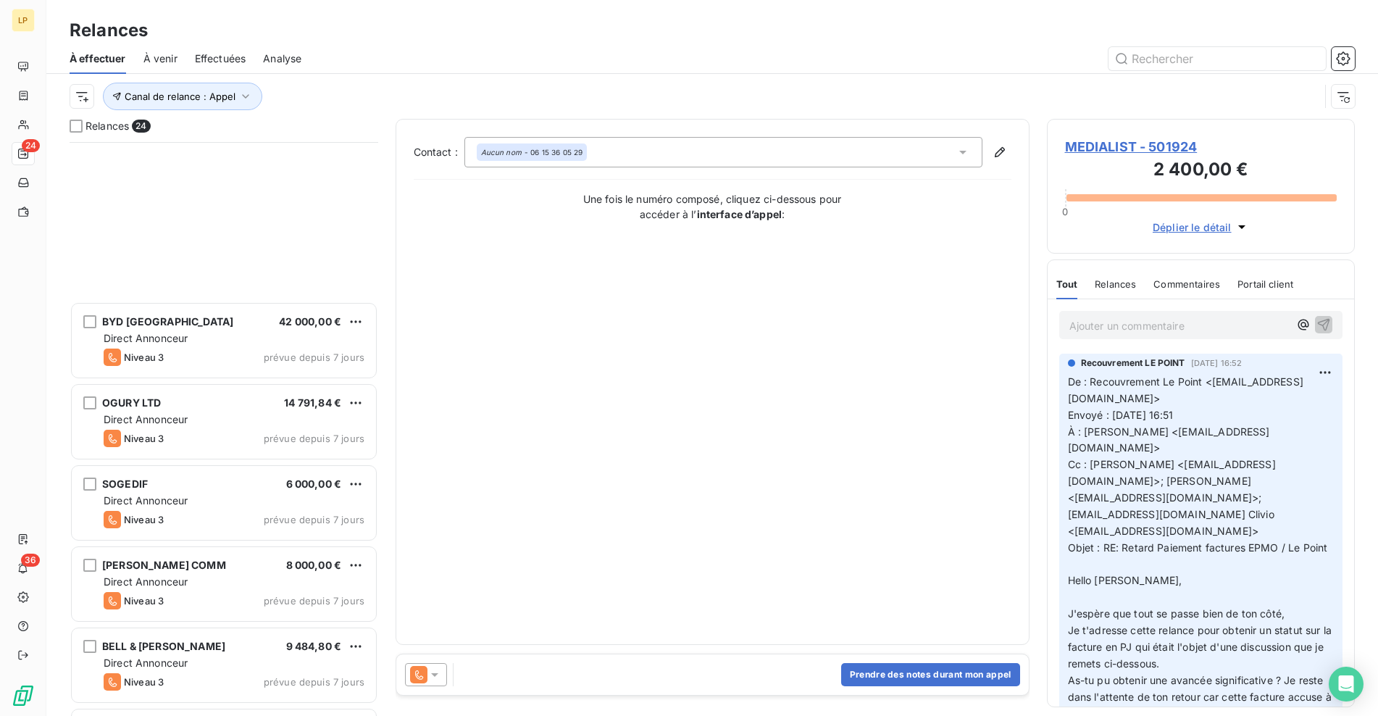
scroll to position [1374, 0]
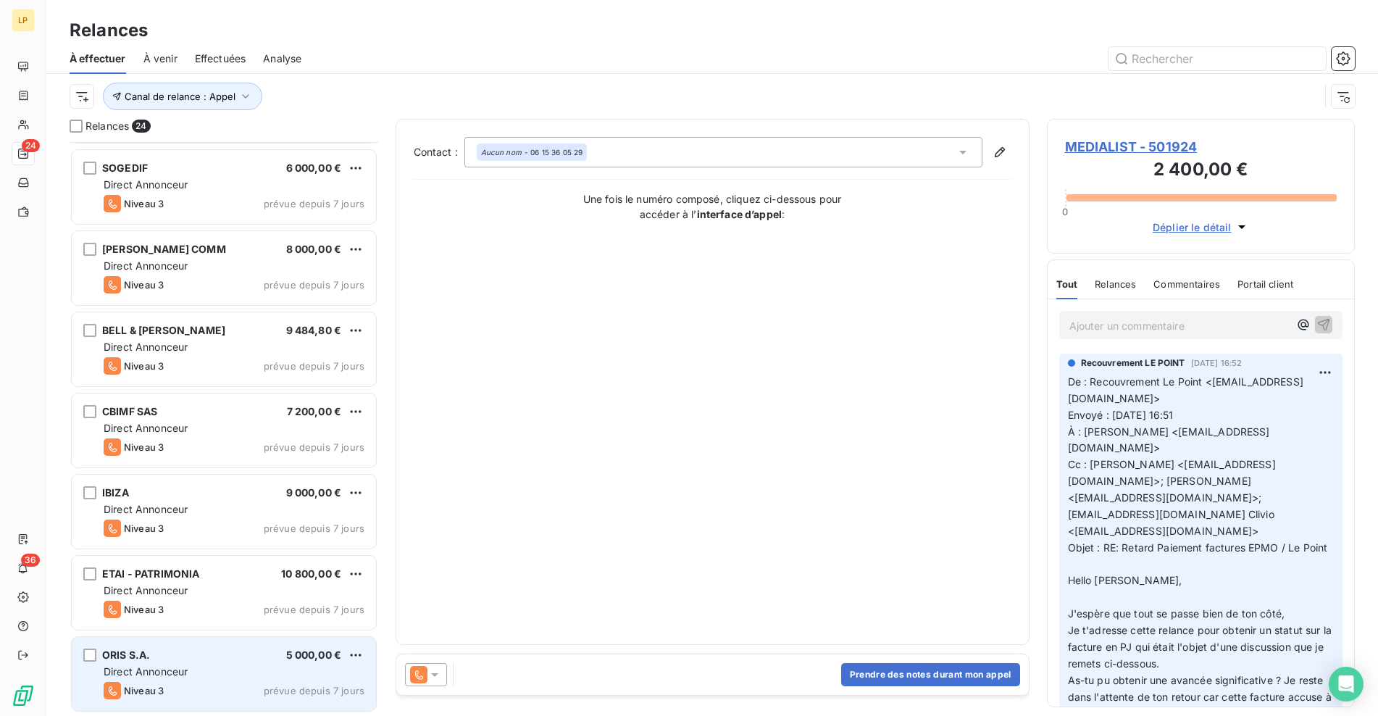
click at [188, 675] on span "Direct Annonceur" at bounding box center [146, 671] width 84 height 12
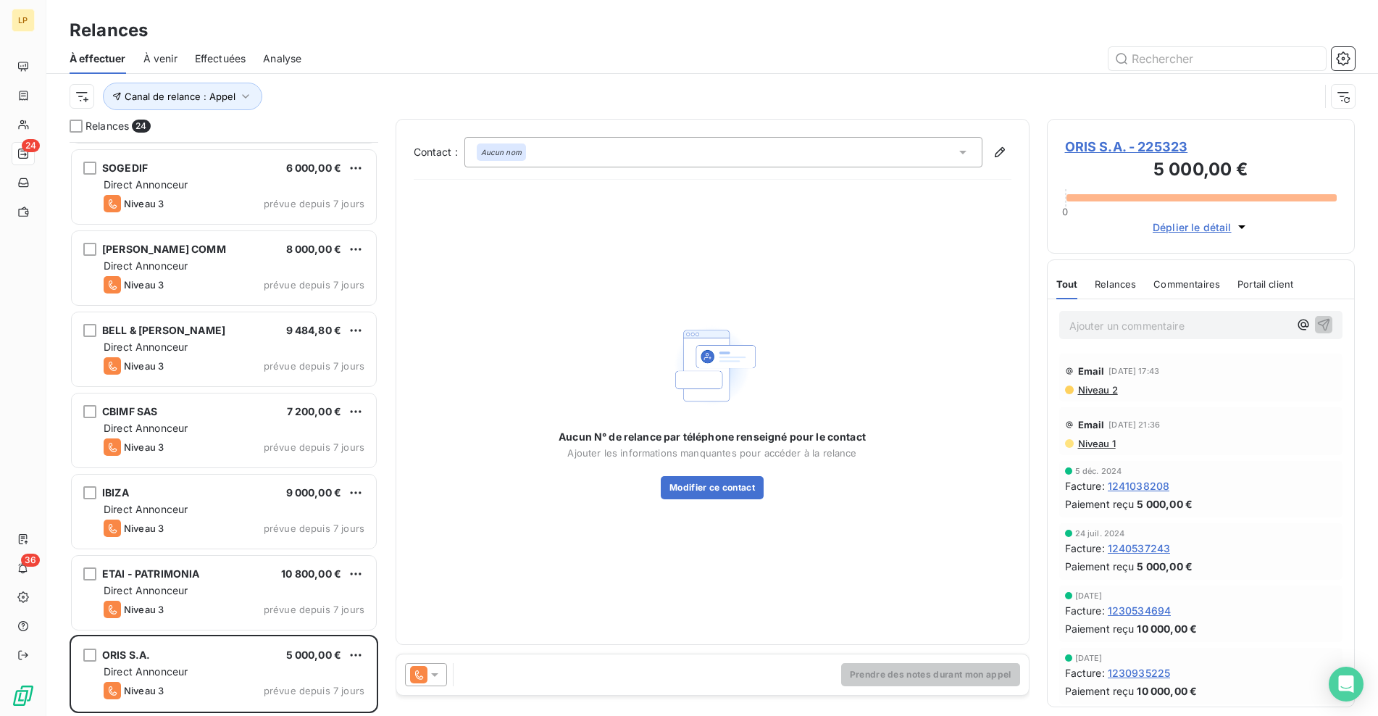
click at [590, 170] on div "Contact : Aucun nom Aucun N° de relance par téléphone renseigné pour le contact…" at bounding box center [713, 382] width 598 height 490
click at [590, 159] on div "Aucun nom" at bounding box center [723, 152] width 518 height 30
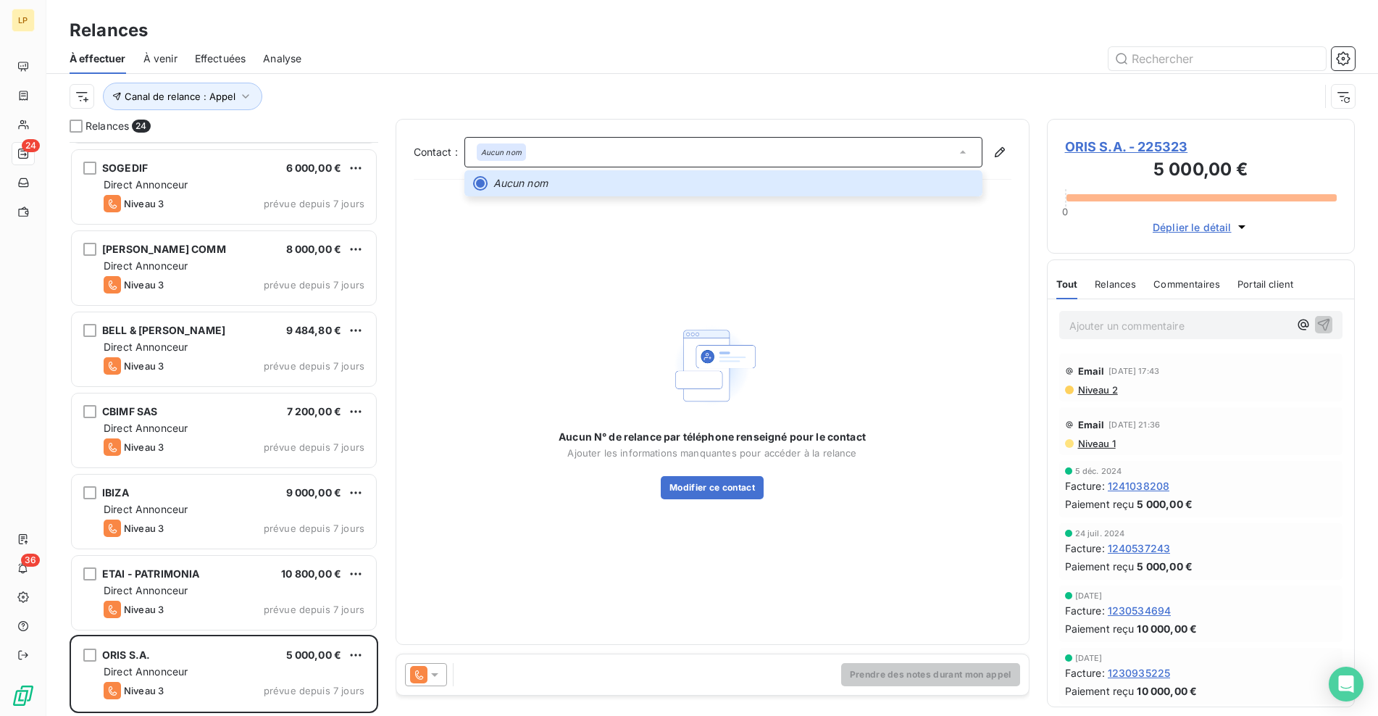
click at [423, 672] on icon at bounding box center [418, 674] width 17 height 17
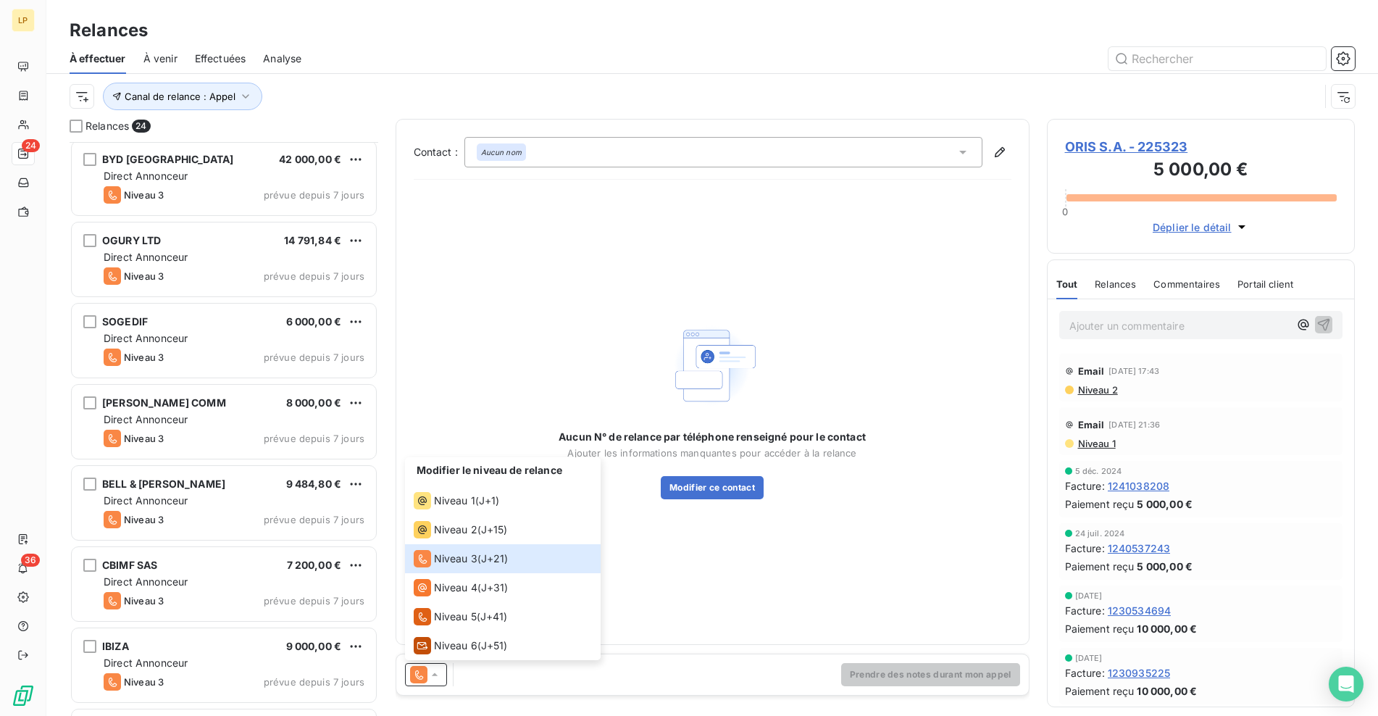
scroll to position [1374, 0]
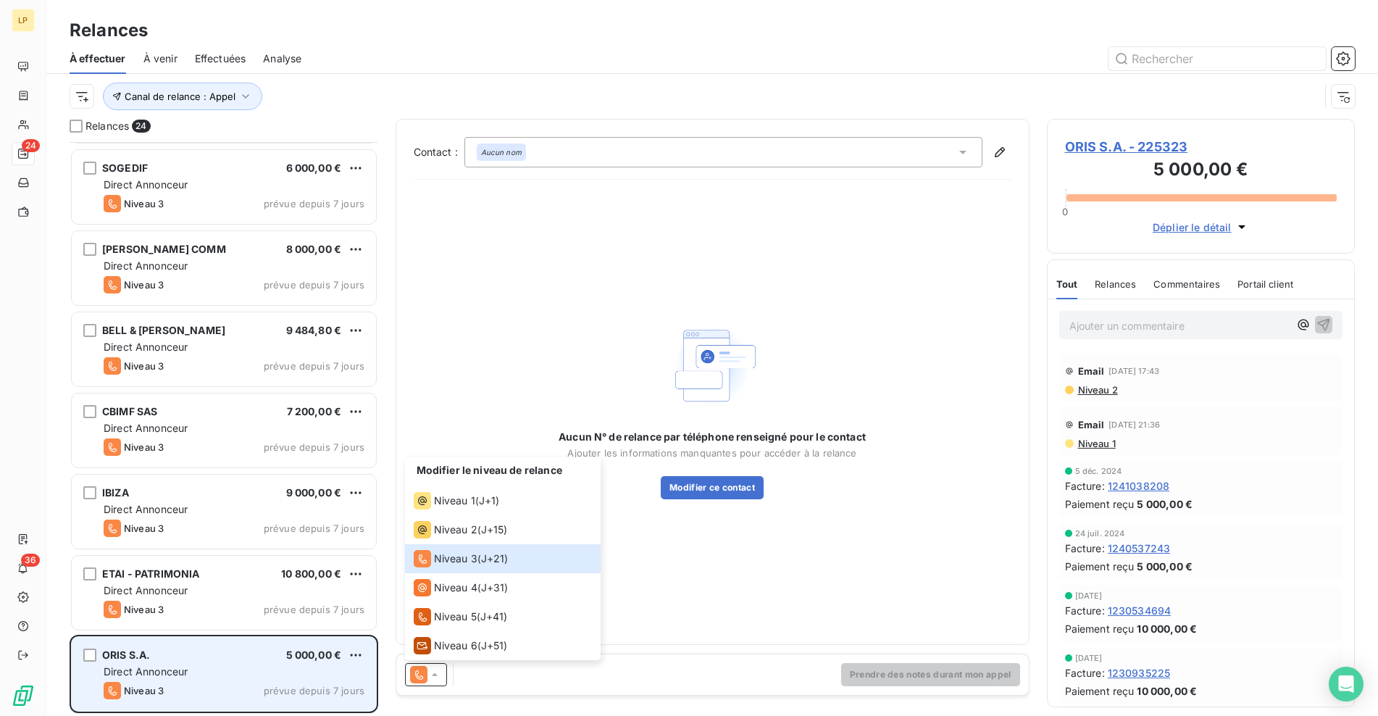
click at [180, 663] on div "ORIS S.A. 5 000,00 € Direct Annonceur Niveau 3 prévue depuis 7 jours" at bounding box center [224, 674] width 304 height 74
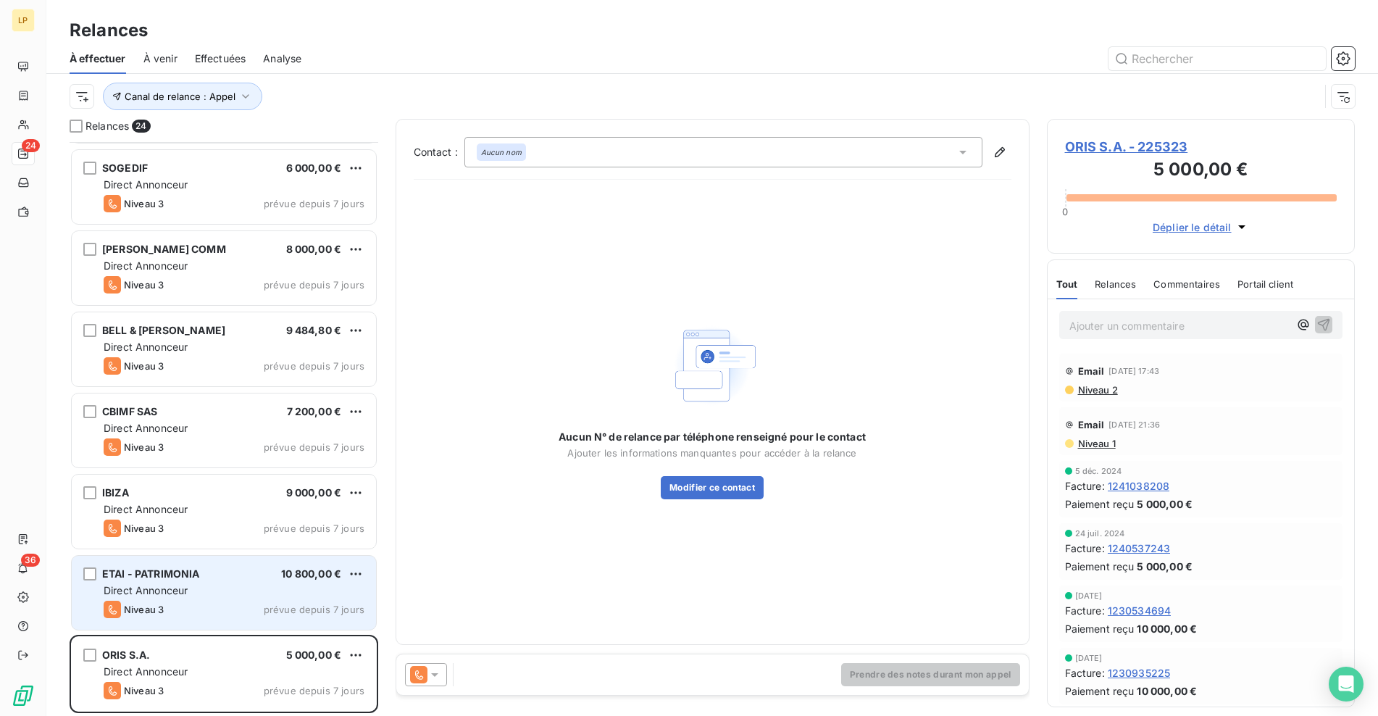
click at [200, 599] on div "ETAI - PATRIMONIA 10 800,00 € Direct Annonceur Niveau 3 prévue depuis 7 jours" at bounding box center [224, 593] width 304 height 74
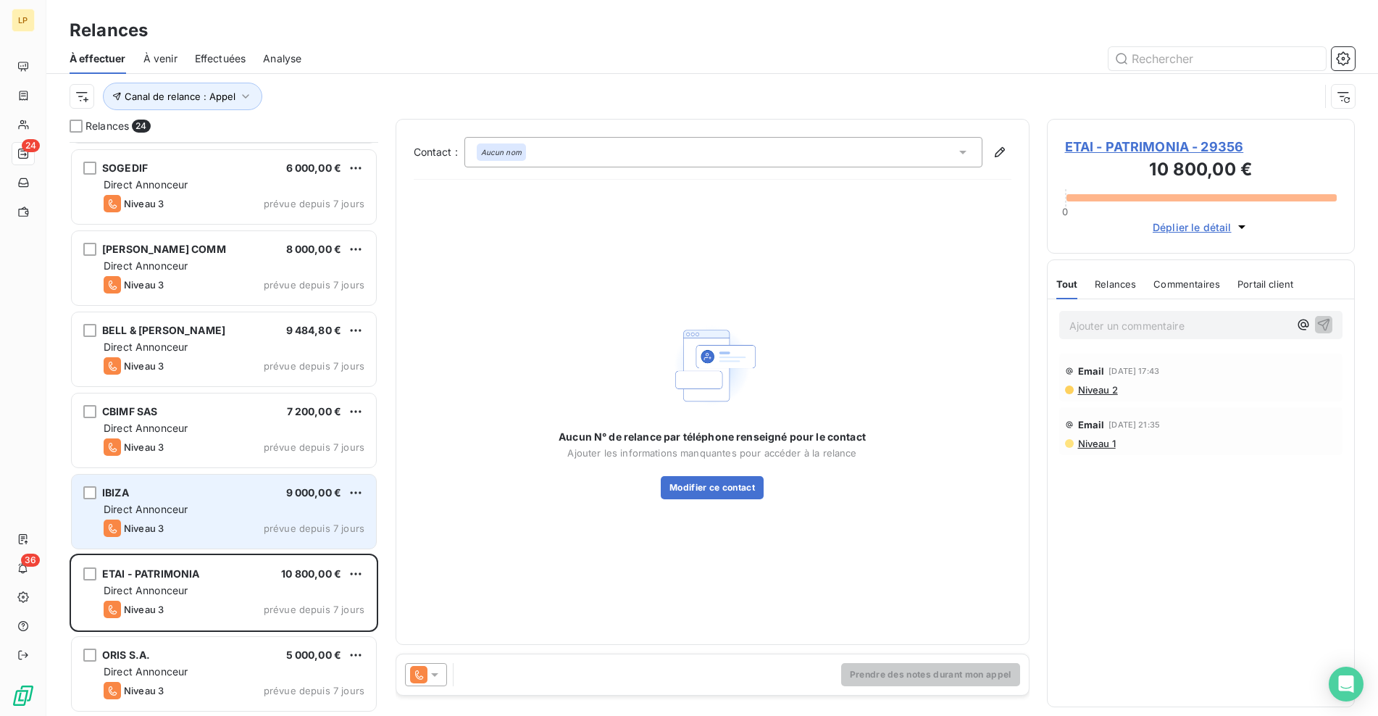
click at [267, 527] on span "prévue depuis 7 jours" at bounding box center [314, 528] width 101 height 12
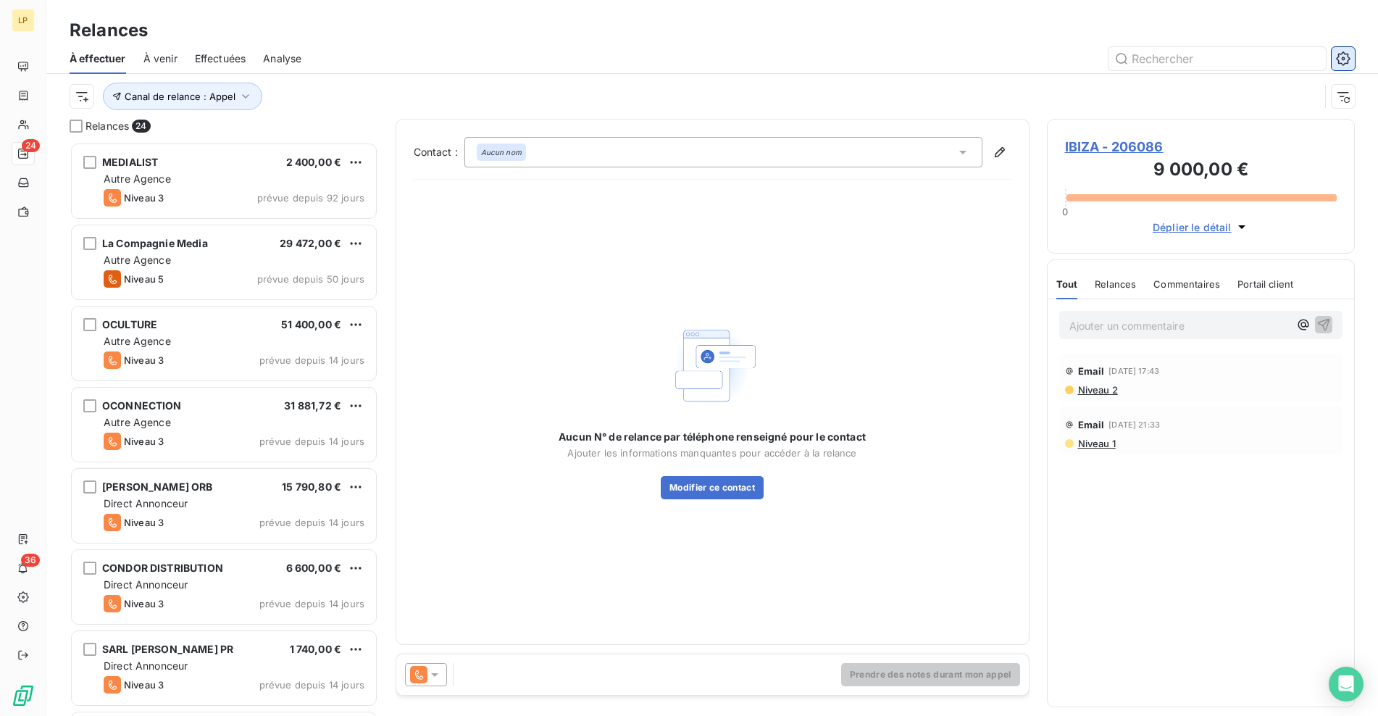
click at [1344, 65] on icon "button" at bounding box center [1343, 58] width 14 height 14
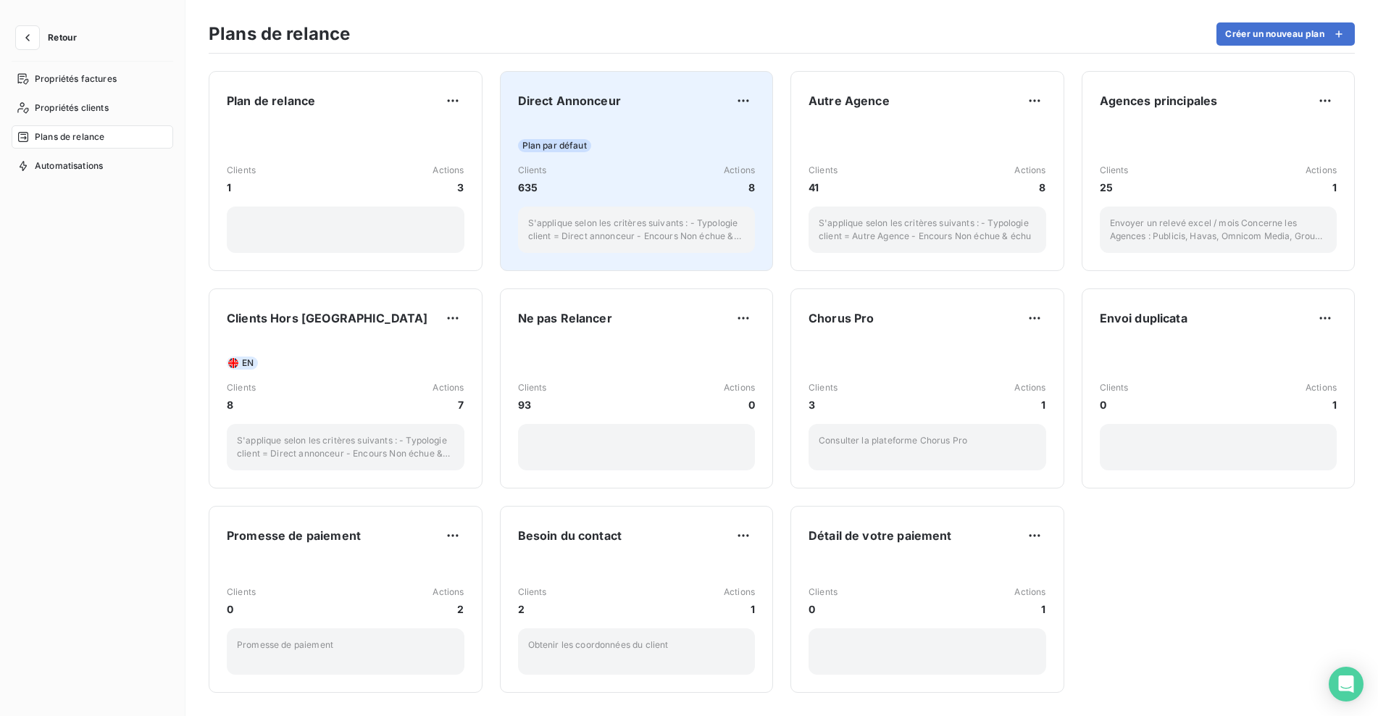
click at [664, 173] on div "Clients 635 Actions 8" at bounding box center [637, 179] width 238 height 31
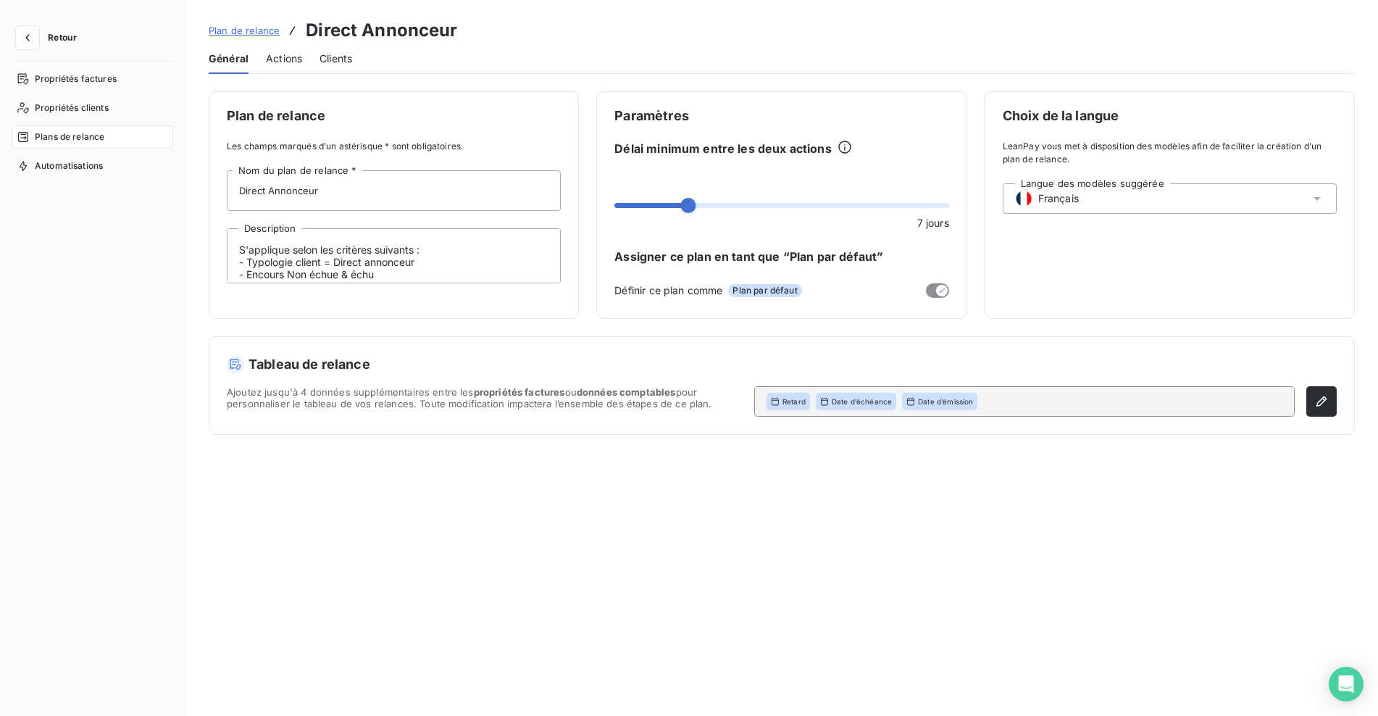
click at [288, 61] on span "Actions" at bounding box center [284, 58] width 36 height 14
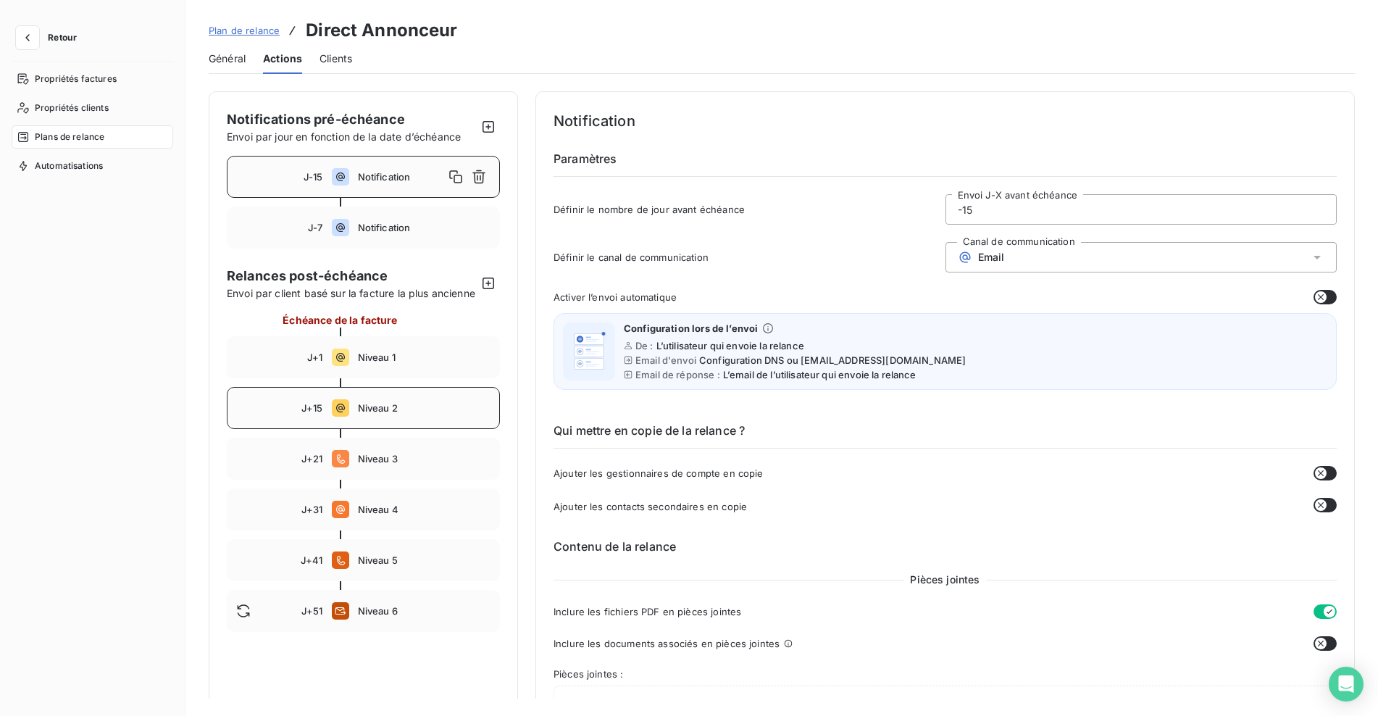
click at [446, 414] on span "Niveau 2" at bounding box center [424, 408] width 133 height 12
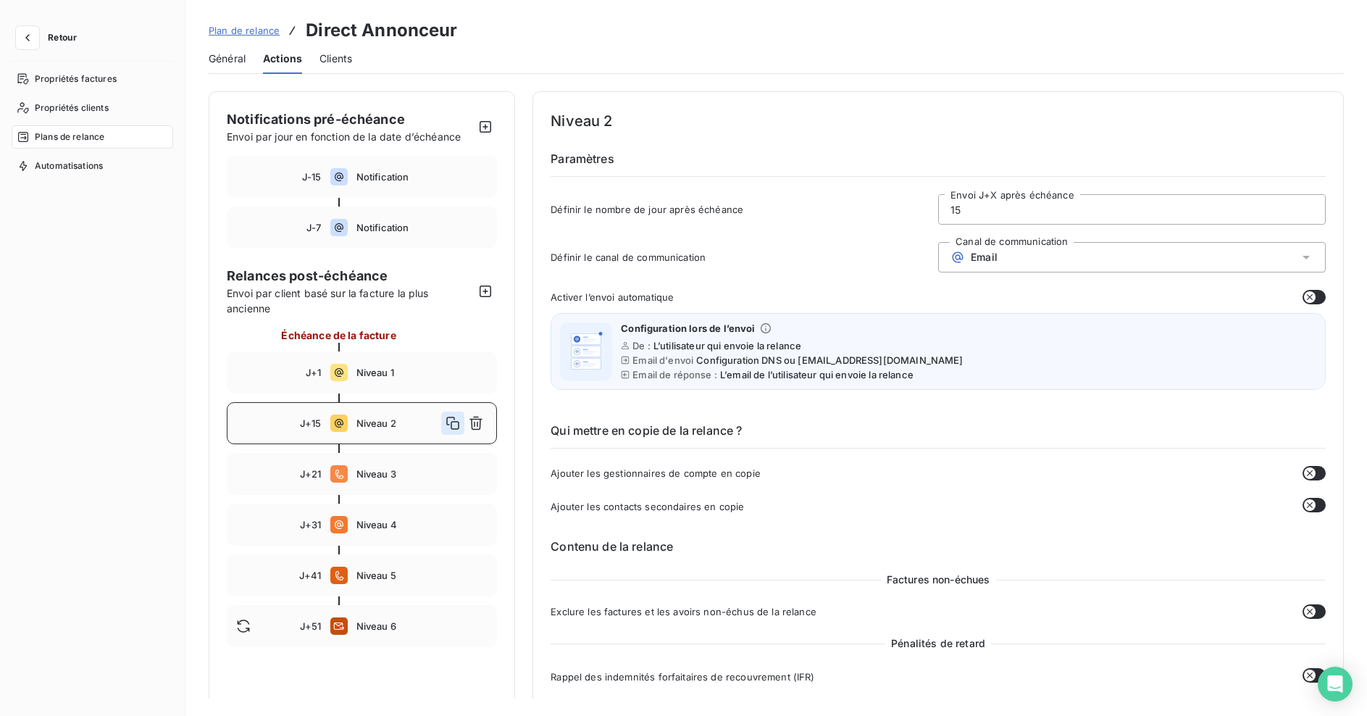
click at [453, 420] on icon "button" at bounding box center [452, 423] width 14 height 14
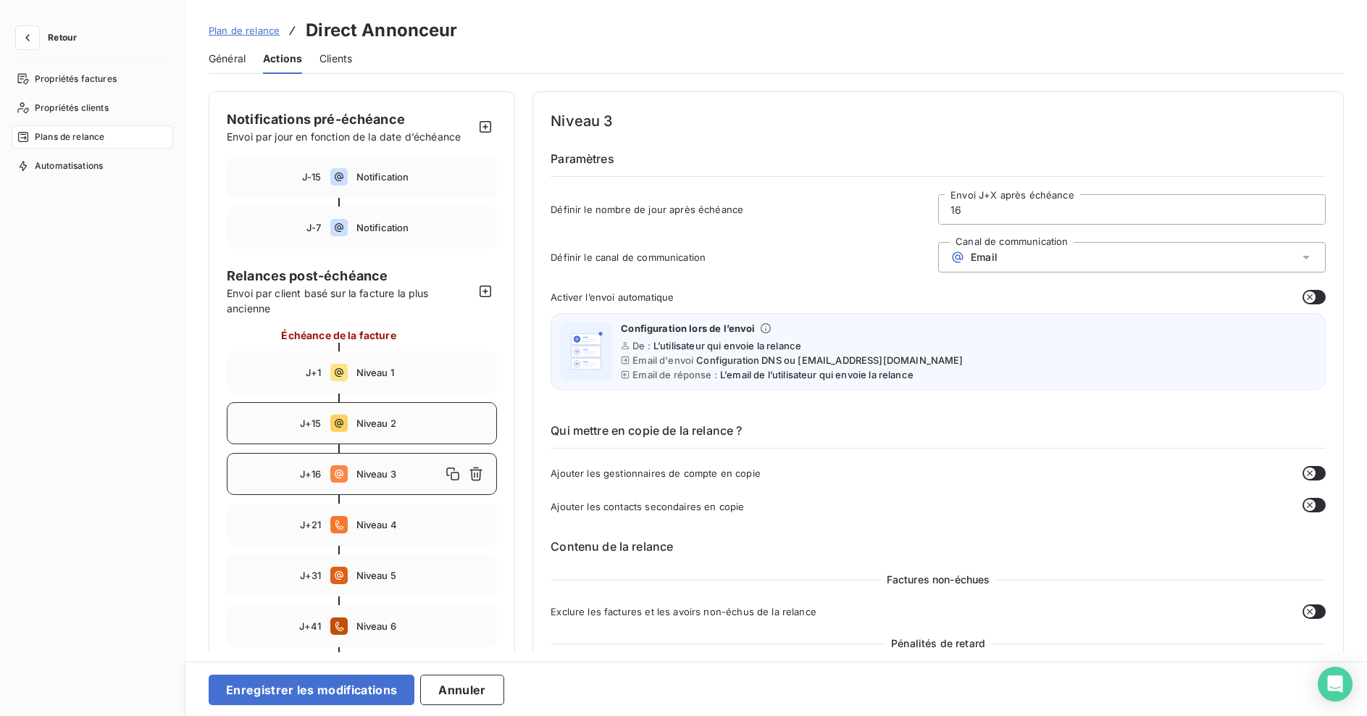
click at [388, 473] on span "Niveau 3" at bounding box center [398, 474] width 85 height 12
click at [402, 427] on span "Niveau 2" at bounding box center [422, 423] width 132 height 12
click at [387, 467] on div "J+16 Niveau 3" at bounding box center [362, 474] width 270 height 42
click at [361, 519] on span "Niveau 4" at bounding box center [422, 525] width 132 height 12
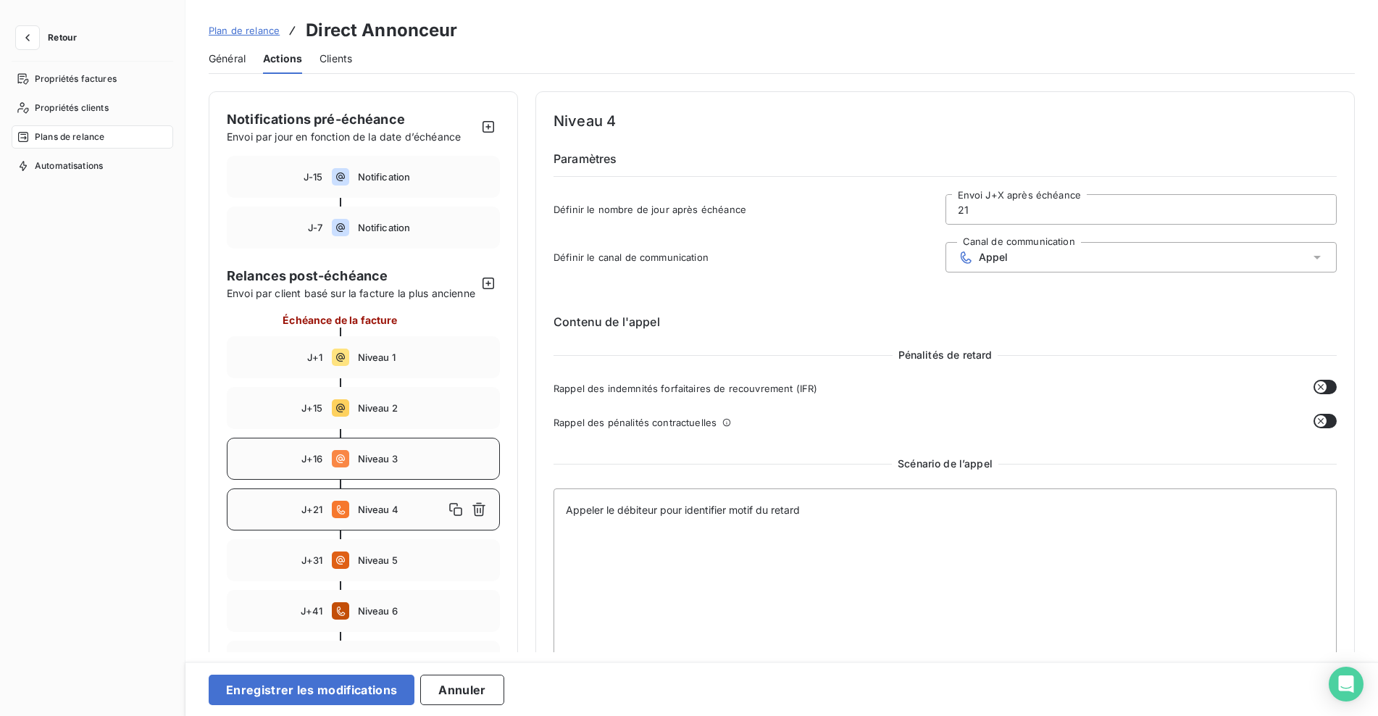
click at [373, 464] on span "Niveau 3" at bounding box center [424, 459] width 133 height 12
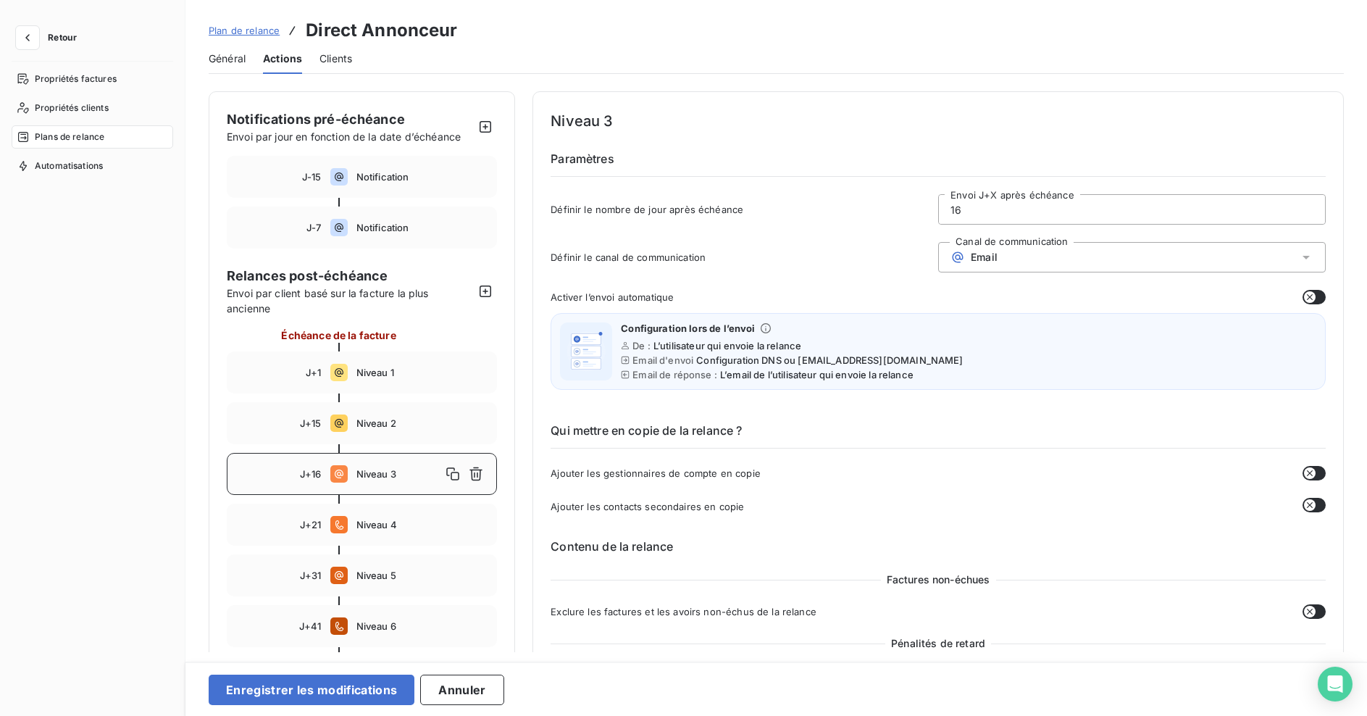
click at [968, 215] on input "16" at bounding box center [1132, 209] width 386 height 29
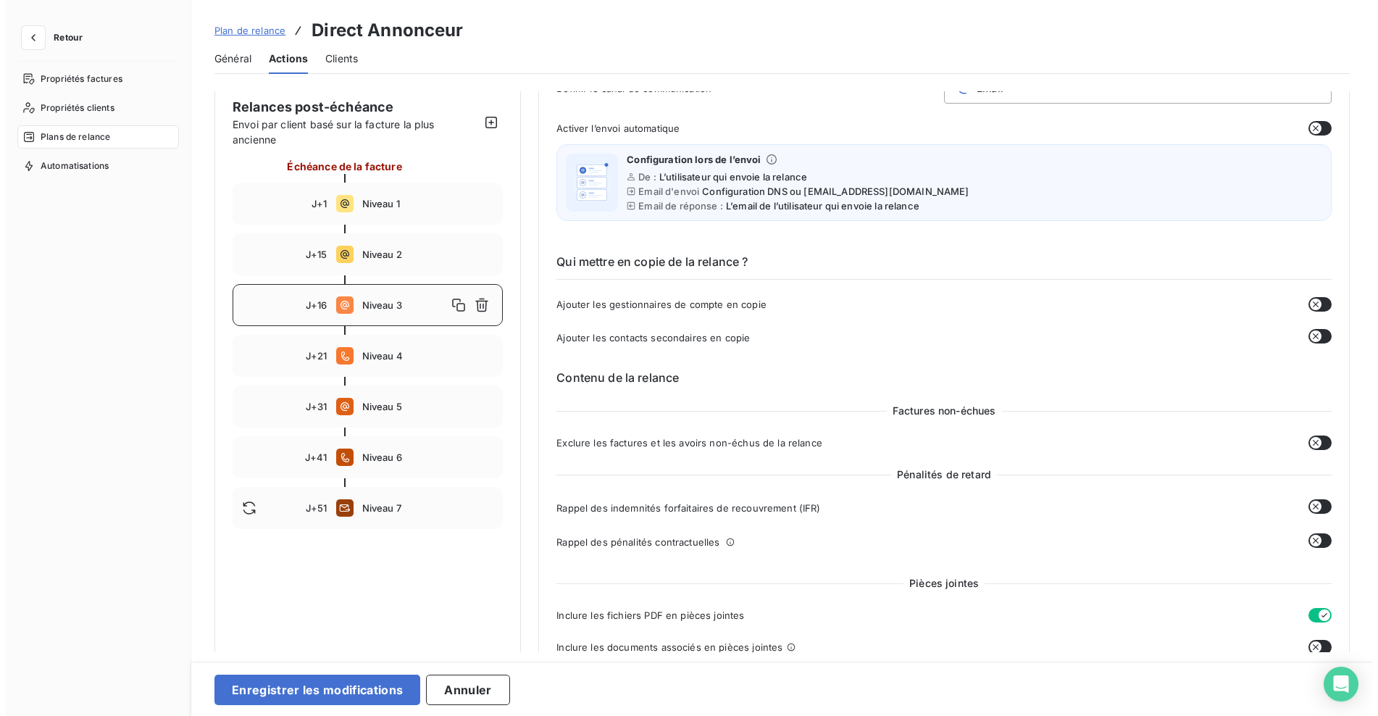
scroll to position [338, 0]
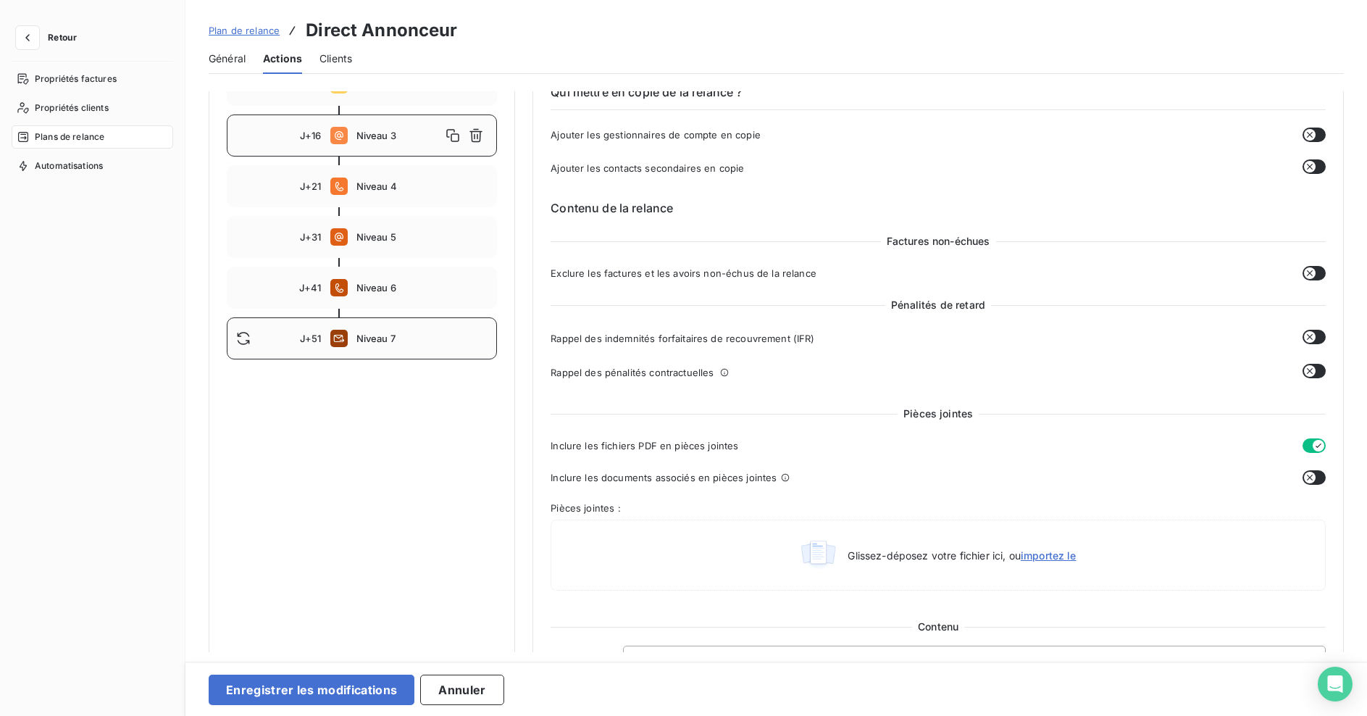
click at [390, 339] on span "Niveau 7" at bounding box center [422, 338] width 132 height 12
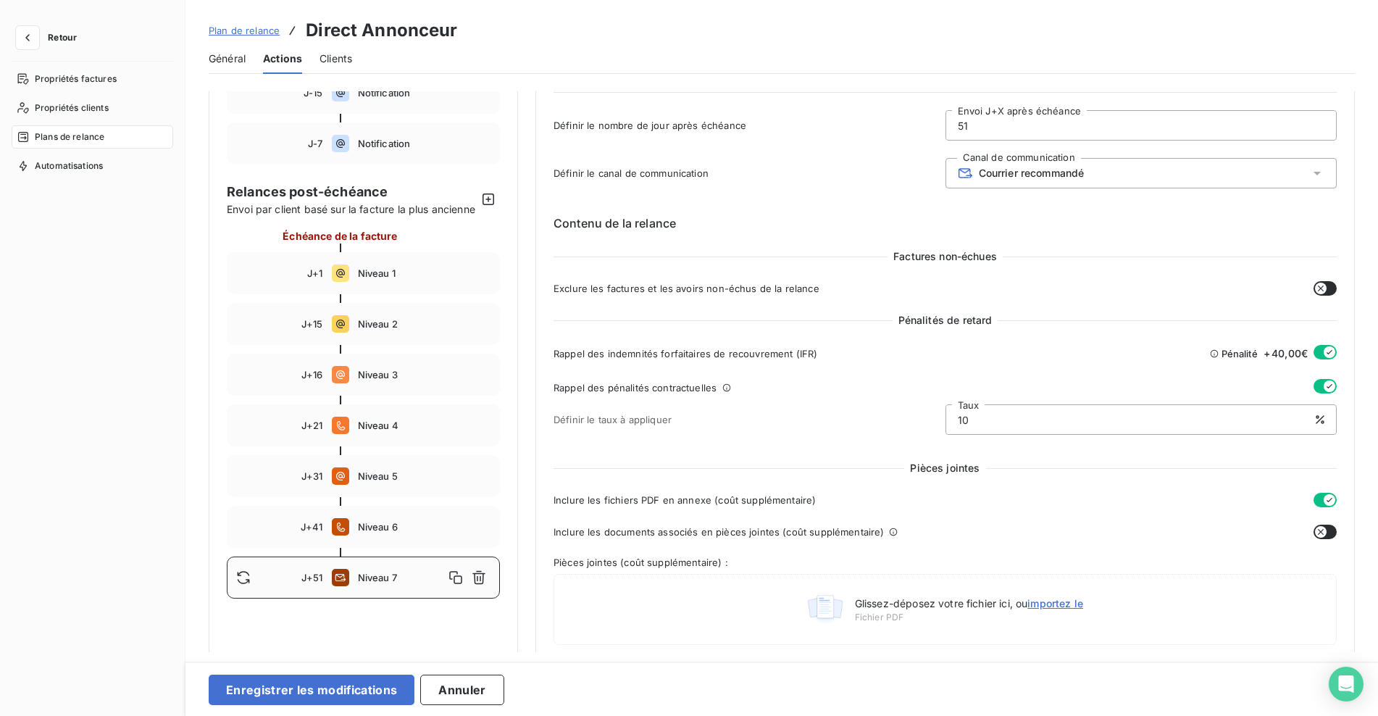
scroll to position [0, 0]
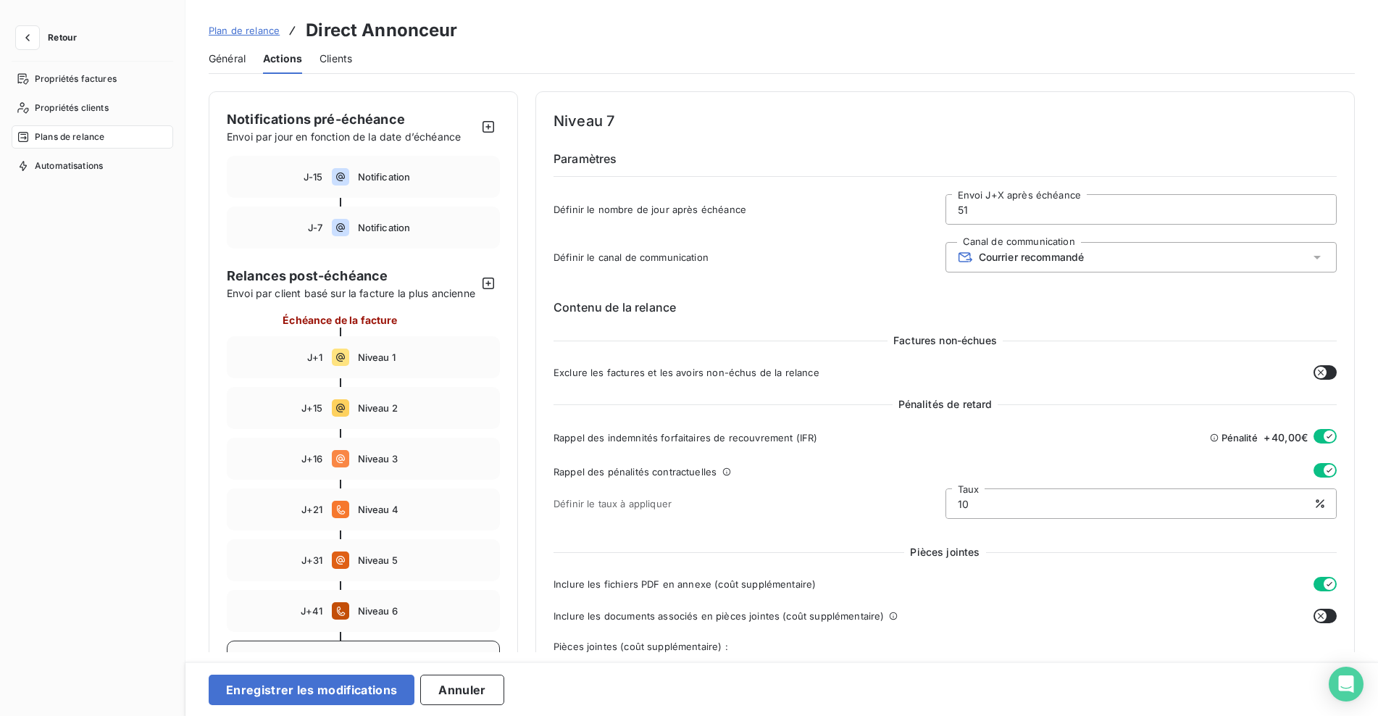
click at [996, 209] on input "51" at bounding box center [1141, 209] width 390 height 29
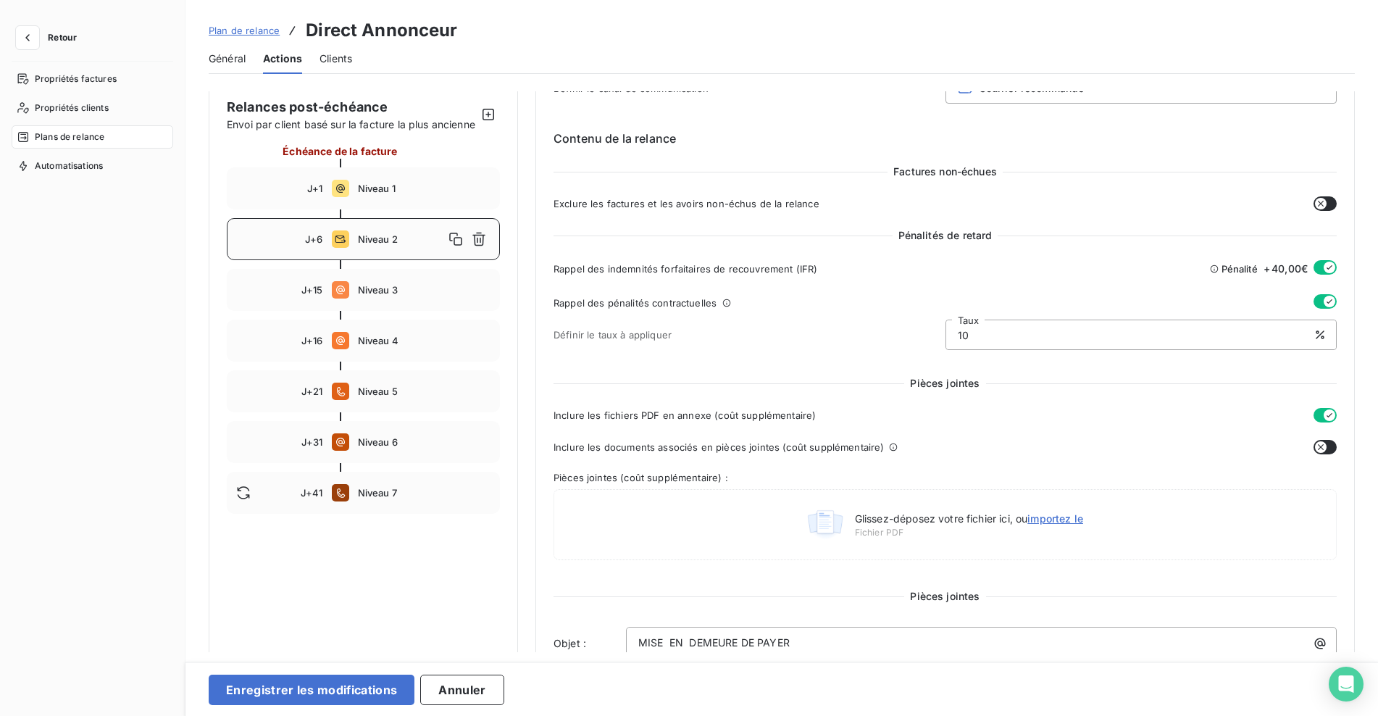
scroll to position [112, 0]
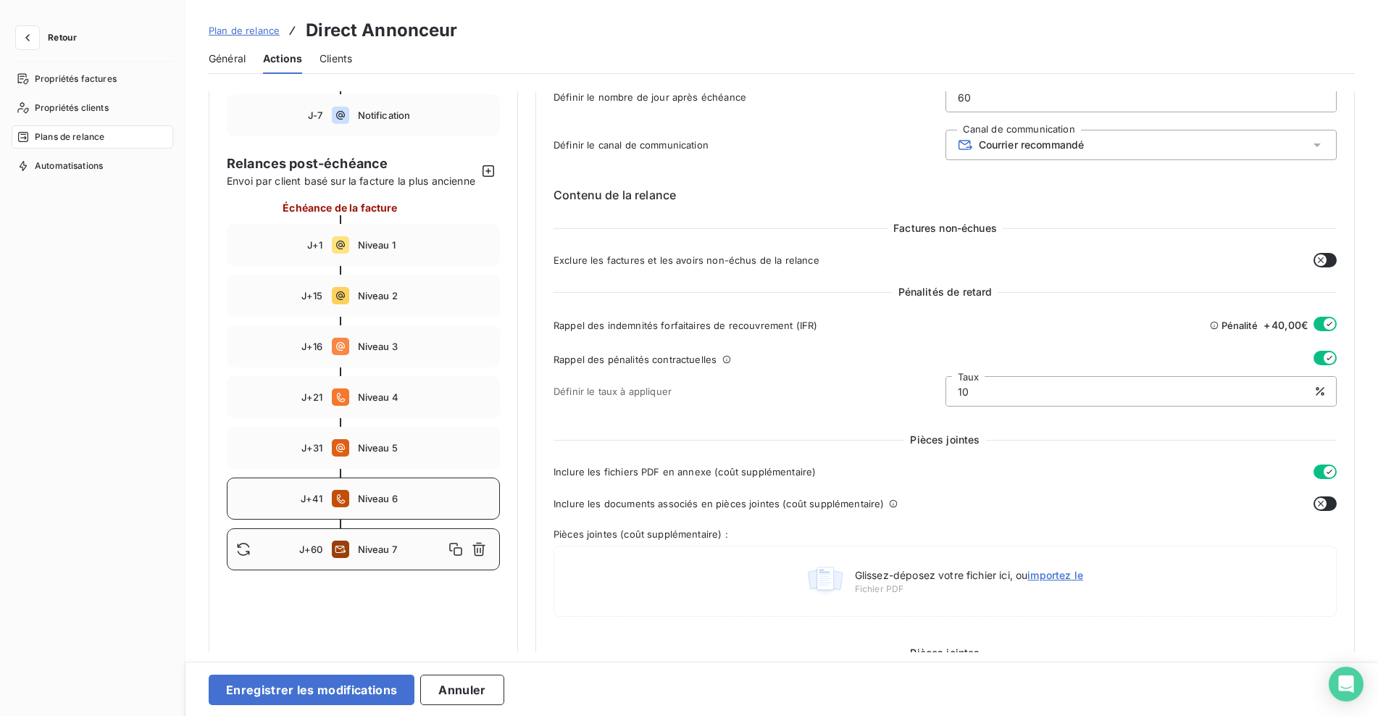
click at [390, 502] on div "J+41 Niveau 6" at bounding box center [363, 498] width 273 height 42
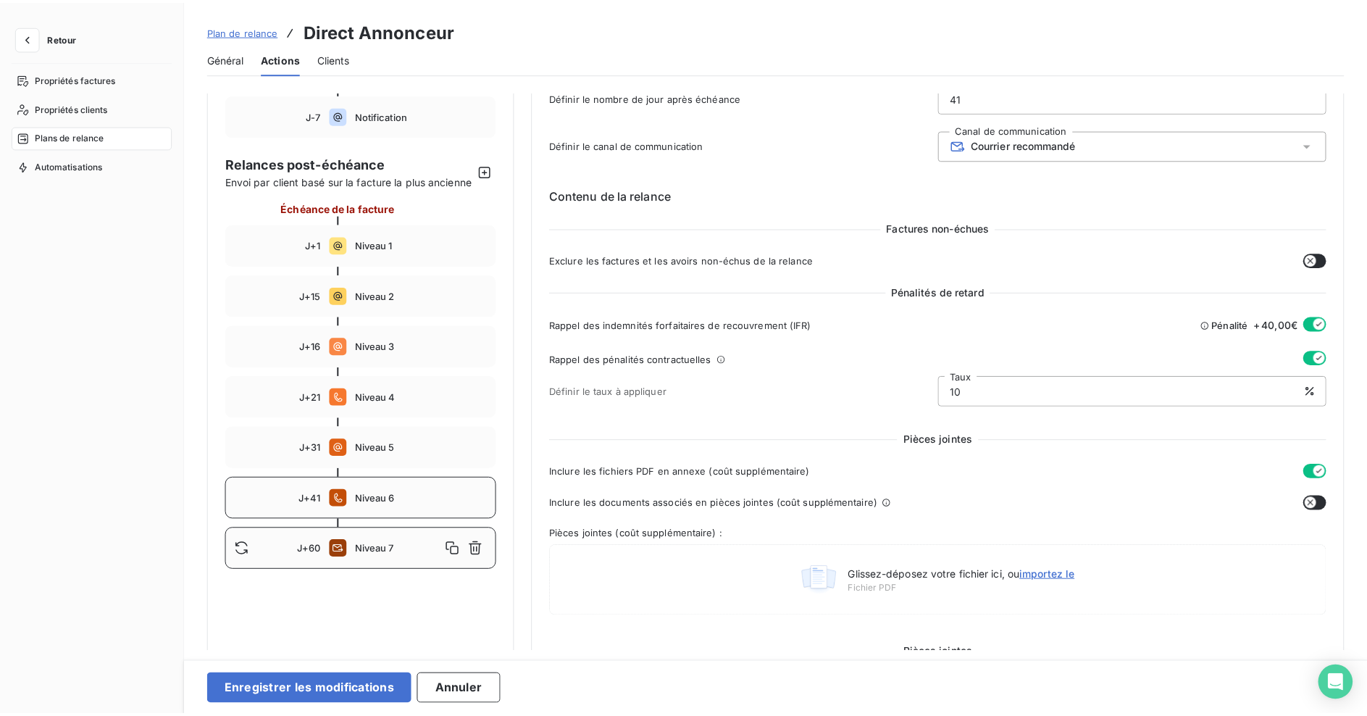
scroll to position [70, 0]
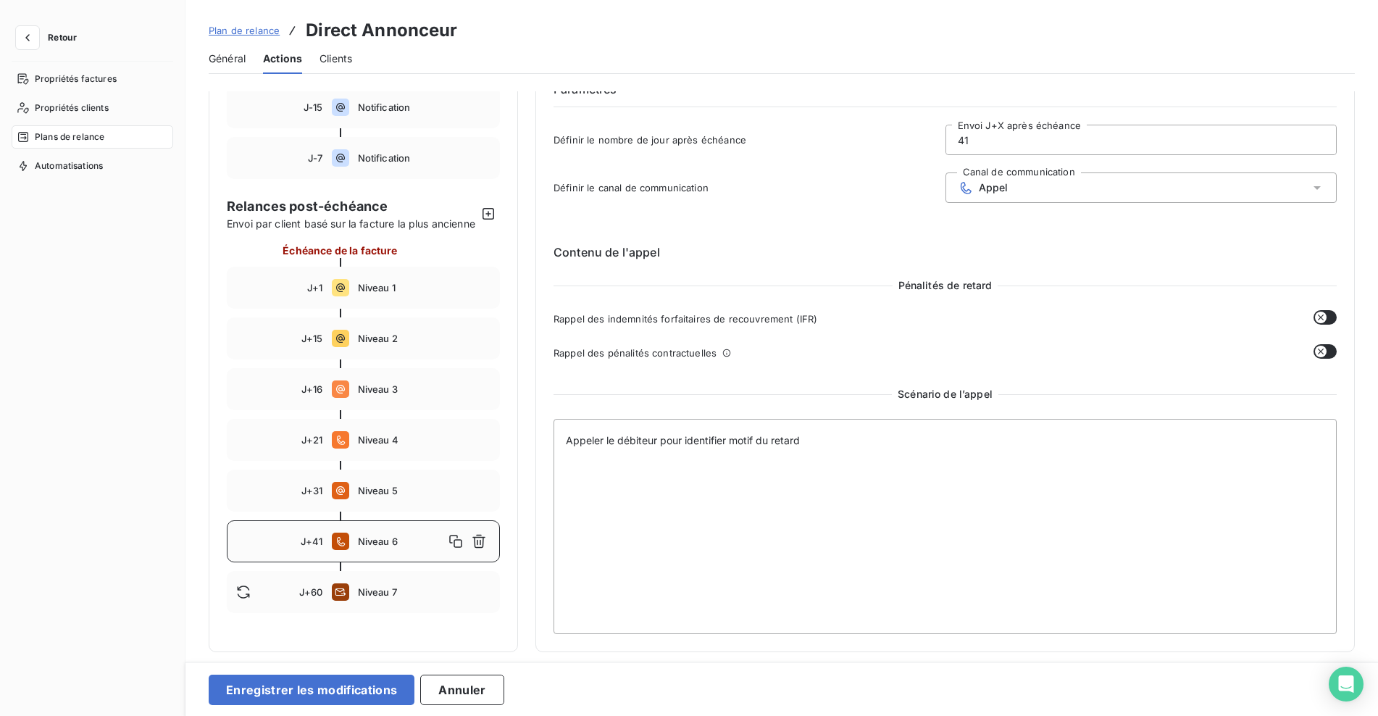
click at [1005, 133] on input "41" at bounding box center [1141, 139] width 390 height 29
click at [382, 496] on span "Niveau 5" at bounding box center [424, 491] width 133 height 12
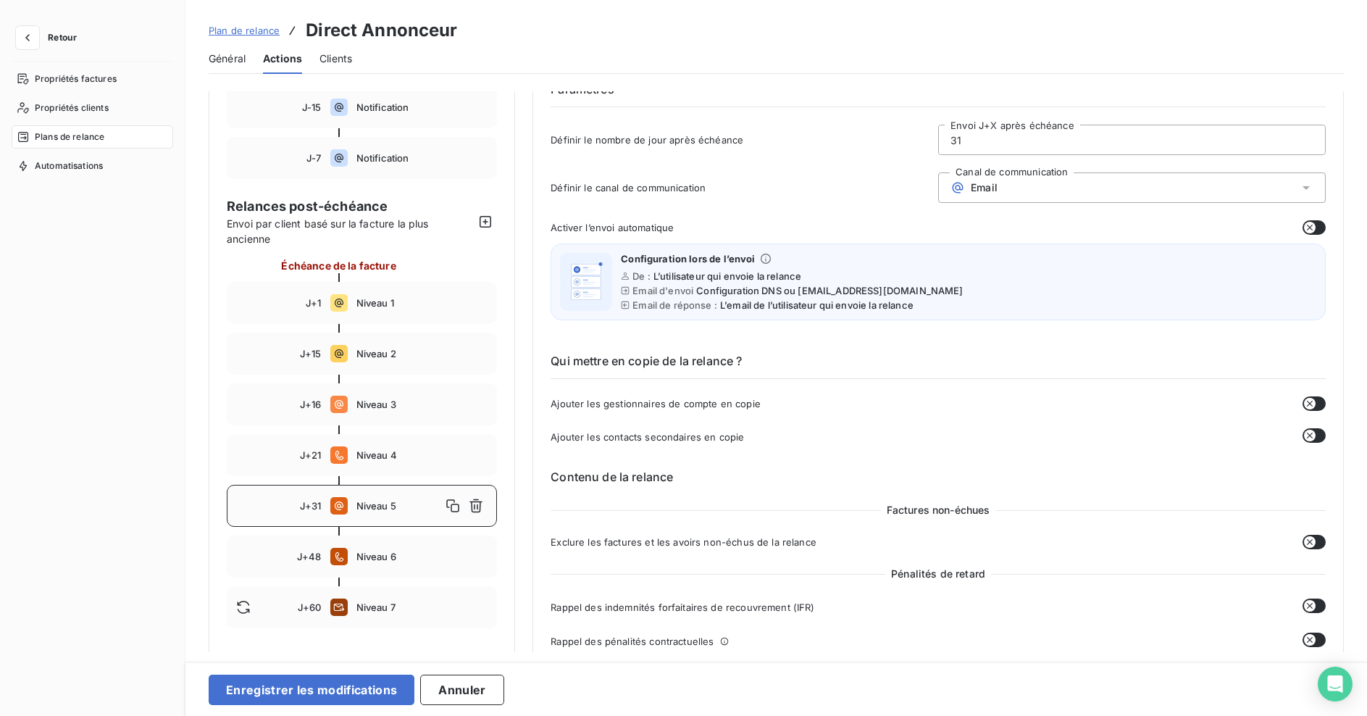
click at [997, 146] on input "31" at bounding box center [1132, 139] width 386 height 29
click at [383, 449] on span "Niveau 4" at bounding box center [422, 455] width 132 height 12
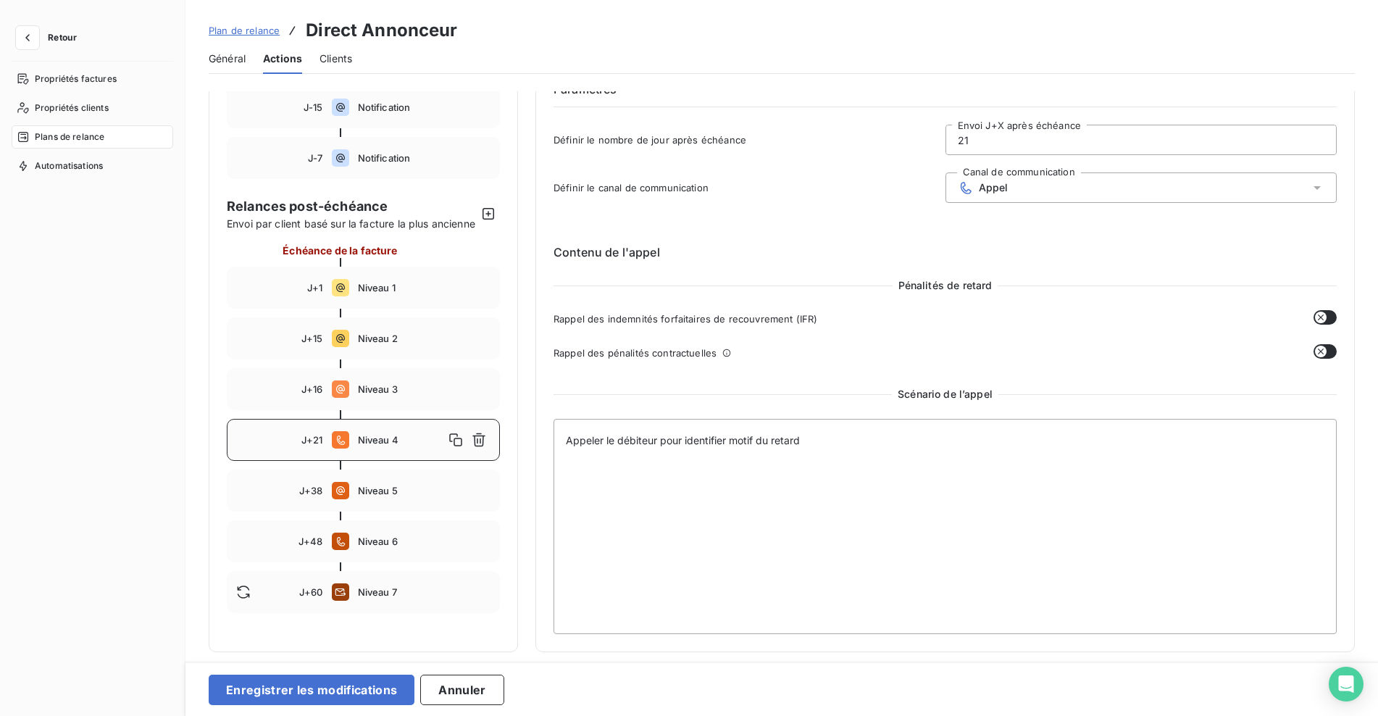
click at [1051, 138] on input "21" at bounding box center [1141, 139] width 390 height 29
click at [419, 395] on span "Niveau 3" at bounding box center [424, 389] width 133 height 12
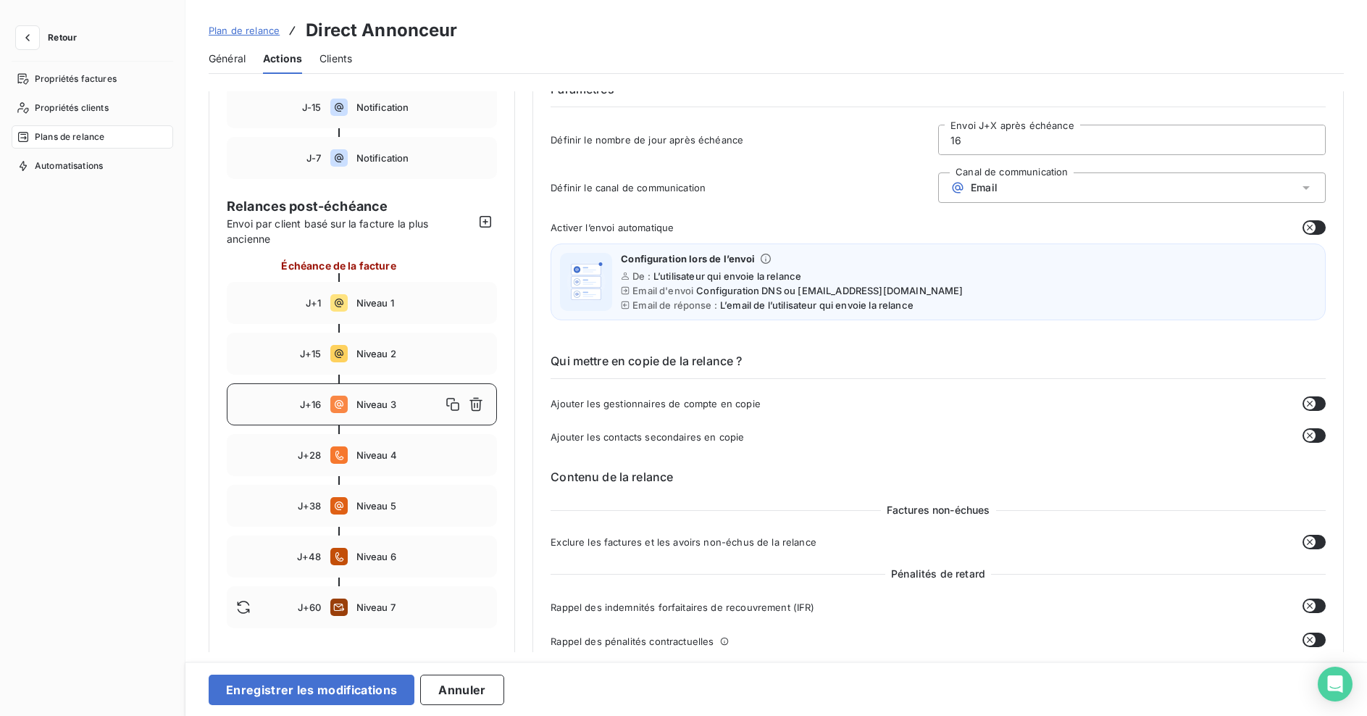
click at [1007, 139] on input "16" at bounding box center [1132, 139] width 386 height 29
type input "1"
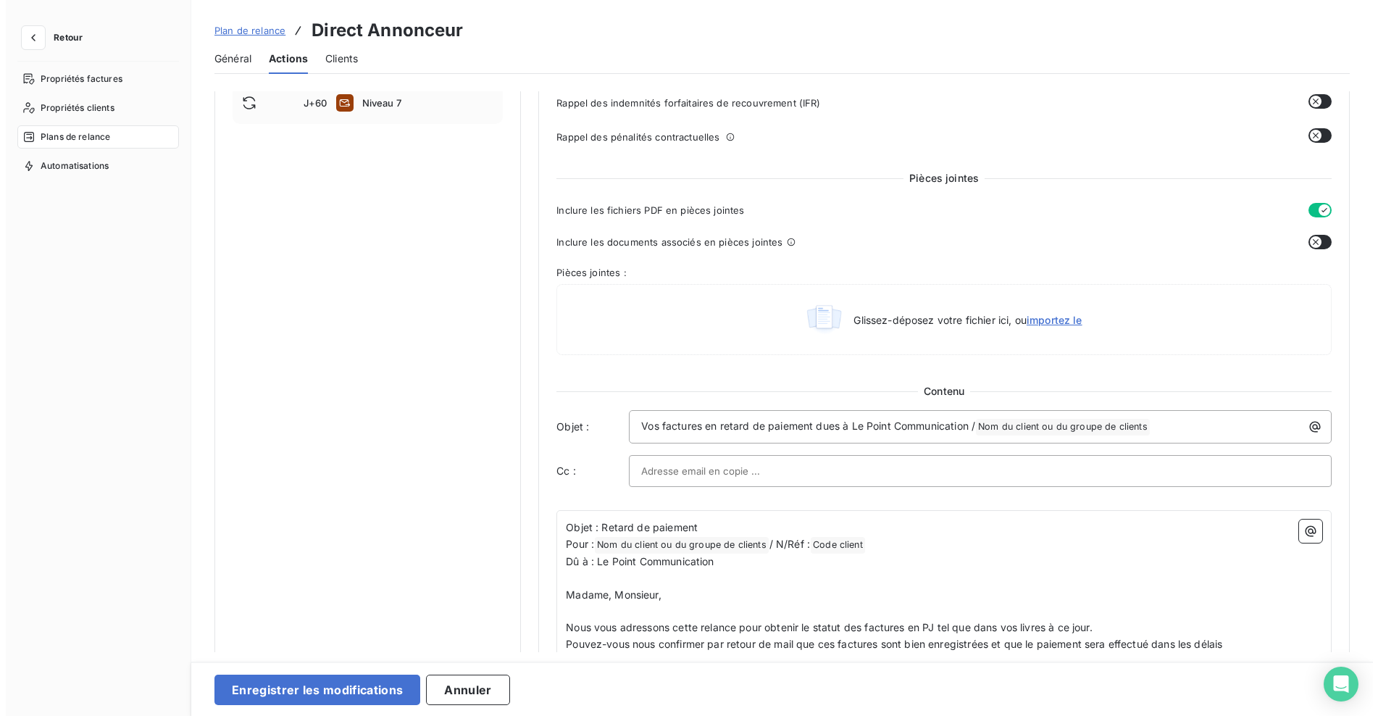
scroll to position [577, 0]
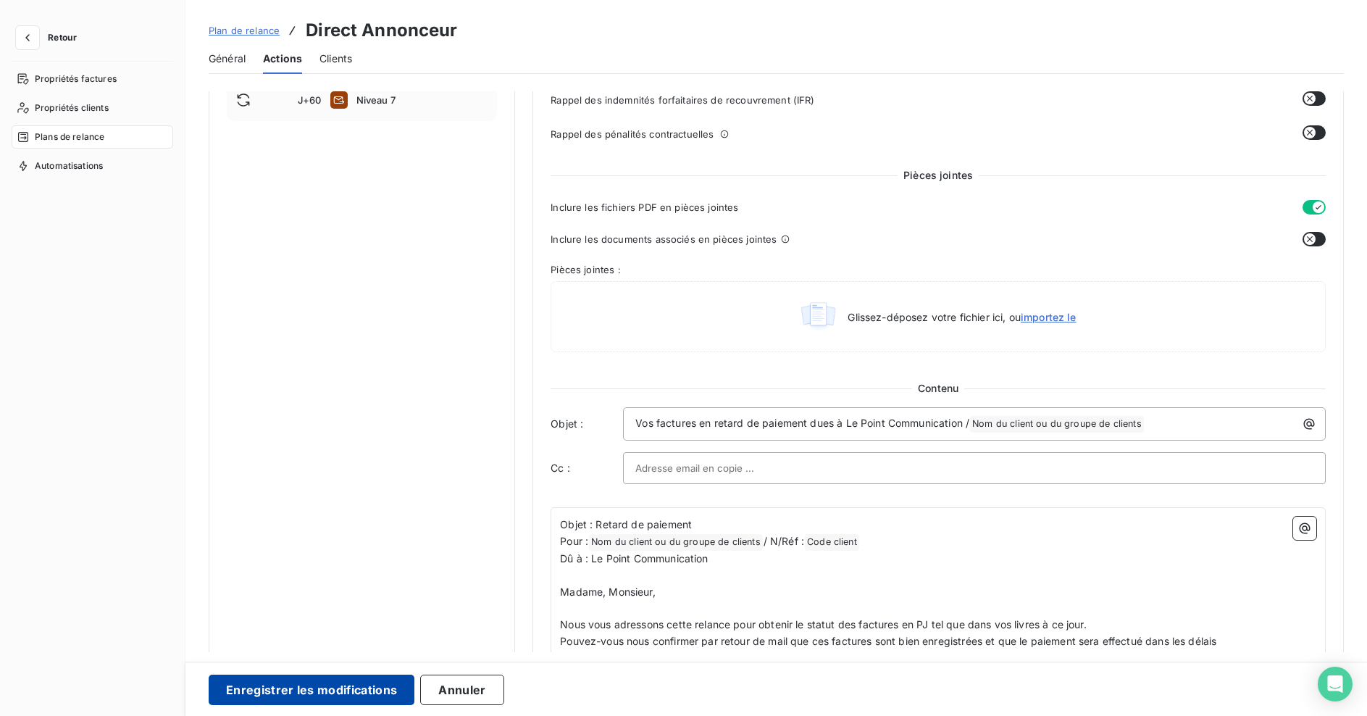
type input "23"
click at [335, 687] on button "Enregistrer les modifications" at bounding box center [312, 689] width 206 height 30
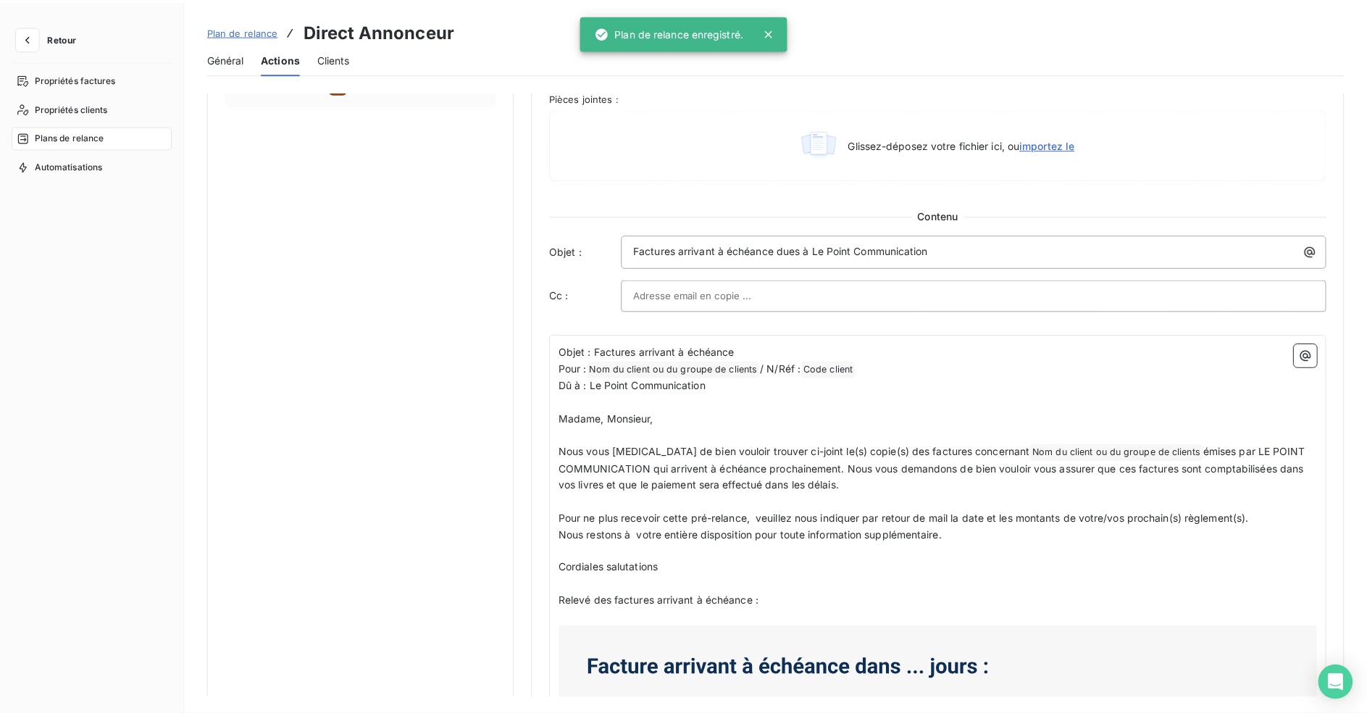
scroll to position [64, 0]
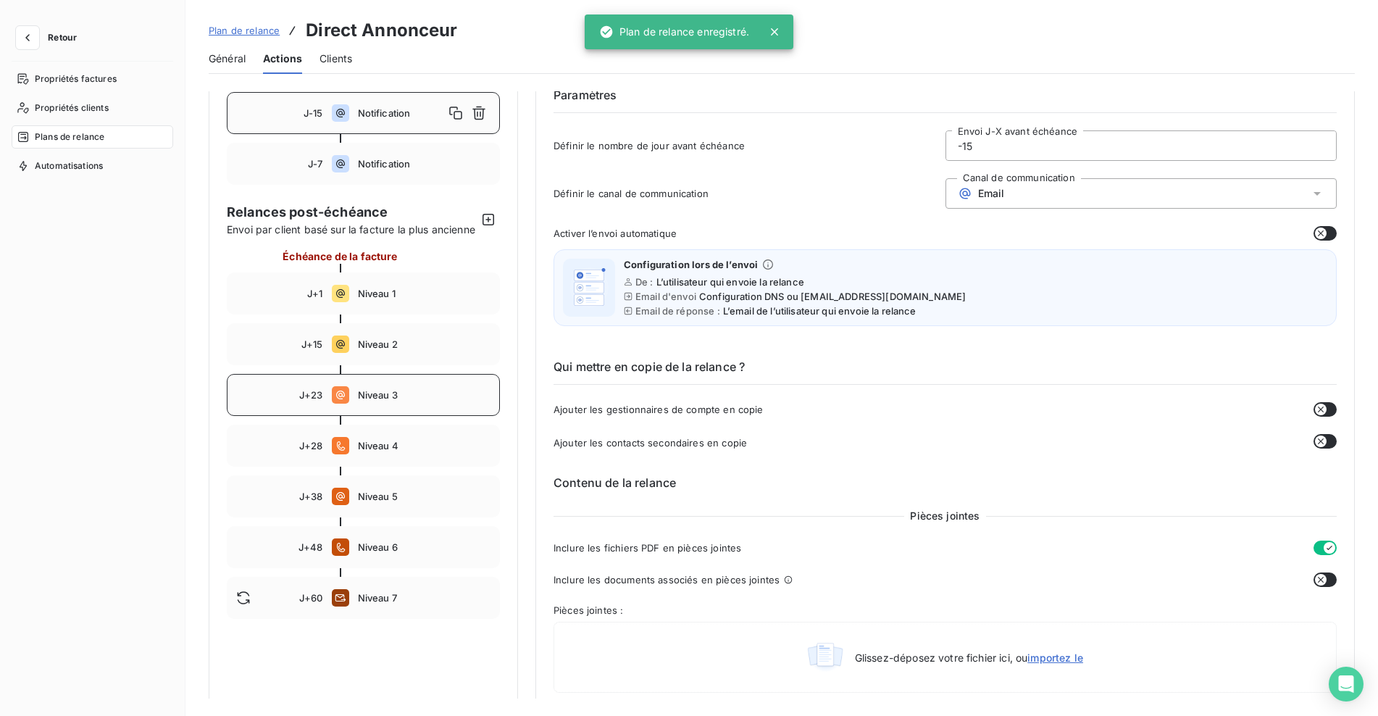
click at [385, 401] on span "Niveau 3" at bounding box center [424, 395] width 133 height 12
type input "23"
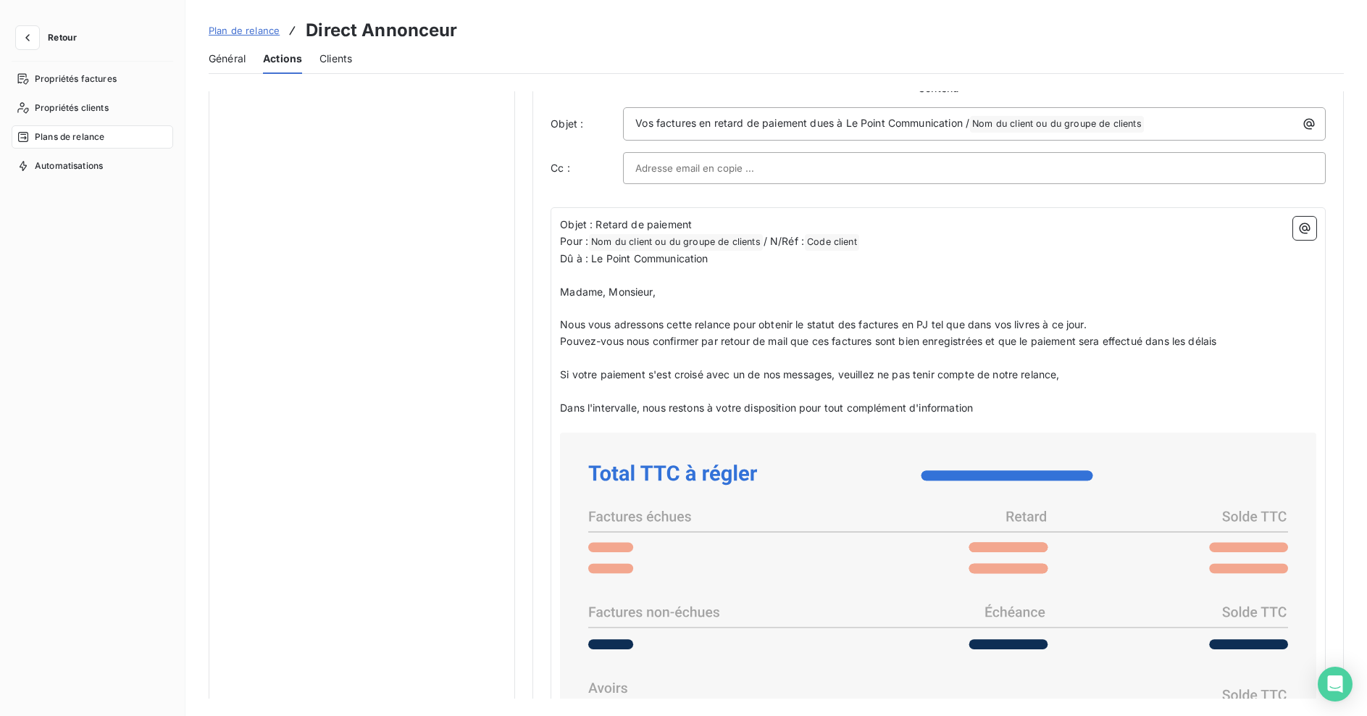
scroll to position [909, 0]
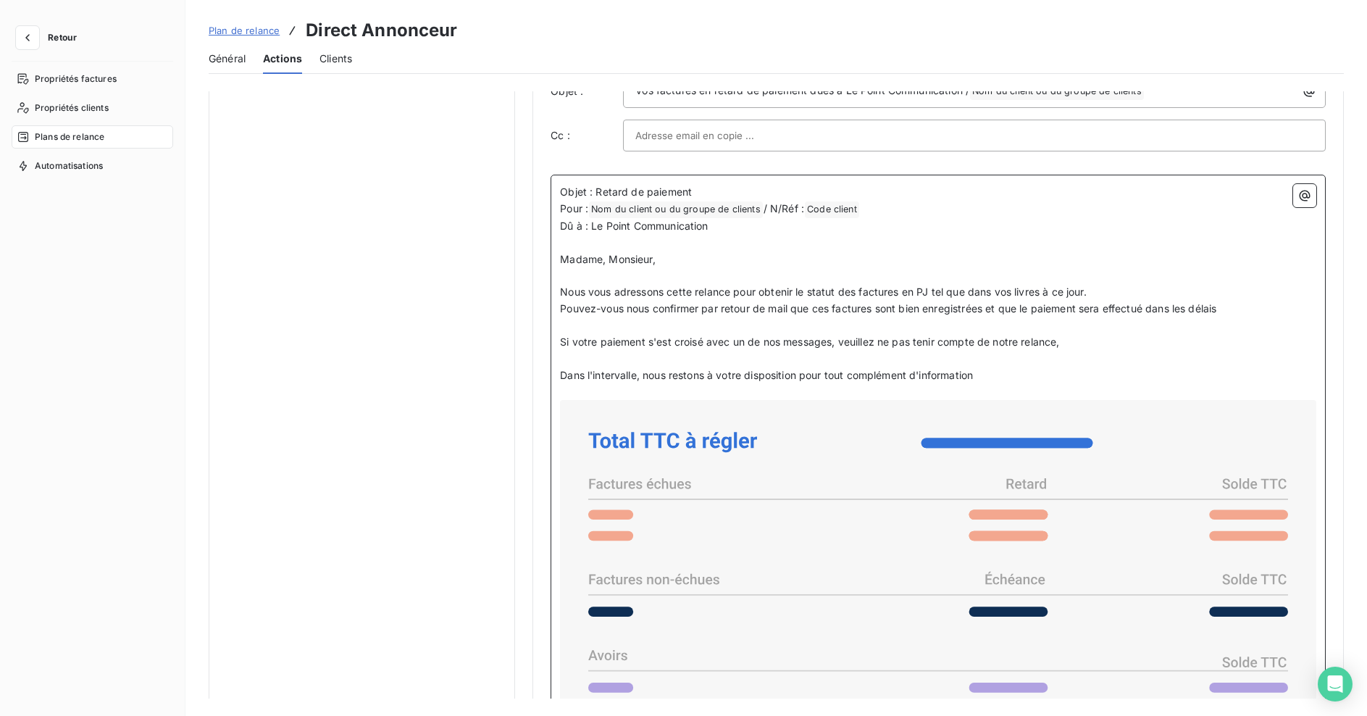
click at [561, 293] on span "Nous vous adressons cette relance pour obtenir le statut des factures en PJ tel…" at bounding box center [823, 291] width 527 height 12
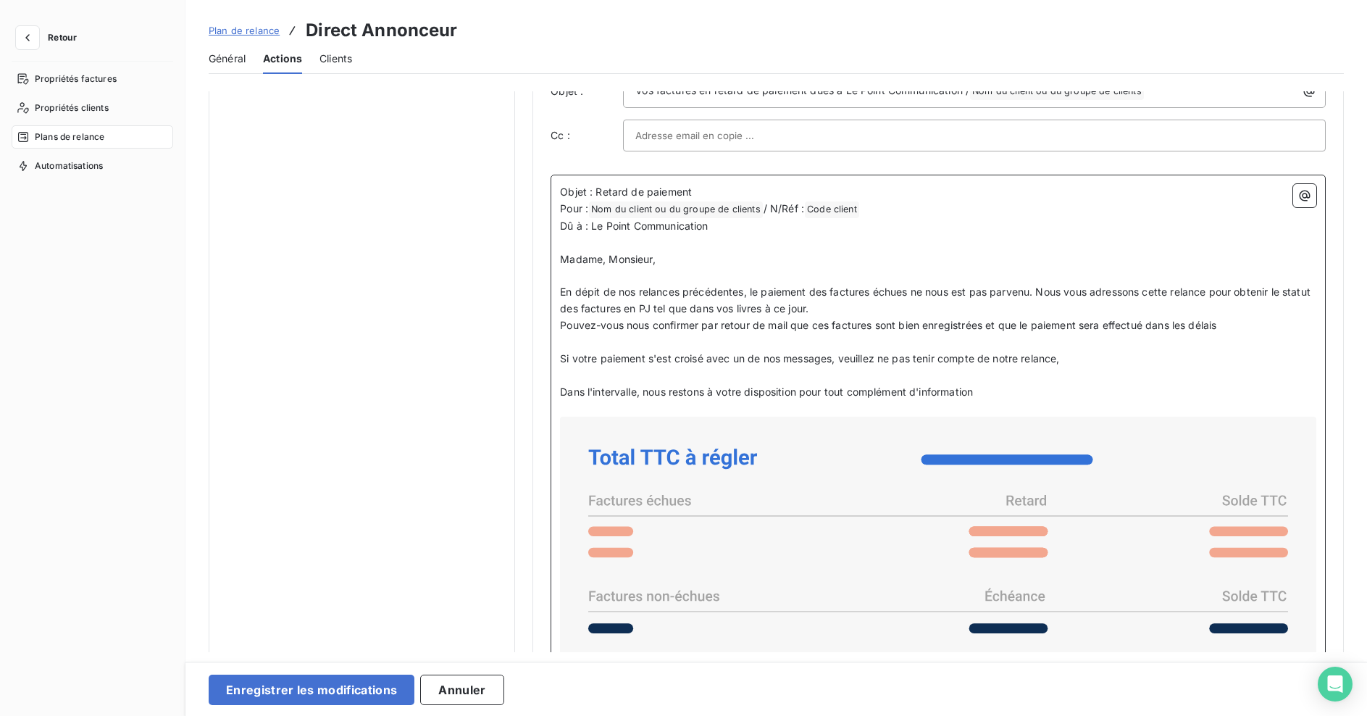
click at [1147, 296] on span "En dépit de nos relances précédentes, le paiement des factures échues ne nous e…" at bounding box center [936, 299] width 753 height 29
click at [682, 309] on span "En dépit de nos relances précédentes, le paiement des factures échues ne nous e…" at bounding box center [936, 299] width 753 height 29
click at [605, 313] on span "En dépit de nos relances précédentes, le paiement des factures échues ne nous e…" at bounding box center [936, 299] width 753 height 29
click at [602, 311] on span "En dépit de nos relances précédentes, le paiement des factures échues ne nous e…" at bounding box center [936, 299] width 753 height 29
click at [614, 309] on span "En dépit de nos relances précédentes, le paiement des factures échues ne nous e…" at bounding box center [936, 299] width 753 height 29
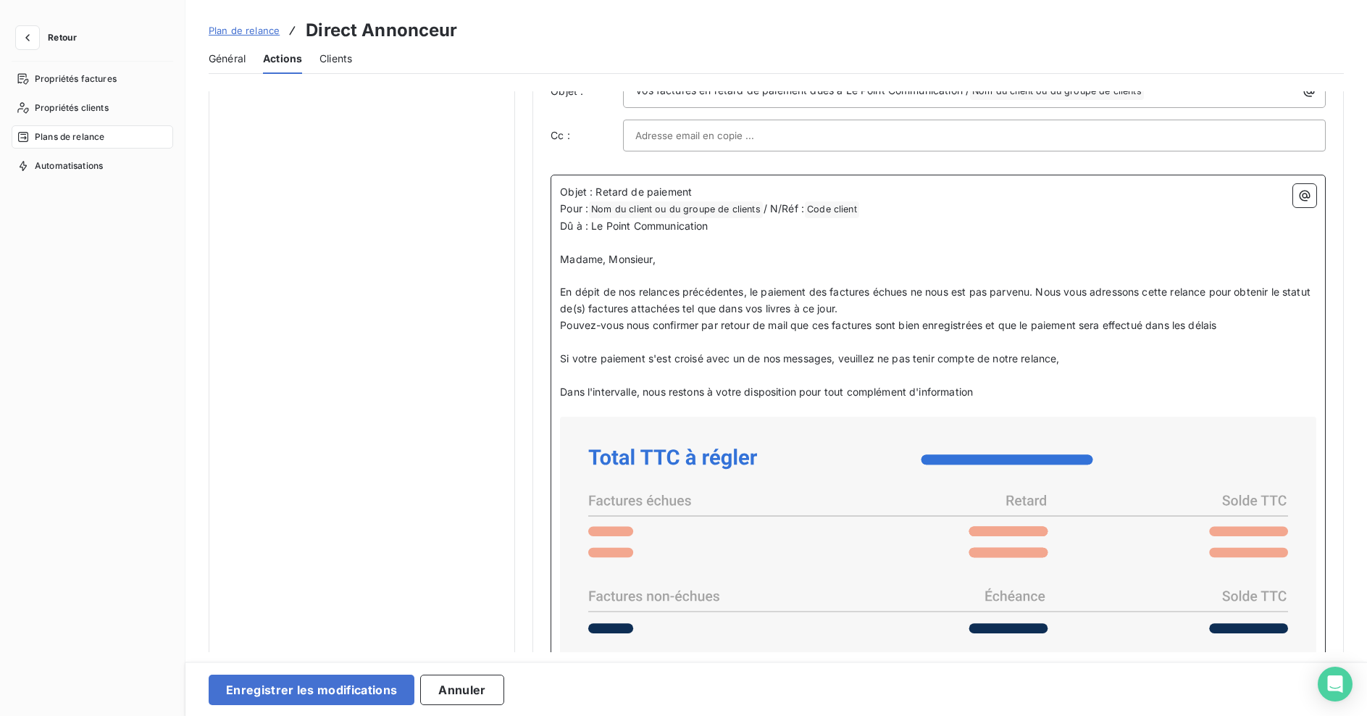
click at [652, 306] on span "En dépit de nos relances précédentes, le paiement des factures échues ne nous e…" at bounding box center [936, 299] width 753 height 29
click at [713, 309] on span "En dépit de nos relances précédentes, le paiement des factures échues ne nous e…" at bounding box center [936, 299] width 753 height 29
click at [1241, 322] on p "Pouvez-vous nous confirmer par retour de mail que ces factures sont bien enregi…" at bounding box center [938, 325] width 756 height 17
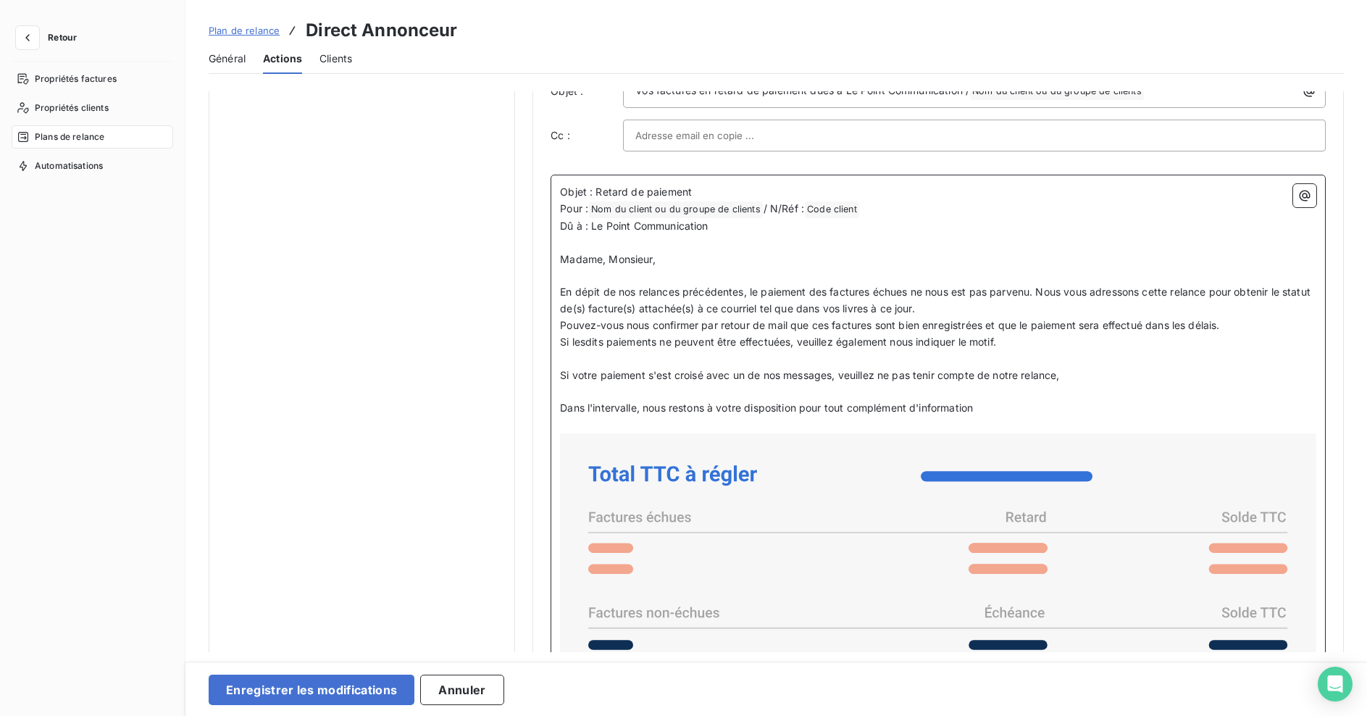
click at [831, 377] on span "Si votre paiement s'est croisé avec un de nos messages, veuillez ne pas tenir c…" at bounding box center [809, 375] width 499 height 12
click at [975, 305] on p "En dépit de nos relances précédentes, le paiement des factures échues ne nous e…" at bounding box center [938, 300] width 756 height 33
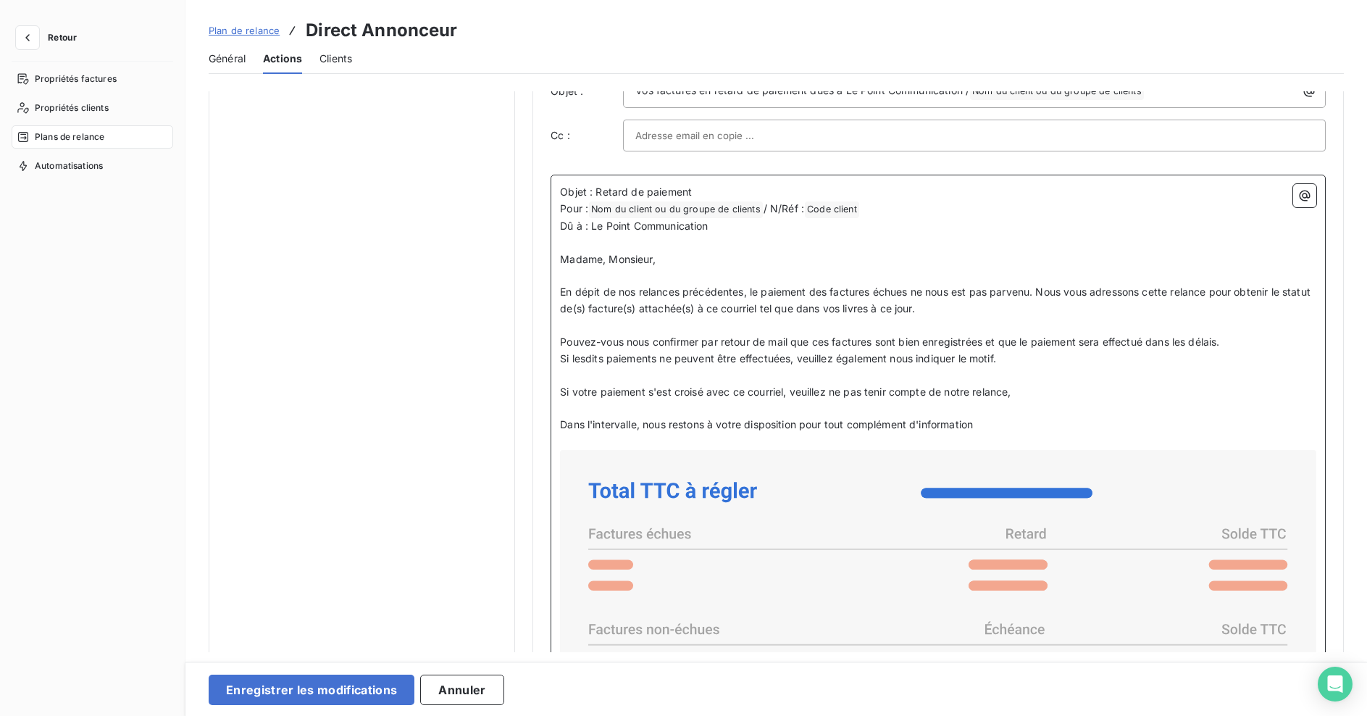
click at [782, 359] on span "Si lesdits paiements ne peuvent être effectuées, veuillez également nous indiqu…" at bounding box center [778, 358] width 436 height 12
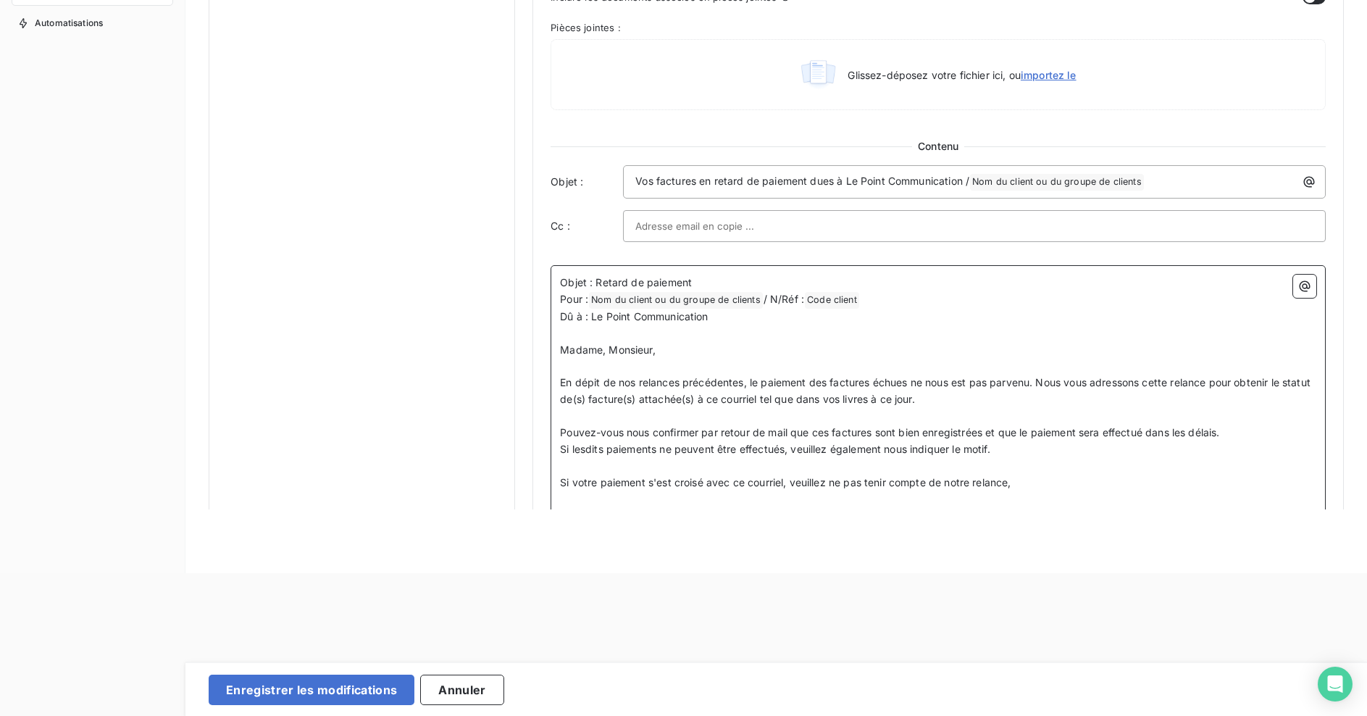
scroll to position [1014, 0]
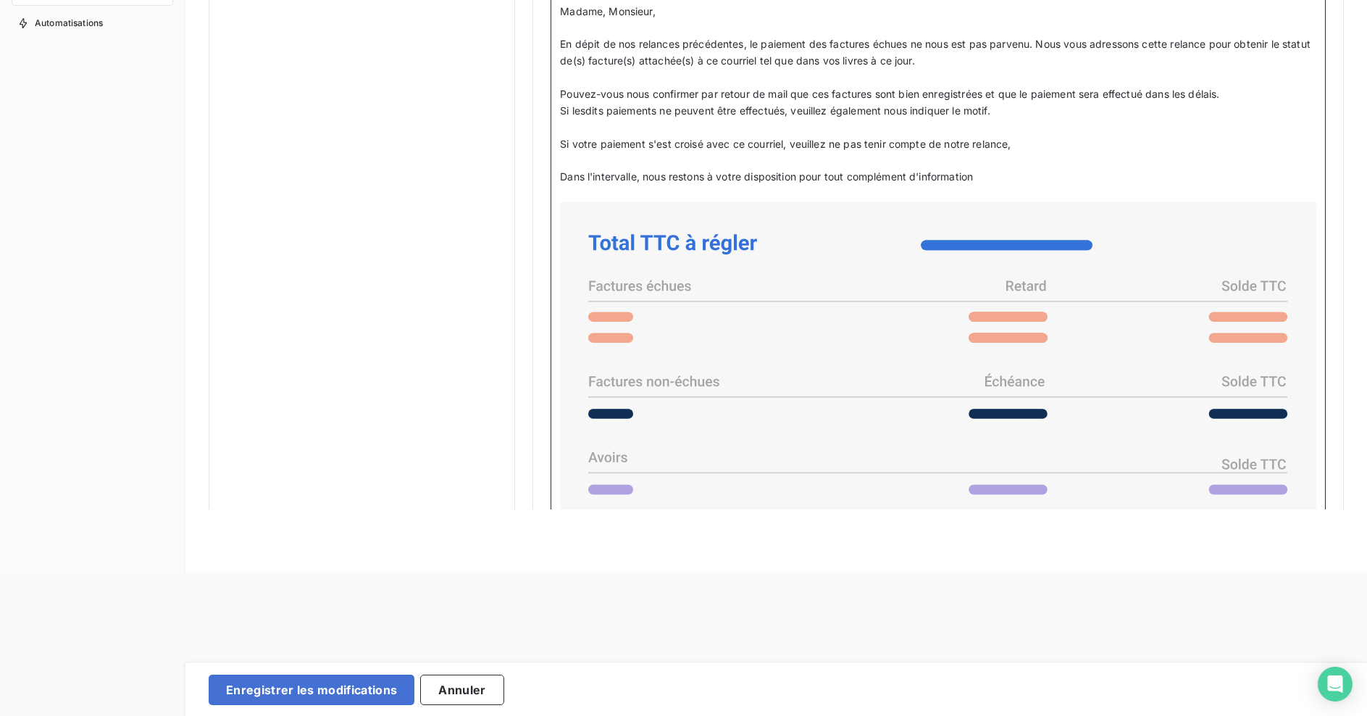
click at [1061, 145] on p "Si votre paiement s'est croisé avec ce courriel, veuillez ne pas tenir compte d…" at bounding box center [938, 144] width 756 height 17
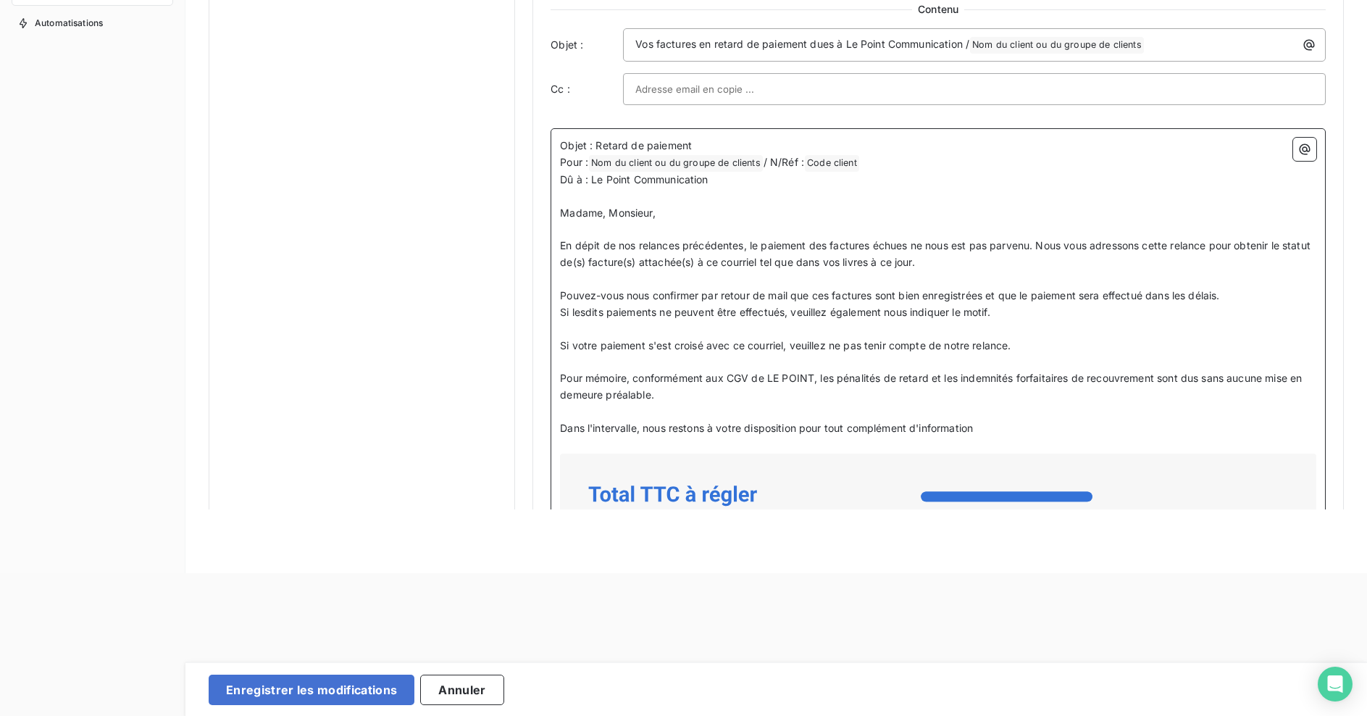
scroll to position [845, 0]
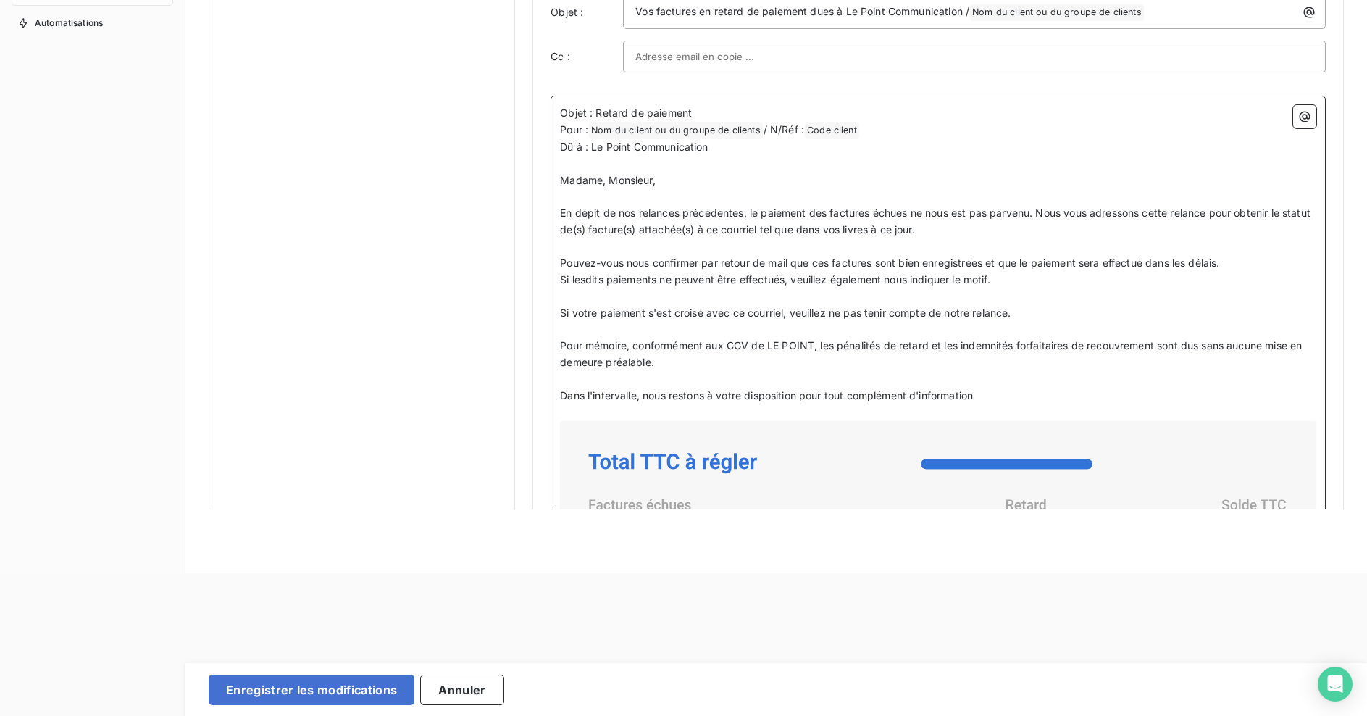
click at [992, 264] on span "Pouvez-vous nous confirmer par retour de mail que ces factures sont bien enregi…" at bounding box center [889, 262] width 659 height 12
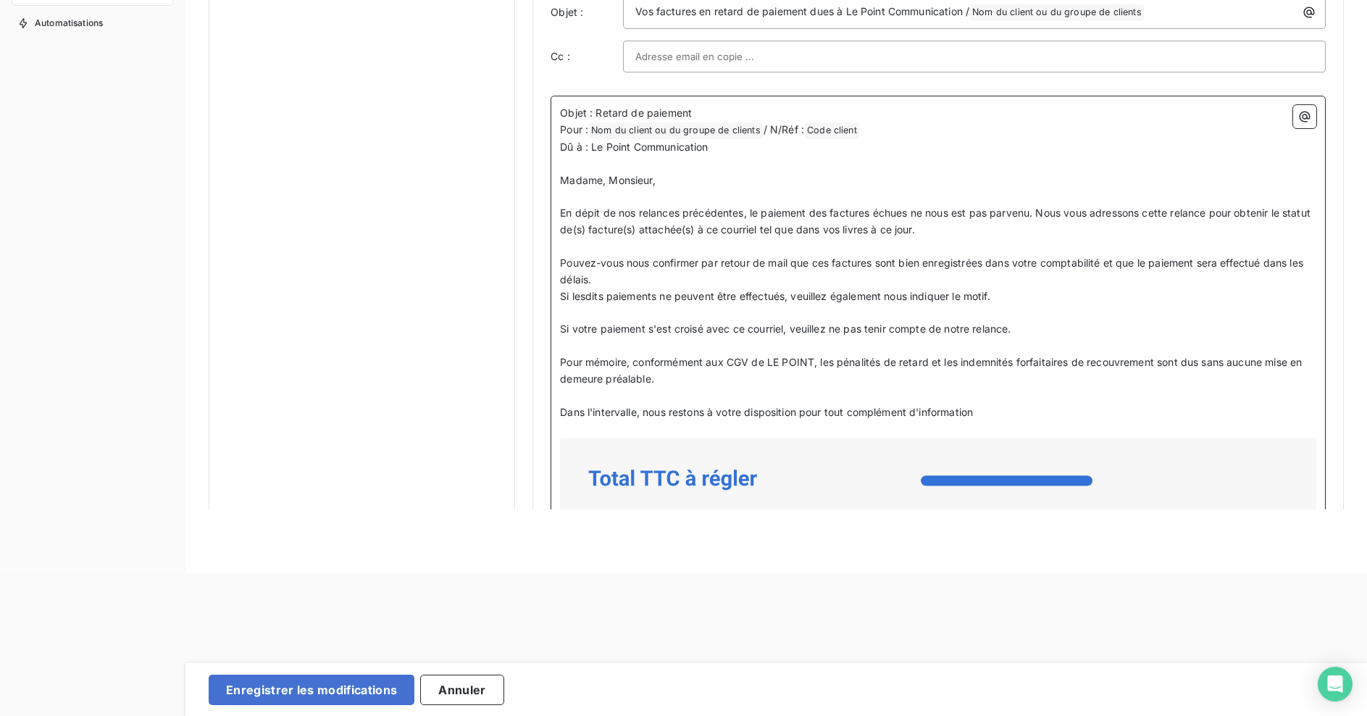
click at [561, 277] on span "Pouvez-vous nous confirmer par retour de mail que ces factures sont bien enregi…" at bounding box center [933, 270] width 746 height 29
click at [653, 282] on p "Pouvez-vous nous confirmer par retour de mail que ces factures sont bien enregi…" at bounding box center [938, 271] width 756 height 33
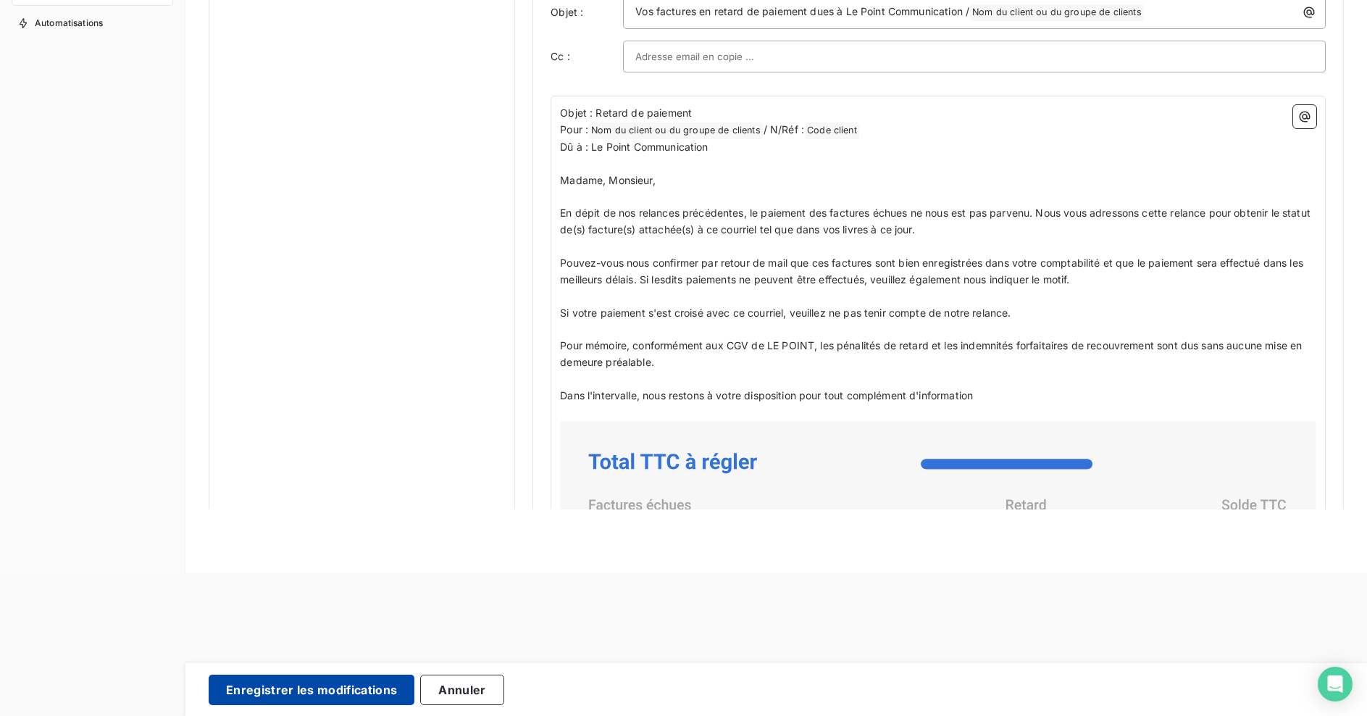
click at [359, 696] on button "Enregistrer les modifications" at bounding box center [312, 689] width 206 height 30
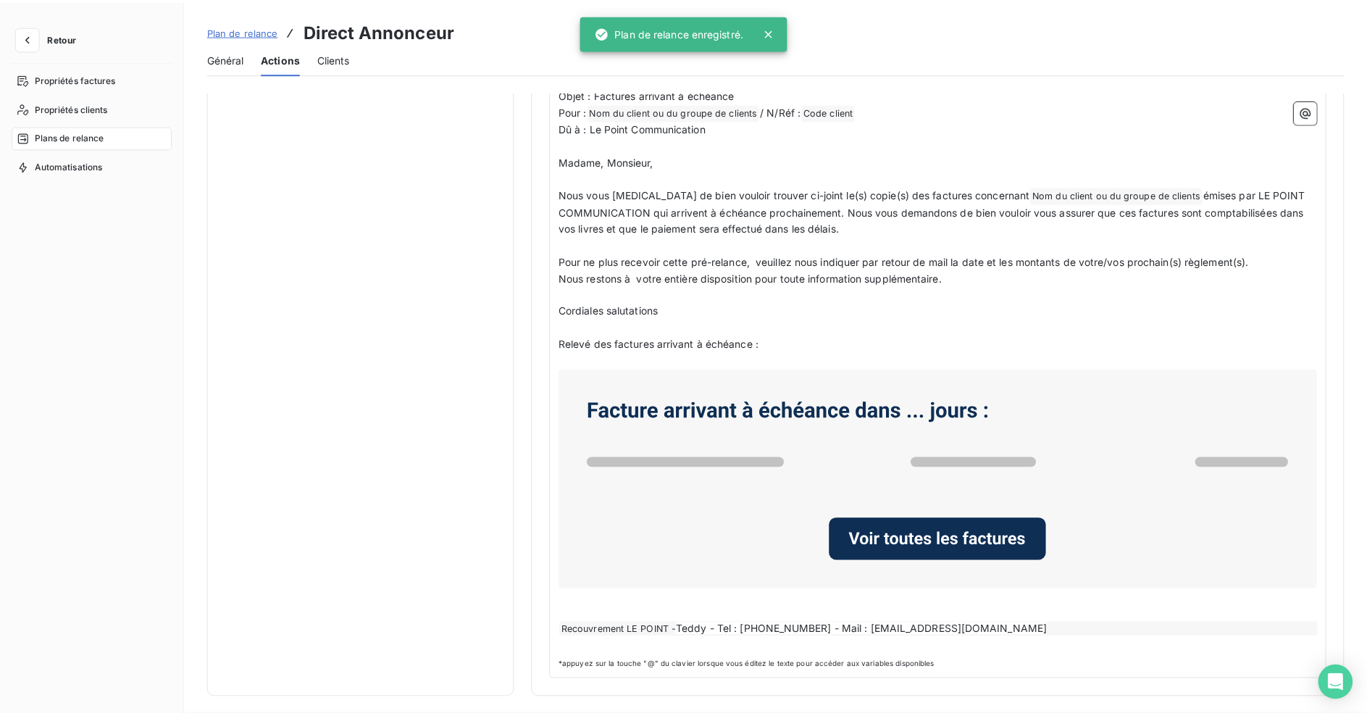
scroll to position [64, 0]
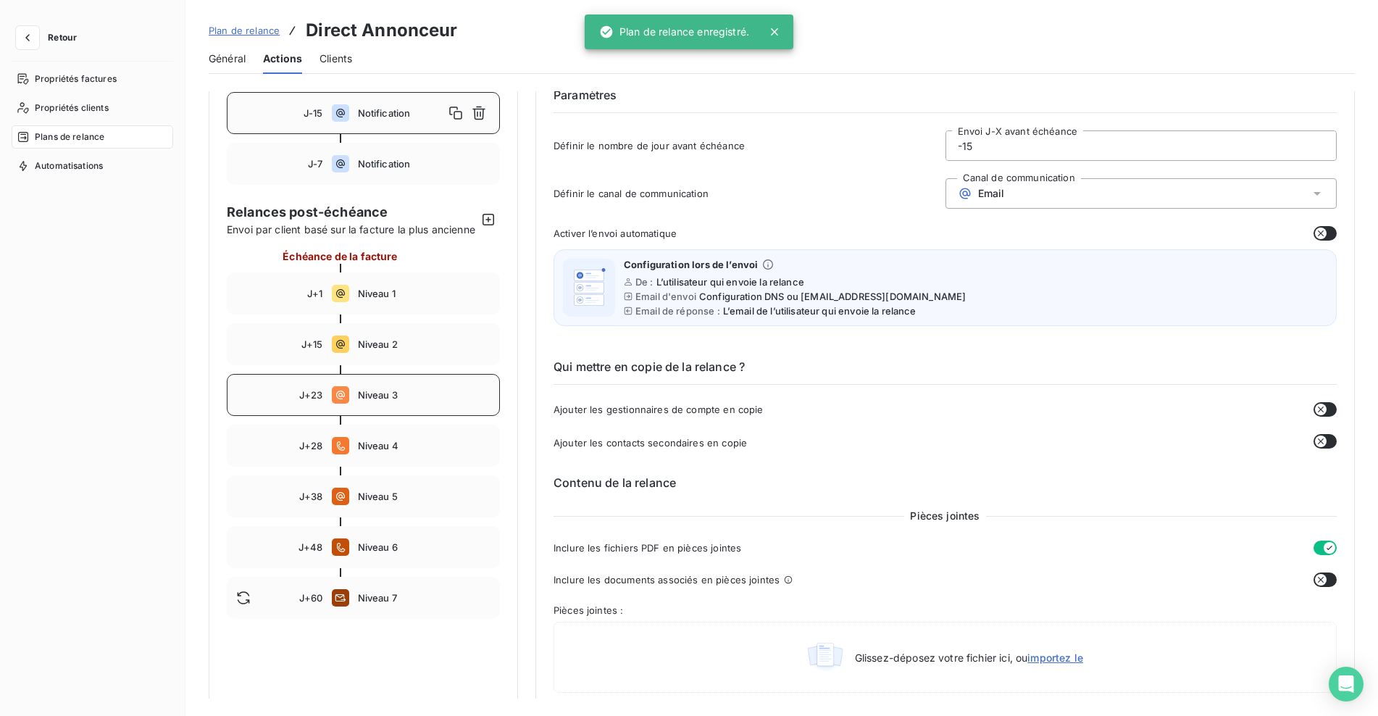
click at [393, 416] on div "J+23 Niveau 3" at bounding box center [363, 395] width 273 height 42
type input "23"
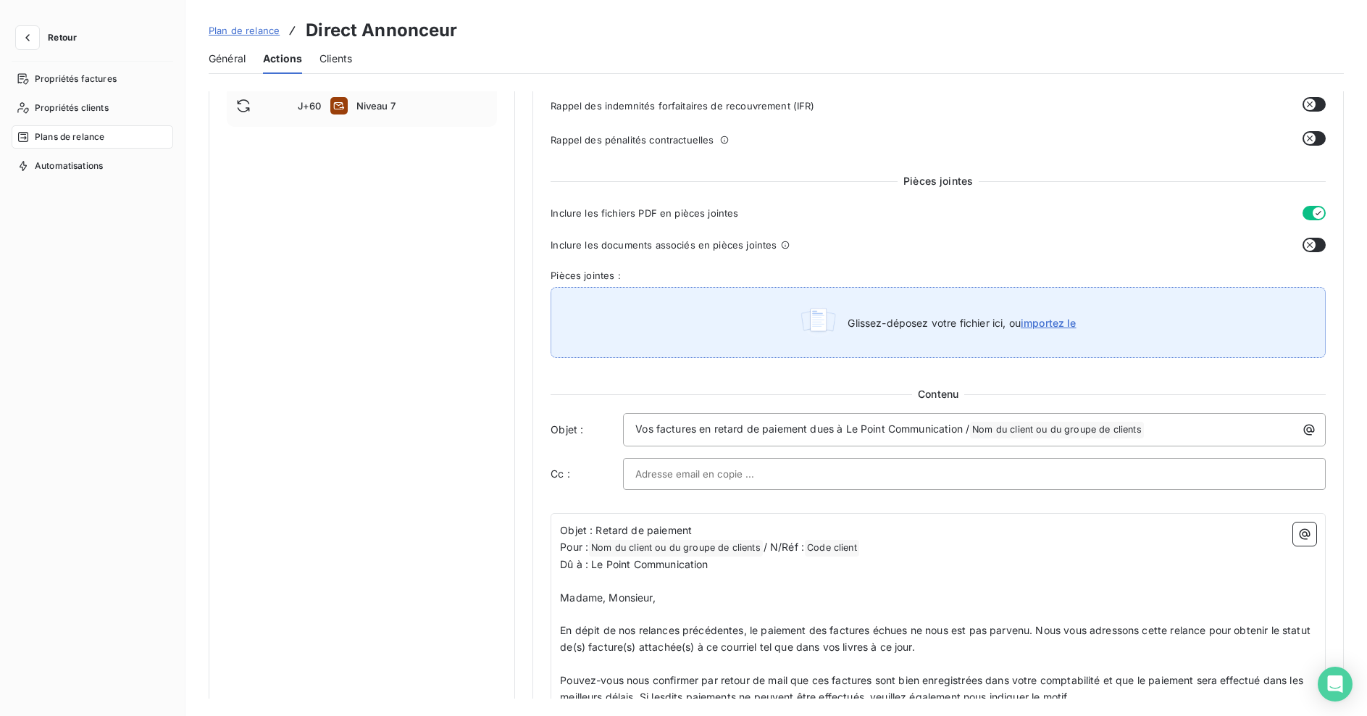
scroll to position [402, 0]
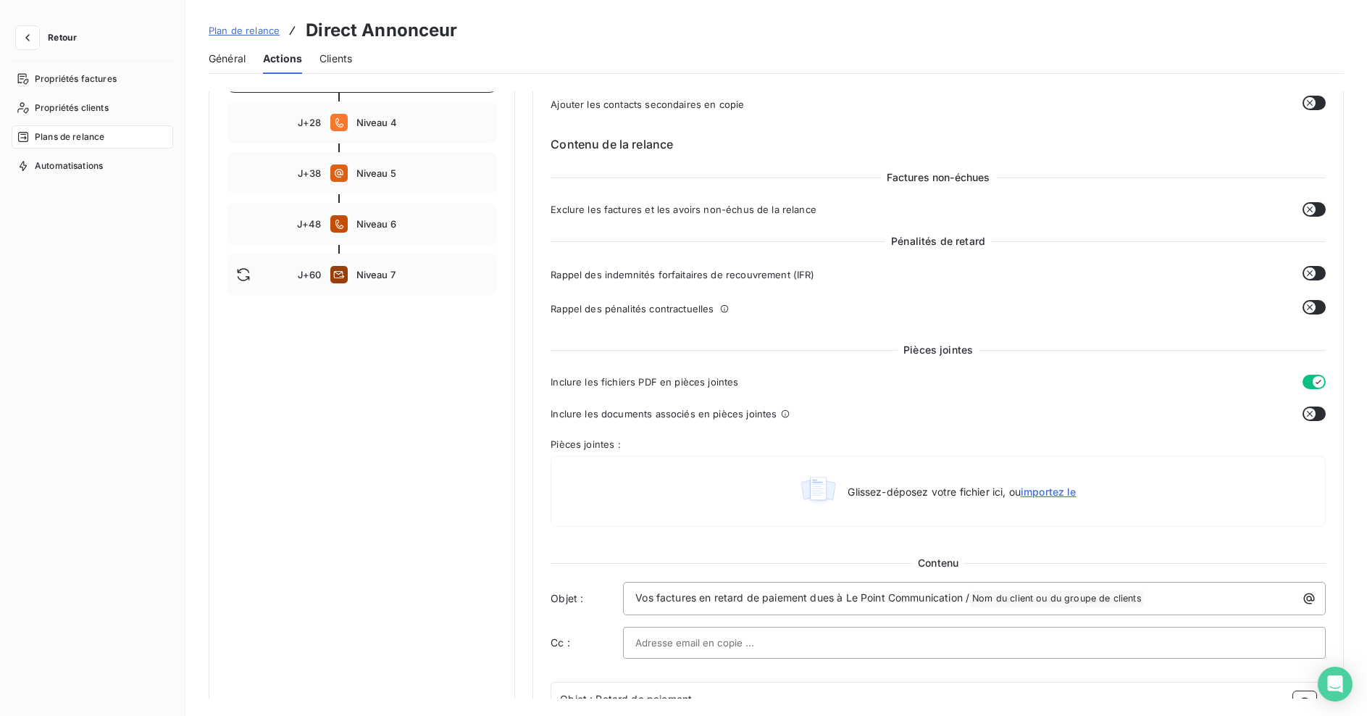
click at [1316, 272] on button "button" at bounding box center [1313, 273] width 23 height 14
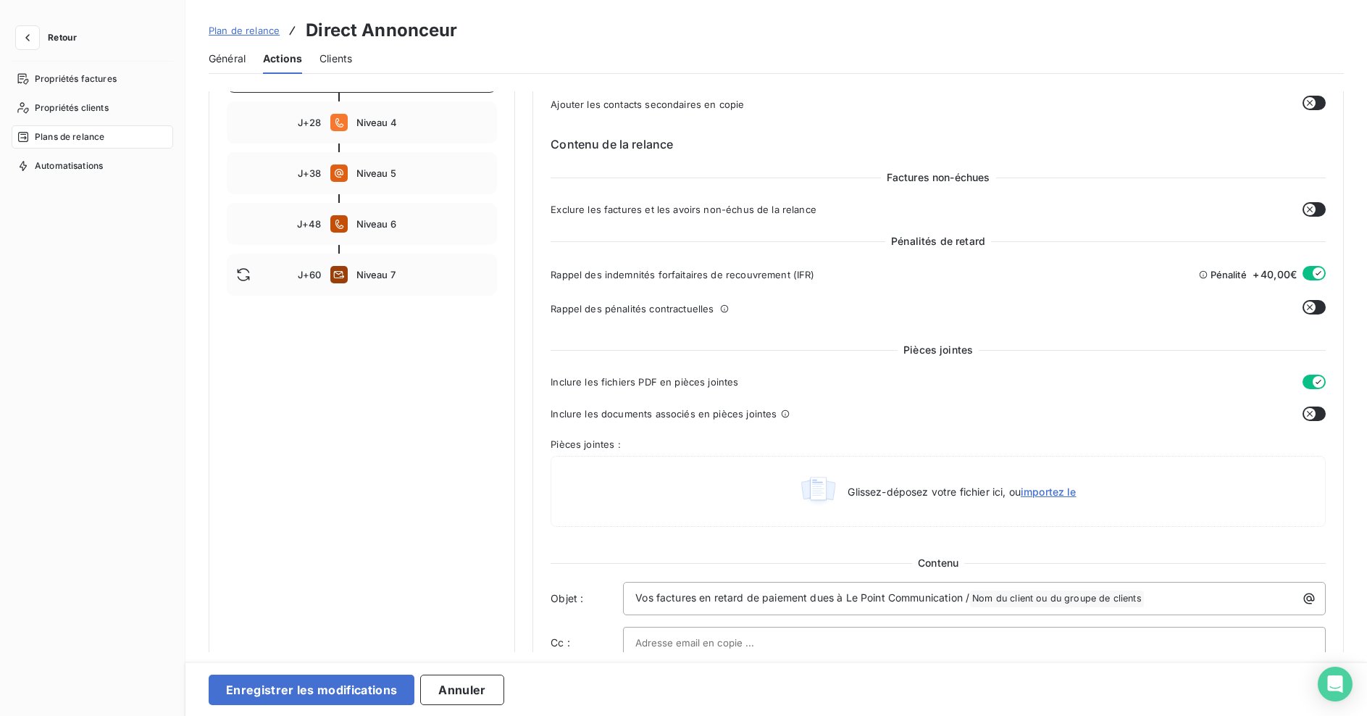
click at [1312, 306] on button "button" at bounding box center [1313, 307] width 23 height 14
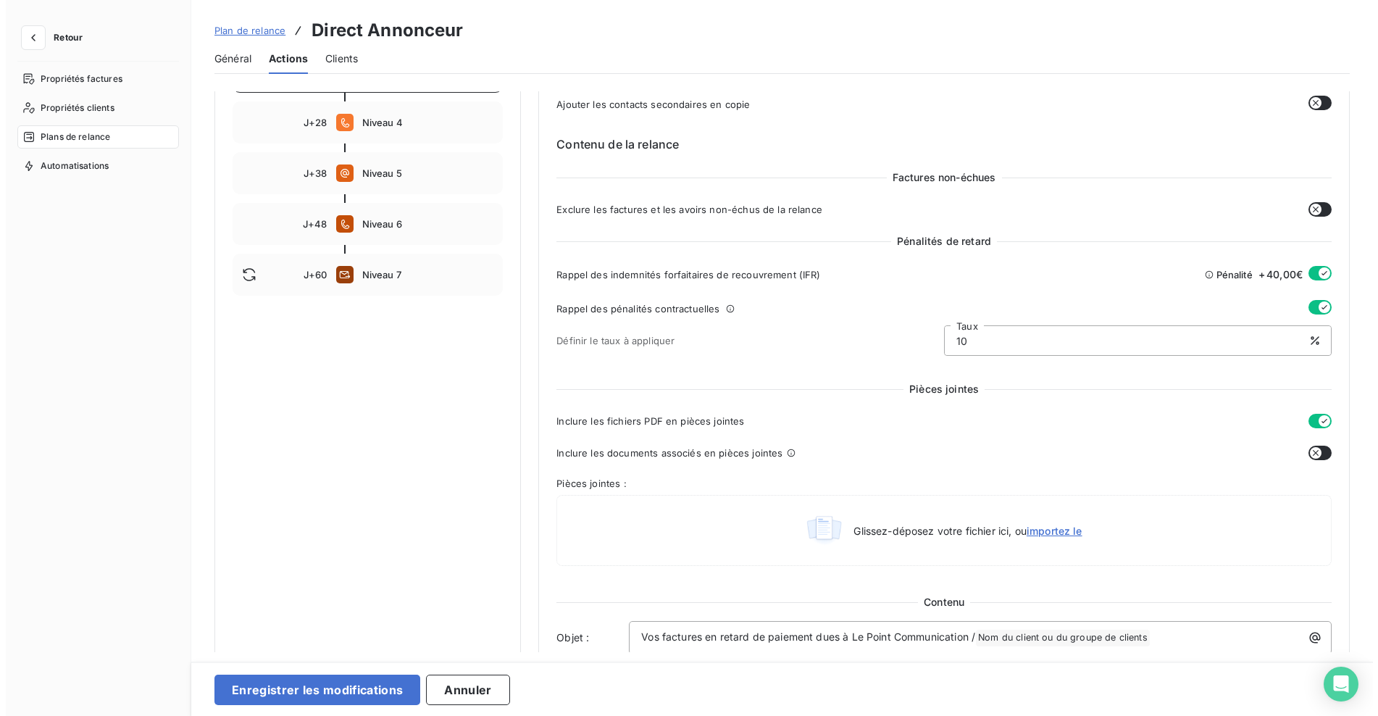
scroll to position [571, 0]
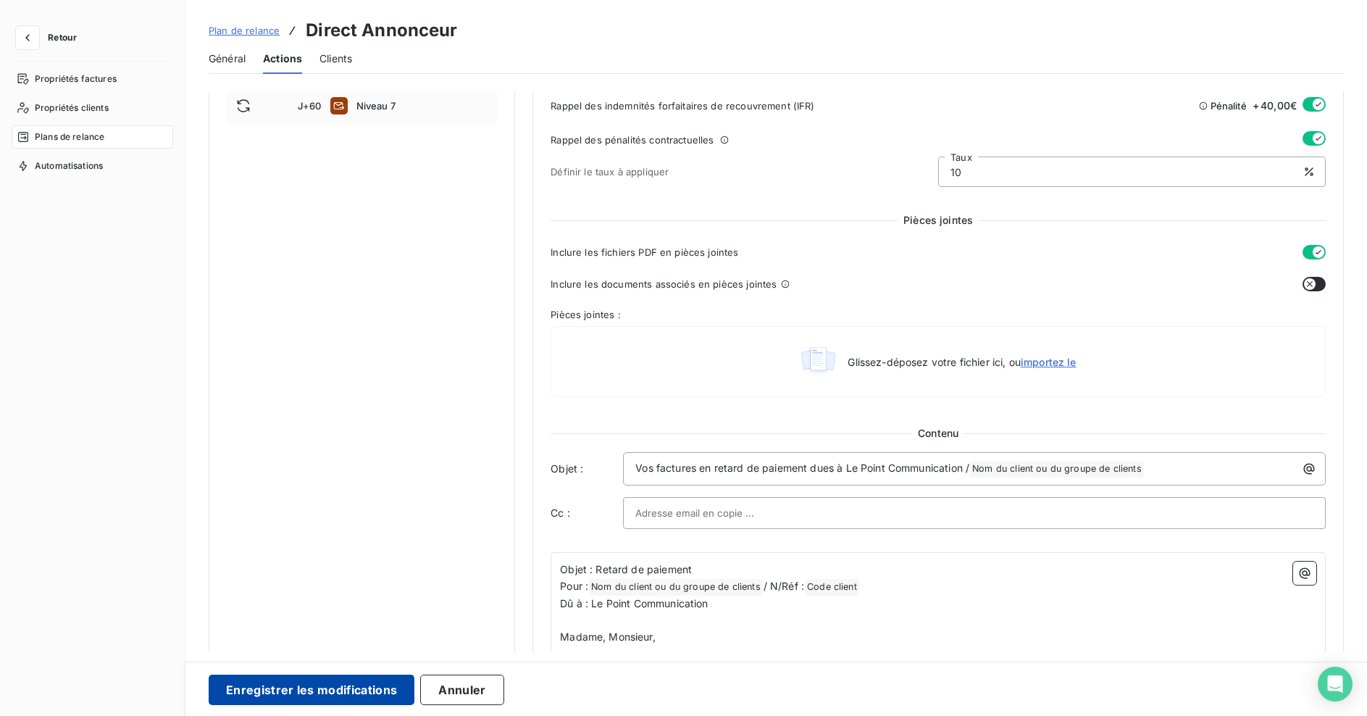
click at [371, 692] on button "Enregistrer les modifications" at bounding box center [312, 689] width 206 height 30
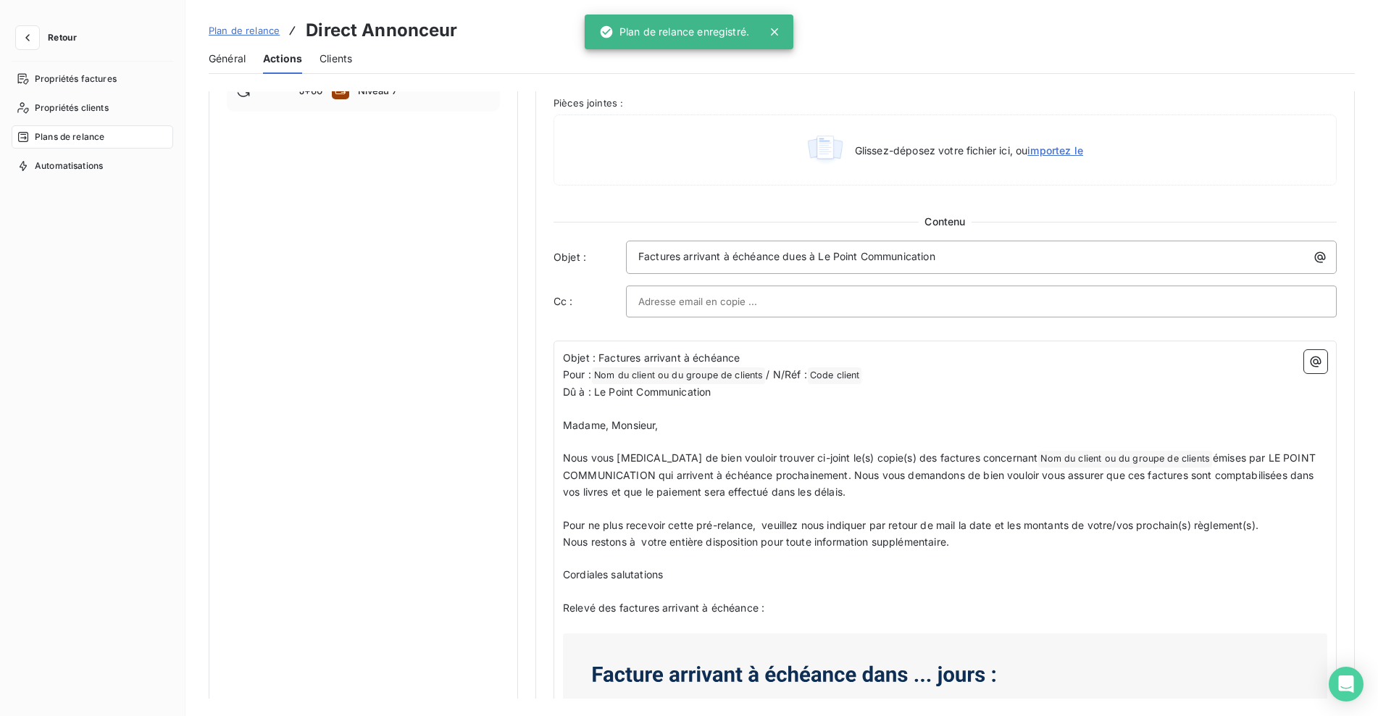
click at [368, 27] on h3 "Direct Annonceur" at bounding box center [381, 30] width 151 height 26
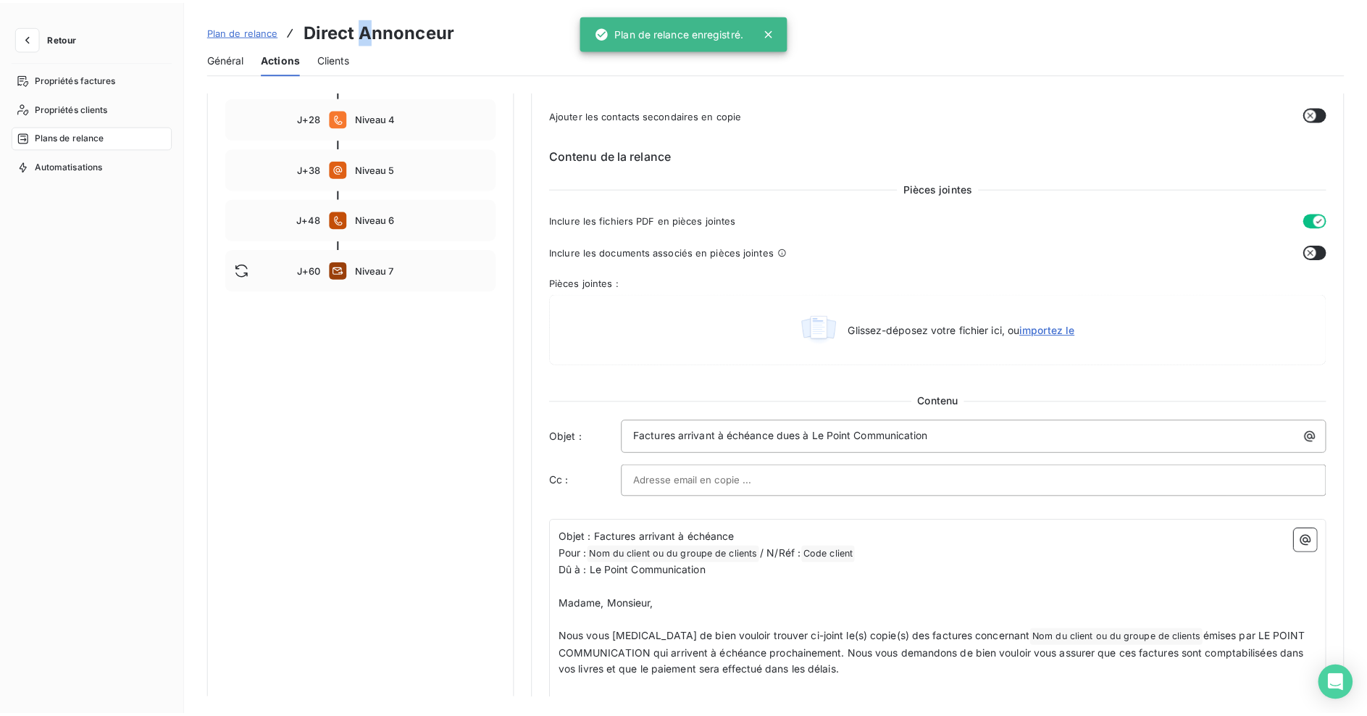
scroll to position [64, 0]
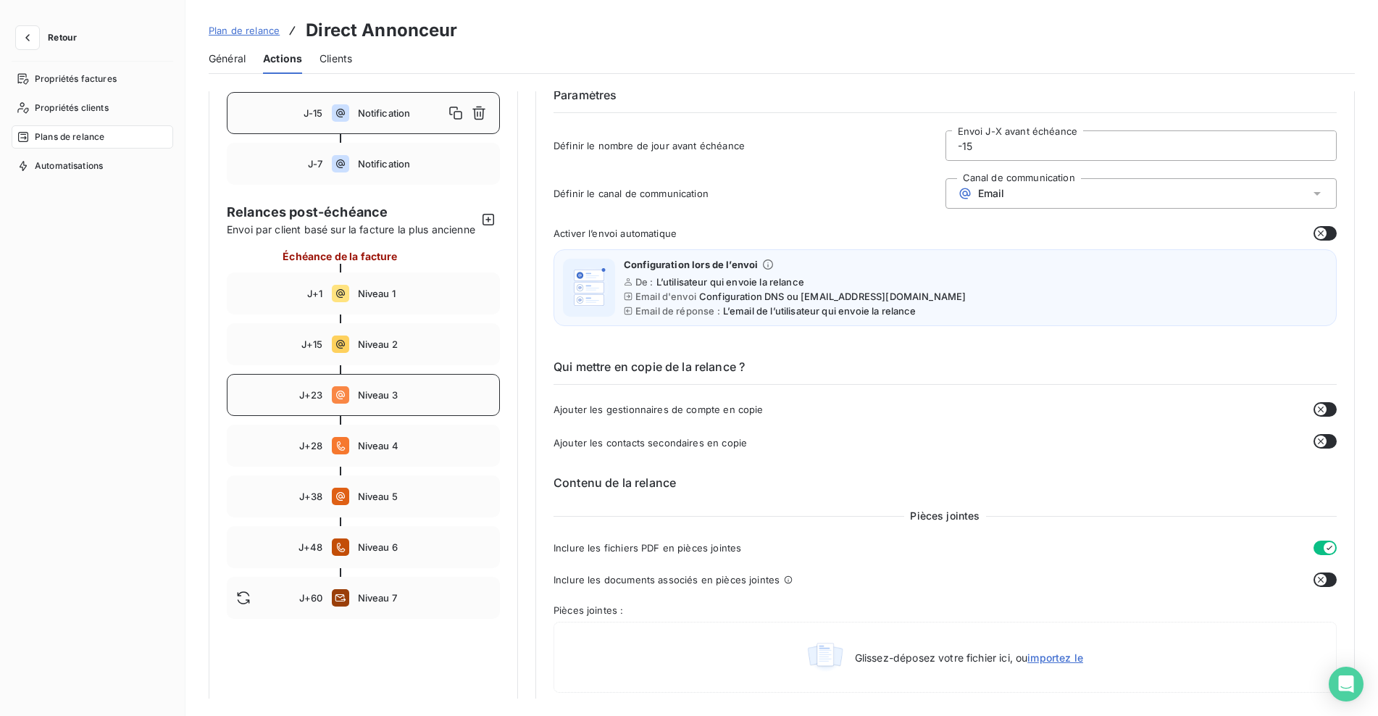
click at [391, 401] on span "Niveau 3" at bounding box center [424, 395] width 133 height 12
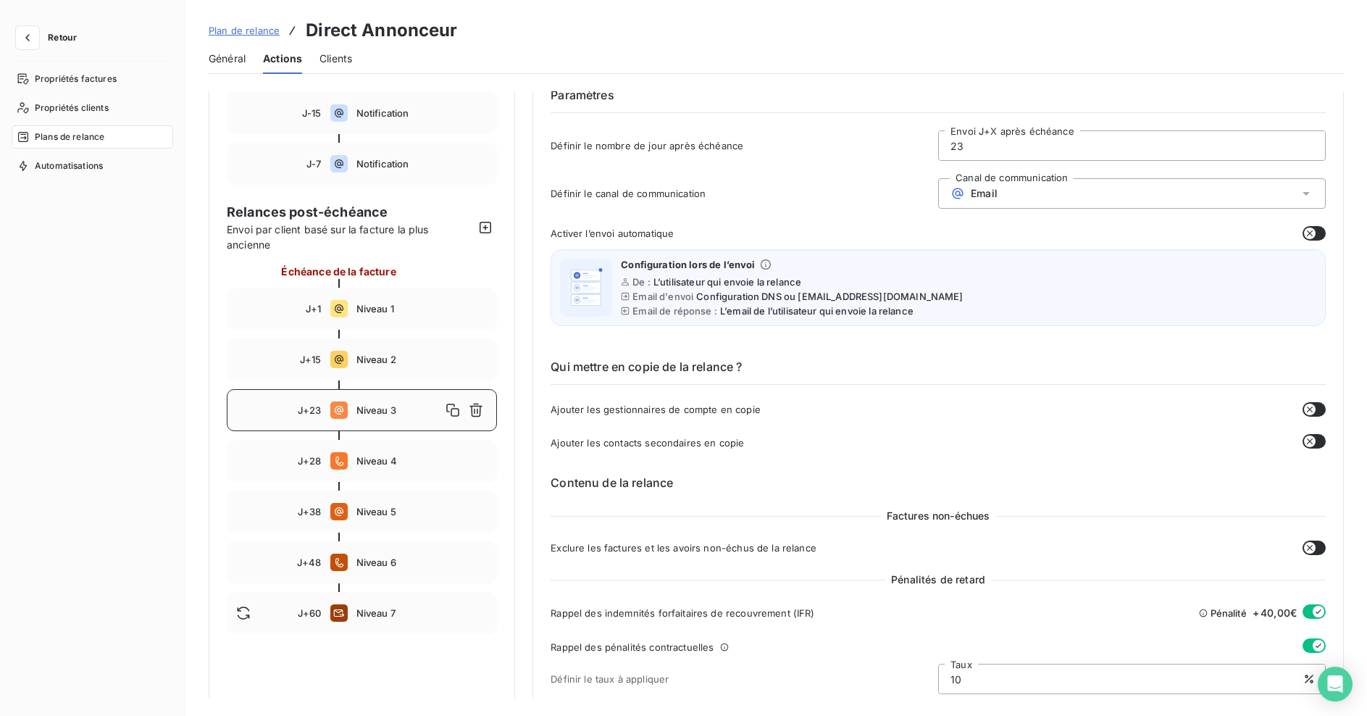
click at [957, 149] on input "23" at bounding box center [1132, 145] width 386 height 29
click at [963, 146] on input "23" at bounding box center [1132, 145] width 386 height 29
click at [974, 146] on input "23" at bounding box center [1132, 145] width 386 height 29
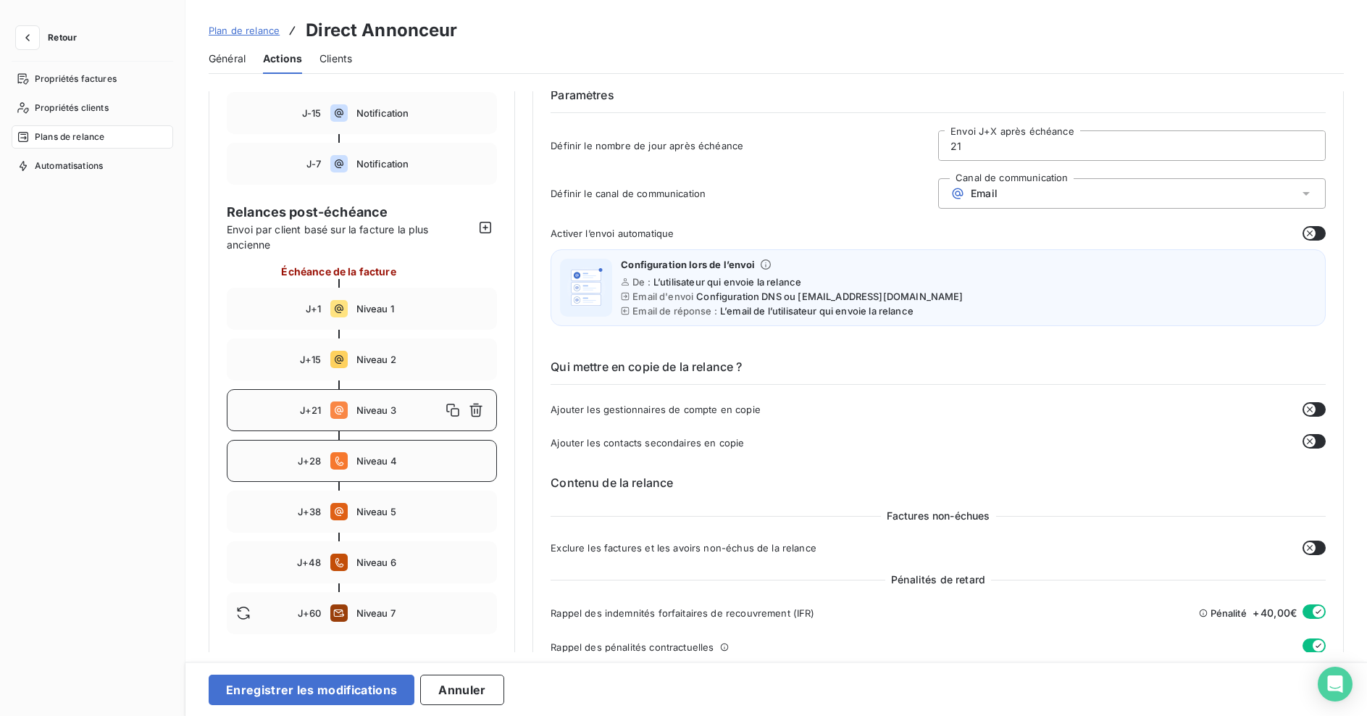
click at [429, 460] on span "Niveau 4" at bounding box center [422, 461] width 132 height 12
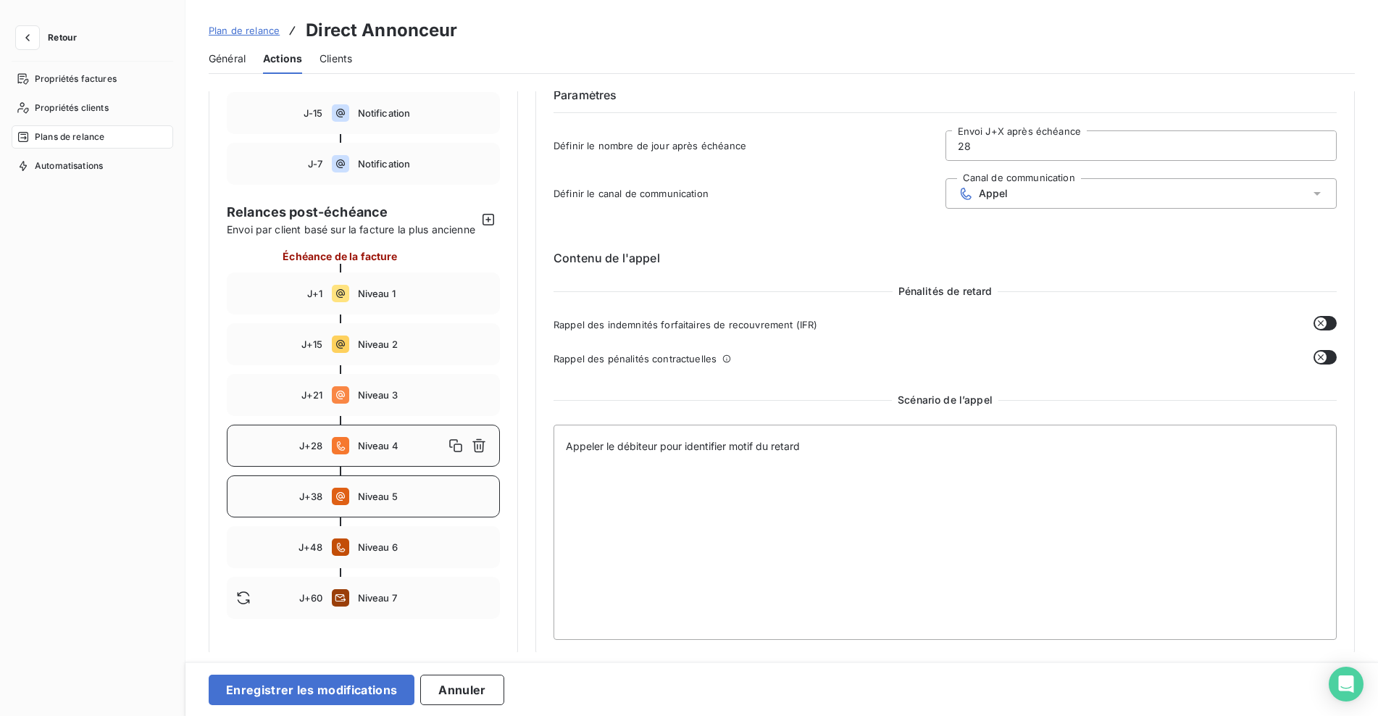
click at [380, 502] on span "Niveau 5" at bounding box center [424, 496] width 133 height 12
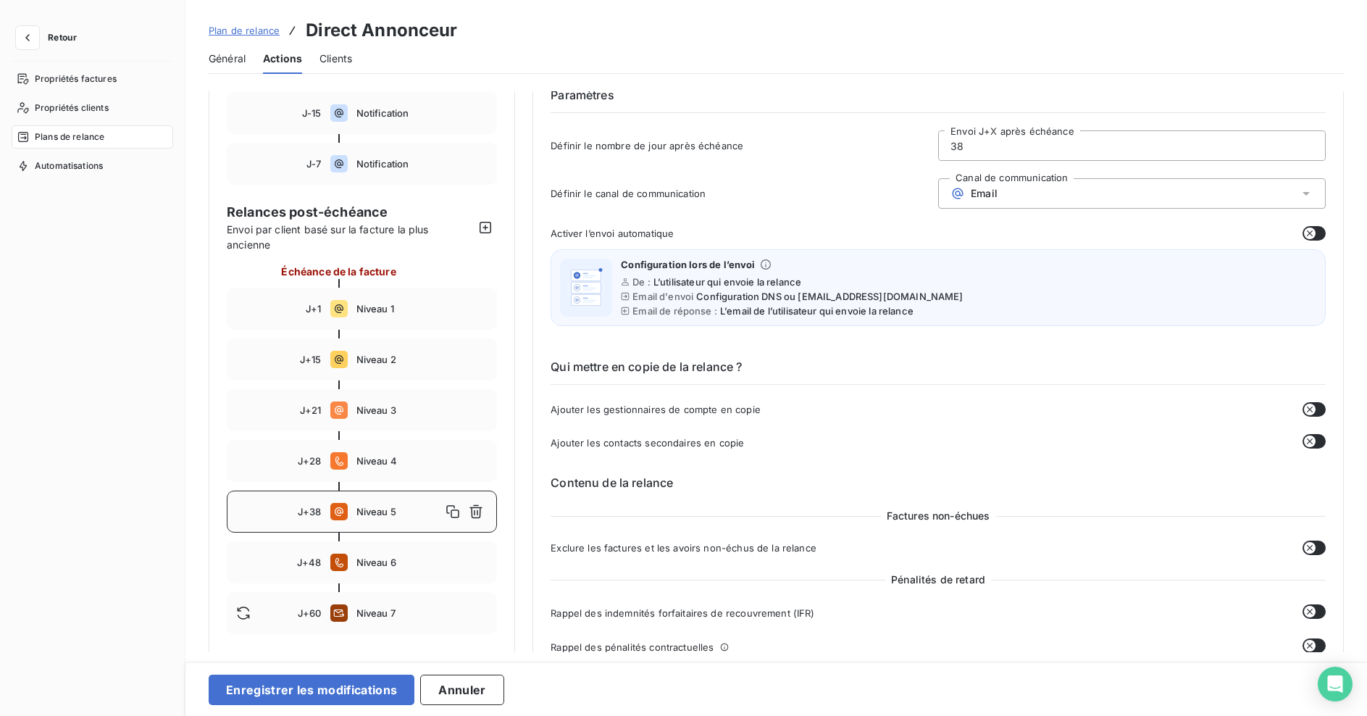
click at [316, 508] on span "J+38" at bounding box center [310, 512] width 24 height 12
click at [975, 147] on input "38" at bounding box center [1132, 145] width 386 height 29
click at [393, 550] on div "J+48 Niveau 6" at bounding box center [362, 562] width 270 height 42
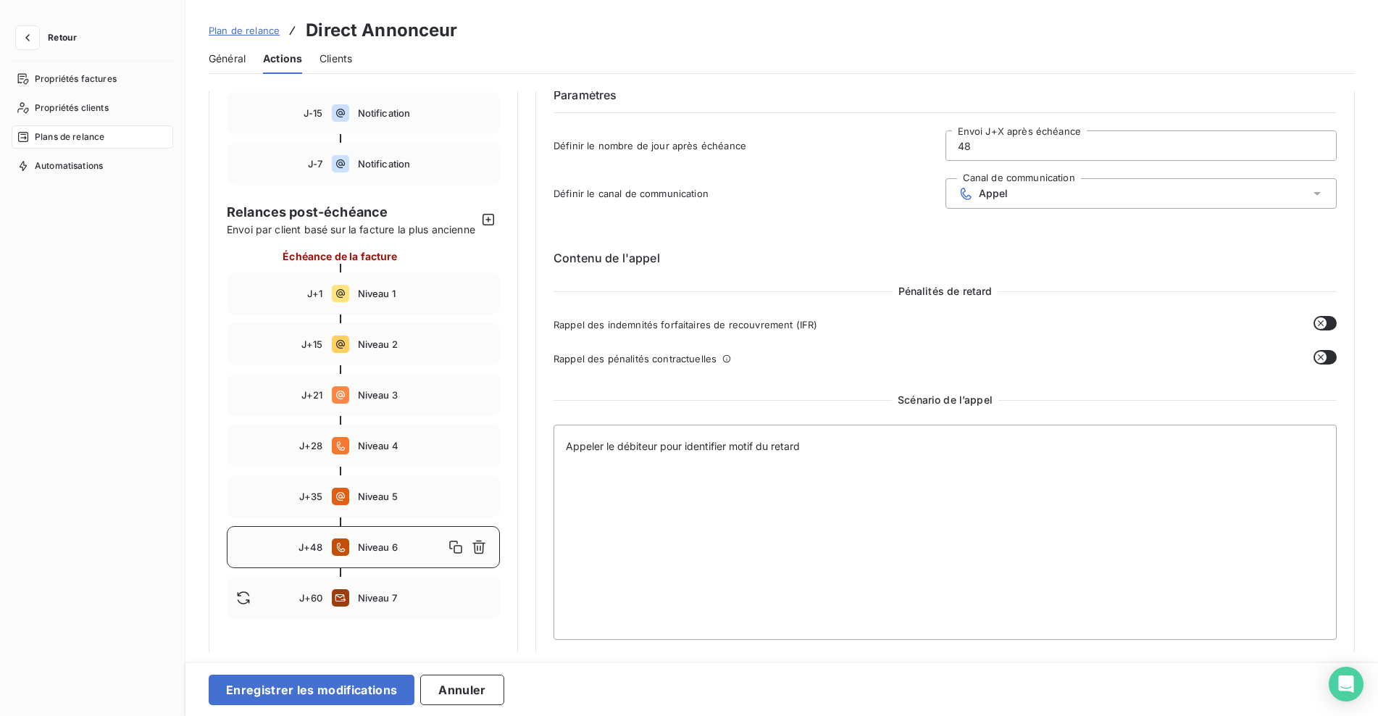
click at [987, 151] on input "48" at bounding box center [1141, 145] width 390 height 29
click at [889, 258] on h6 "Contenu de l'appel" at bounding box center [944, 257] width 783 height 17
click at [380, 605] on div "J+60 Niveau 7" at bounding box center [363, 598] width 273 height 42
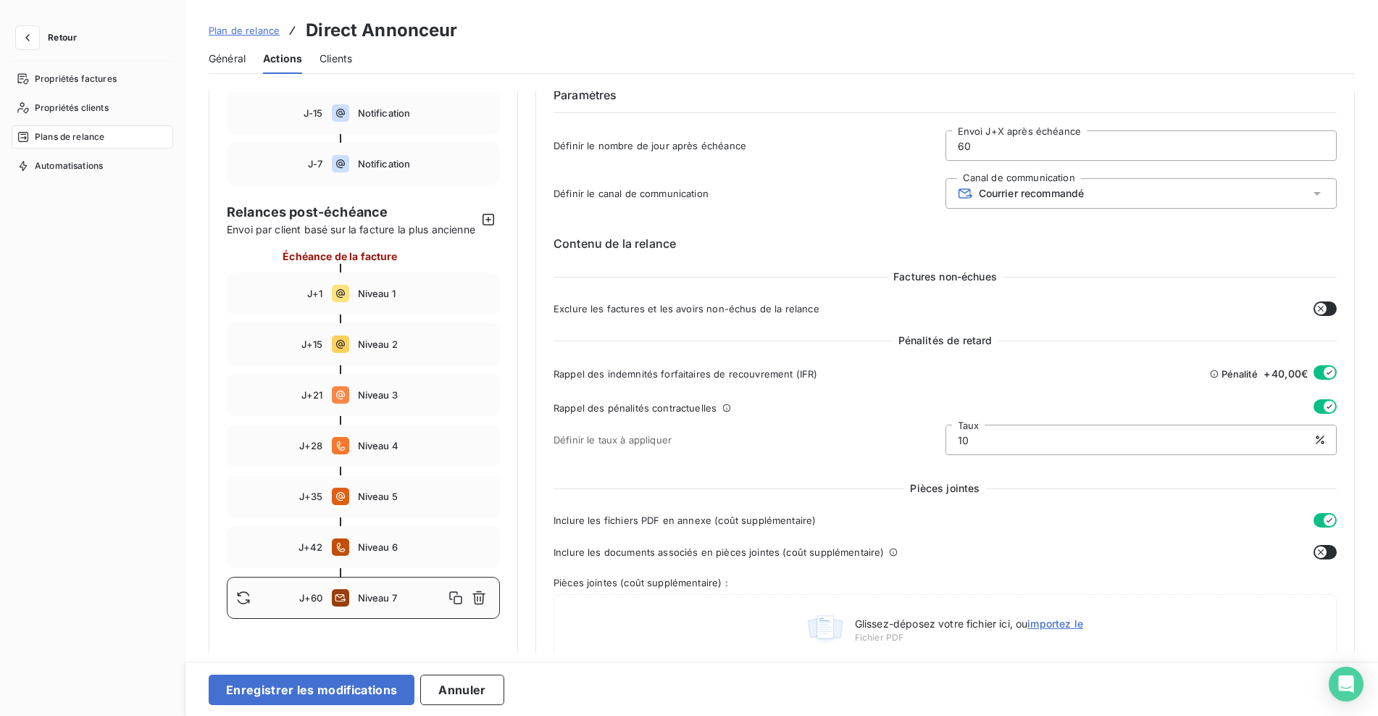
click at [960, 150] on input "60" at bounding box center [1141, 145] width 390 height 29
type input "50"
click at [359, 693] on button "Enregistrer les modifications" at bounding box center [312, 689] width 206 height 30
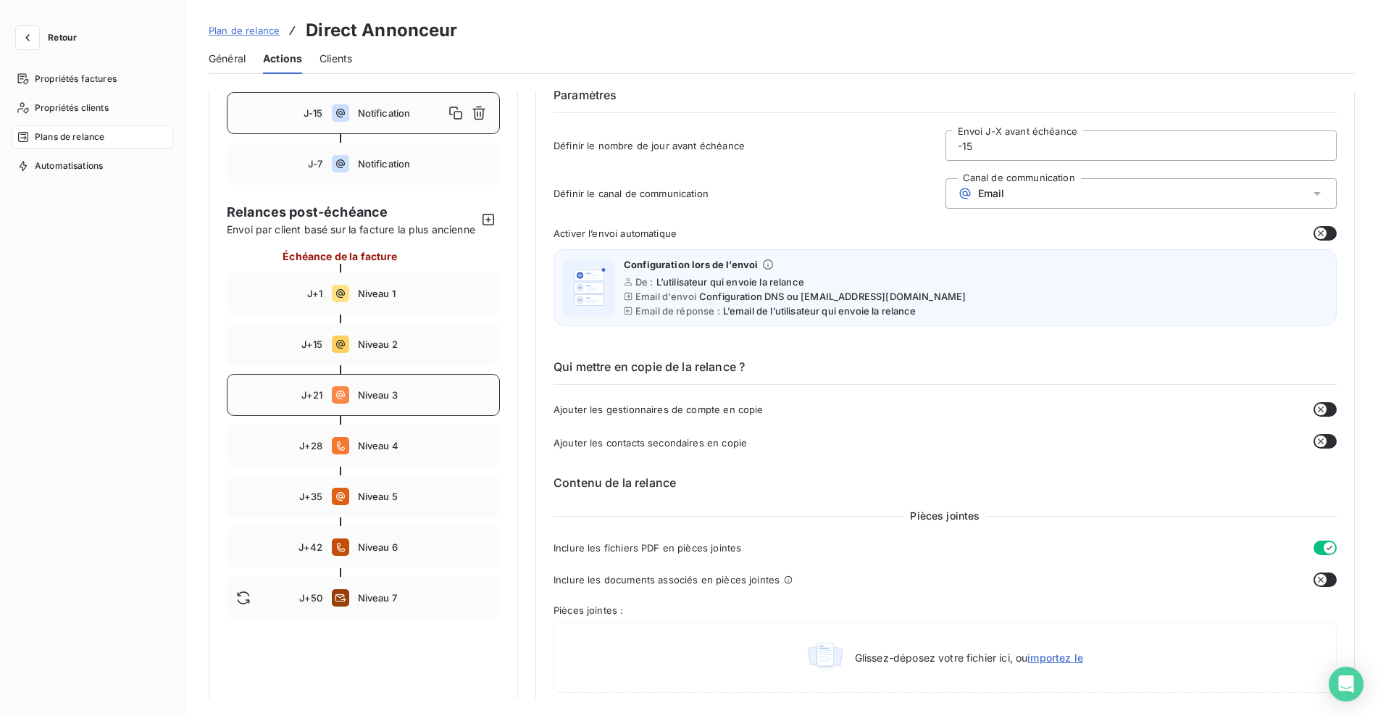
click at [385, 401] on span "Niveau 3" at bounding box center [424, 395] width 133 height 12
type input "21"
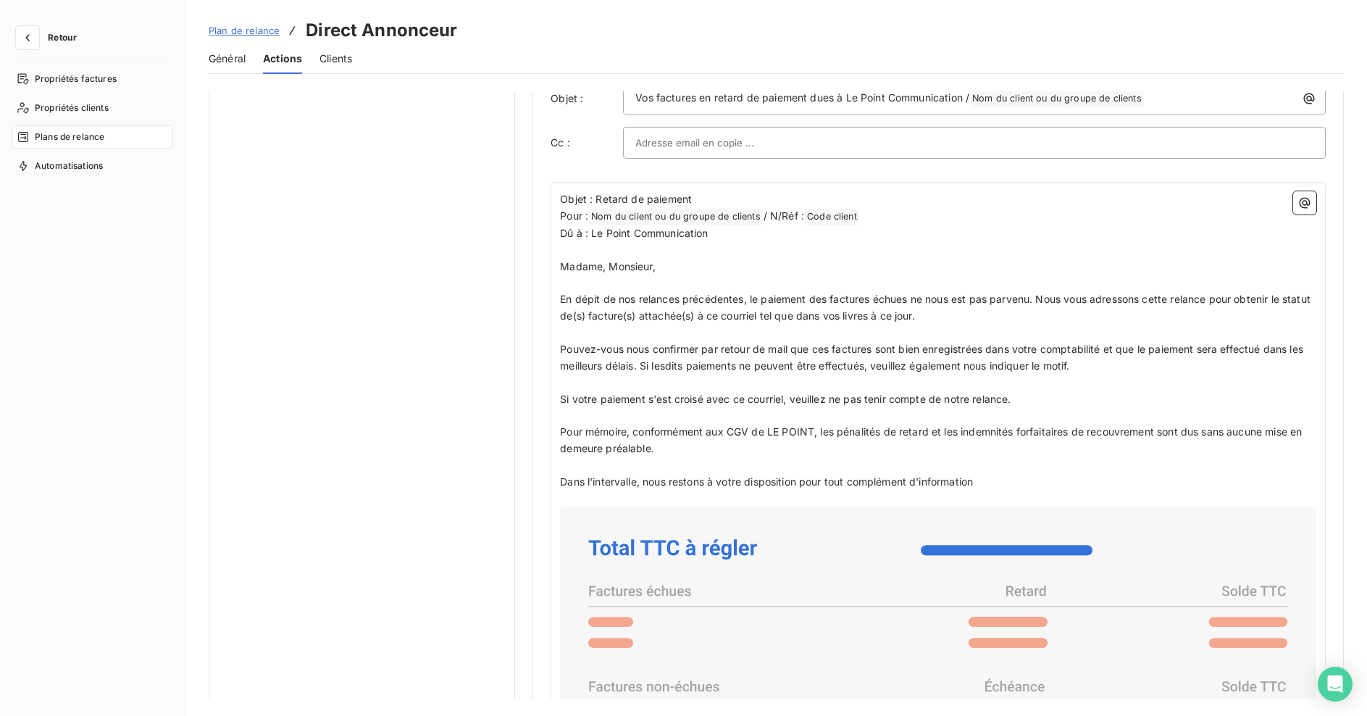
scroll to position [909, 0]
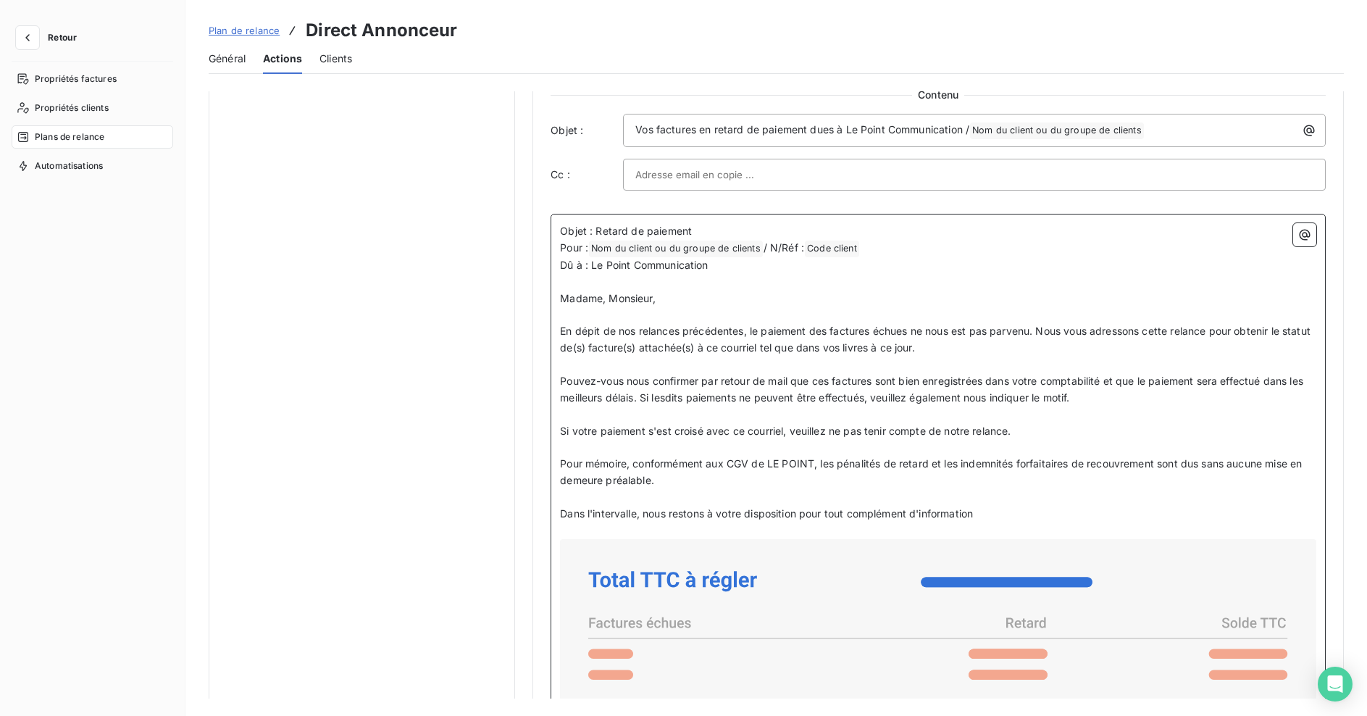
click at [1233, 354] on p "En dépit de nos relances précédentes, le paiement des factures échues ne nous e…" at bounding box center [938, 339] width 756 height 33
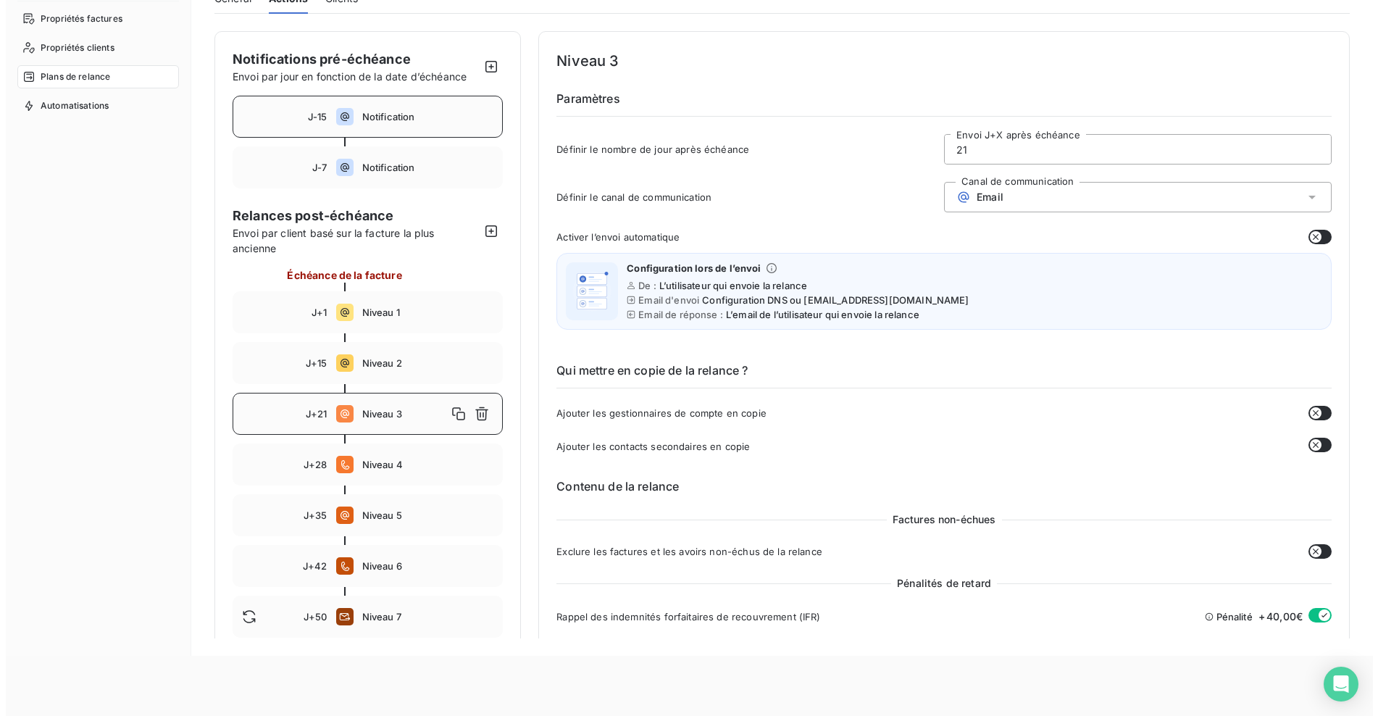
scroll to position [0, 0]
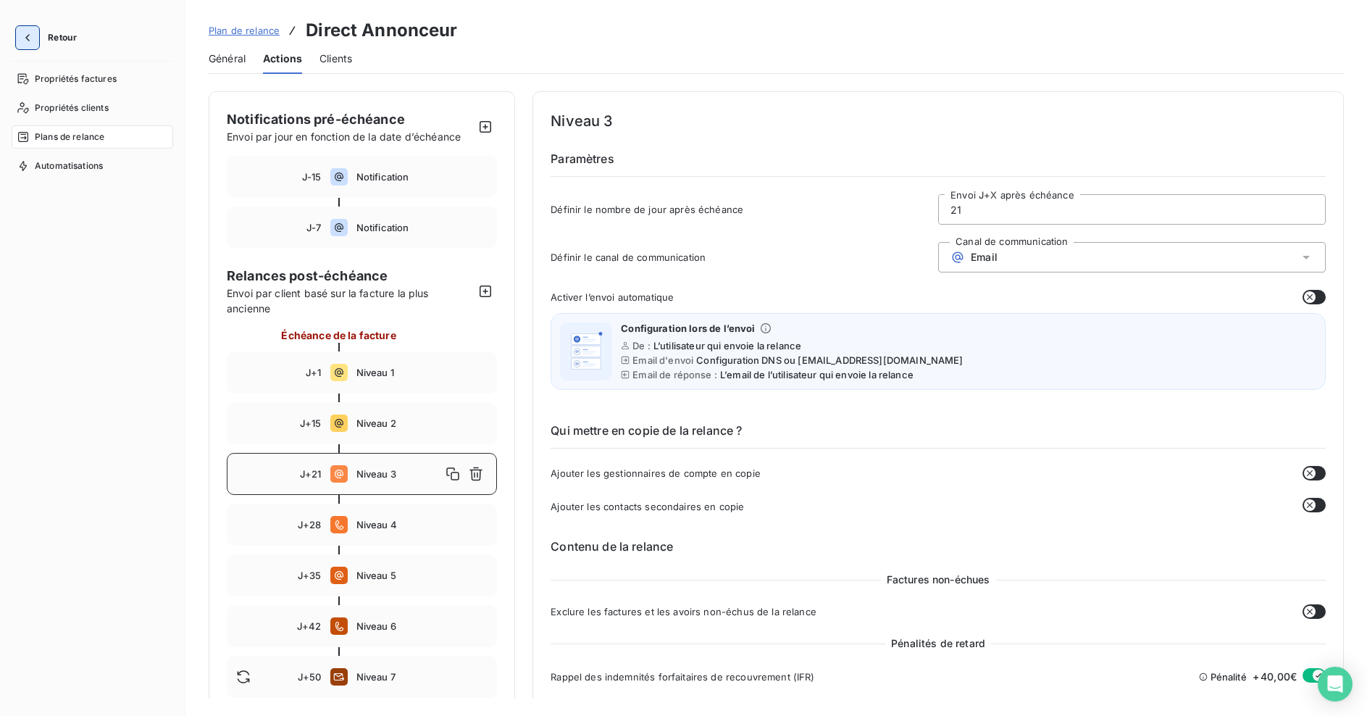
click at [35, 33] on button "button" at bounding box center [27, 37] width 23 height 23
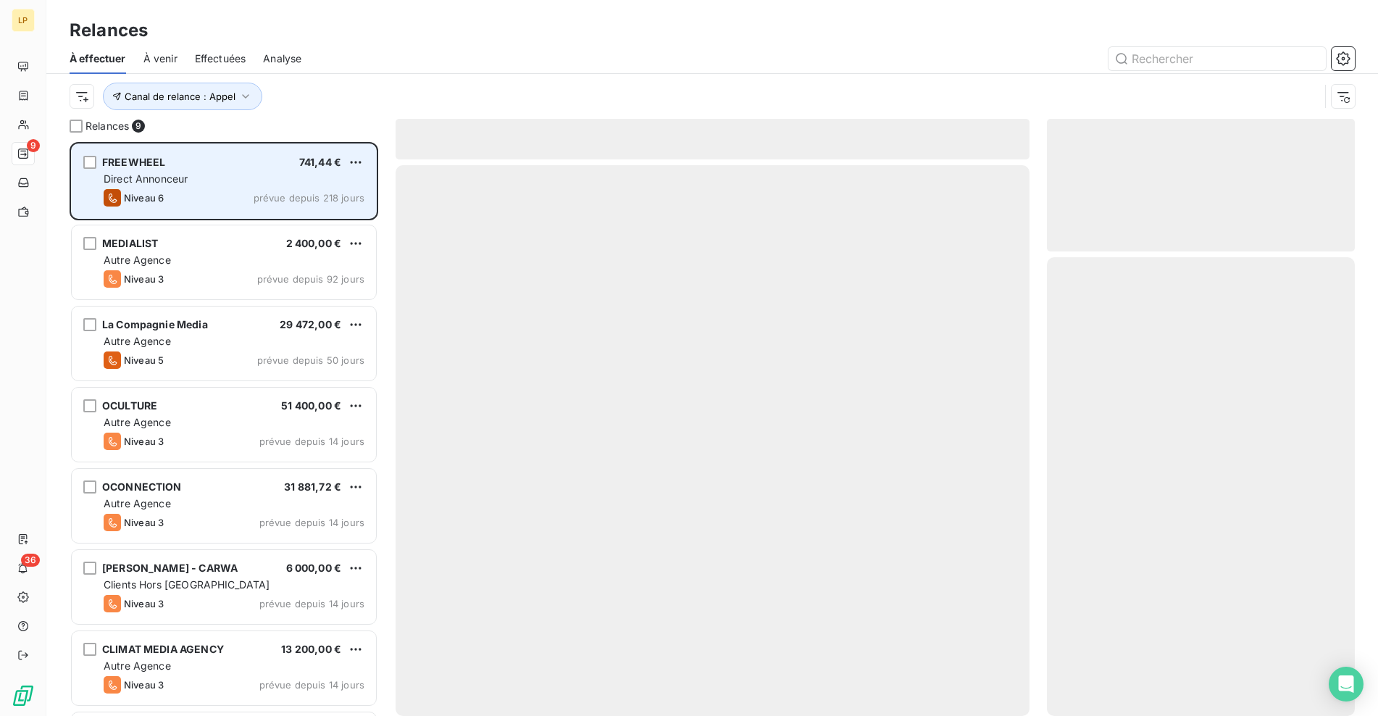
scroll to position [563, 297]
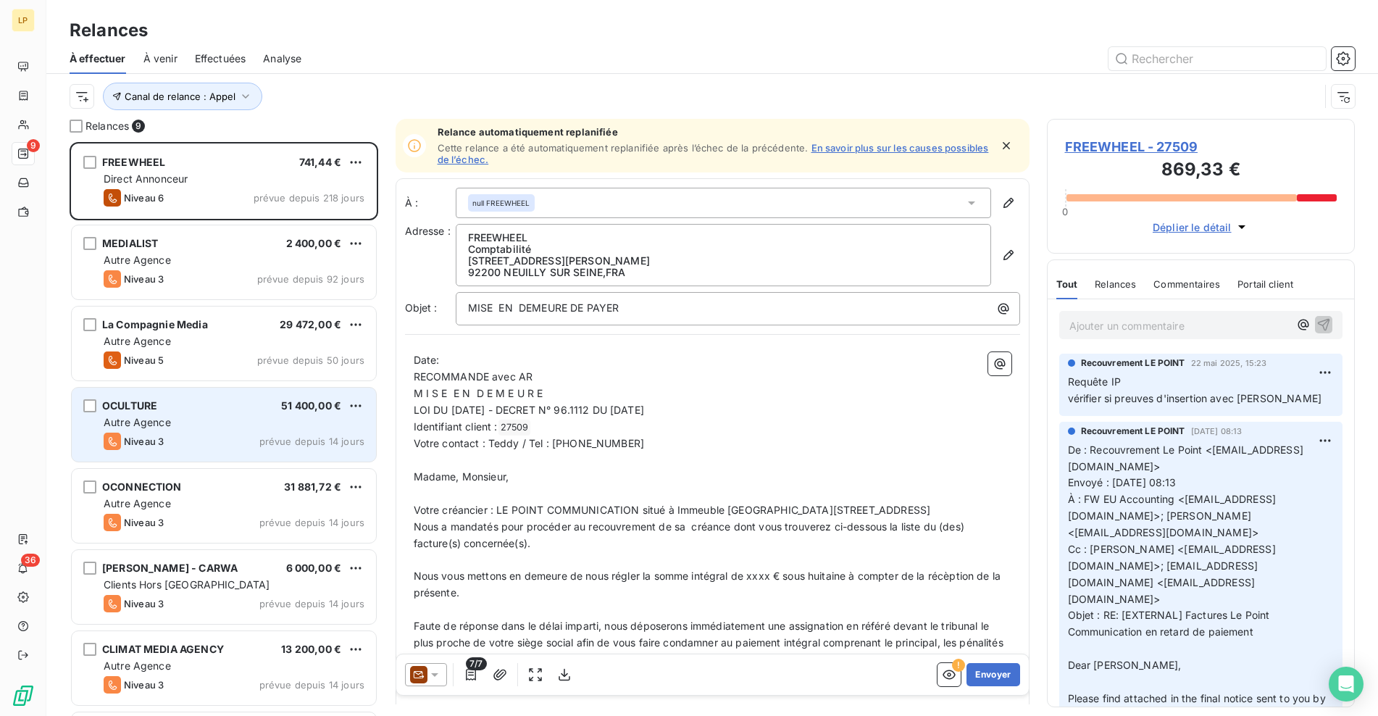
click at [202, 419] on div "Autre Agence" at bounding box center [234, 422] width 261 height 14
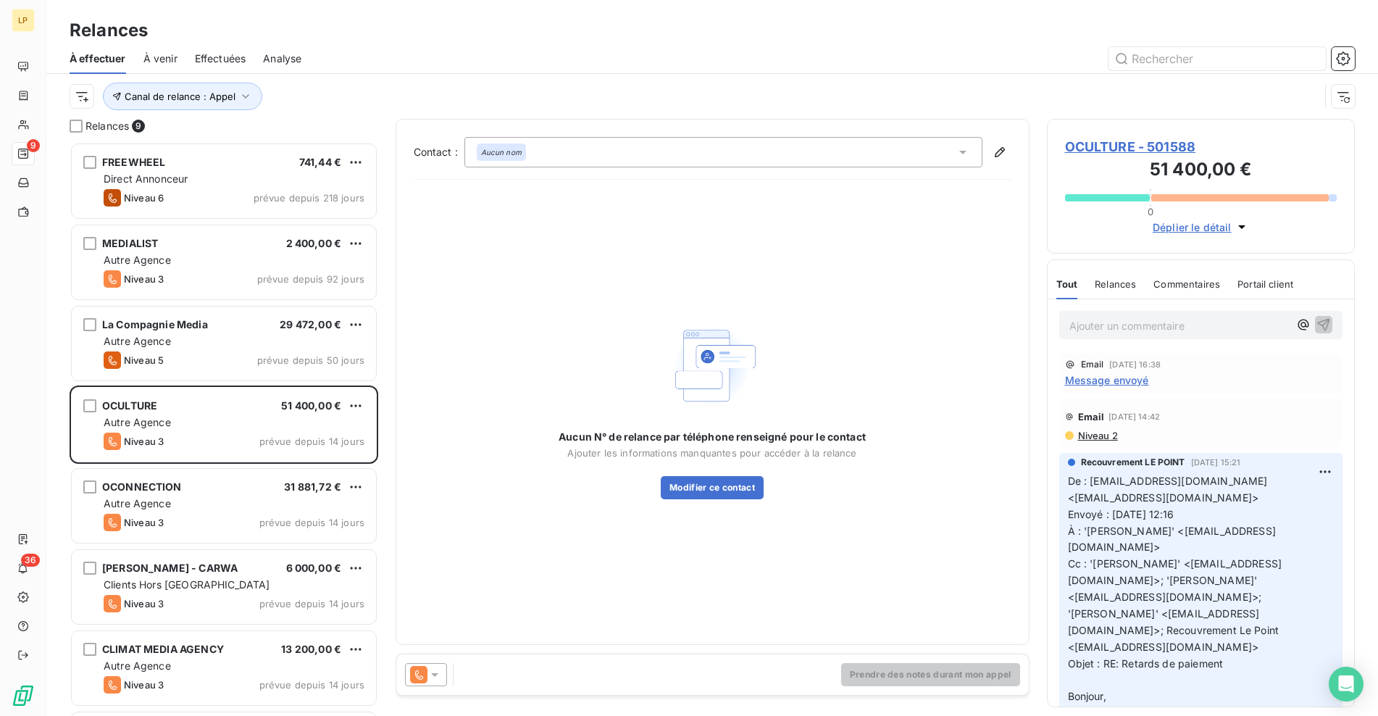
click at [1103, 139] on span "OCULTURE - 501588" at bounding box center [1201, 147] width 272 height 20
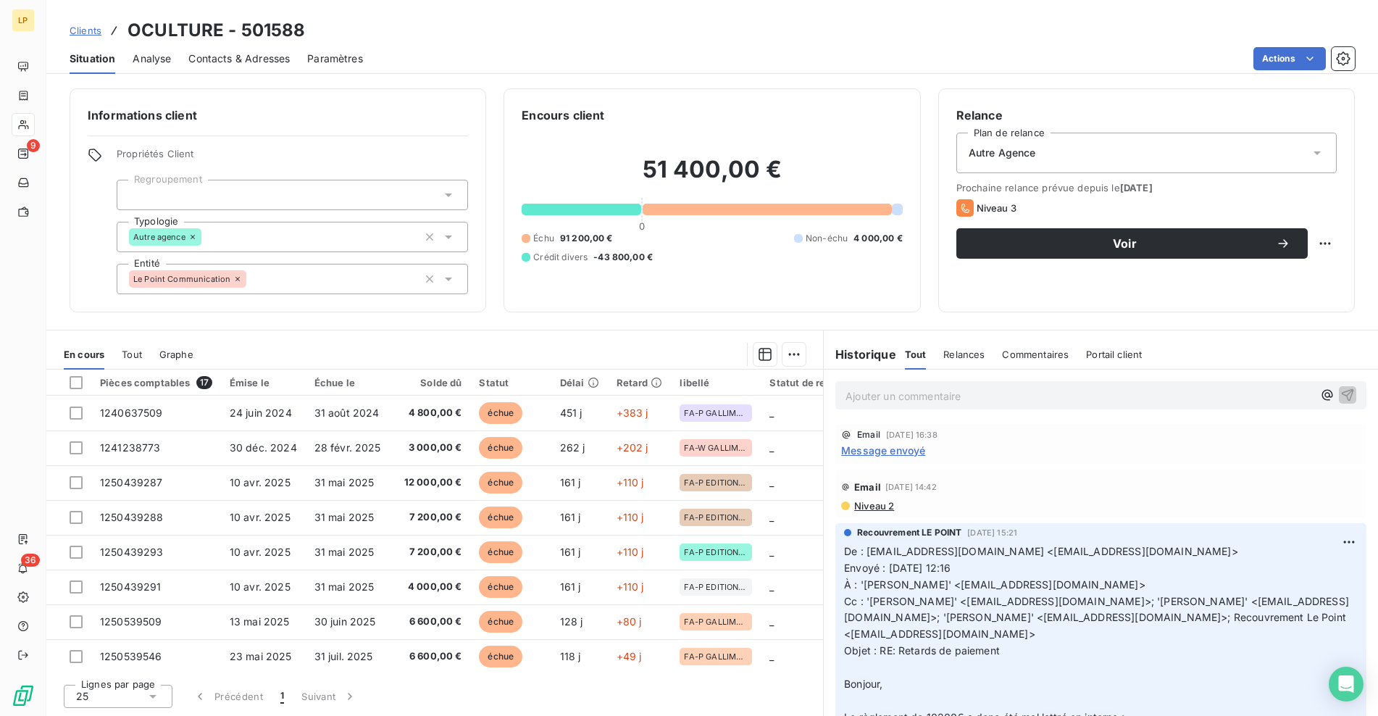
click at [912, 452] on span "Message envoyé" at bounding box center [883, 450] width 84 height 15
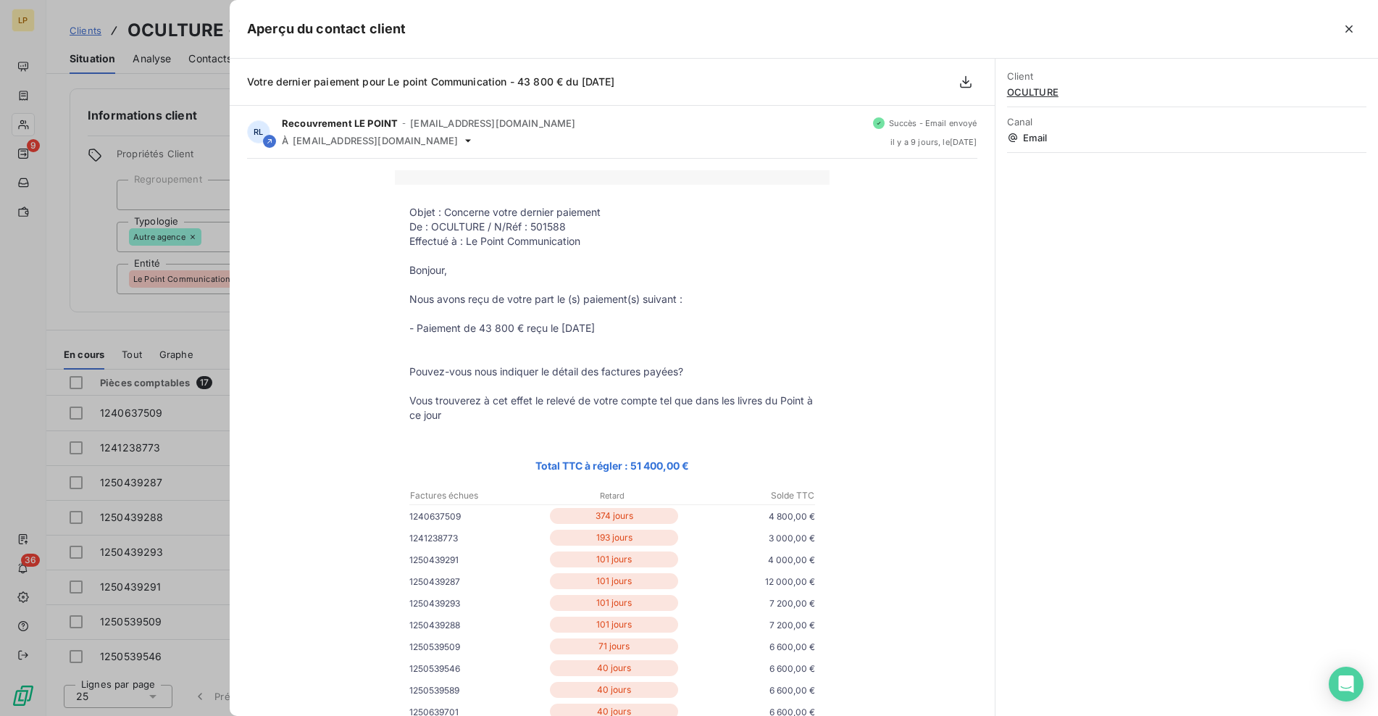
click at [80, 257] on div at bounding box center [689, 358] width 1378 height 716
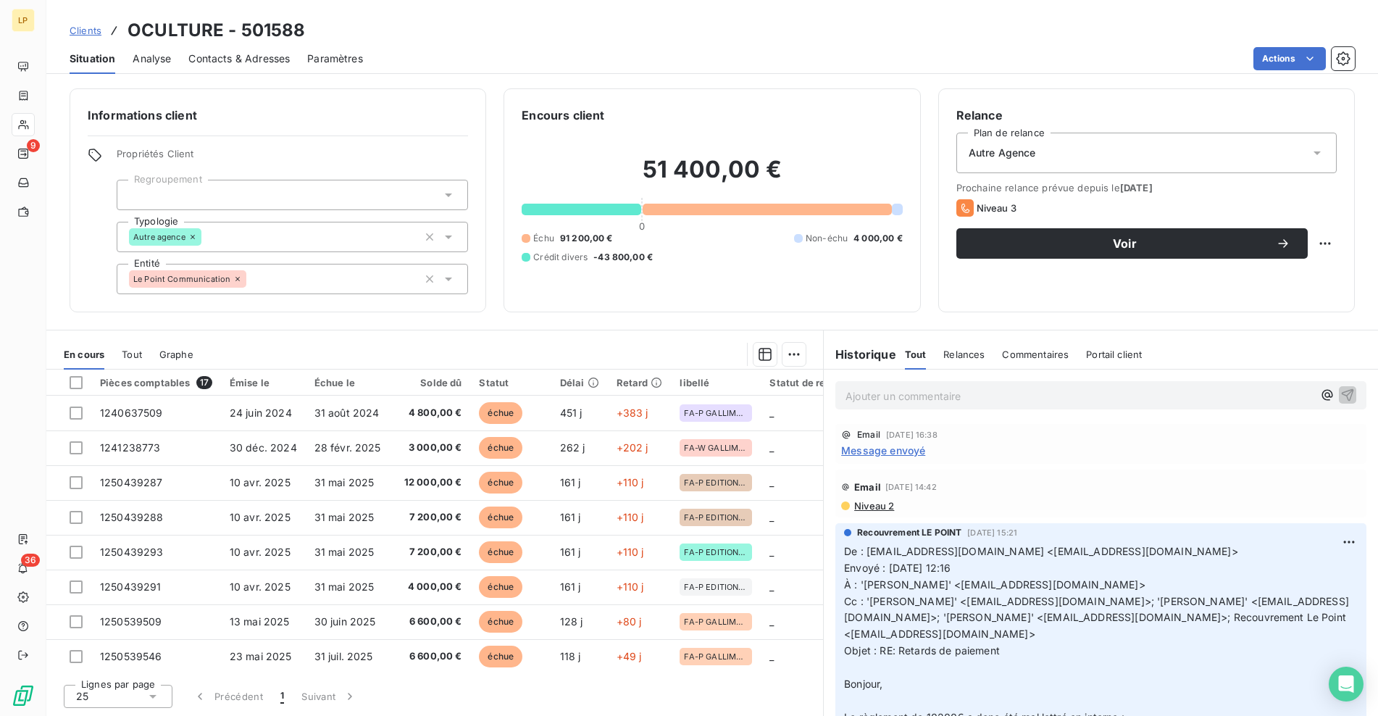
click at [875, 451] on span "Message envoyé" at bounding box center [883, 450] width 84 height 15
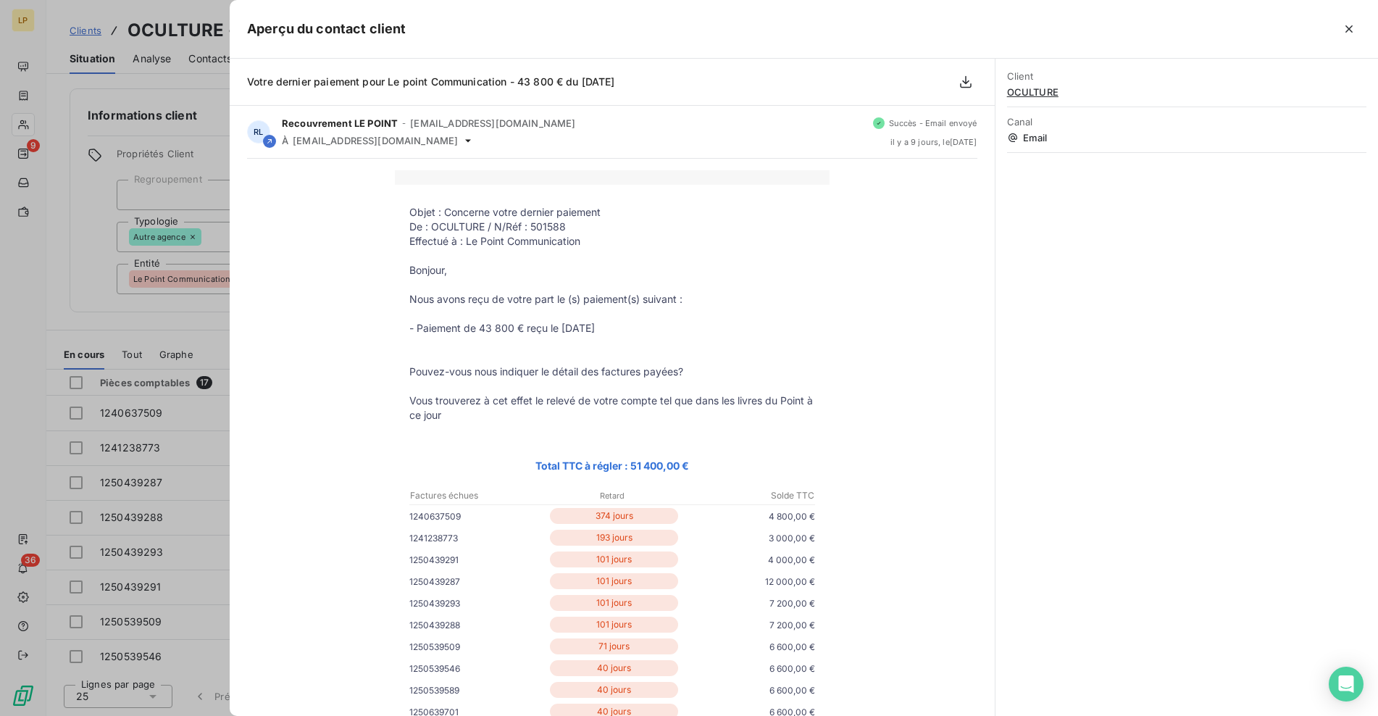
click at [204, 196] on div at bounding box center [689, 358] width 1378 height 716
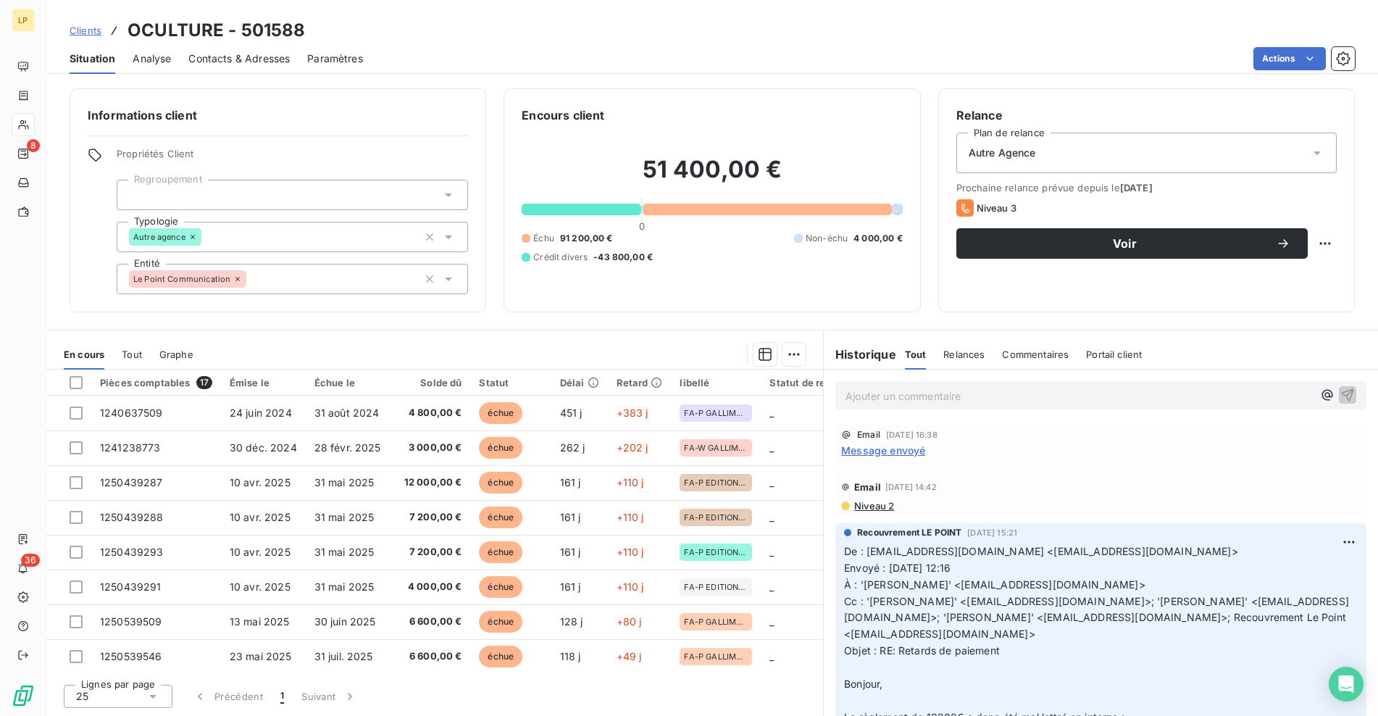
click at [868, 395] on p "Ajouter un commentaire ﻿" at bounding box center [1078, 396] width 467 height 18
click at [889, 446] on span "Message envoyé" at bounding box center [883, 450] width 84 height 15
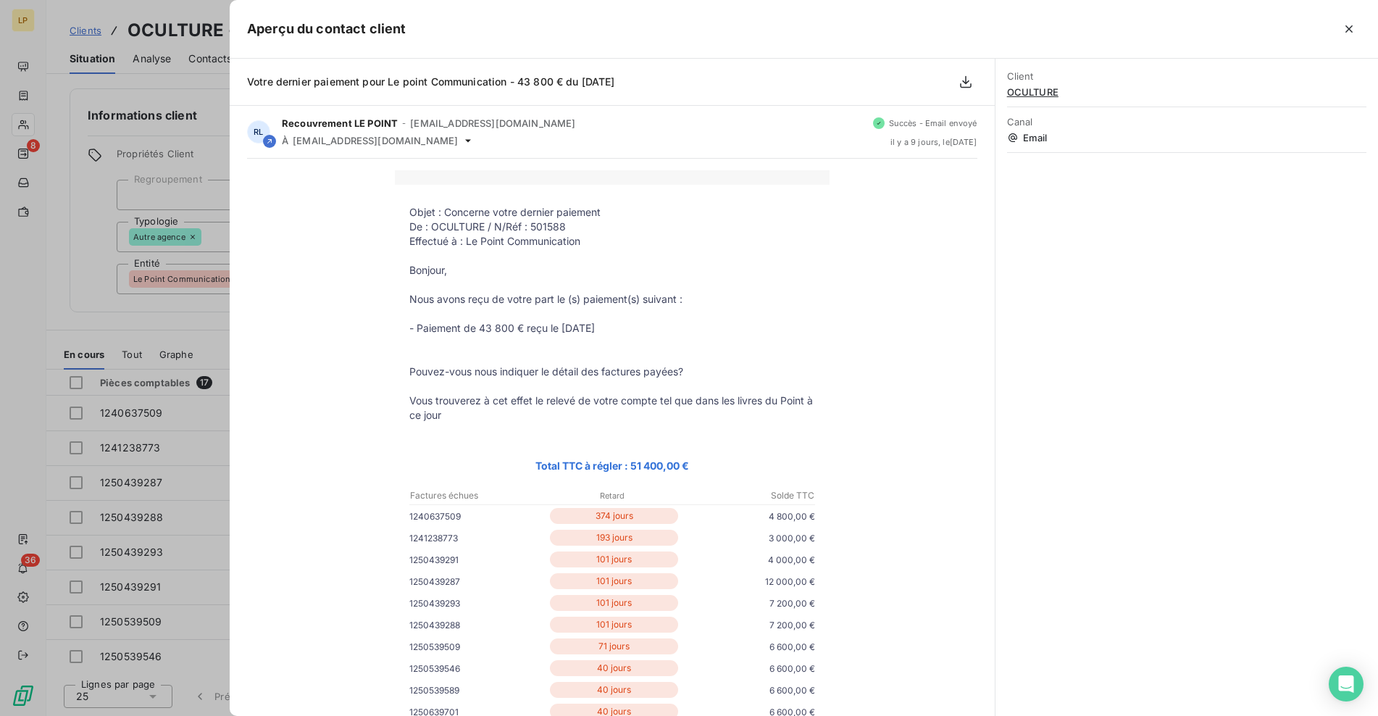
click at [193, 145] on div at bounding box center [689, 358] width 1378 height 716
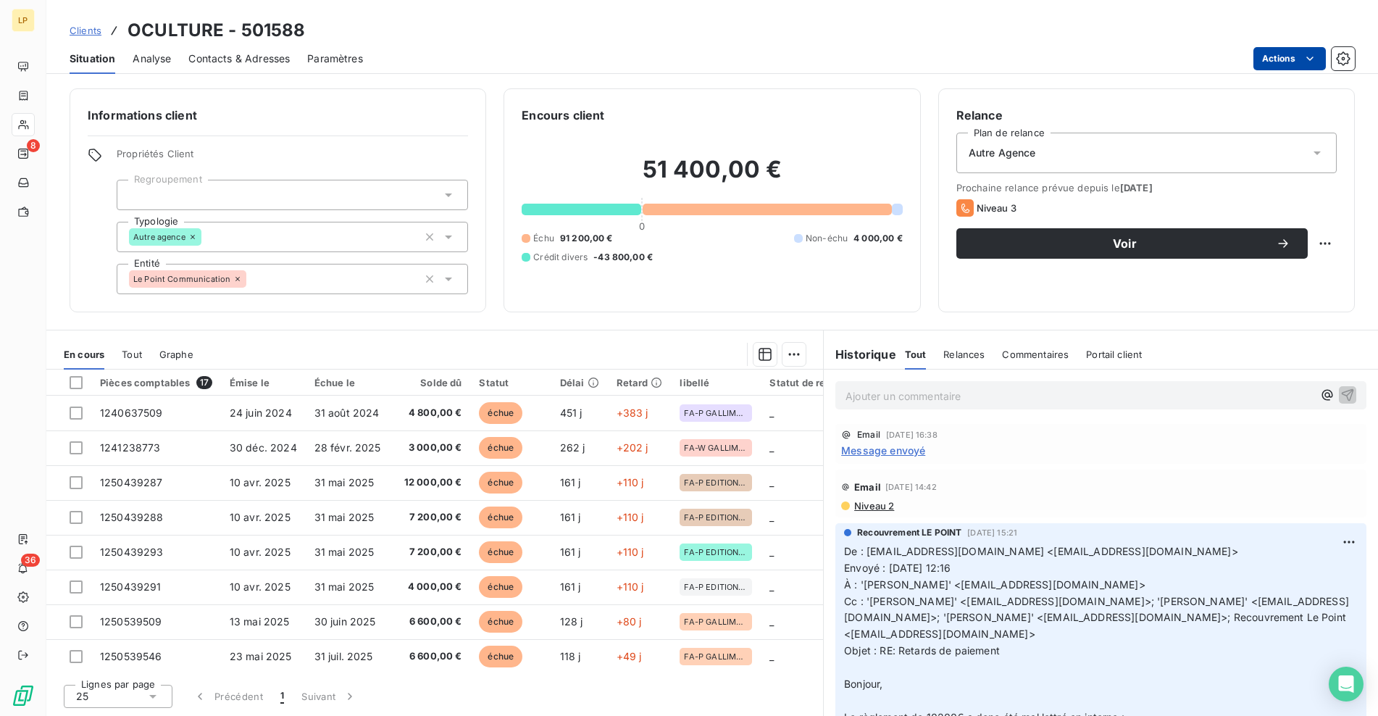
click at [1286, 65] on html "LP 8 36 Clients OCULTURE - 501588 Situation Analyse Contacts & Adresses Paramèt…" at bounding box center [689, 358] width 1378 height 716
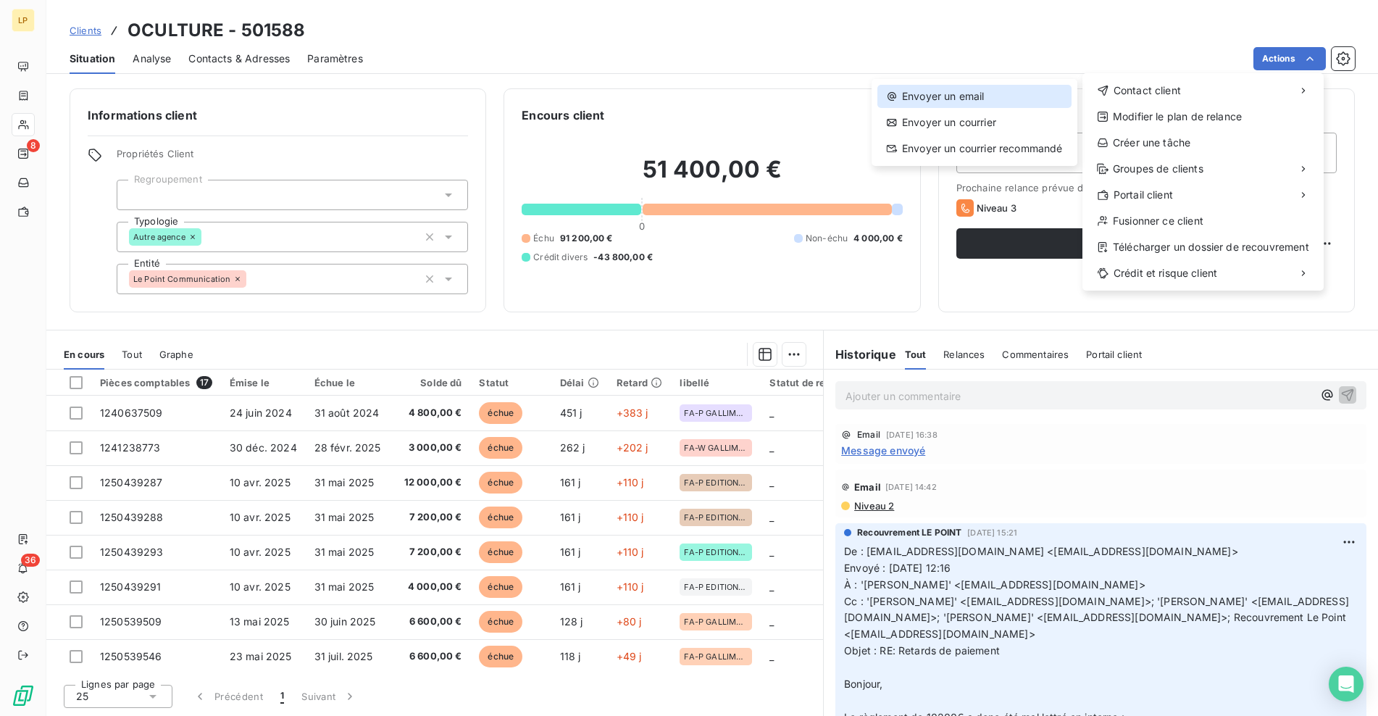
click at [980, 99] on div "Envoyer un email" at bounding box center [974, 96] width 194 height 23
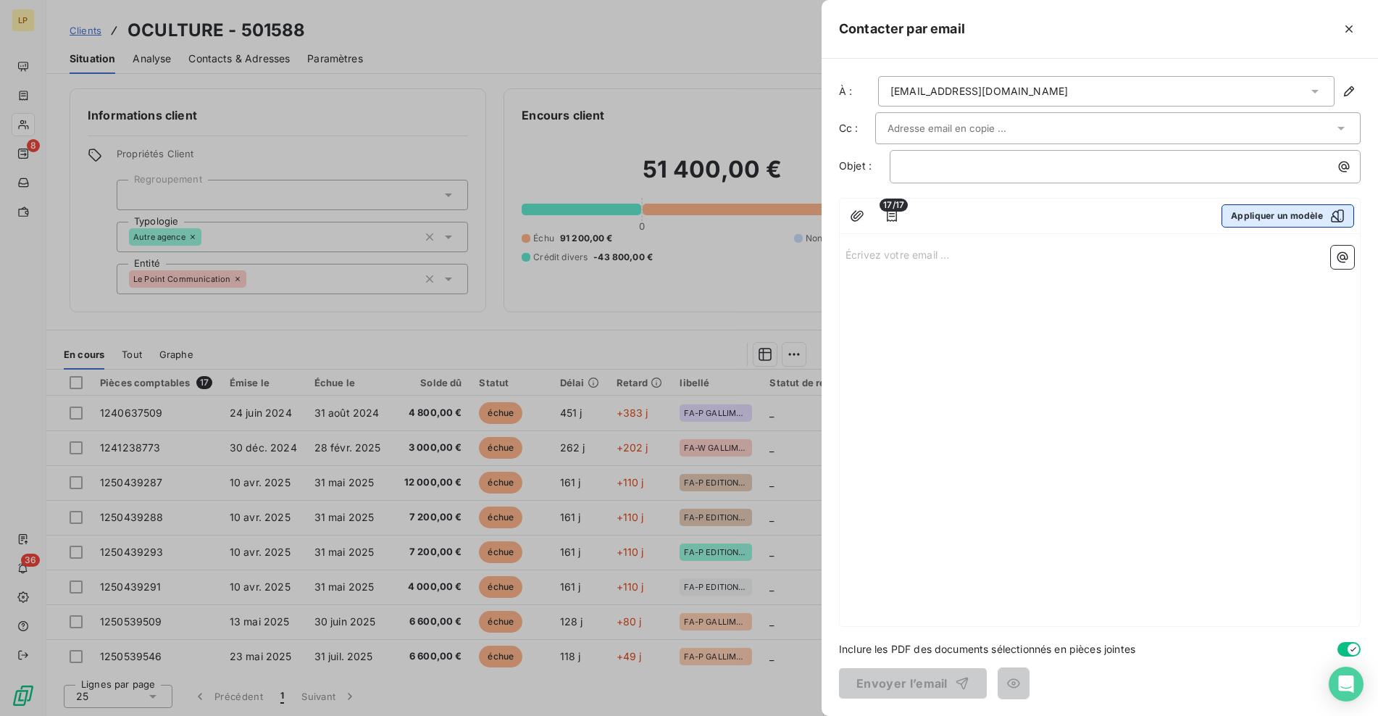
click at [1288, 216] on button "Appliquer un modèle" at bounding box center [1287, 215] width 133 height 23
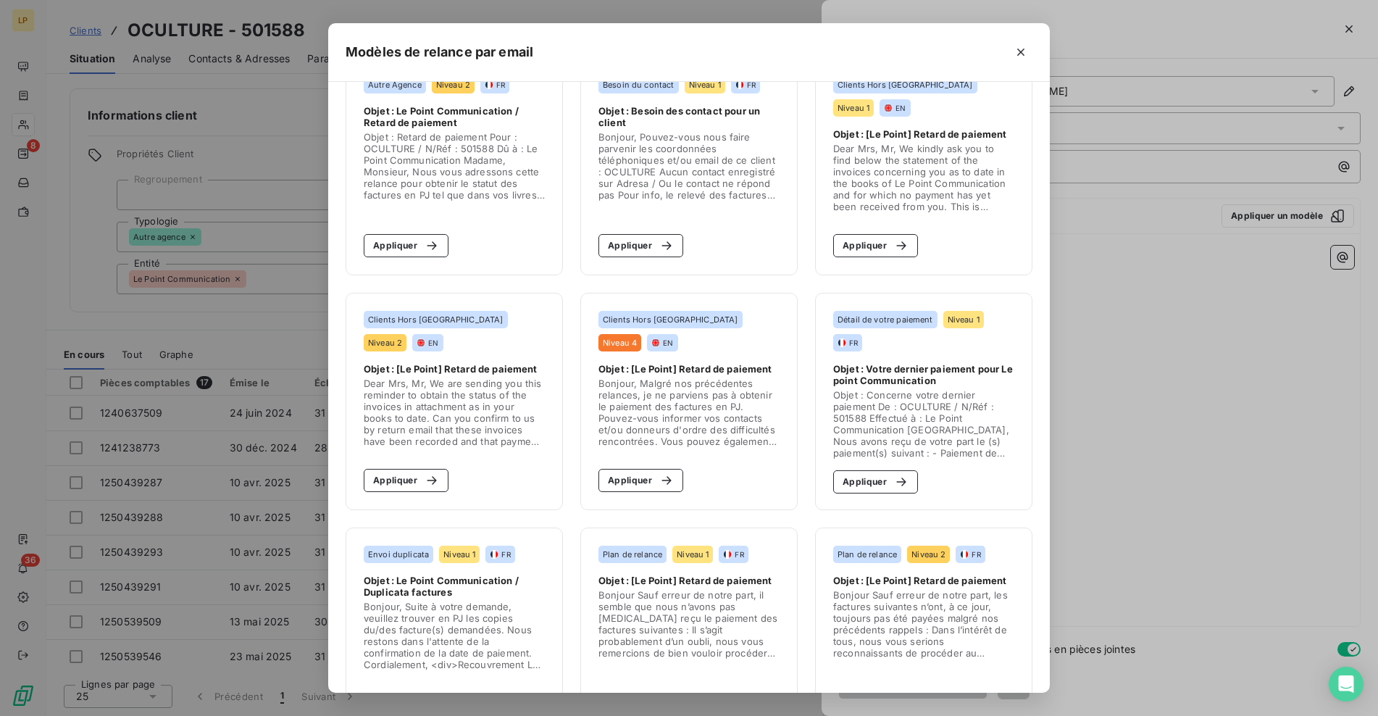
scroll to position [513, 0]
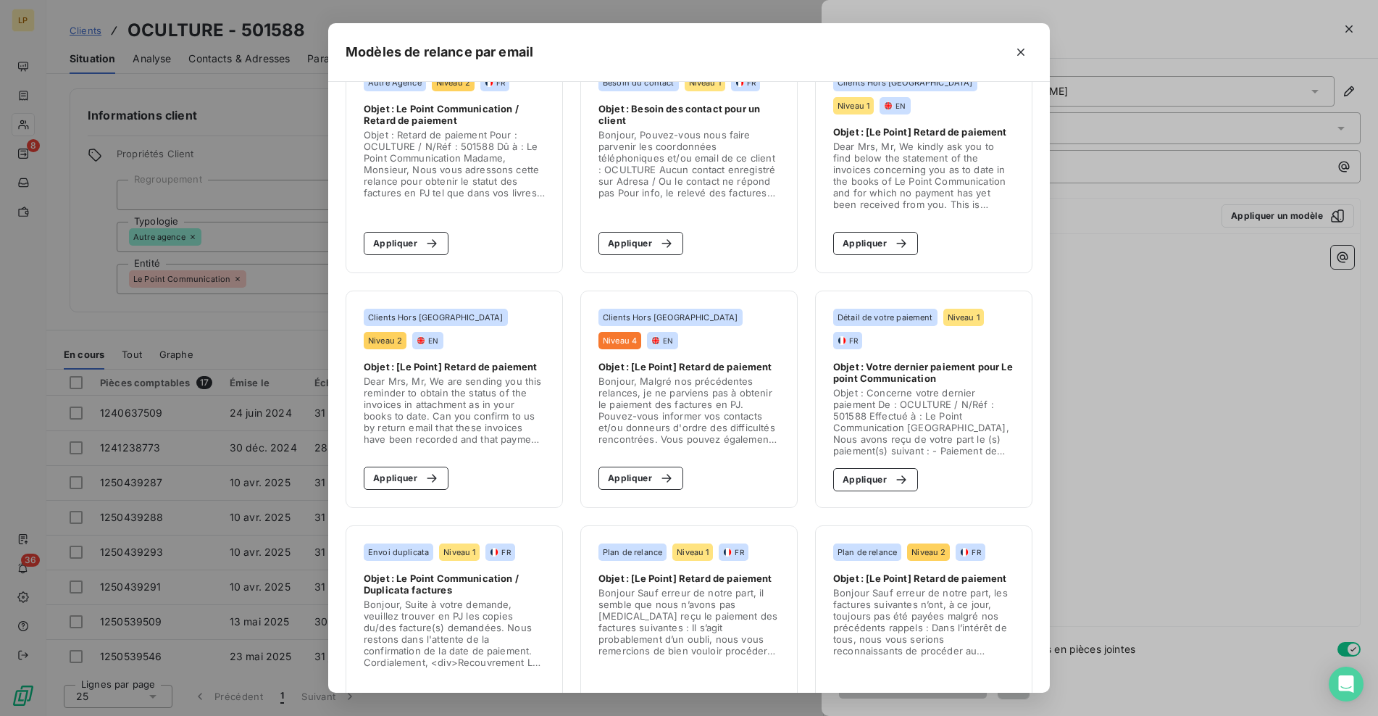
click at [967, 398] on span "Objet : Concerne votre dernier paiement De : OCULTURE / N/Réf : 501588 Effectué…" at bounding box center [923, 422] width 181 height 70
click at [898, 474] on icon "button" at bounding box center [901, 479] width 14 height 14
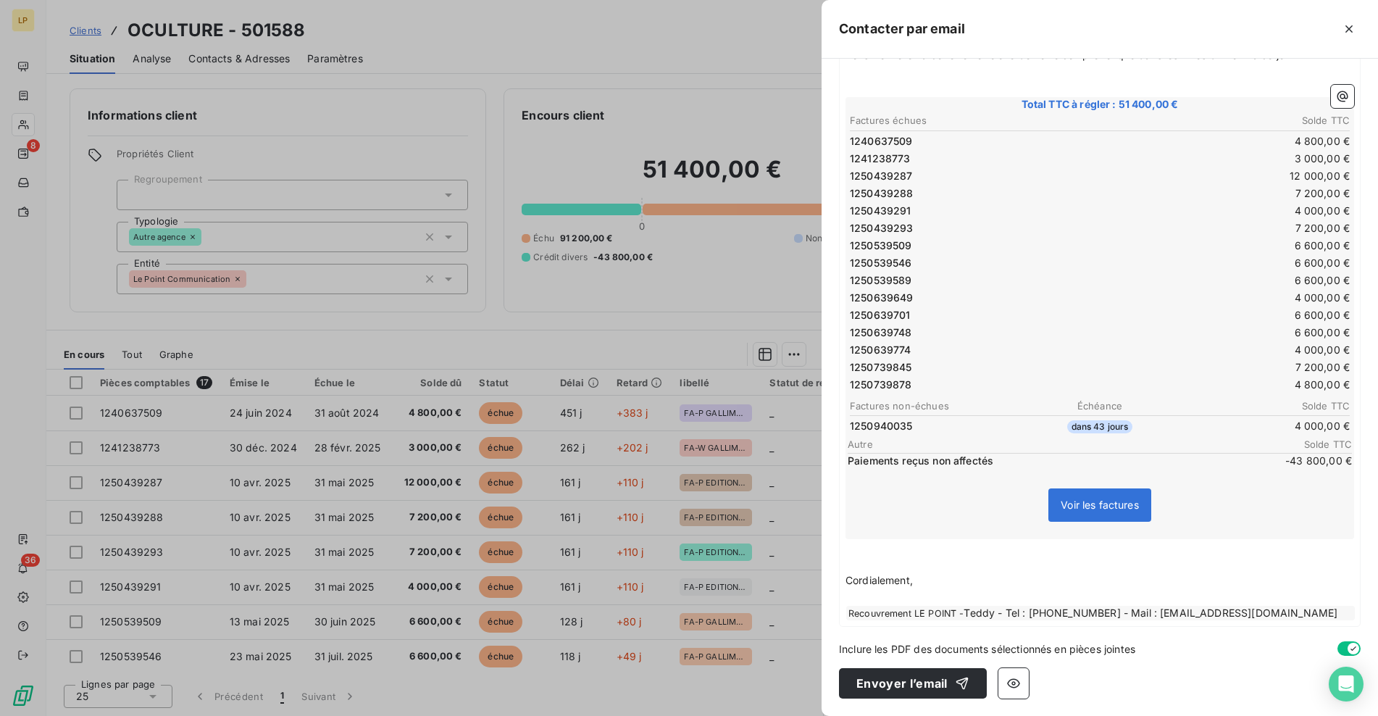
scroll to position [246, 0]
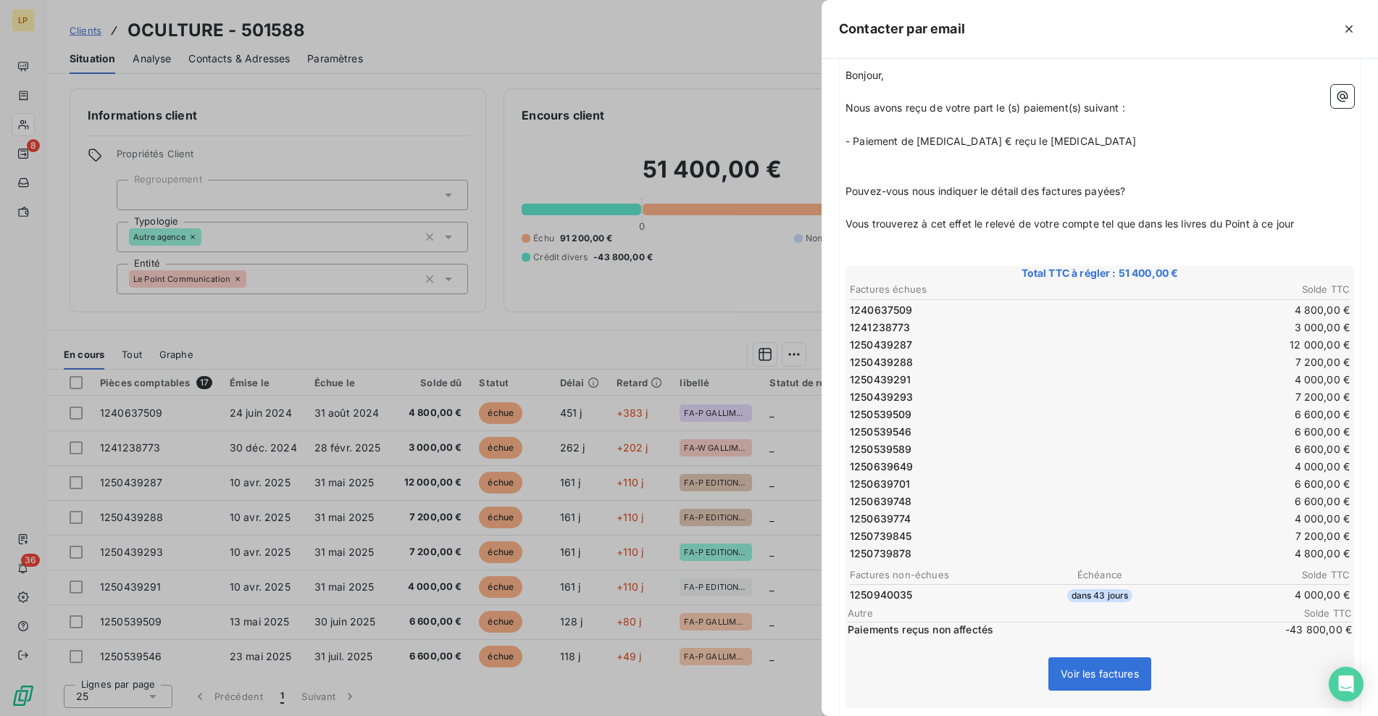
click at [950, 140] on span "- Paiement de [MEDICAL_DATA] € reçu le [MEDICAL_DATA]" at bounding box center [990, 141] width 290 height 12
click at [931, 141] on span "- Paiement de 43800 € reçu le [MEDICAL_DATA]" at bounding box center [964, 141] width 238 height 12
click at [966, 632] on span "Paiements reçus non affectés" at bounding box center [1054, 629] width 414 height 14
click at [740, 305] on div at bounding box center [689, 358] width 1378 height 716
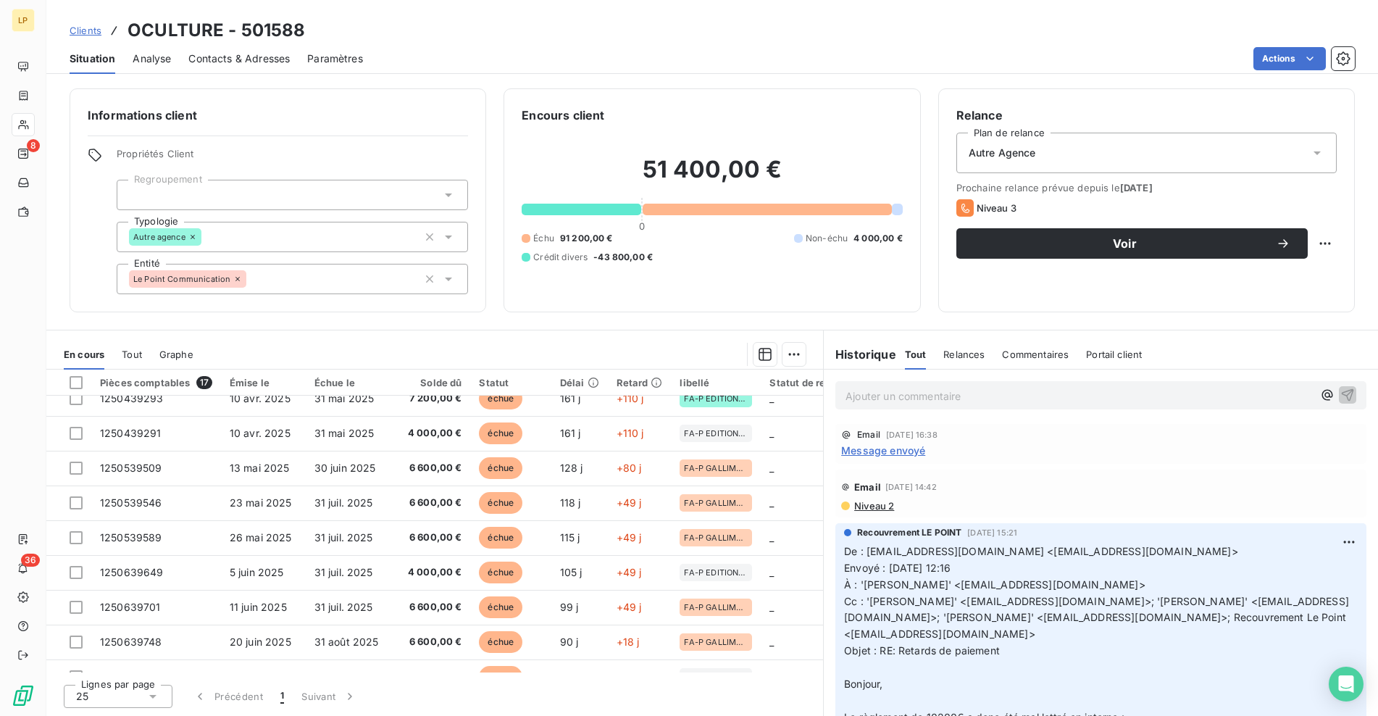
scroll to position [321, 0]
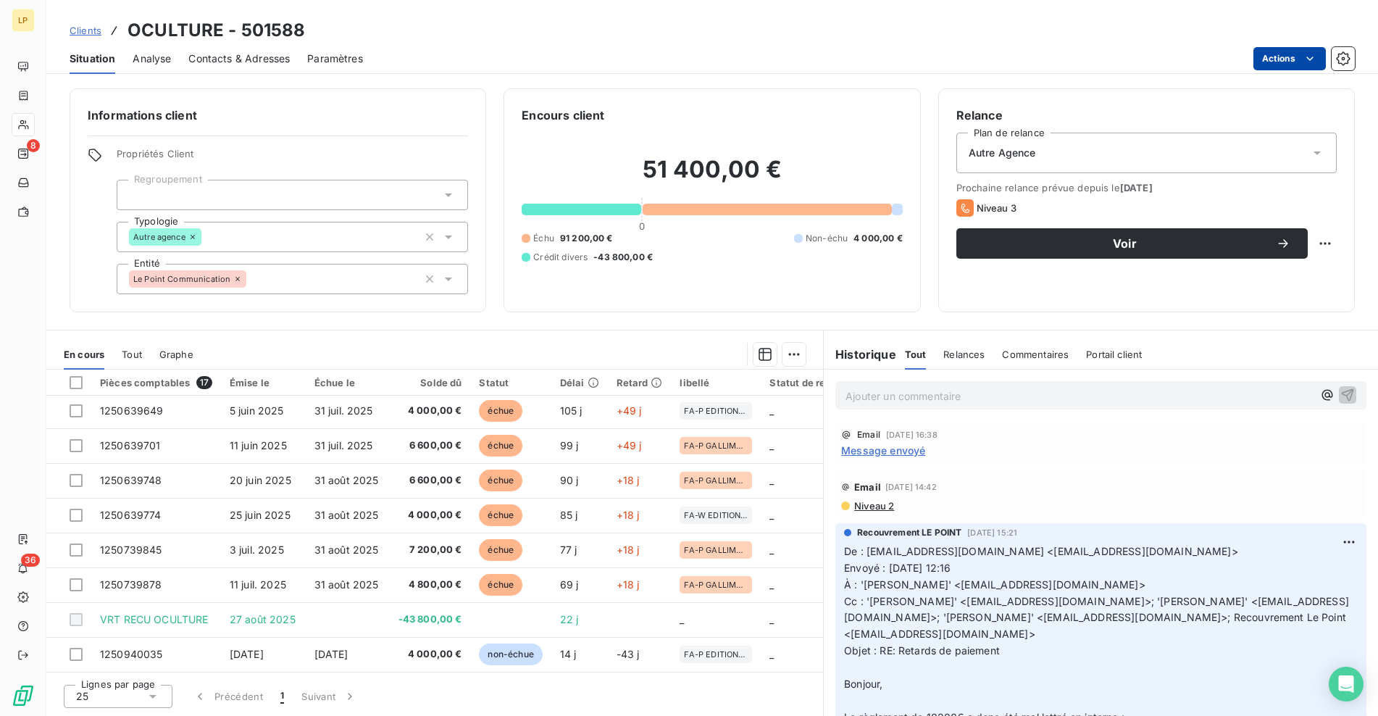
click at [1288, 62] on html "LP 8 36 Clients OCULTURE - 501588 Situation Analyse Contacts & Adresses Paramèt…" at bounding box center [689, 358] width 1378 height 716
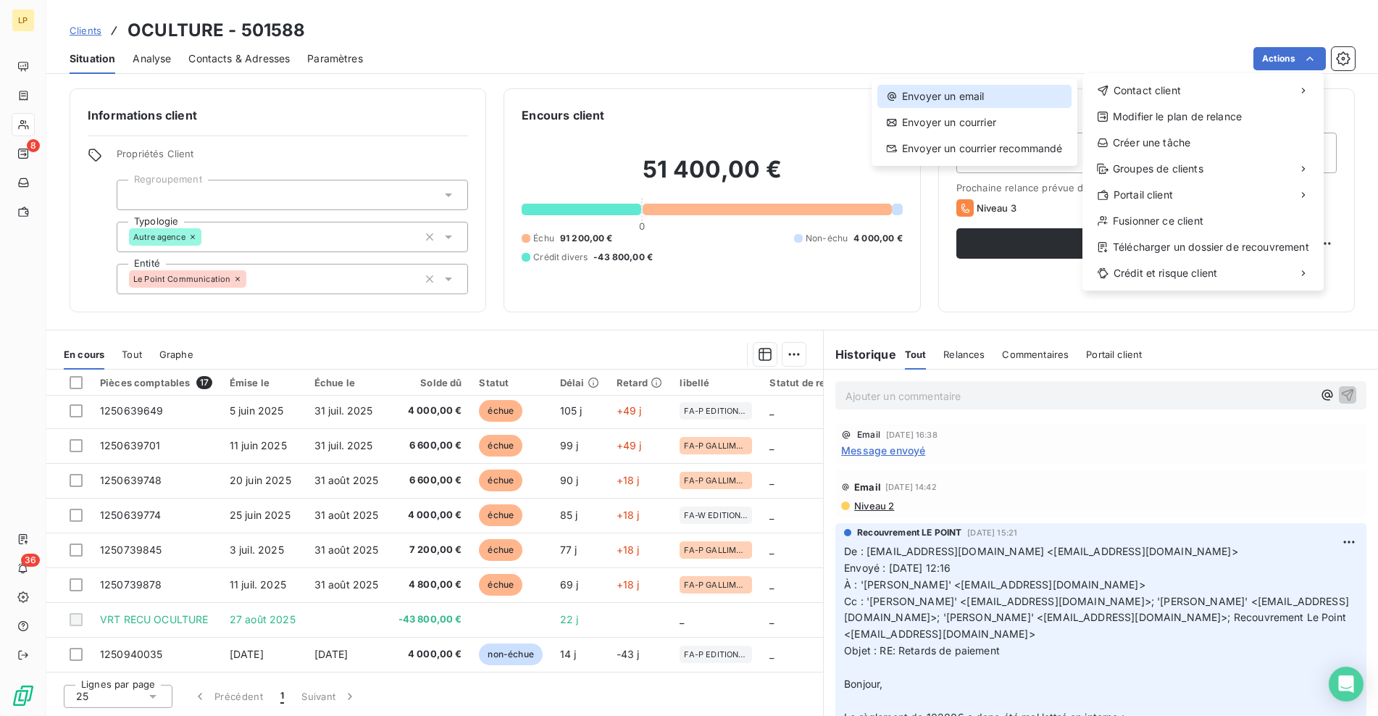
click at [999, 102] on div "Envoyer un email" at bounding box center [974, 96] width 194 height 23
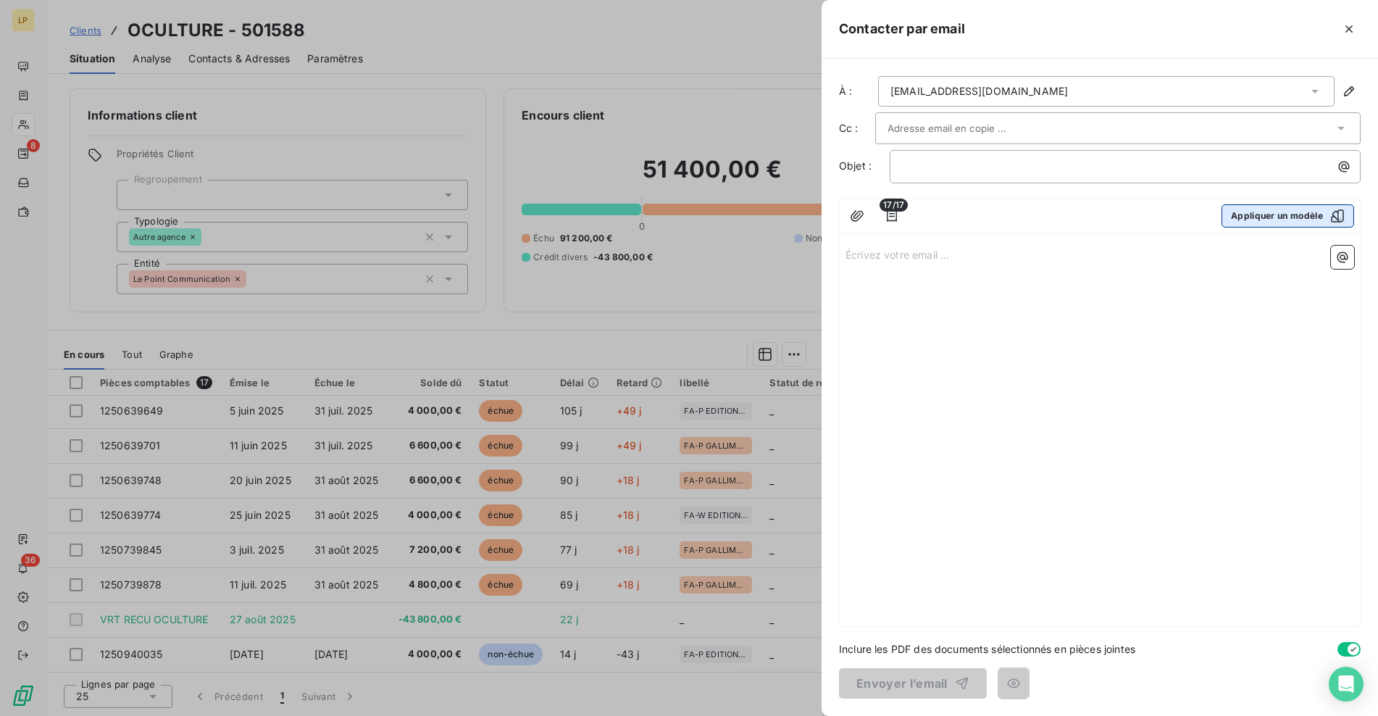
click at [1294, 210] on button "Appliquer un modèle" at bounding box center [1287, 215] width 133 height 23
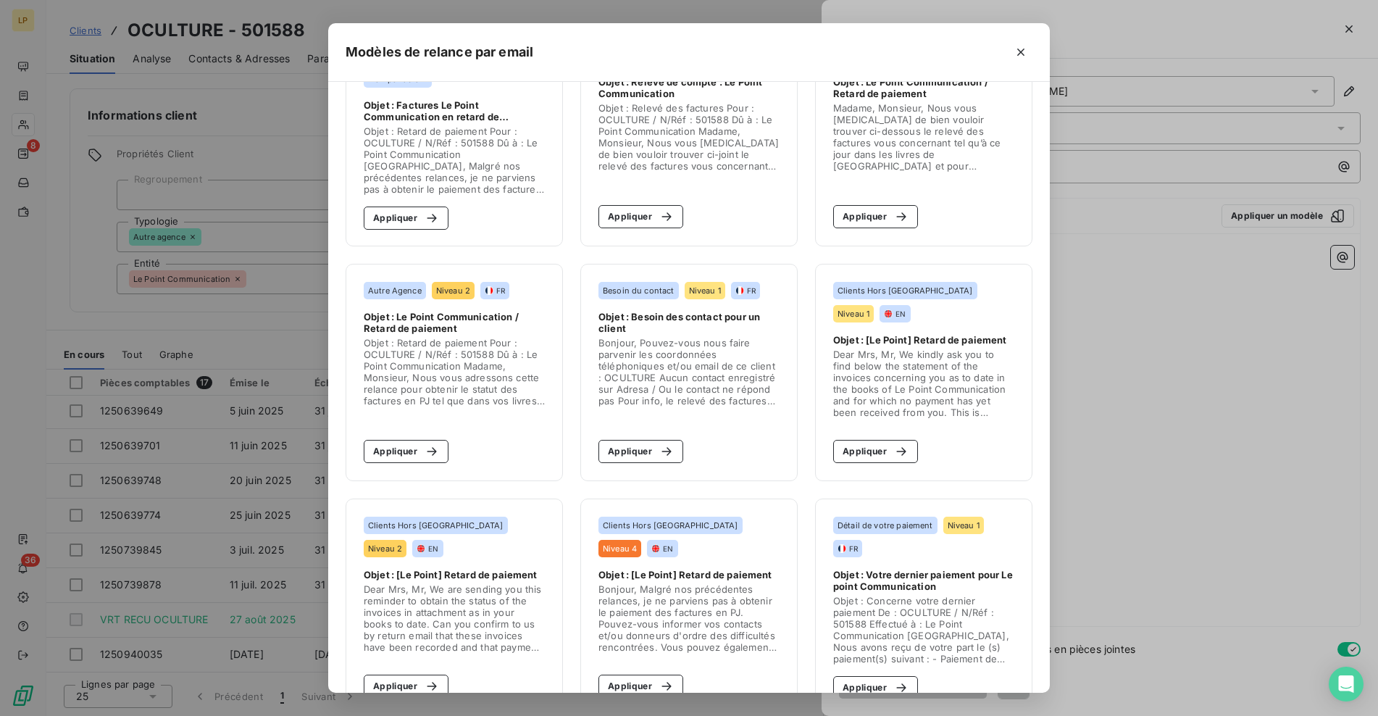
scroll to position [338, 0]
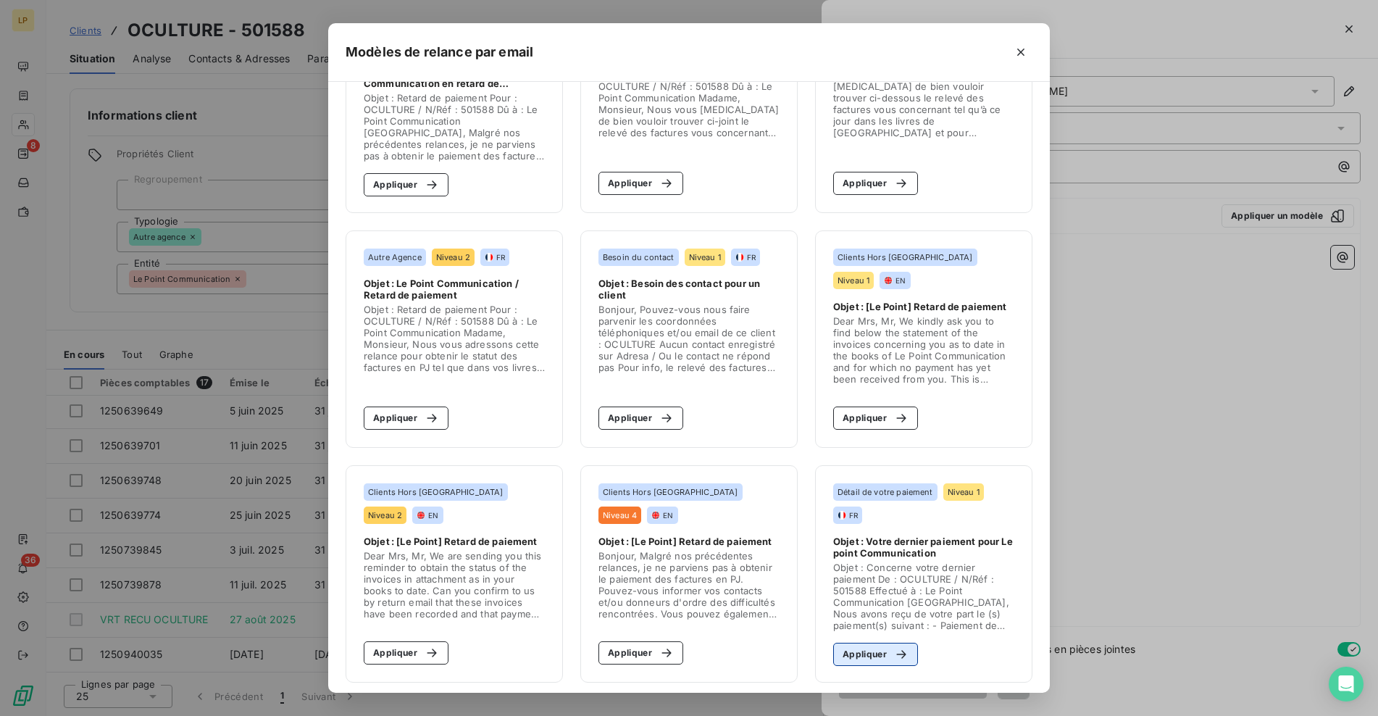
click at [894, 653] on icon "button" at bounding box center [901, 654] width 14 height 14
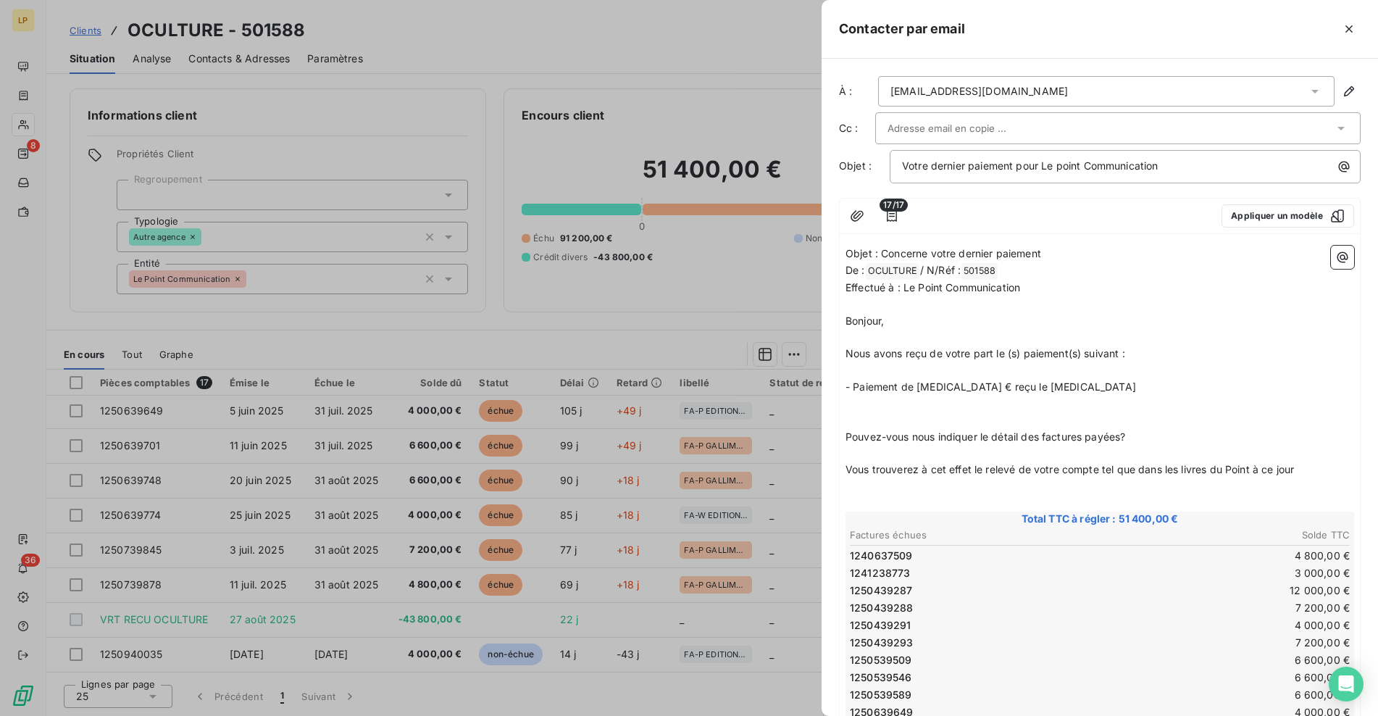
click at [1012, 131] on input "text" at bounding box center [965, 128] width 156 height 22
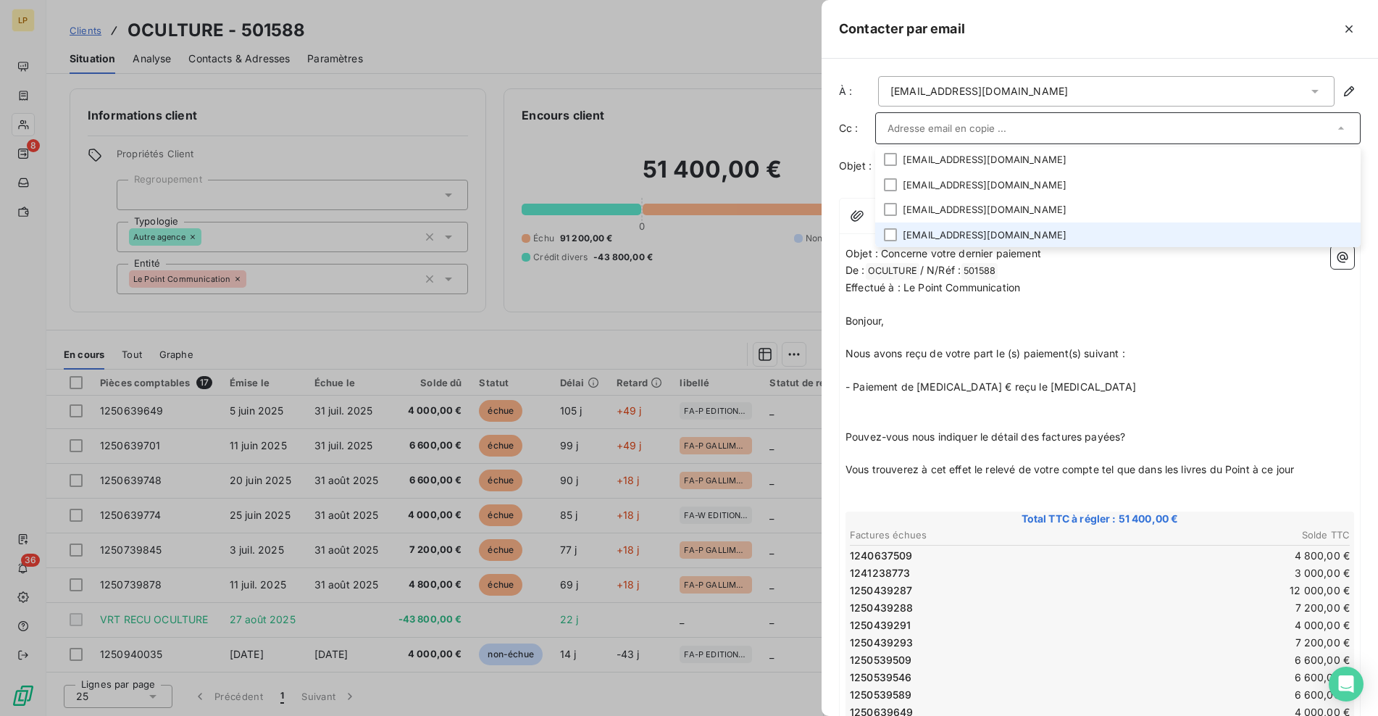
click at [985, 233] on li "[EMAIL_ADDRESS][DOMAIN_NAME]" at bounding box center [1117, 234] width 485 height 25
click at [949, 387] on span "- Paiement de [MEDICAL_DATA] € reçu le [MEDICAL_DATA]" at bounding box center [990, 388] width 290 height 12
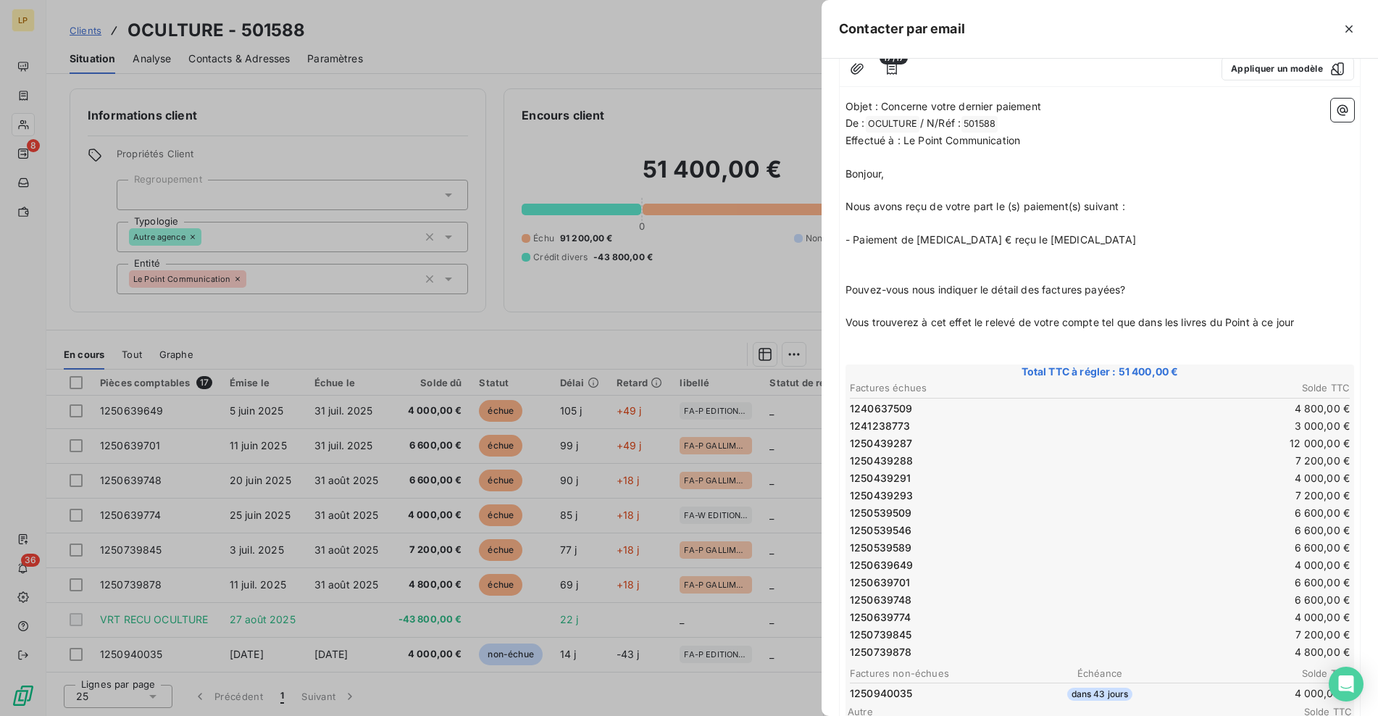
scroll to position [0, 0]
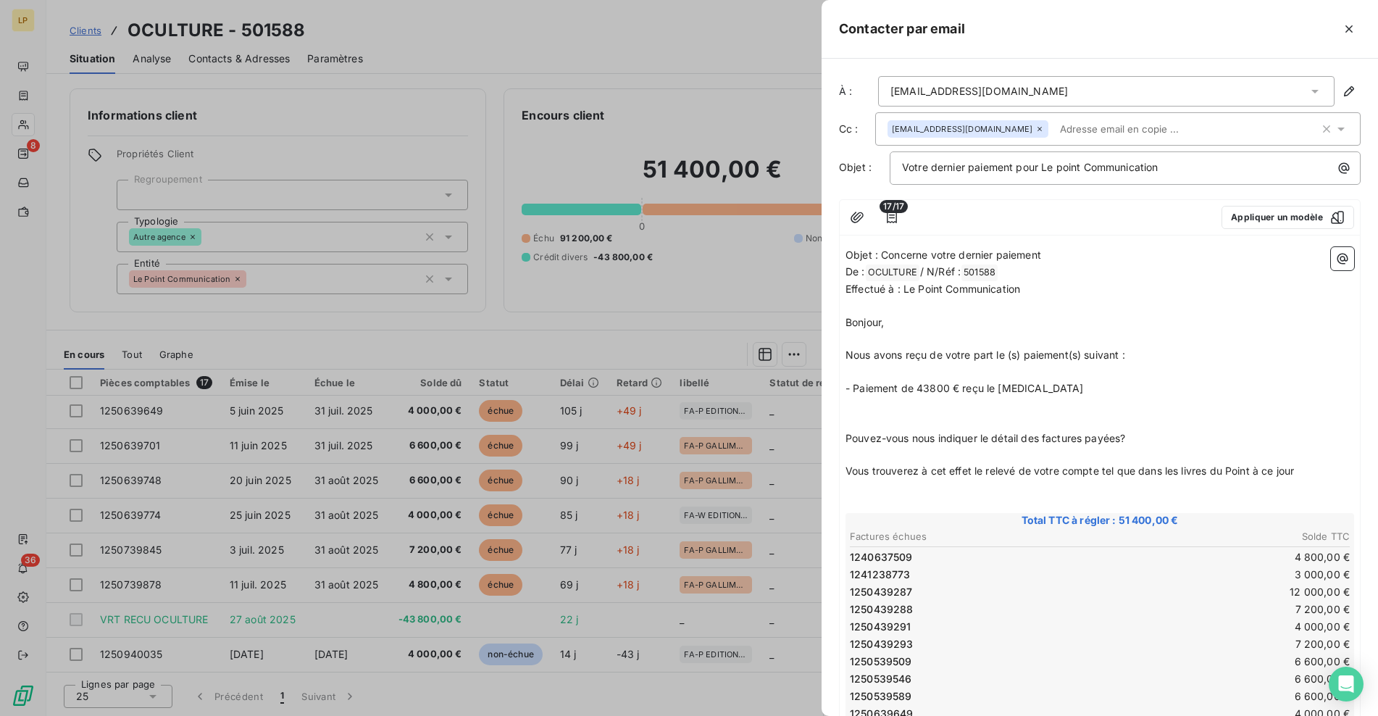
click at [1039, 391] on p "- Paiement de 43800 € reçu le [MEDICAL_DATA]" at bounding box center [1099, 388] width 508 height 17
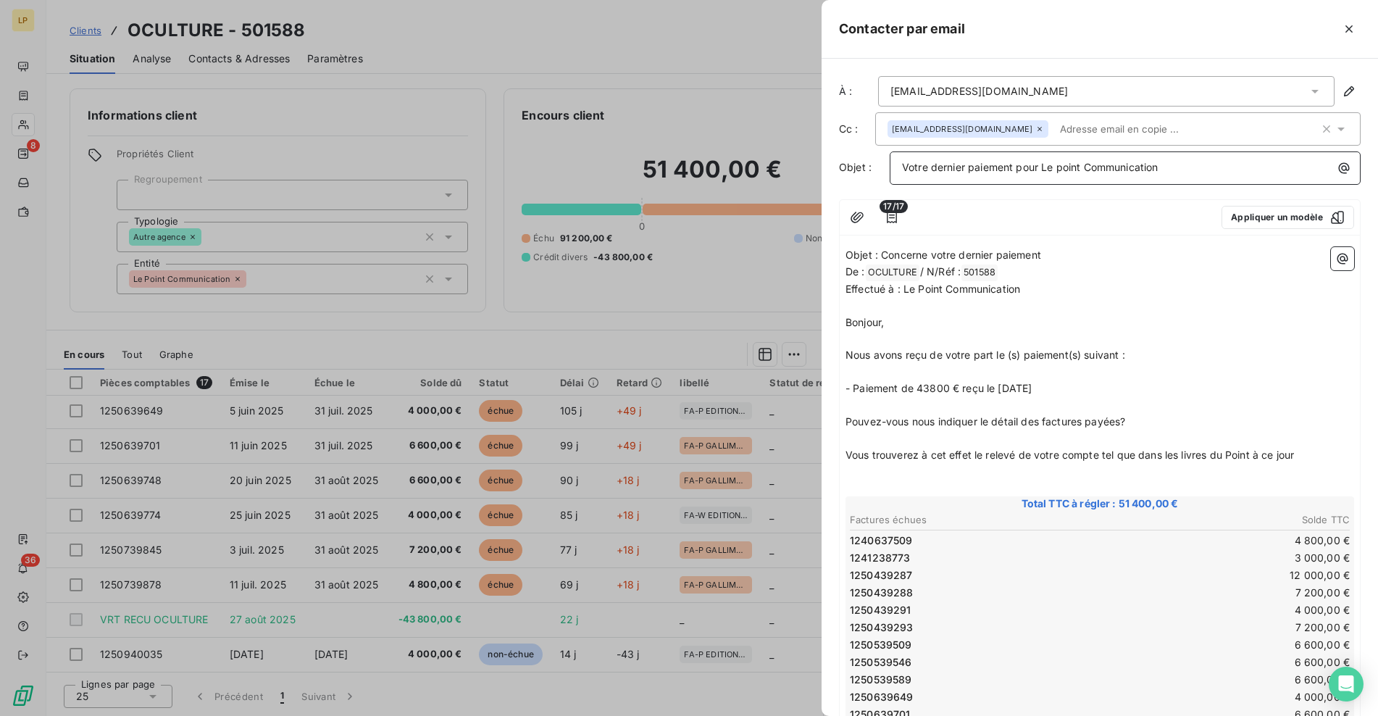
click at [1170, 166] on p "Votre dernier paiement pour Le point Communication" at bounding box center [1128, 167] width 453 height 17
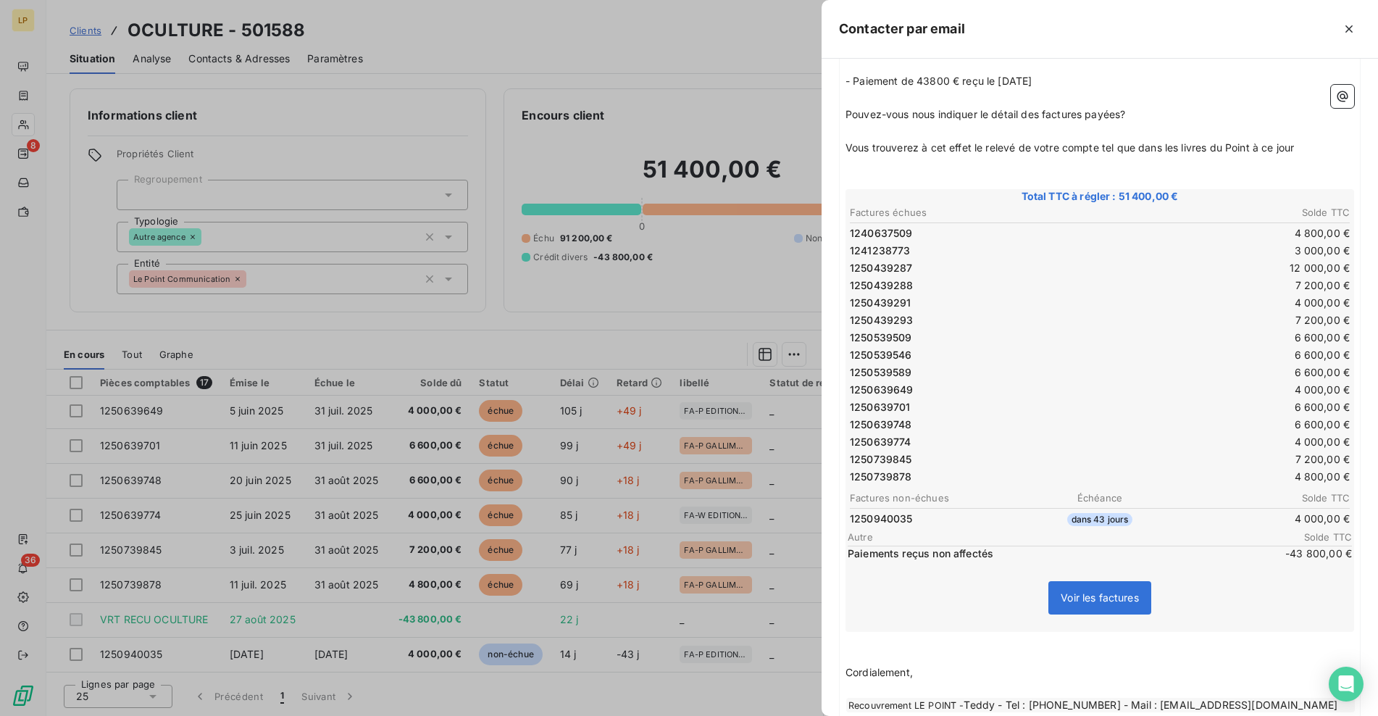
scroll to position [399, 0]
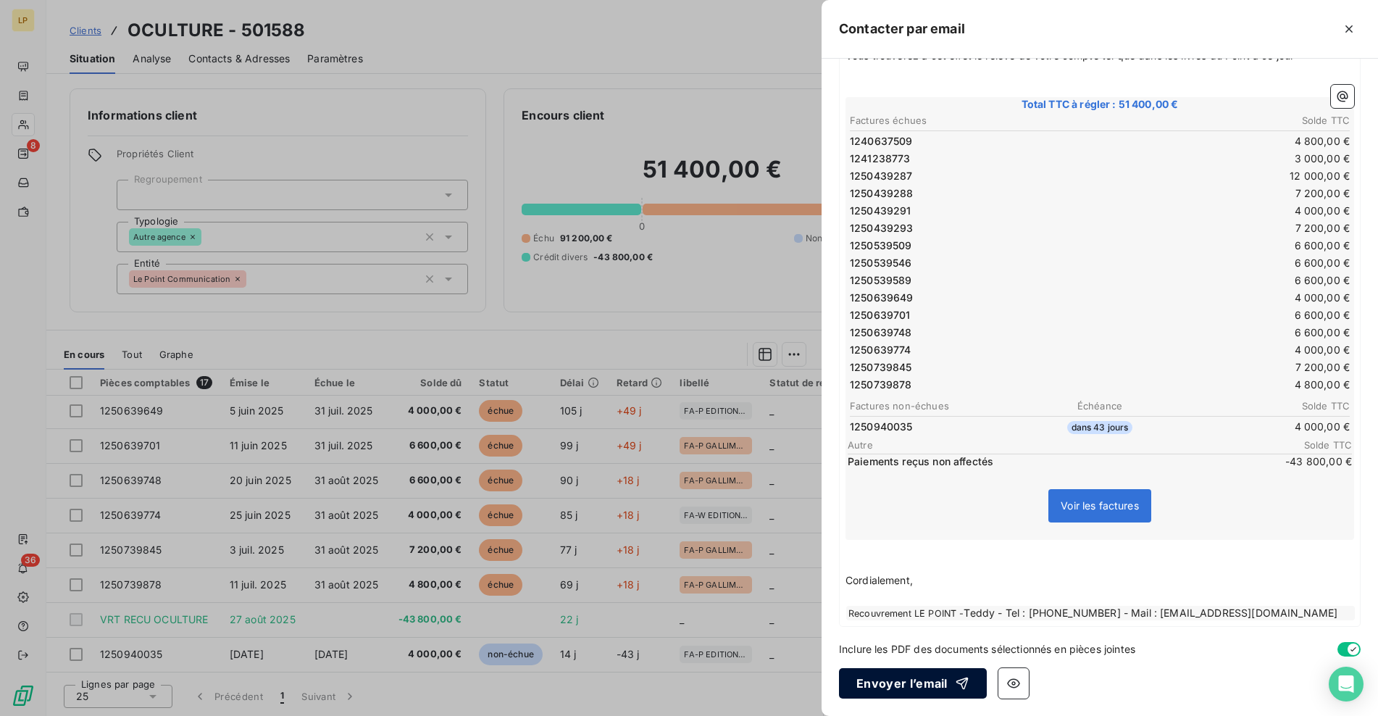
click at [904, 682] on button "Envoyer l’email" at bounding box center [913, 683] width 148 height 30
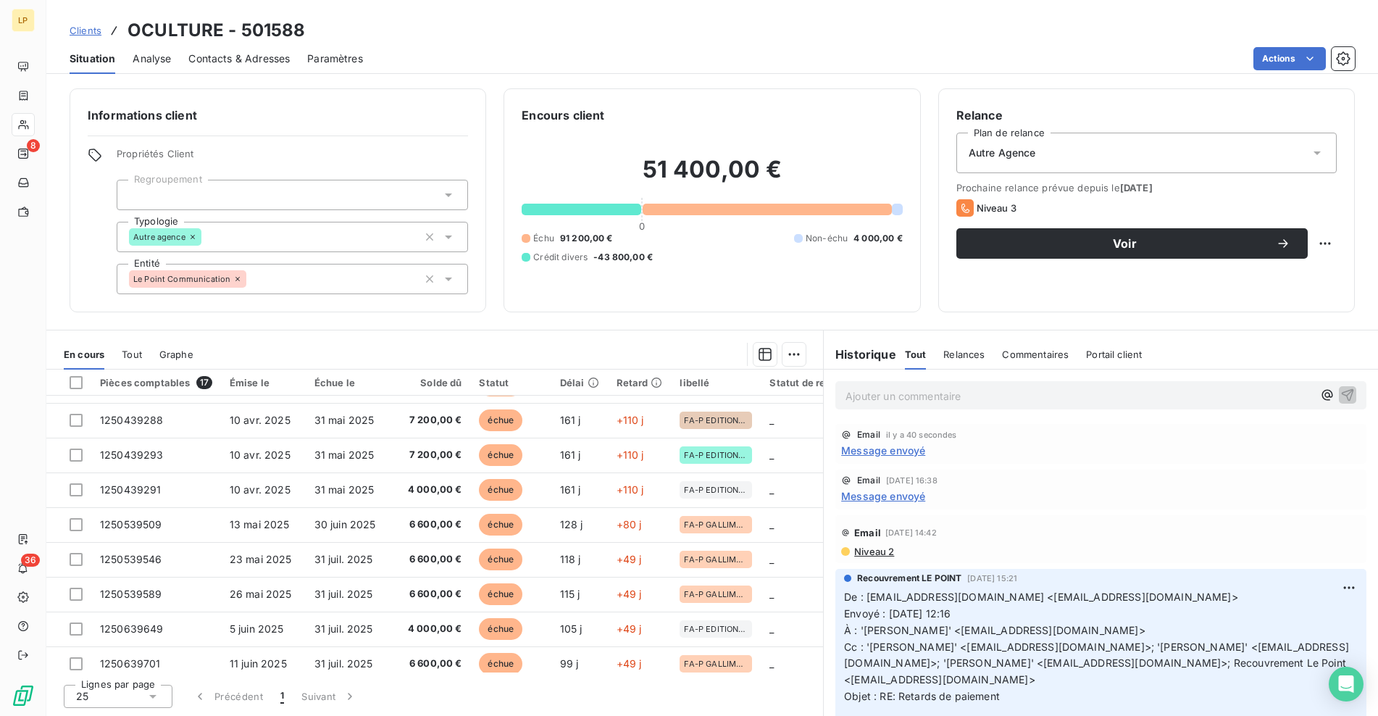
scroll to position [0, 0]
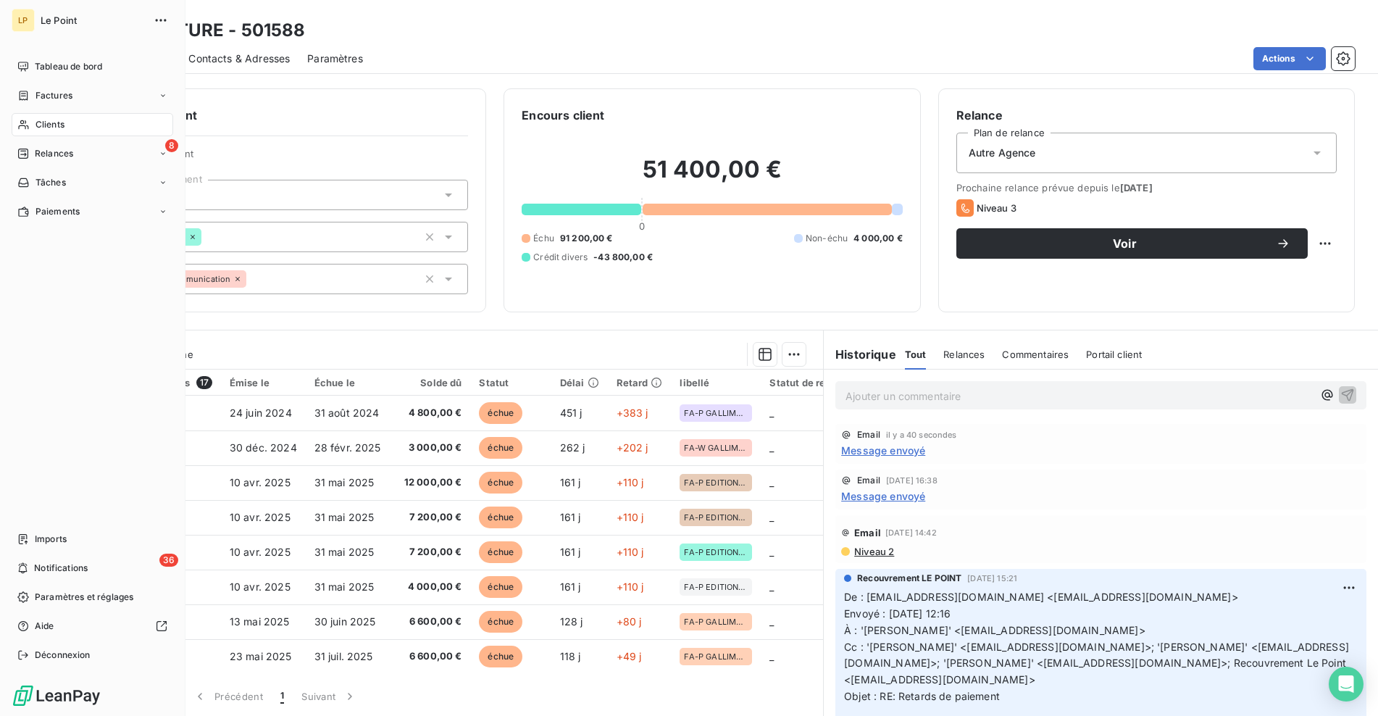
click at [68, 125] on div "Clients" at bounding box center [93, 124] width 162 height 23
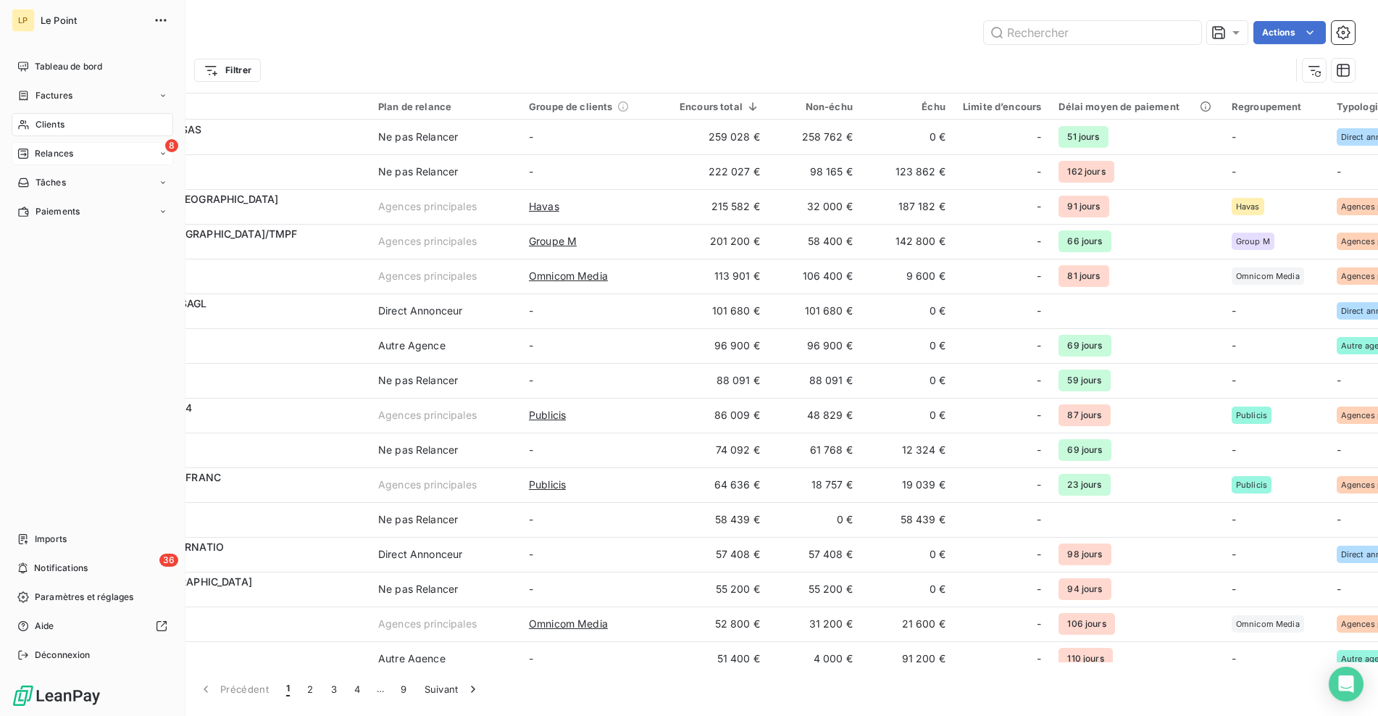
click at [43, 155] on span "Relances" at bounding box center [54, 153] width 38 height 13
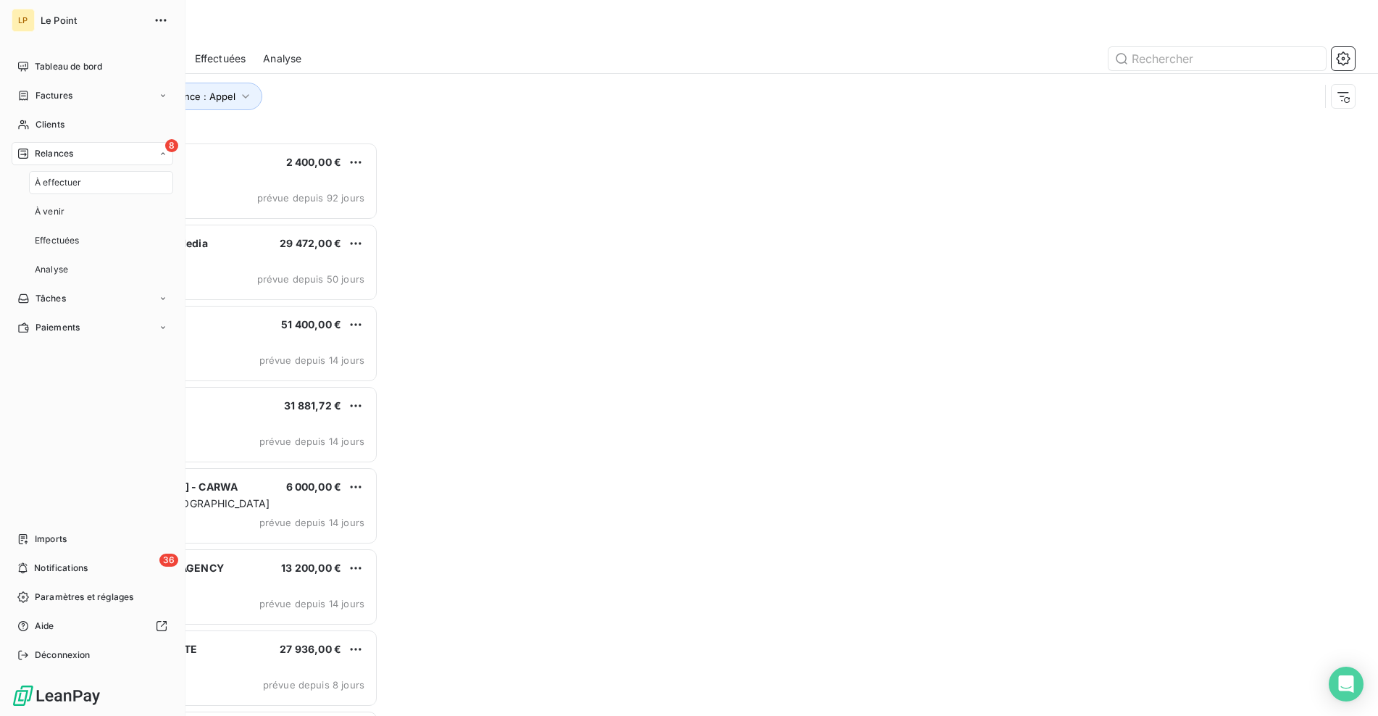
scroll to position [563, 297]
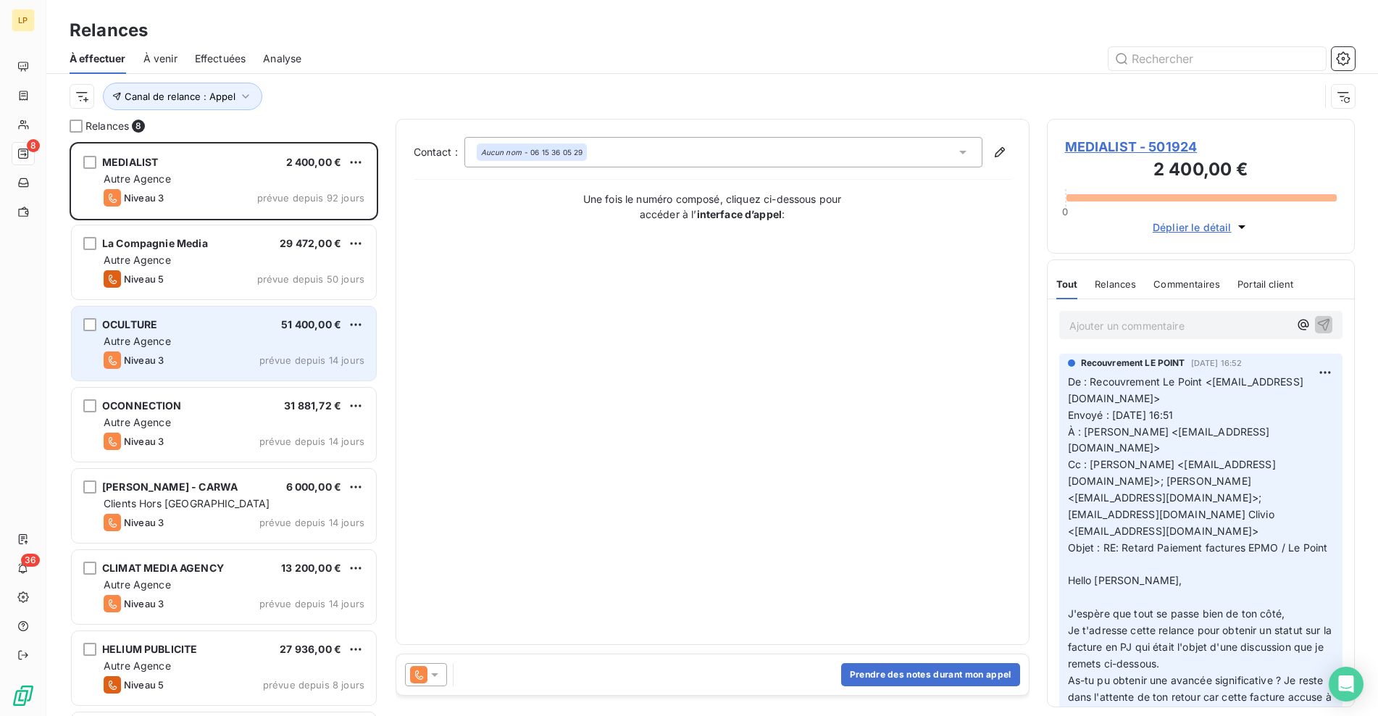
click at [201, 338] on div "Autre Agence" at bounding box center [234, 341] width 261 height 14
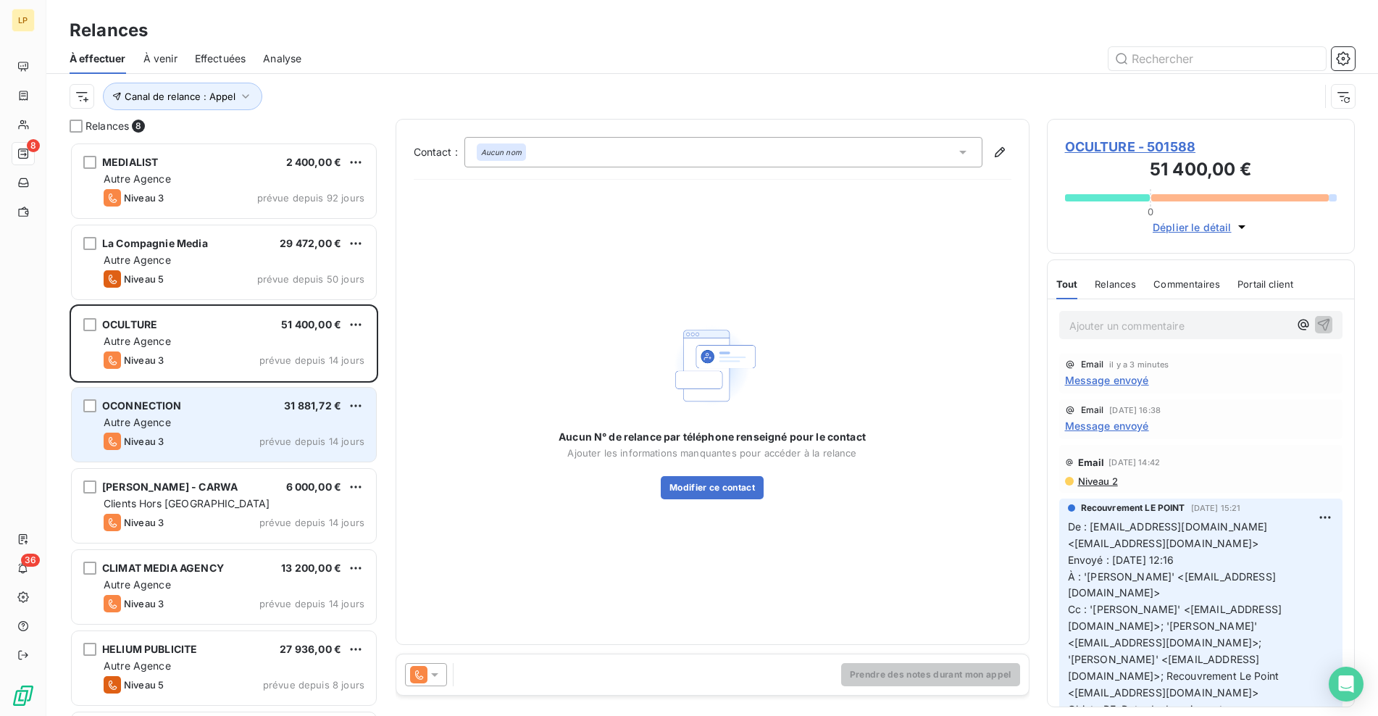
click at [222, 429] on div "Autre Agence" at bounding box center [234, 422] width 261 height 14
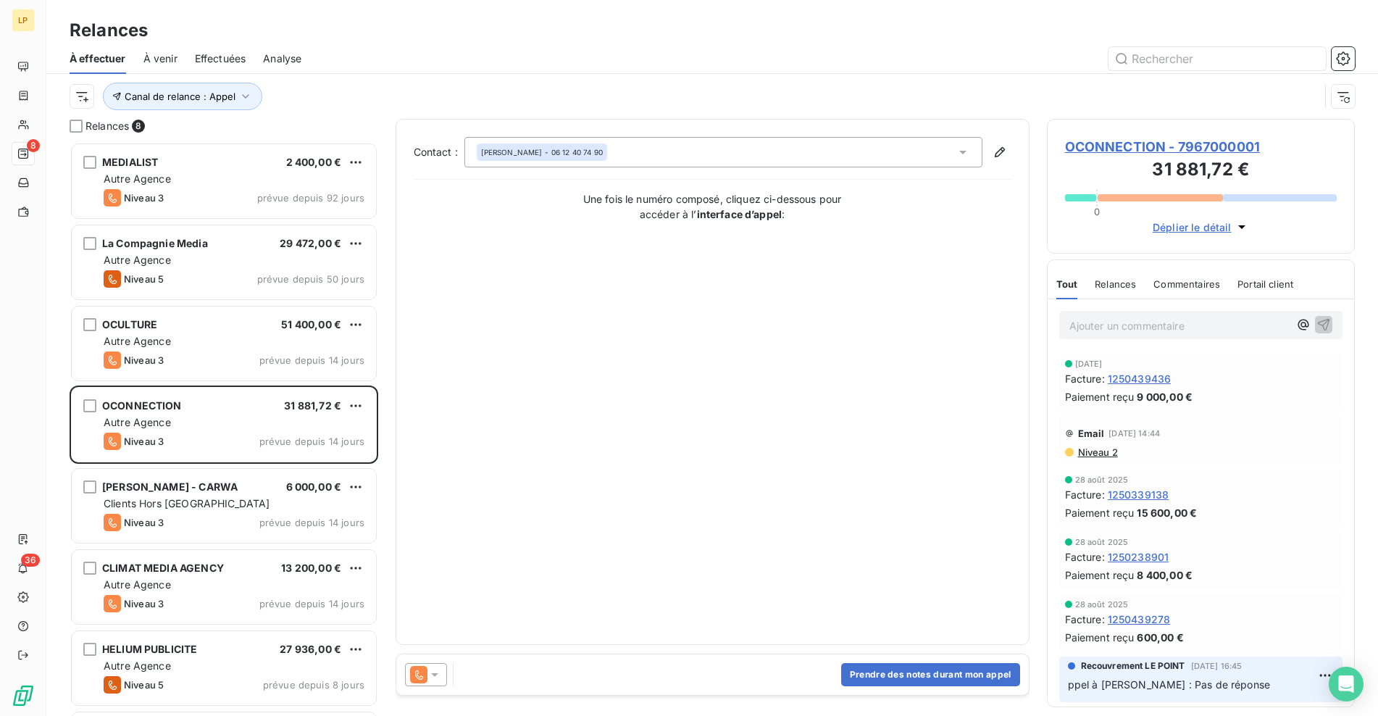
click at [436, 682] on div at bounding box center [426, 674] width 42 height 23
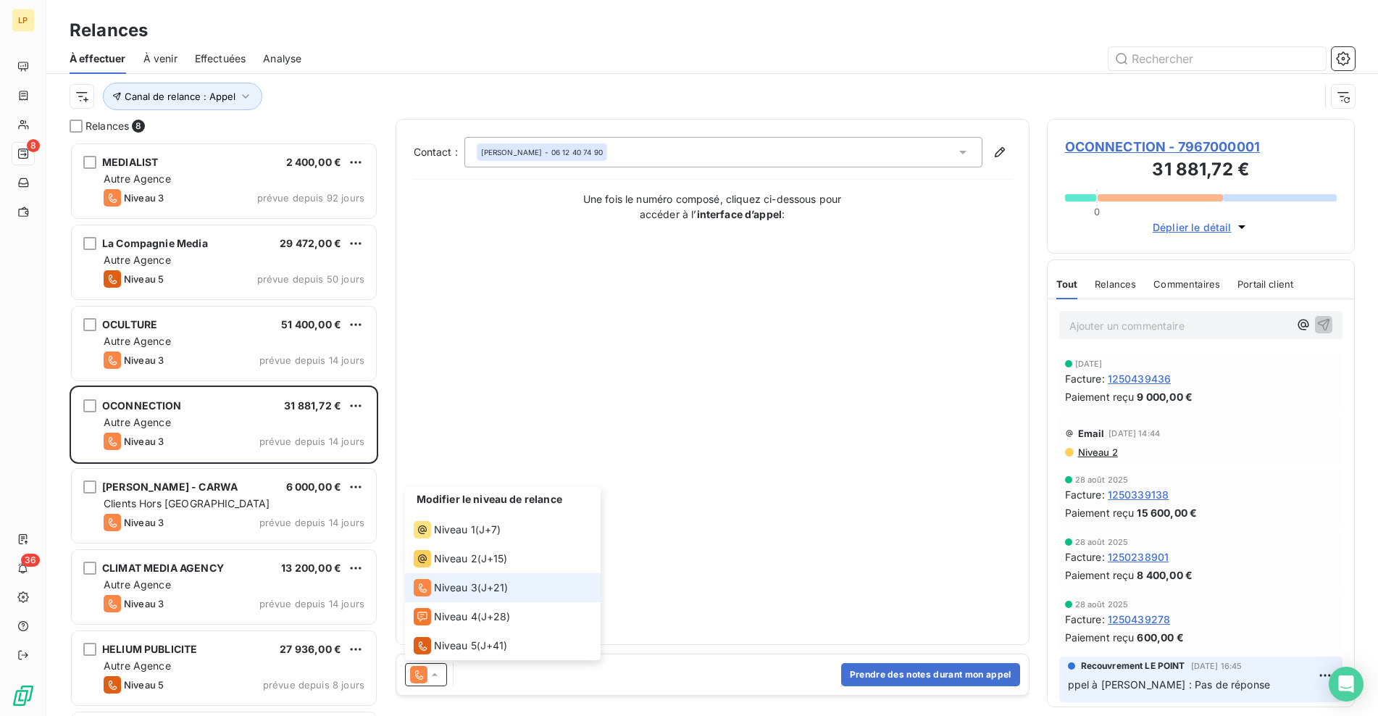
click at [490, 591] on span "J+21 )" at bounding box center [495, 587] width 28 height 14
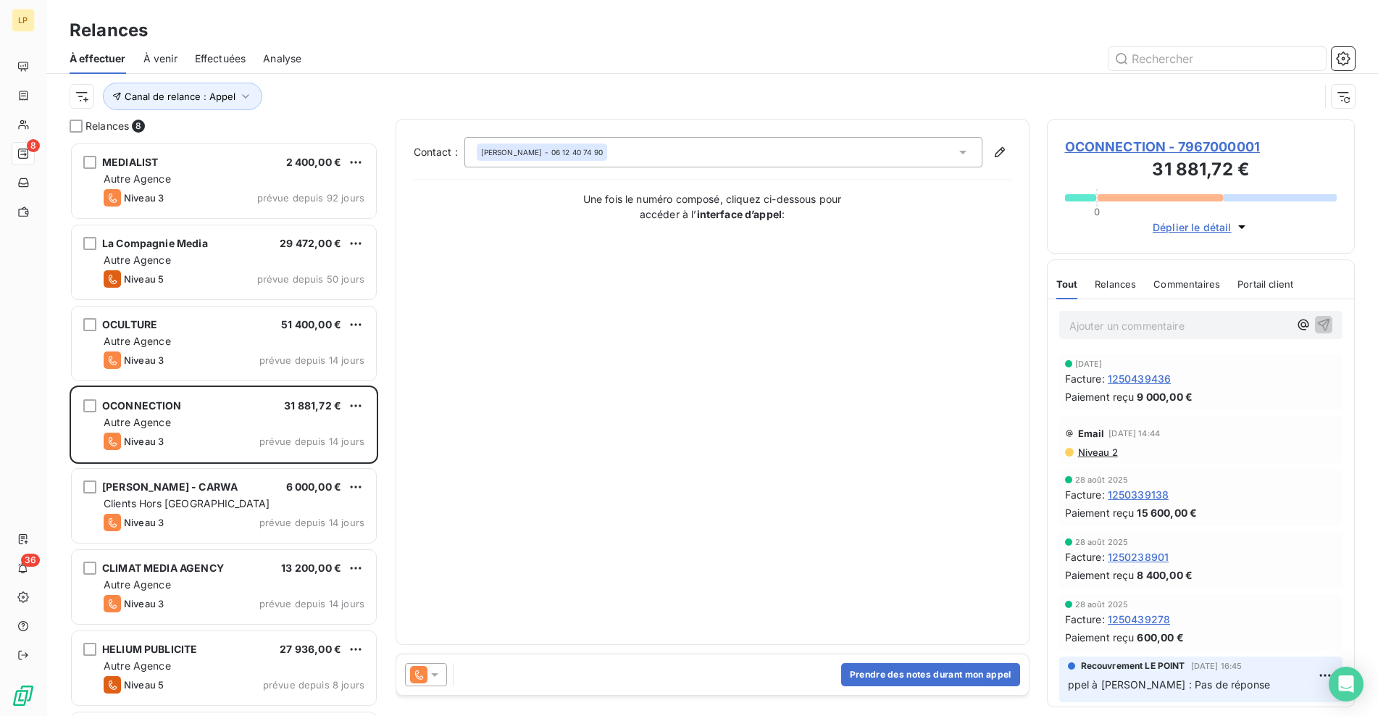
click at [813, 165] on div "[PERSON_NAME] - 06 12 40 74 90" at bounding box center [723, 152] width 518 height 30
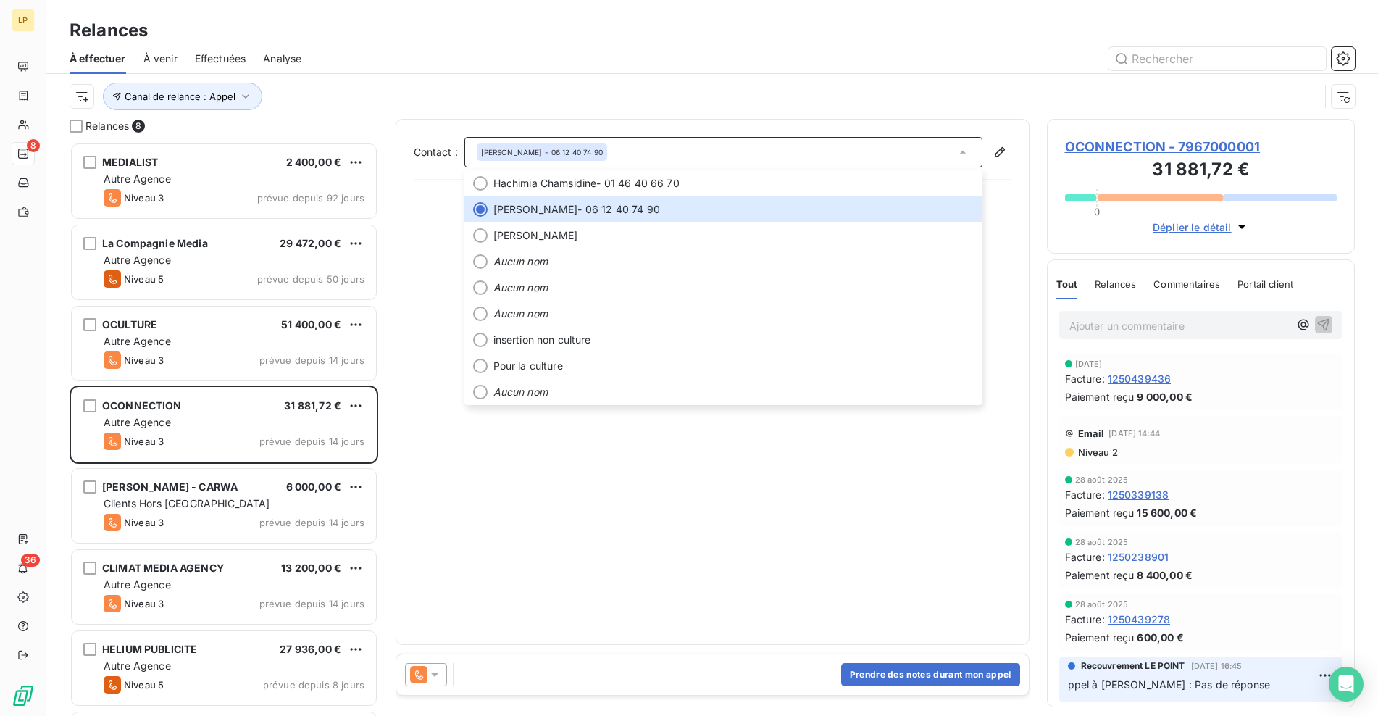
click at [431, 674] on icon at bounding box center [434, 674] width 14 height 14
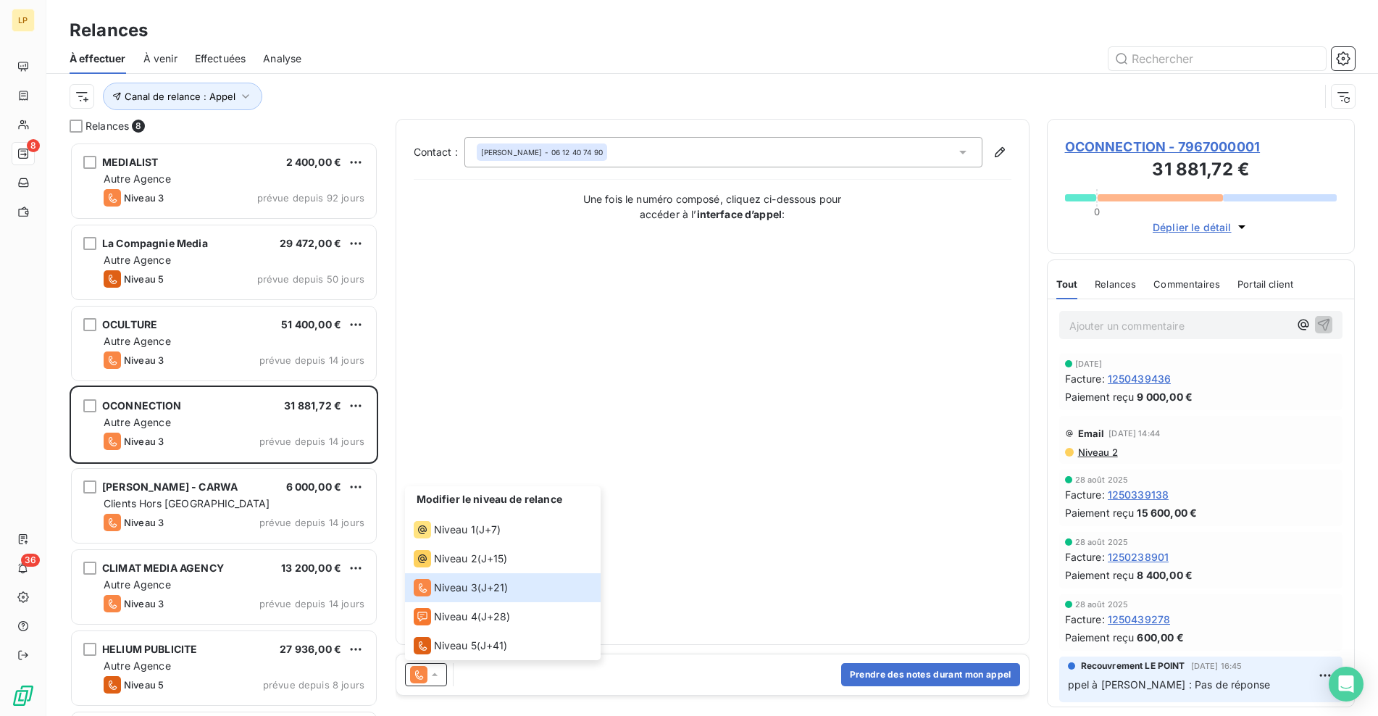
click at [764, 519] on div "Contact : [PERSON_NAME] - 06 12 40 74 90 Une fois le numéro composé, cliquez ci…" at bounding box center [713, 382] width 598 height 490
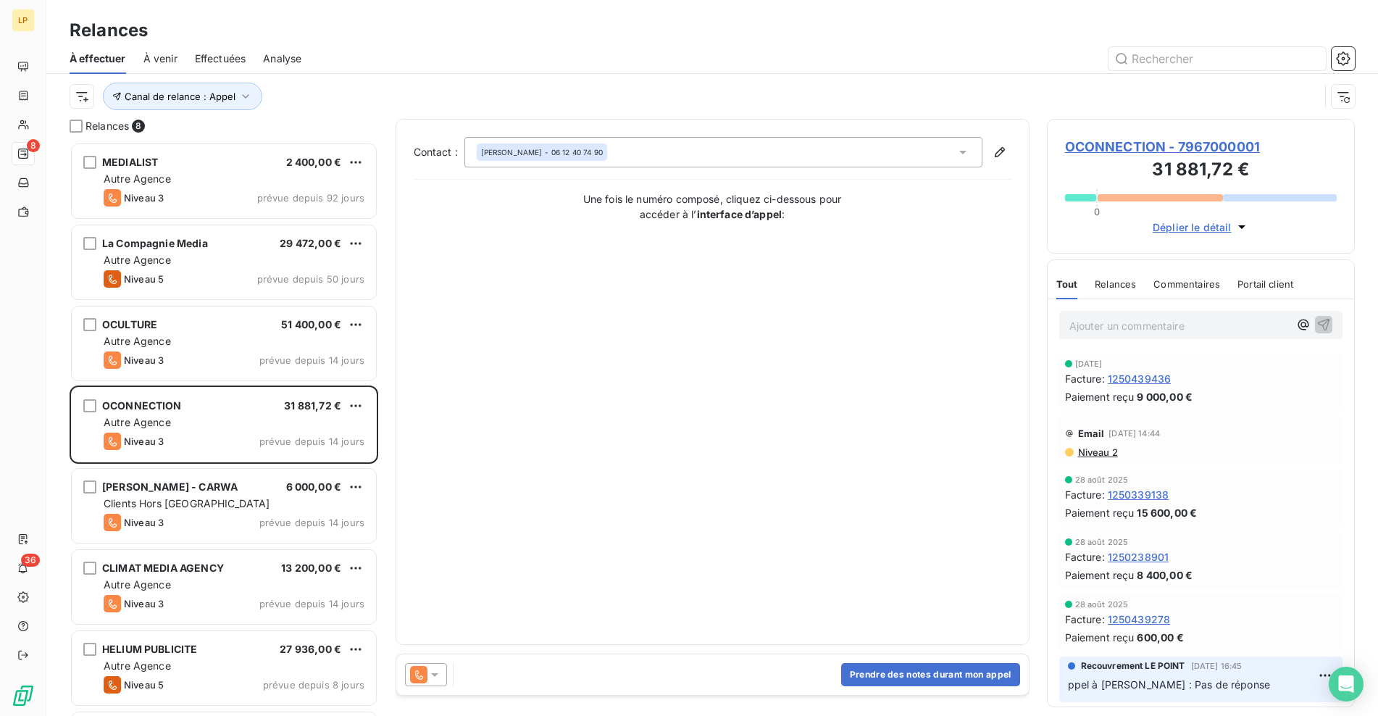
click at [1192, 151] on span "OCONNECTION - 7967000001" at bounding box center [1201, 147] width 272 height 20
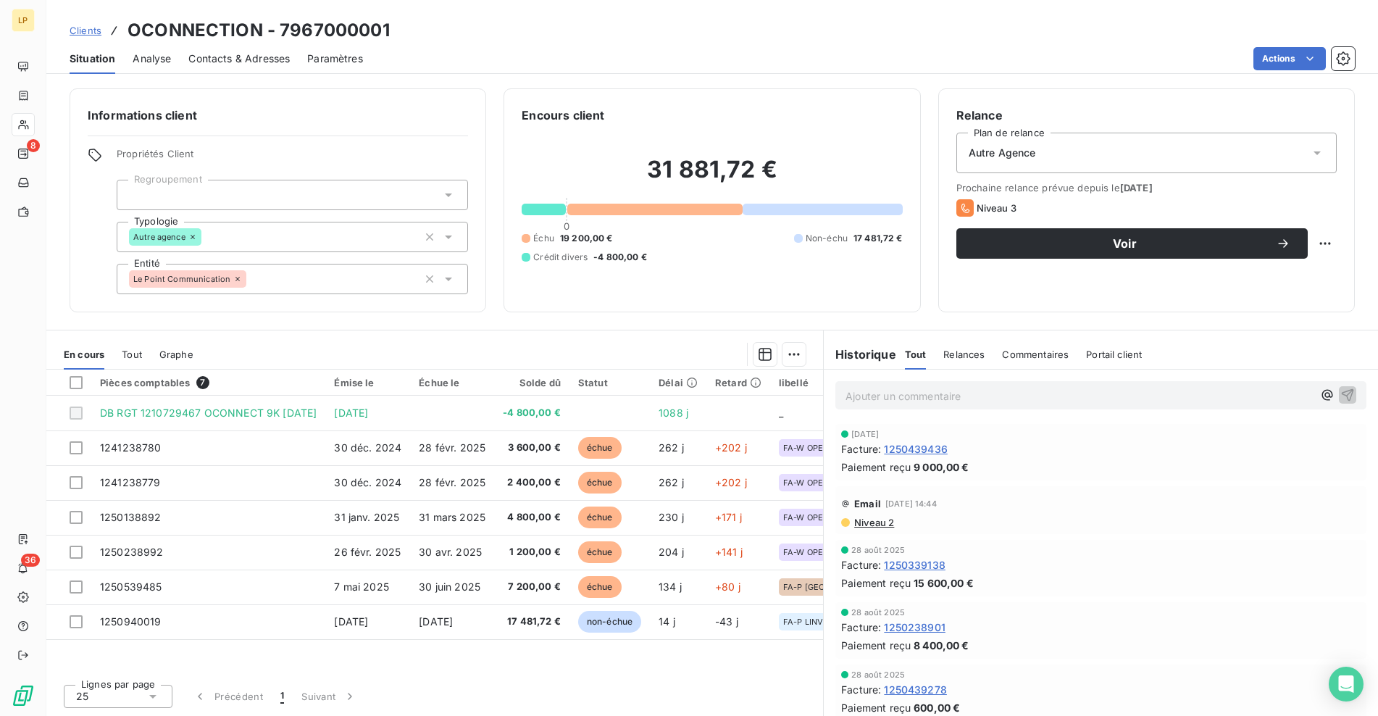
click at [1176, 159] on div "Autre Agence" at bounding box center [1146, 153] width 380 height 41
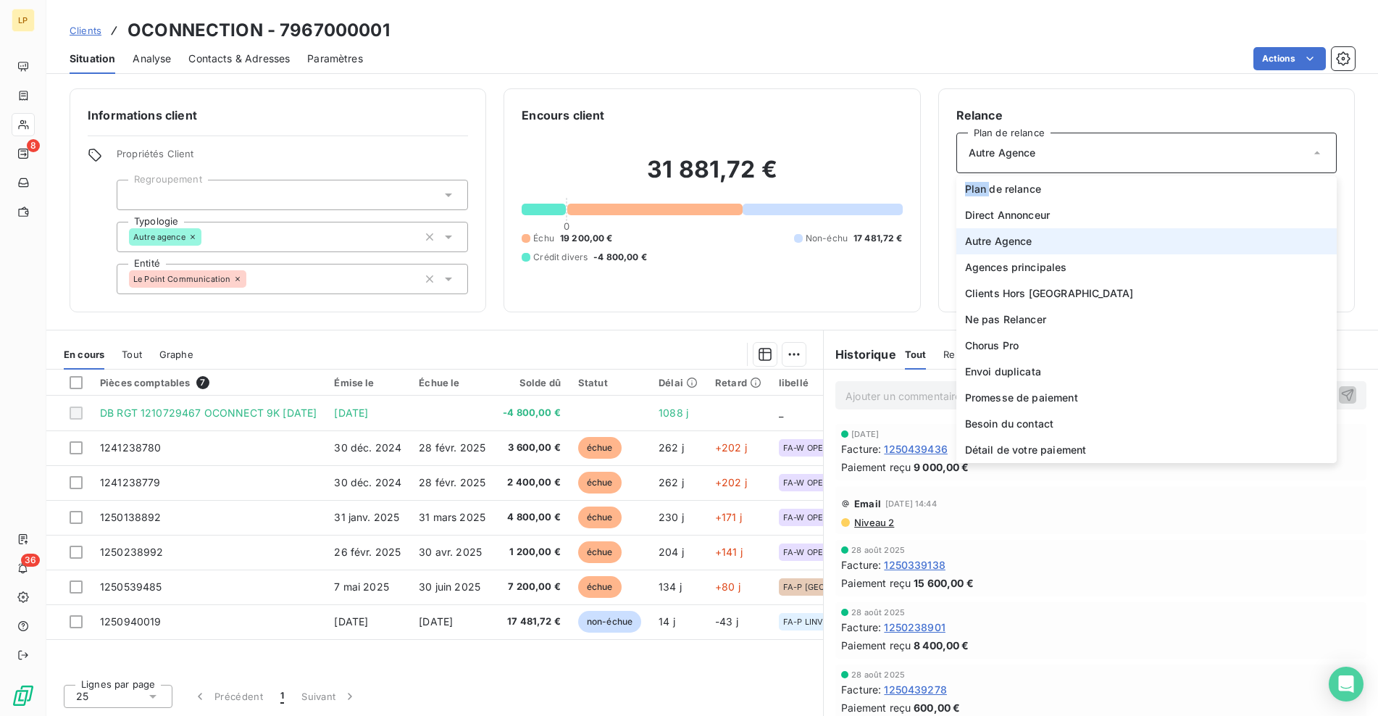
click at [1176, 159] on div "Autre Agence" at bounding box center [1146, 153] width 380 height 41
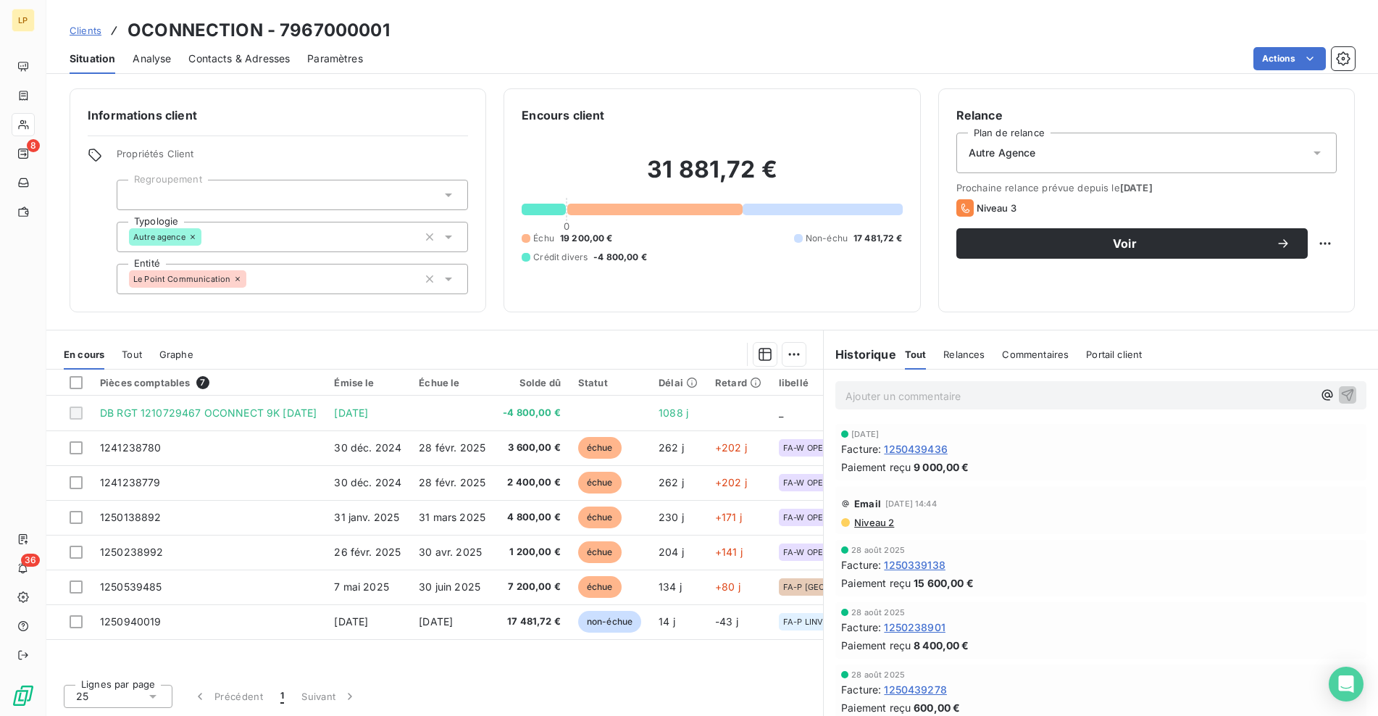
click at [91, 33] on span "Clients" at bounding box center [86, 31] width 32 height 12
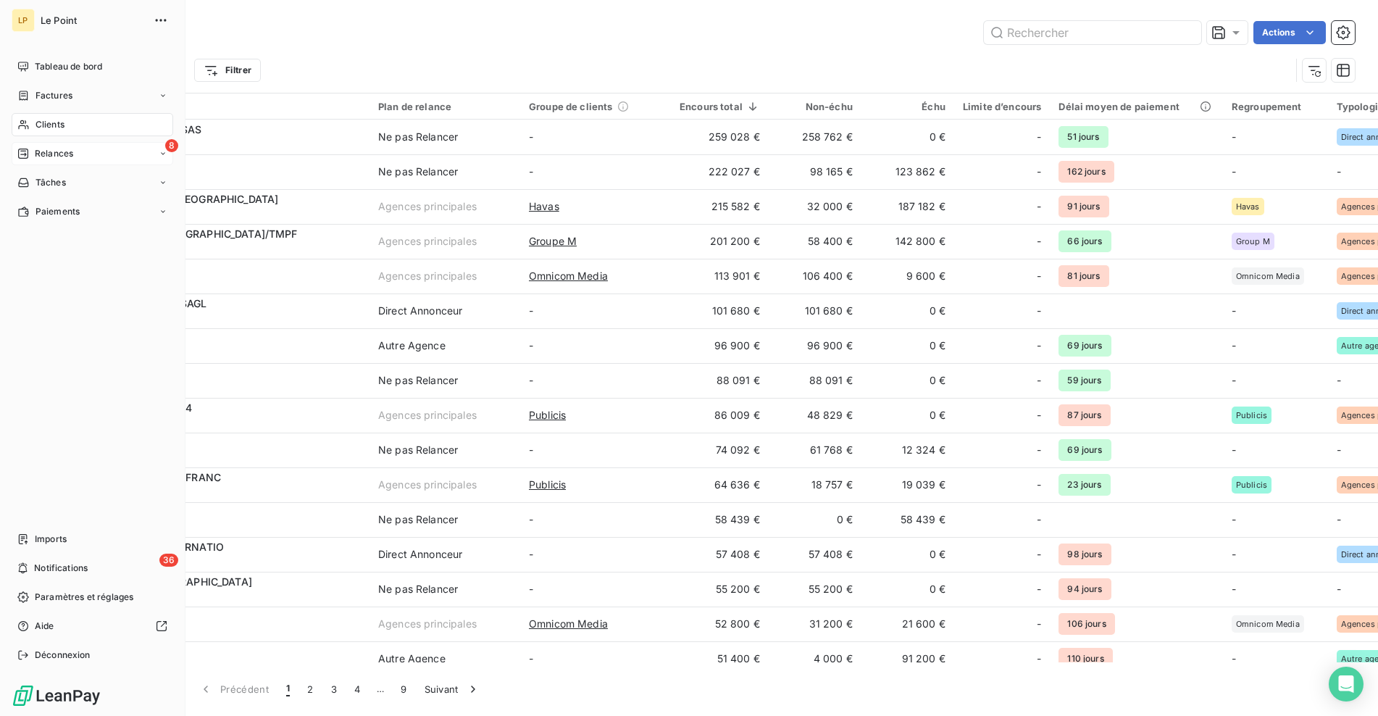
click at [28, 157] on icon at bounding box center [23, 153] width 10 height 10
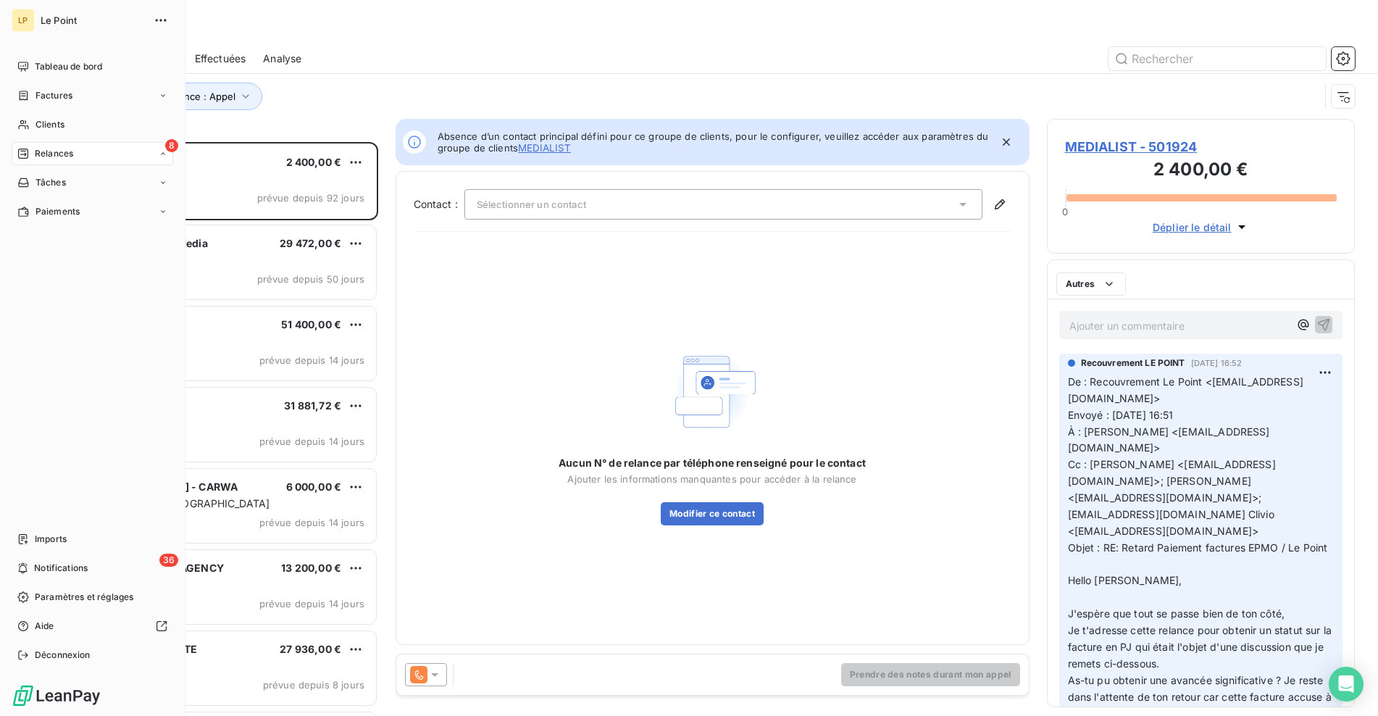
scroll to position [563, 297]
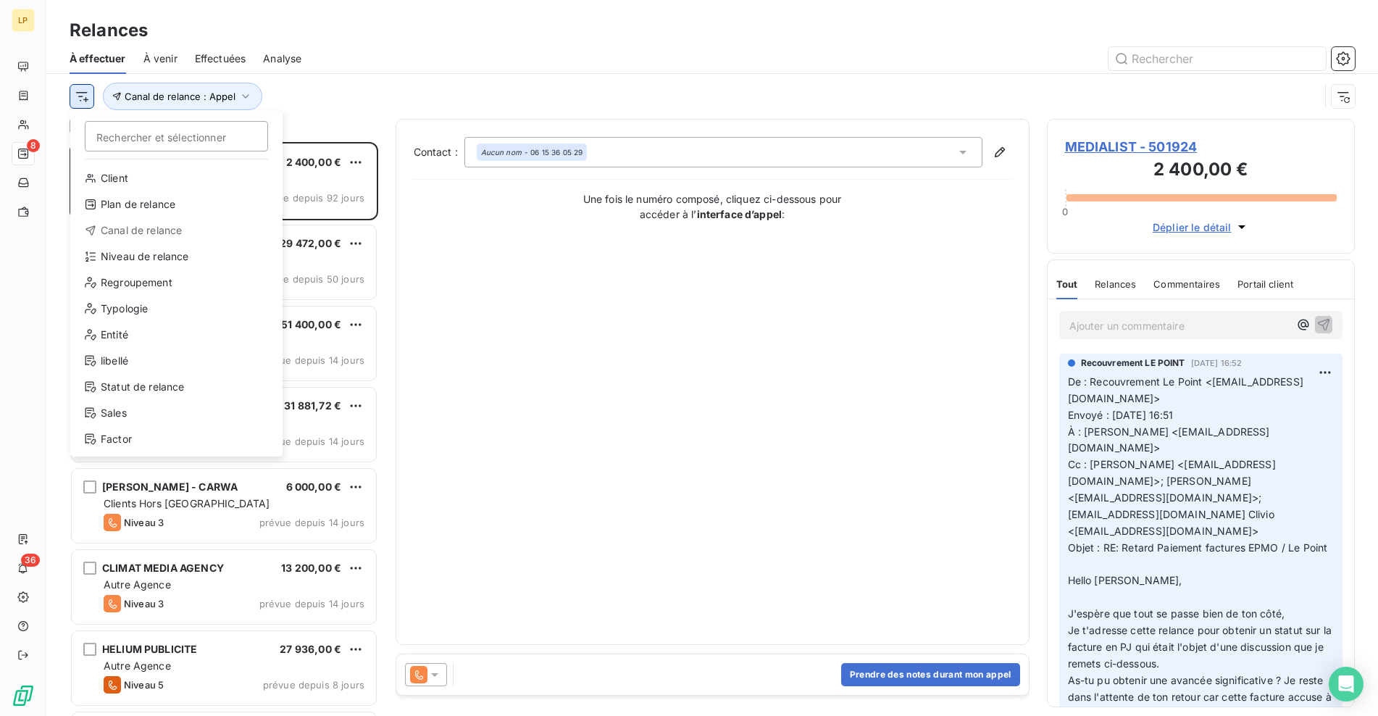
click at [79, 94] on html "LP 8 36 Relances À effectuer À venir Effectuées Analyse Rechercher et sélection…" at bounding box center [689, 358] width 1378 height 716
click at [143, 311] on div "Typologie" at bounding box center [176, 308] width 201 height 23
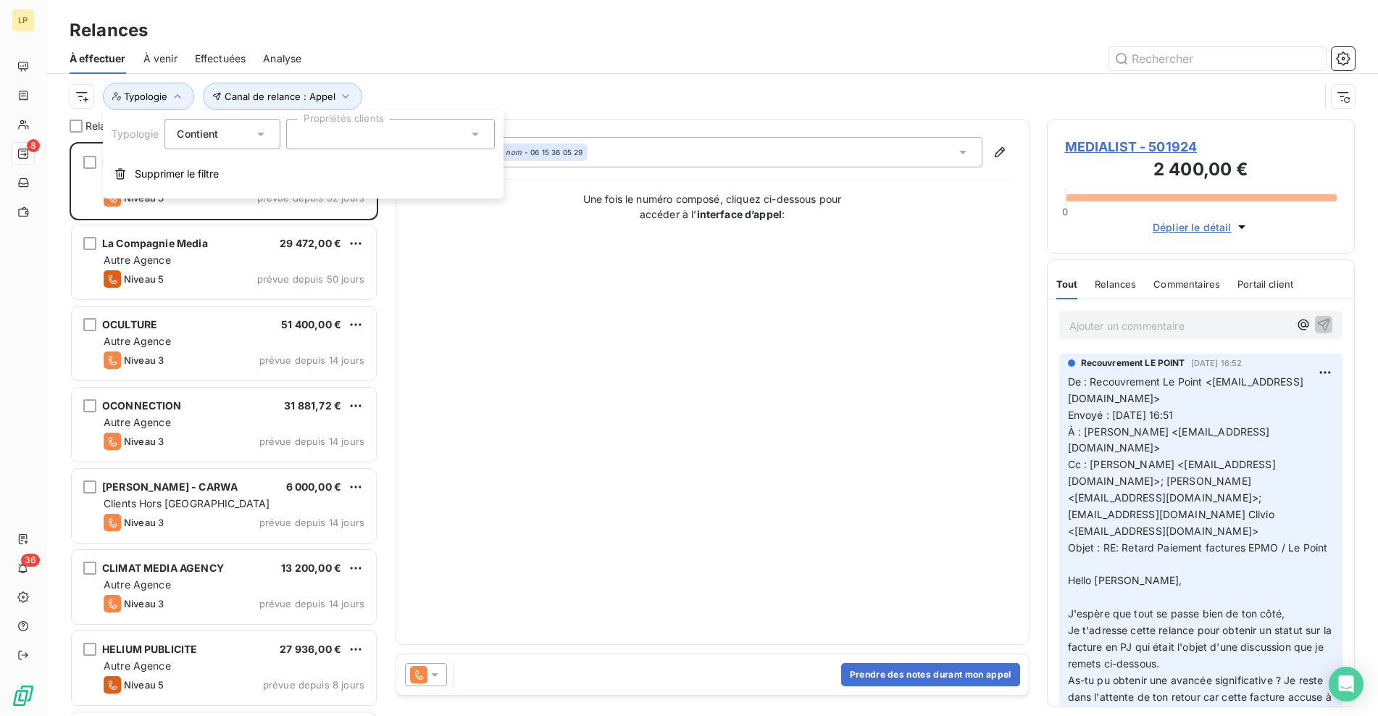
click at [366, 141] on div at bounding box center [390, 134] width 209 height 30
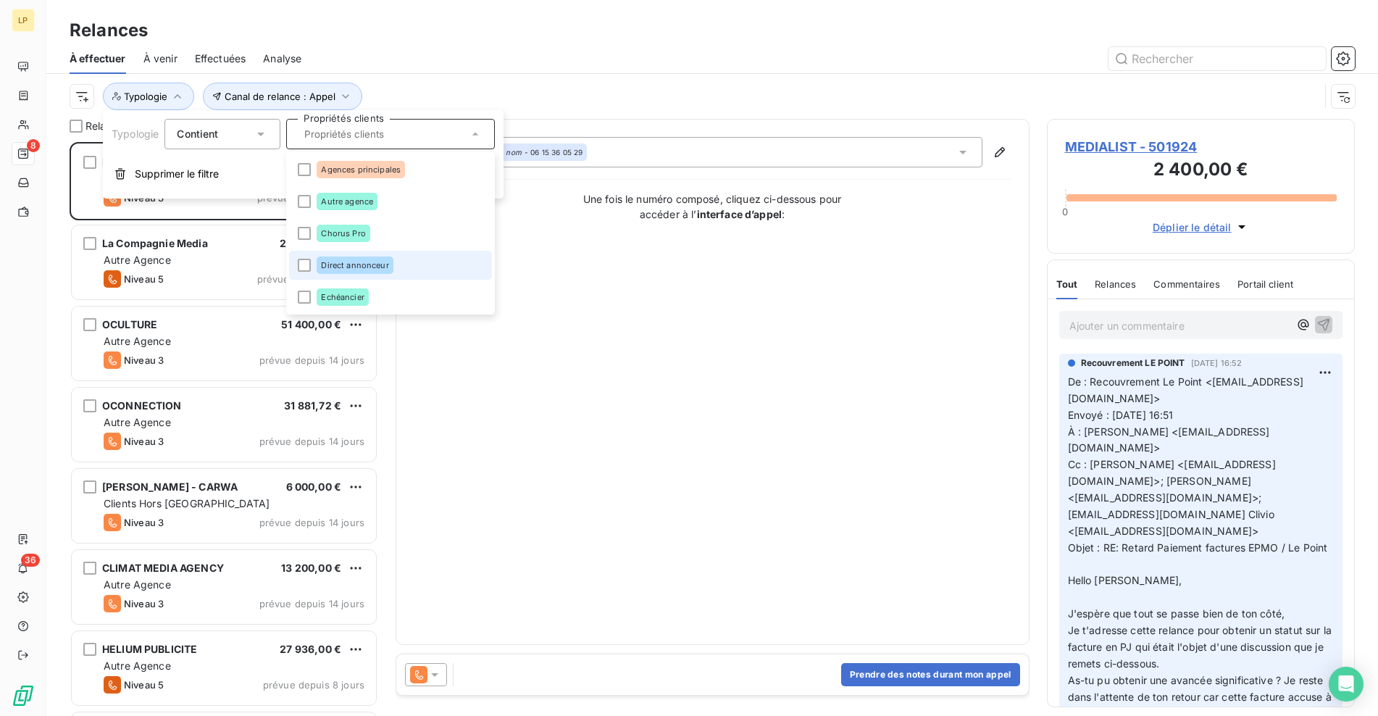
click at [377, 269] on span "Direct annonceur" at bounding box center [354, 265] width 67 height 9
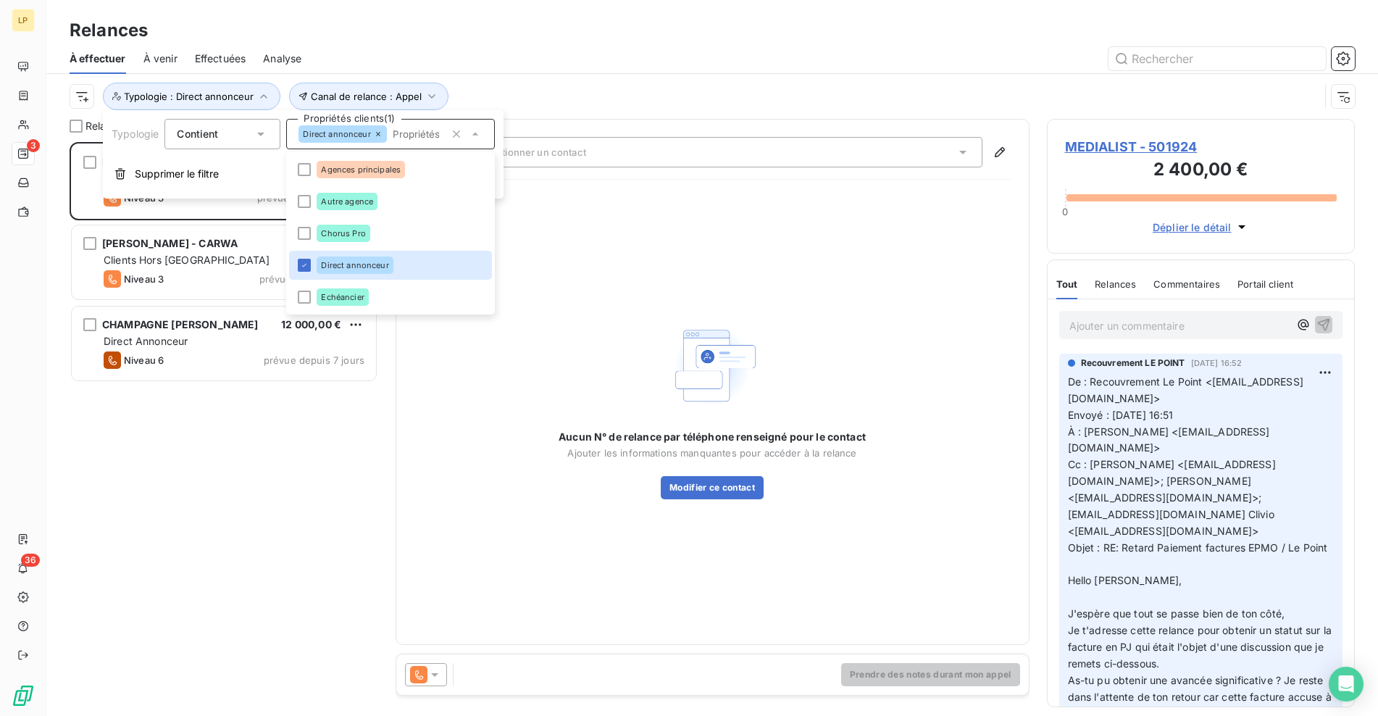
click at [607, 247] on div "Aucun N° de relance par téléphone renseigné pour le contact Ajouter les informa…" at bounding box center [713, 408] width 598 height 435
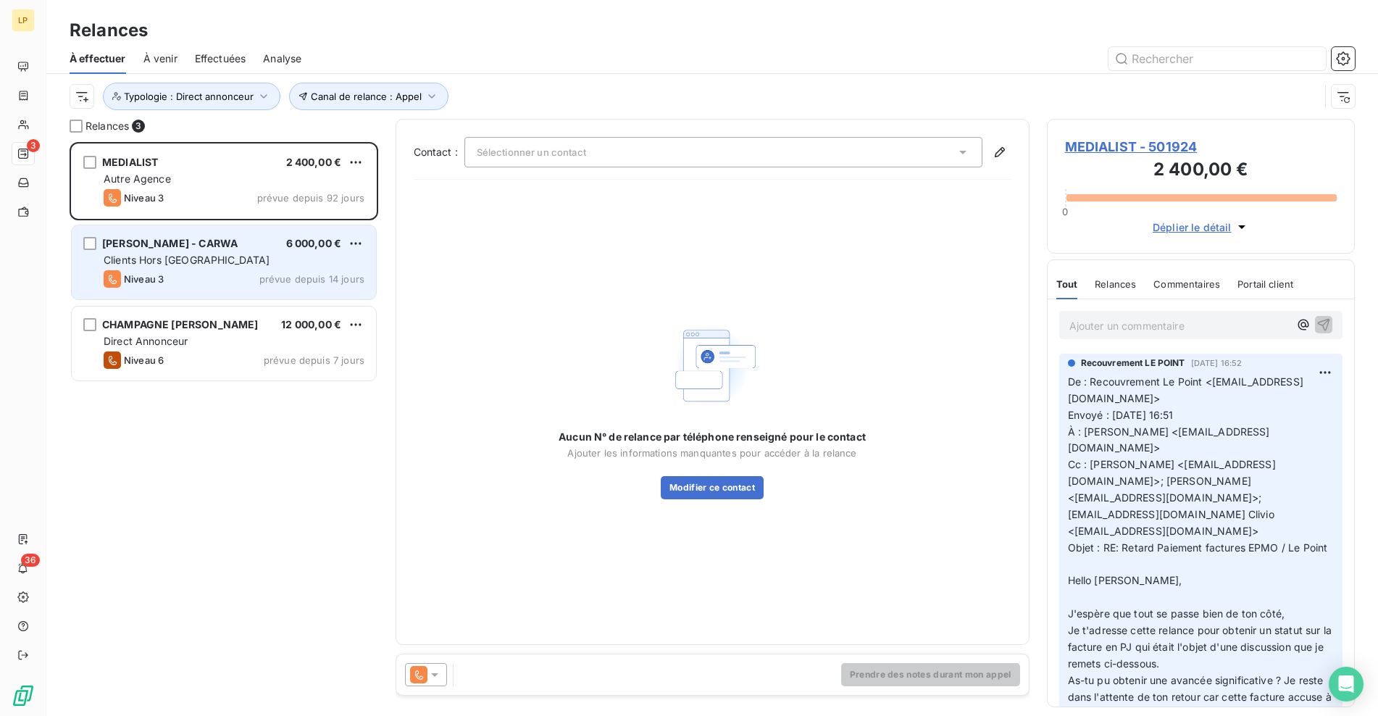
click at [251, 272] on div "Niveau 3 prévue depuis 14 jours" at bounding box center [234, 278] width 261 height 17
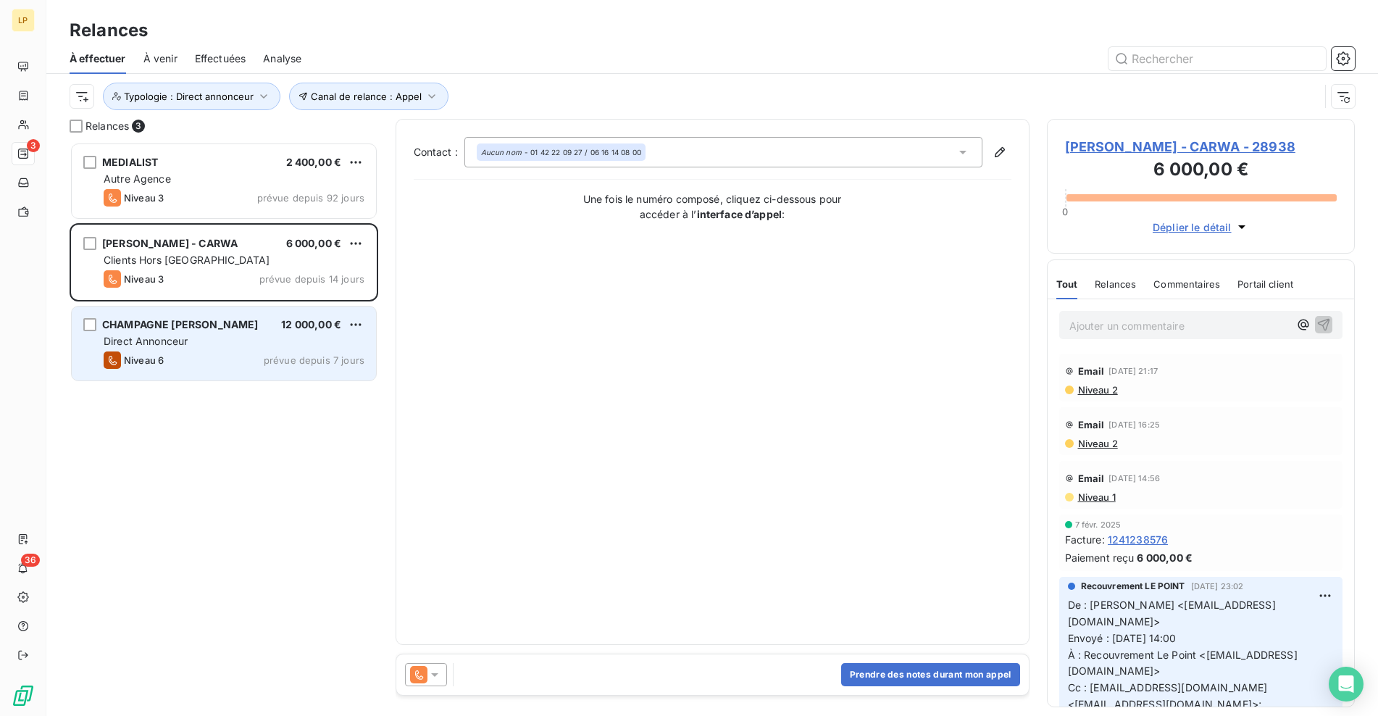
click at [216, 353] on div "Niveau 6 prévue depuis 7 jours" at bounding box center [234, 359] width 261 height 17
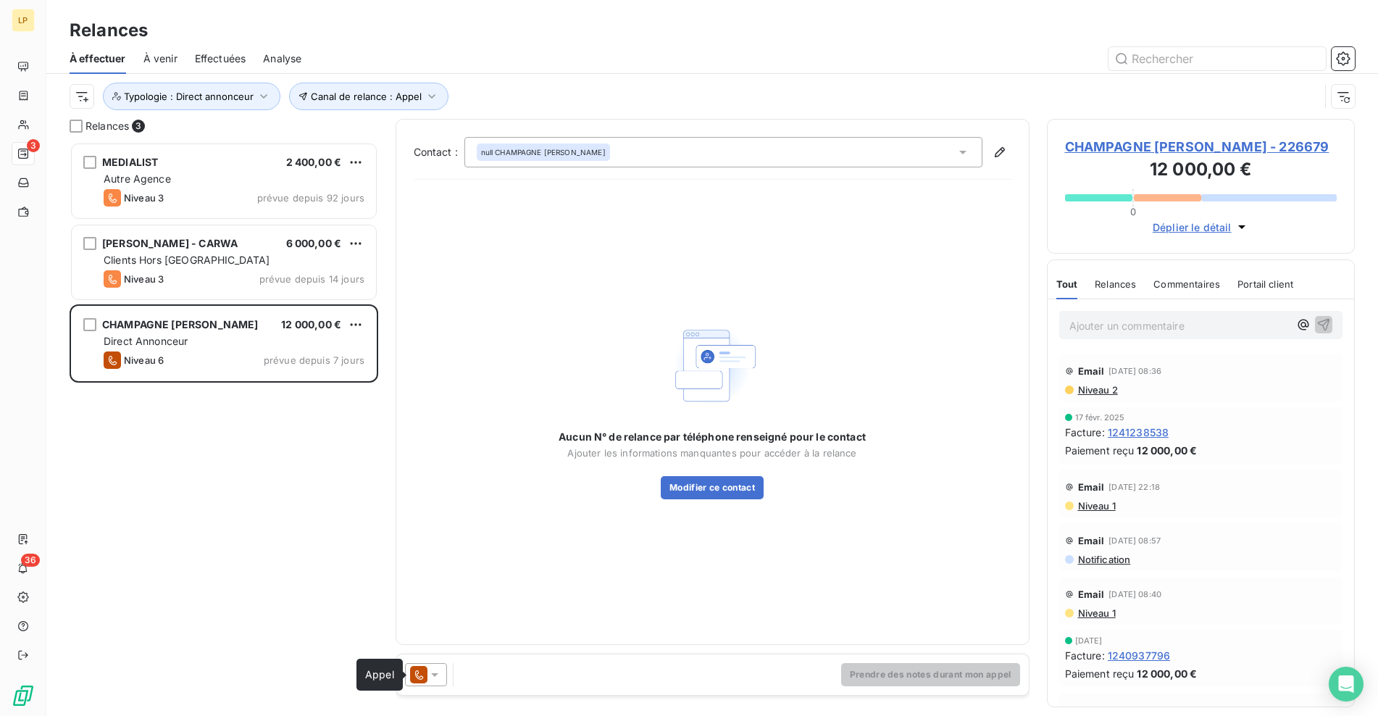
click at [411, 674] on icon at bounding box center [418, 674] width 17 height 17
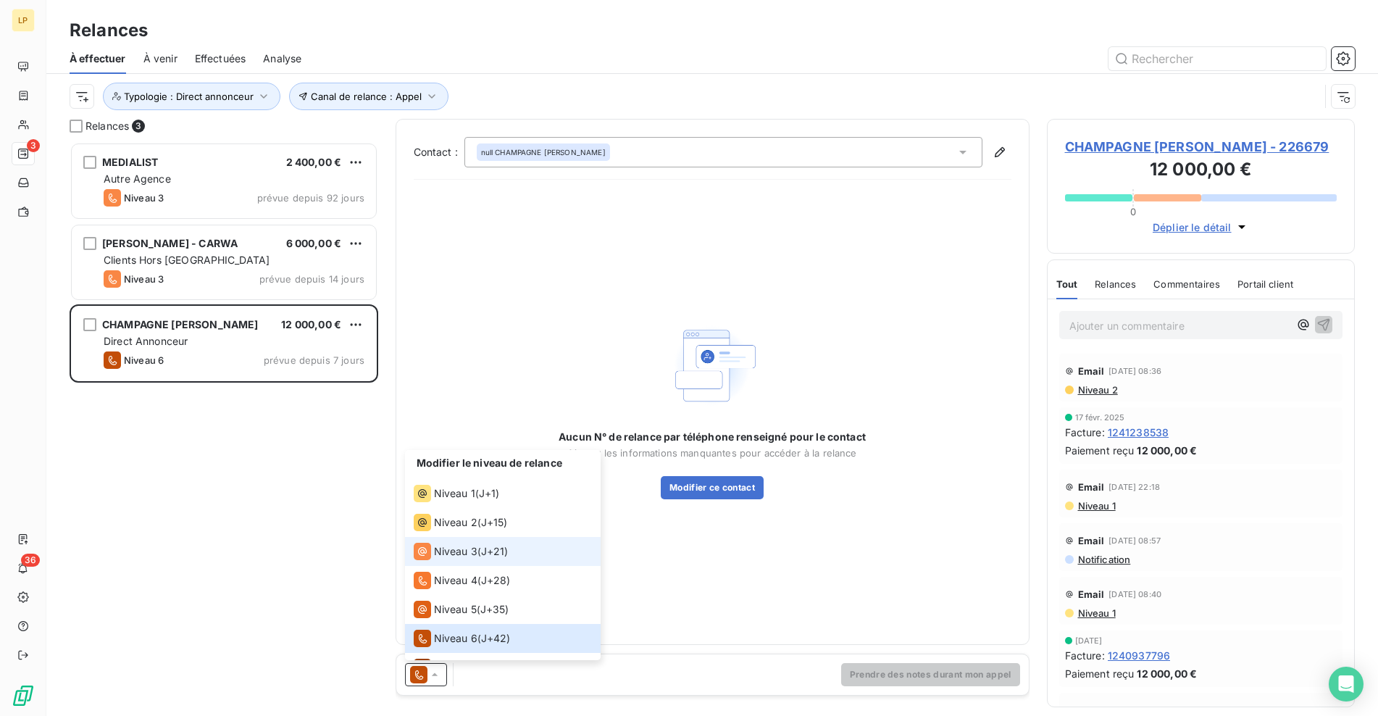
click at [477, 553] on div "Niveau 3 ( J+21 )" at bounding box center [461, 550] width 95 height 17
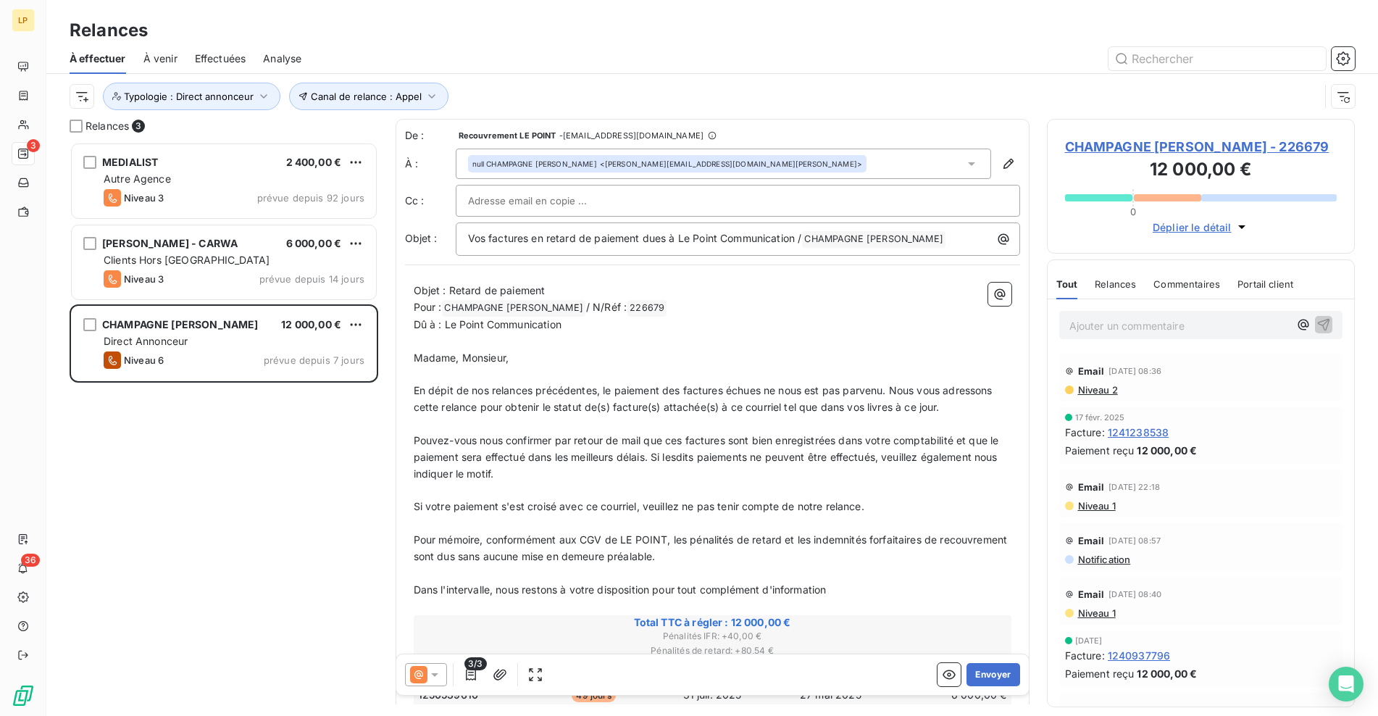
click at [480, 511] on span "Si votre paiement s'est croisé avec ce courriel, veuillez ne pas tenir compte d…" at bounding box center [639, 506] width 450 height 12
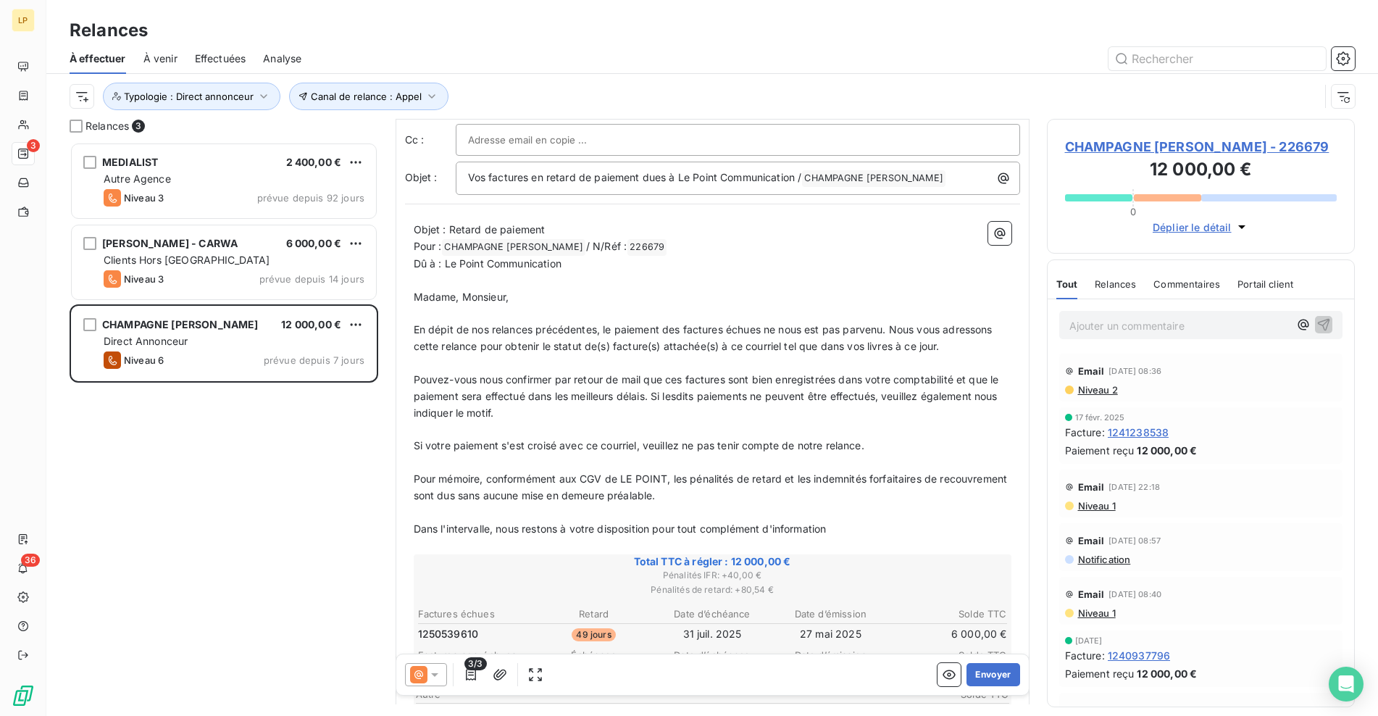
scroll to position [400, 0]
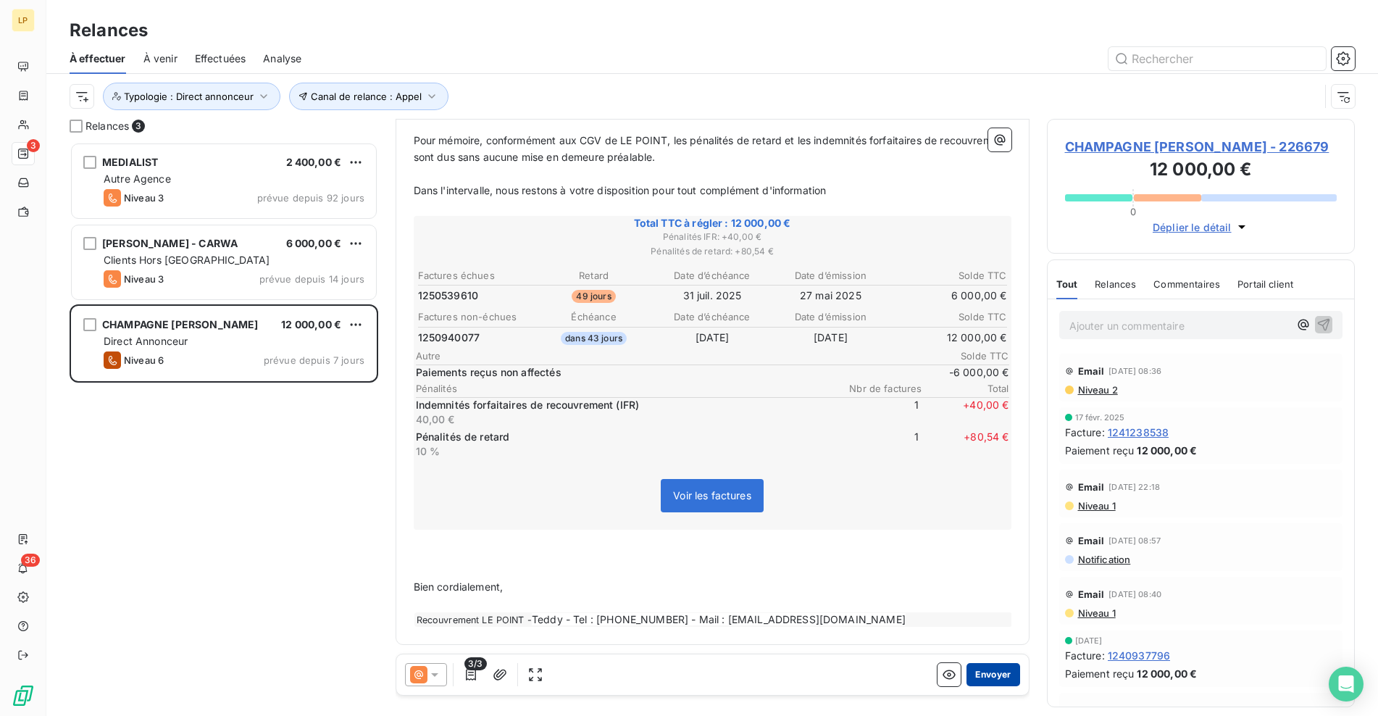
click at [994, 674] on button "Envoyer" at bounding box center [992, 674] width 53 height 23
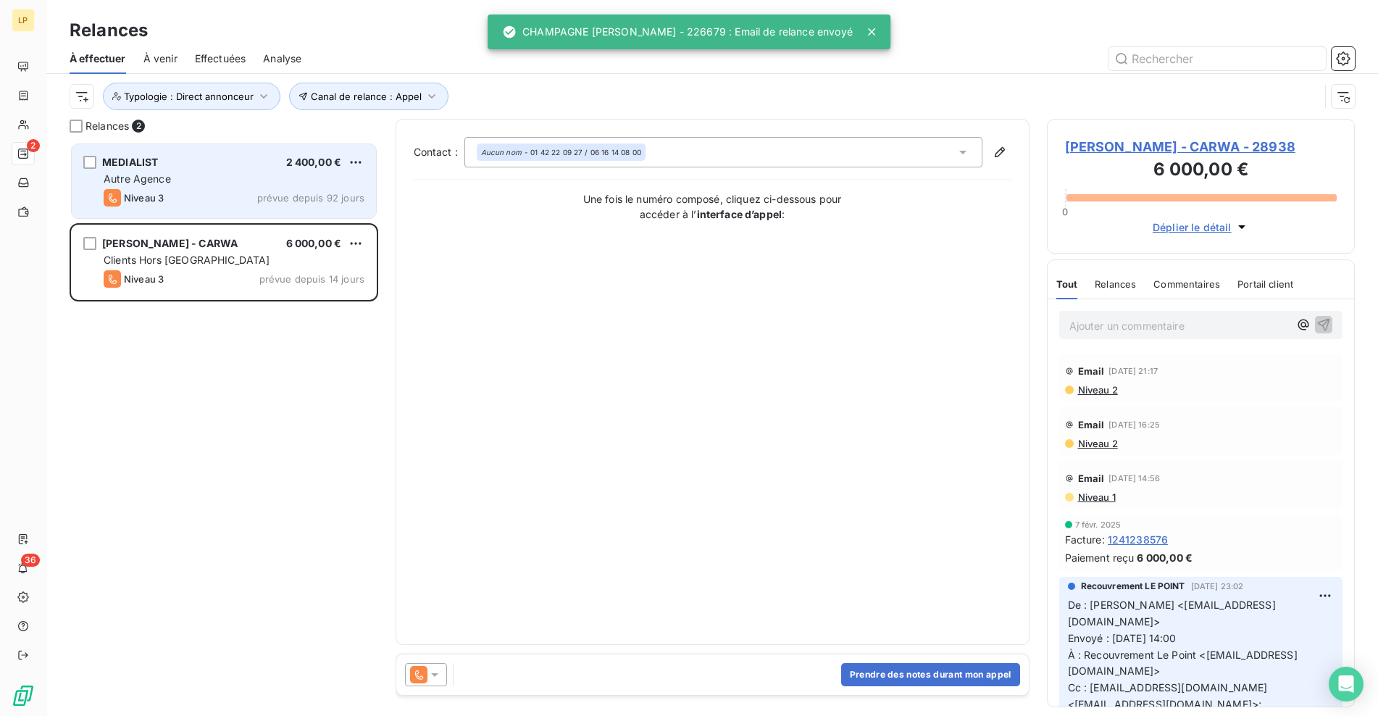
click at [177, 197] on div "Niveau 3 prévue depuis 92 jours" at bounding box center [234, 197] width 261 height 17
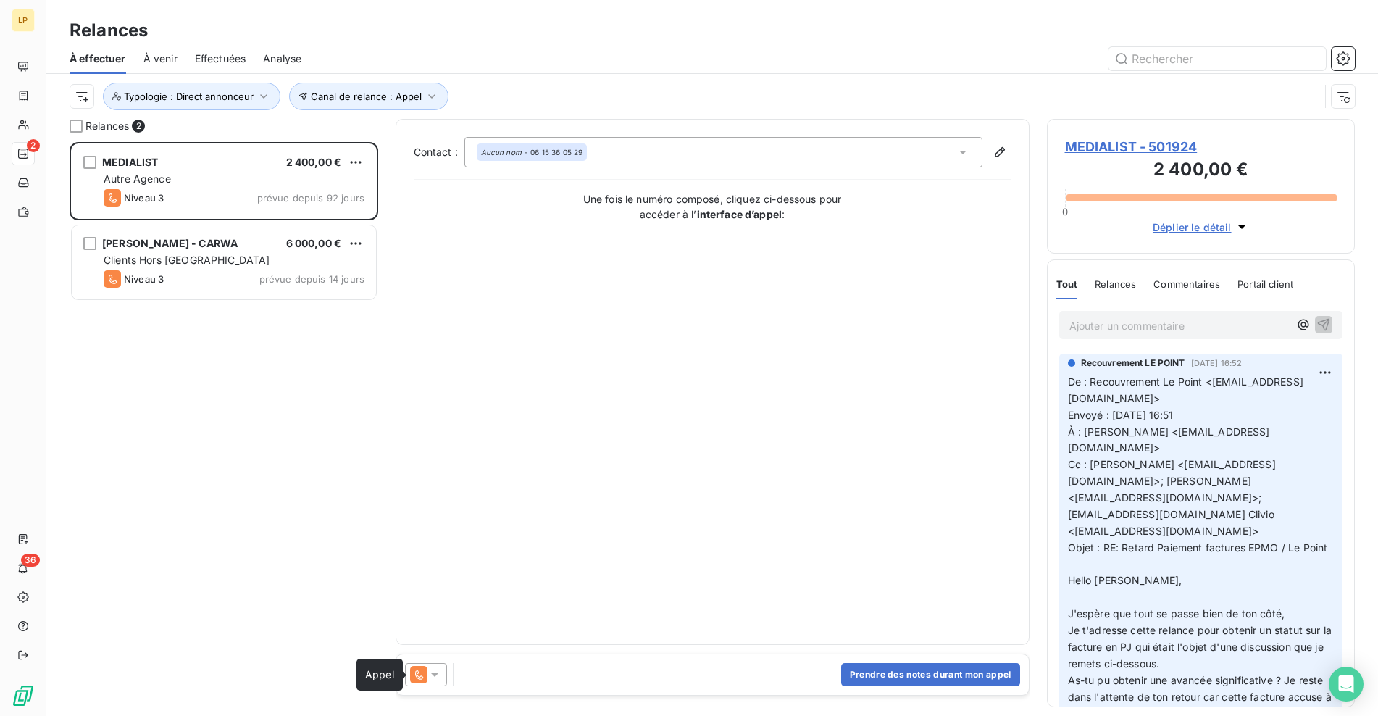
click at [425, 670] on icon at bounding box center [418, 674] width 17 height 17
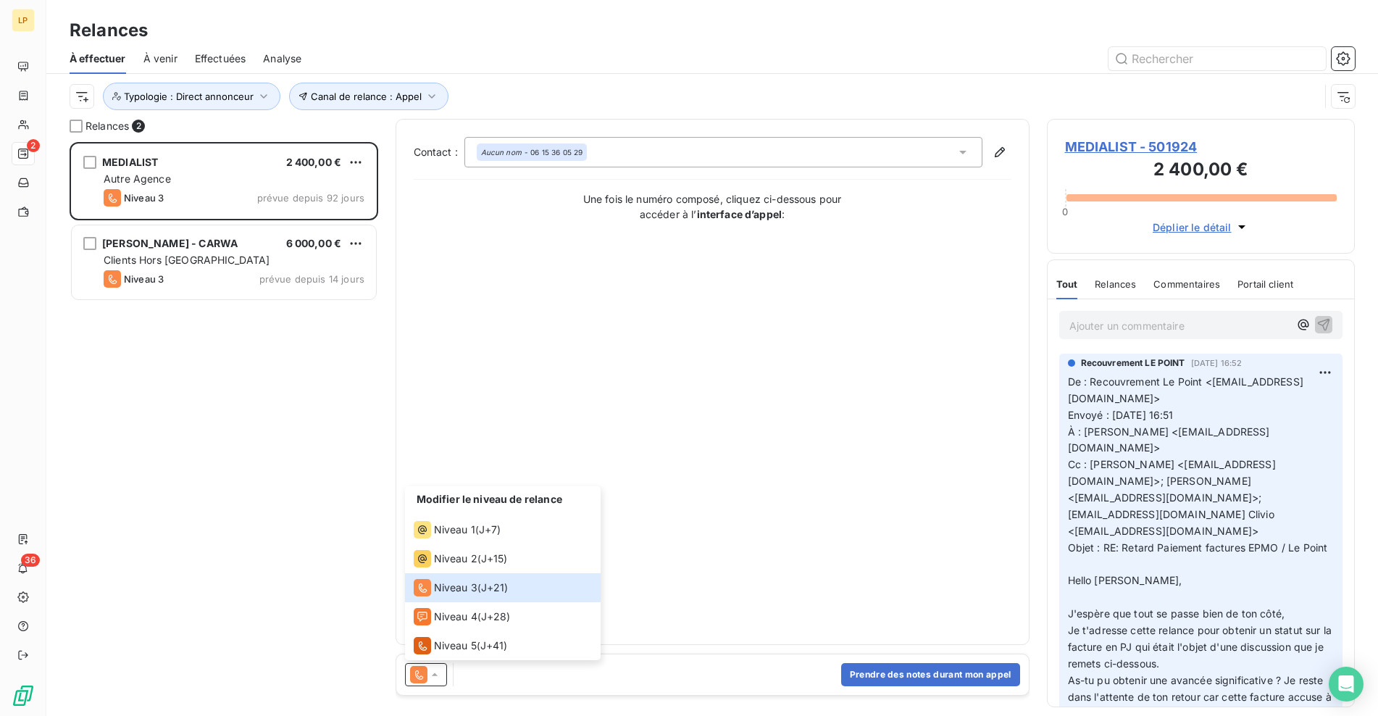
click at [524, 415] on div "Contact : Aucun nom - 06 15 36 05 29 Une fois le numéro composé, cliquez ci-des…" at bounding box center [713, 382] width 598 height 490
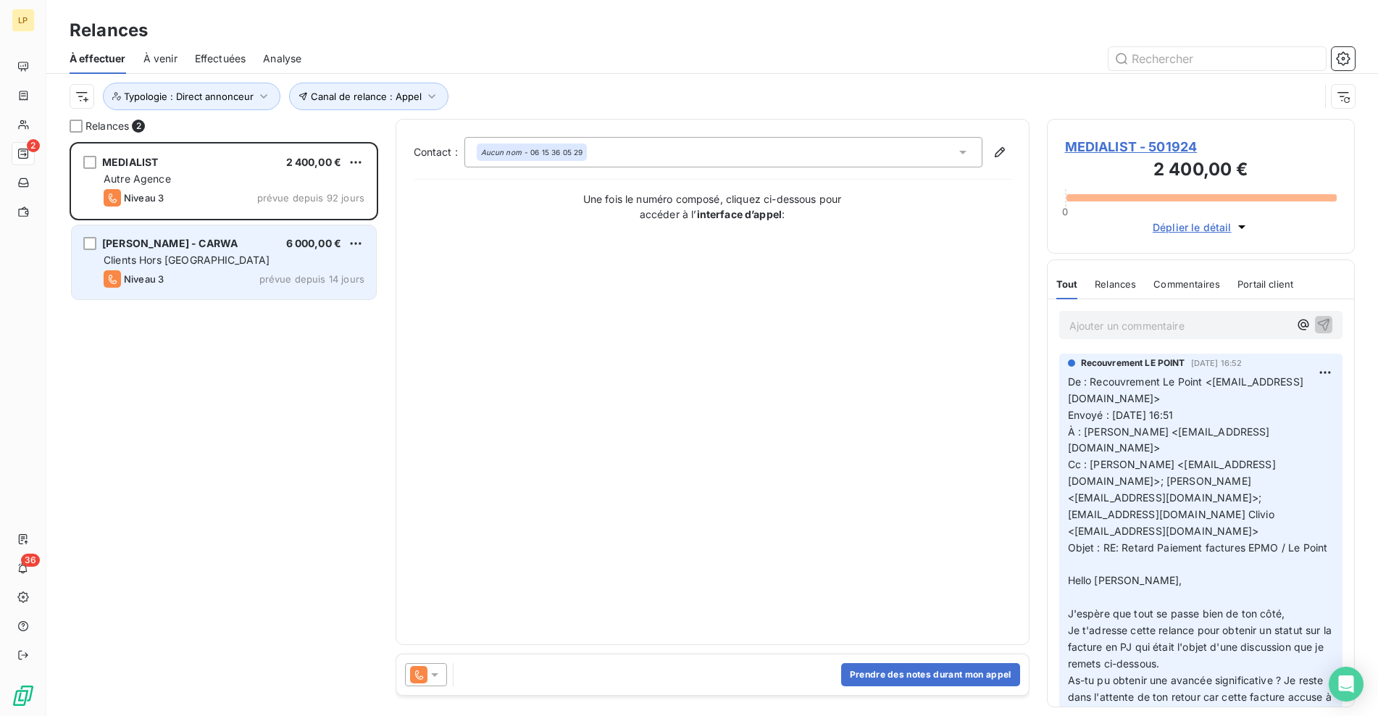
click at [227, 251] on div "[PERSON_NAME] - CARWA 6 000,00 € Clients Hors France Niveau 3 prévue depuis 14 …" at bounding box center [224, 262] width 304 height 74
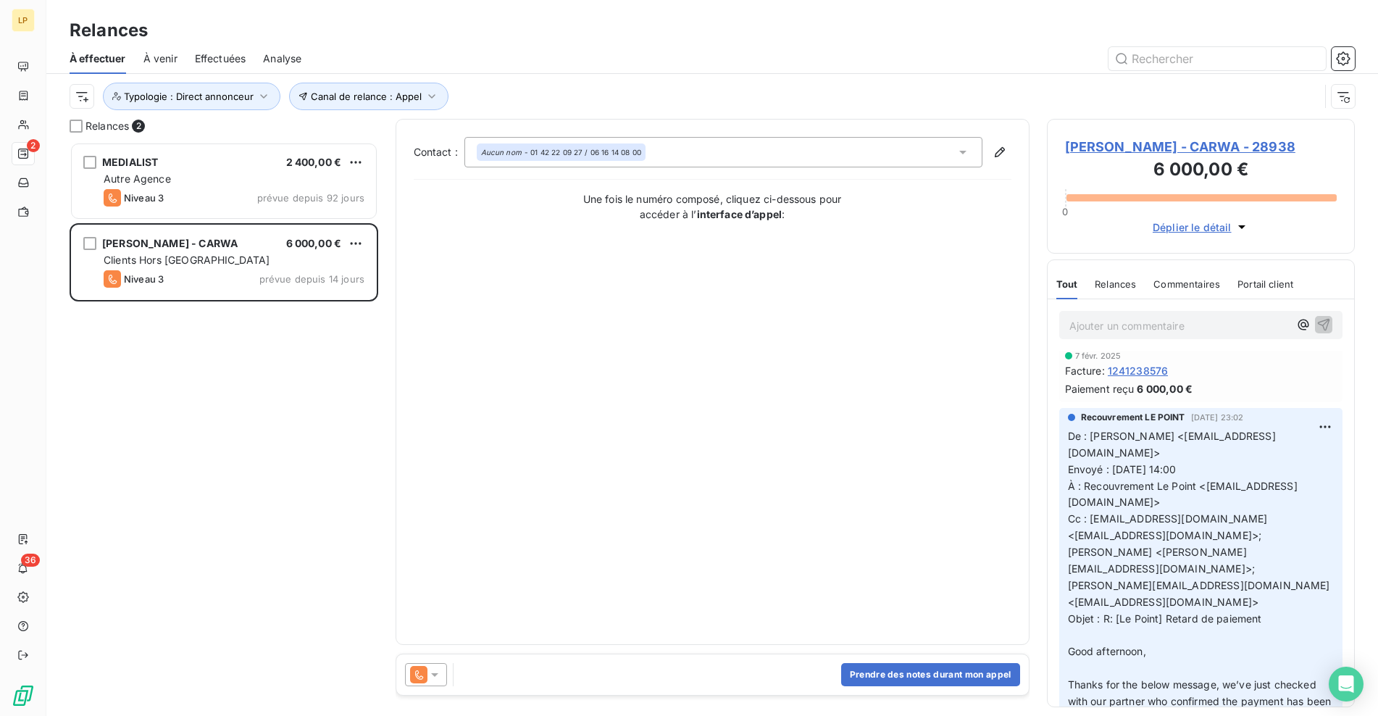
scroll to position [676, 0]
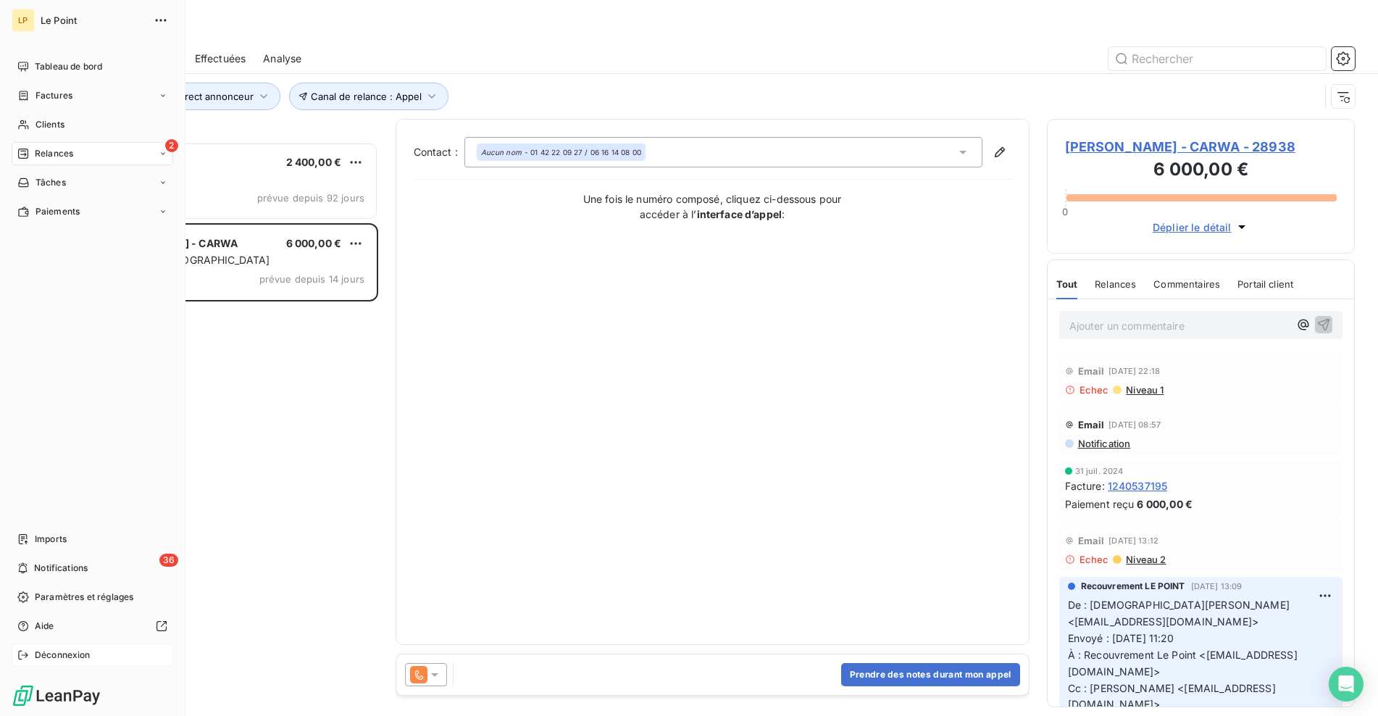
click at [58, 660] on span "Déconnexion" at bounding box center [63, 654] width 56 height 13
